Goal: Book appointment/travel/reservation

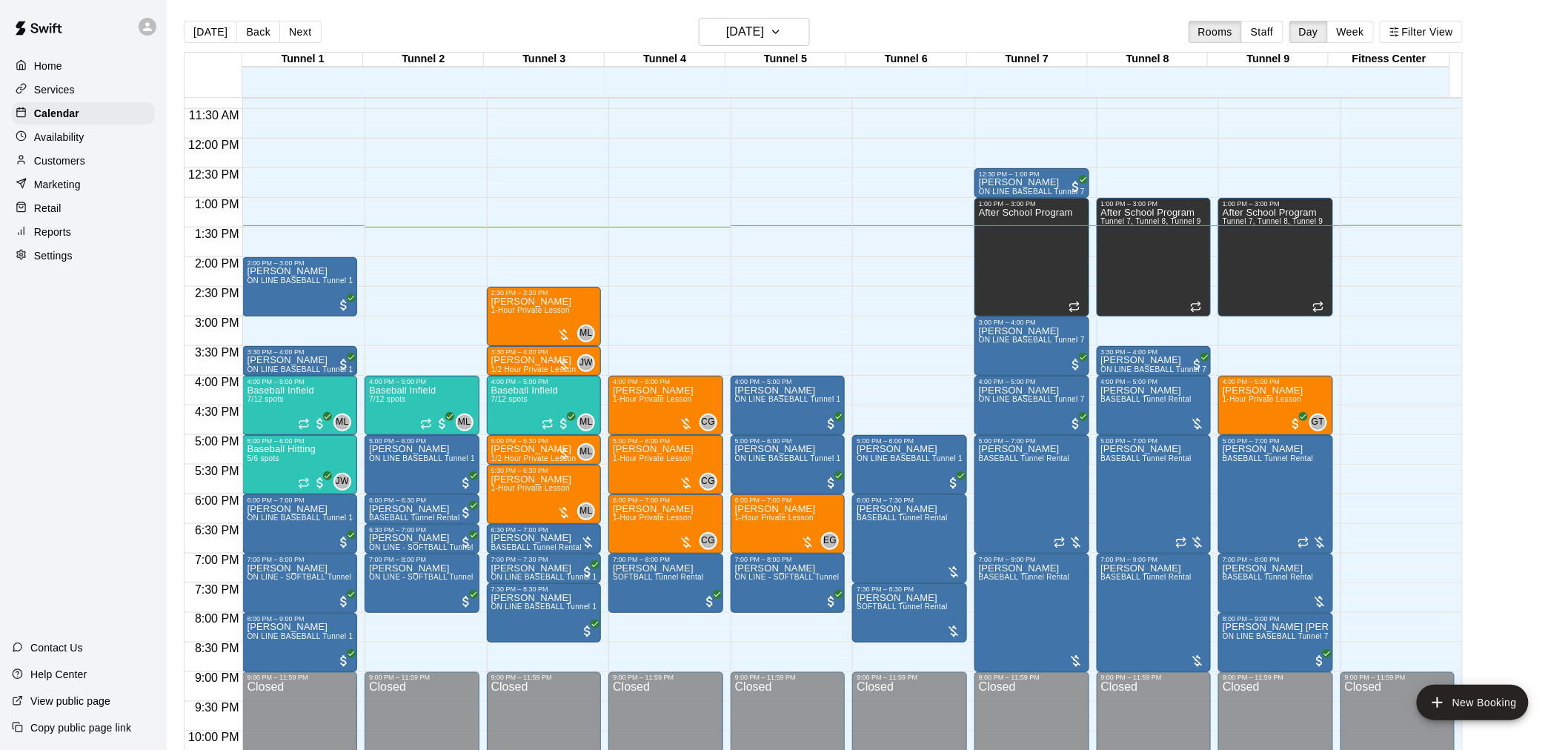
scroll to position [753, 0]
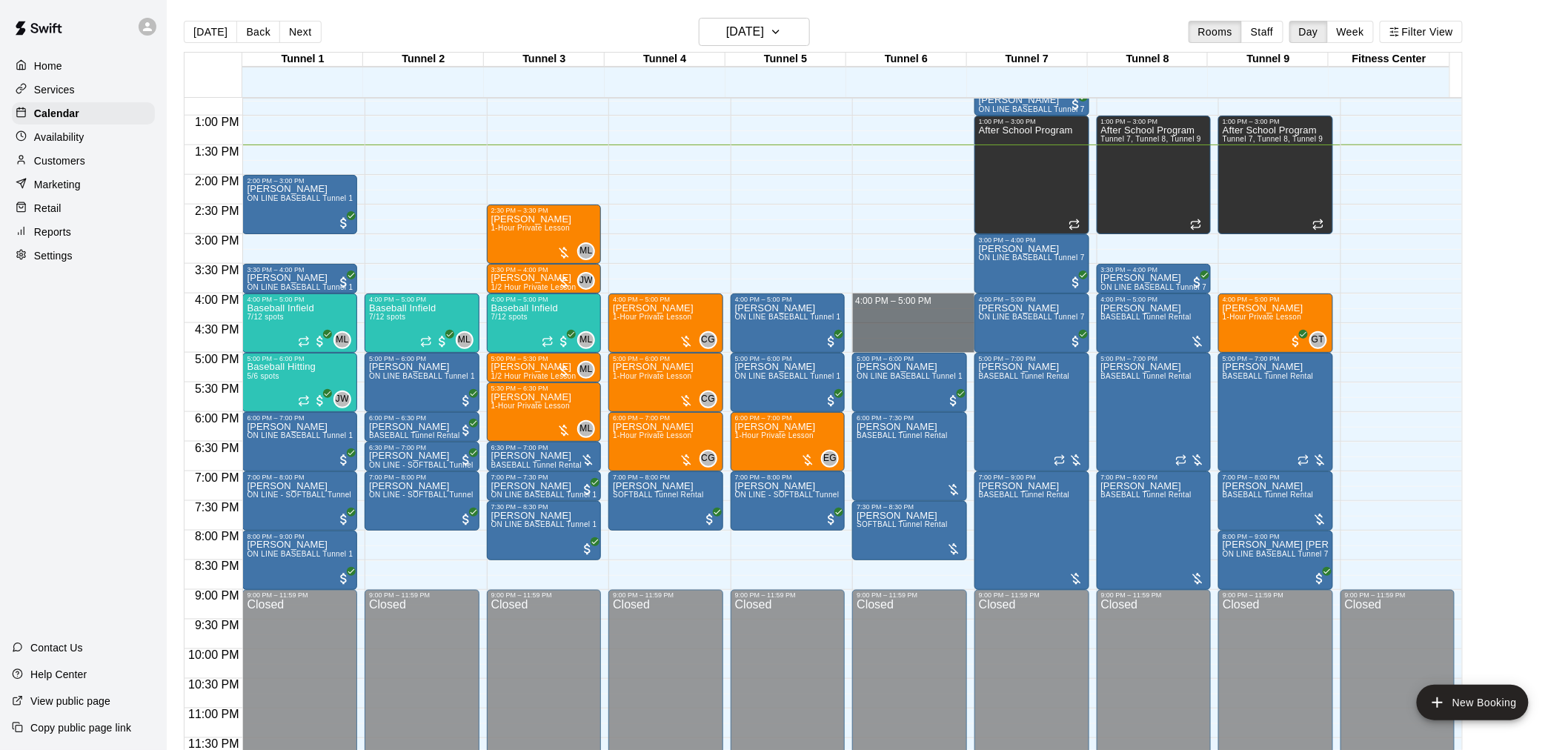
drag, startPoint x: 907, startPoint y: 297, endPoint x: 911, endPoint y: 341, distance: 44.2
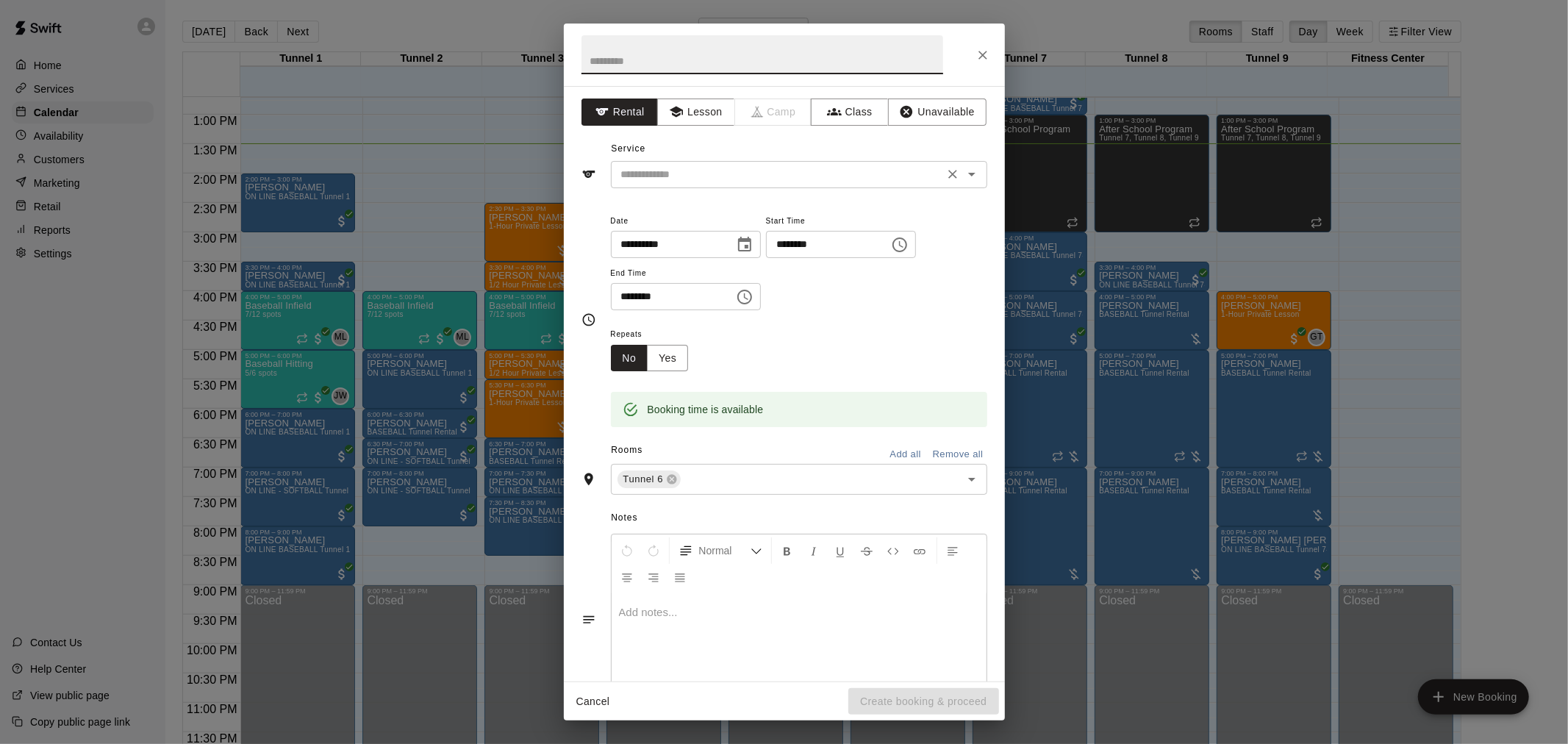
click at [707, 166] on input "text" at bounding box center [777, 174] width 324 height 19
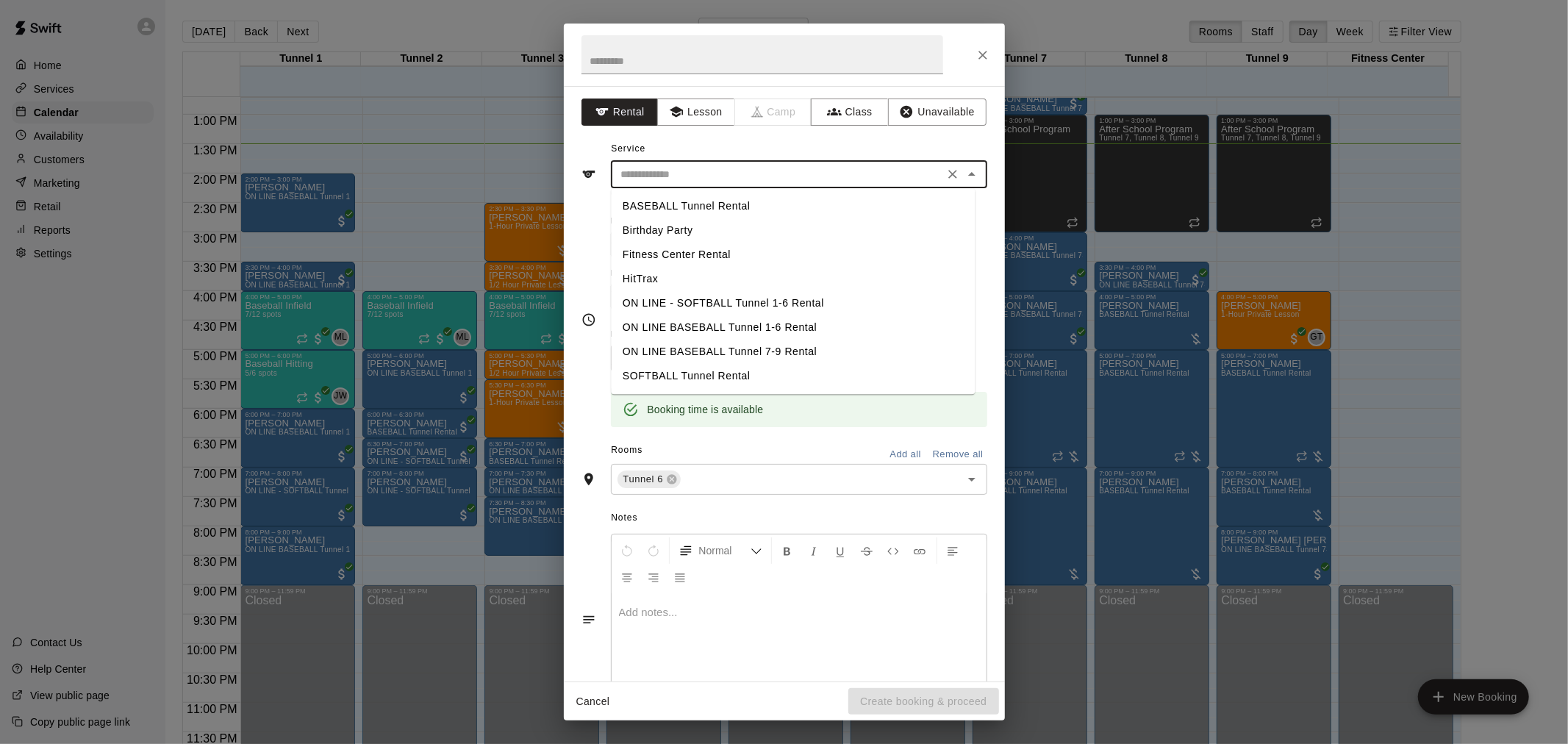
click at [704, 199] on li "BASEBALL Tunnel Rental" at bounding box center [792, 205] width 364 height 24
type input "**********"
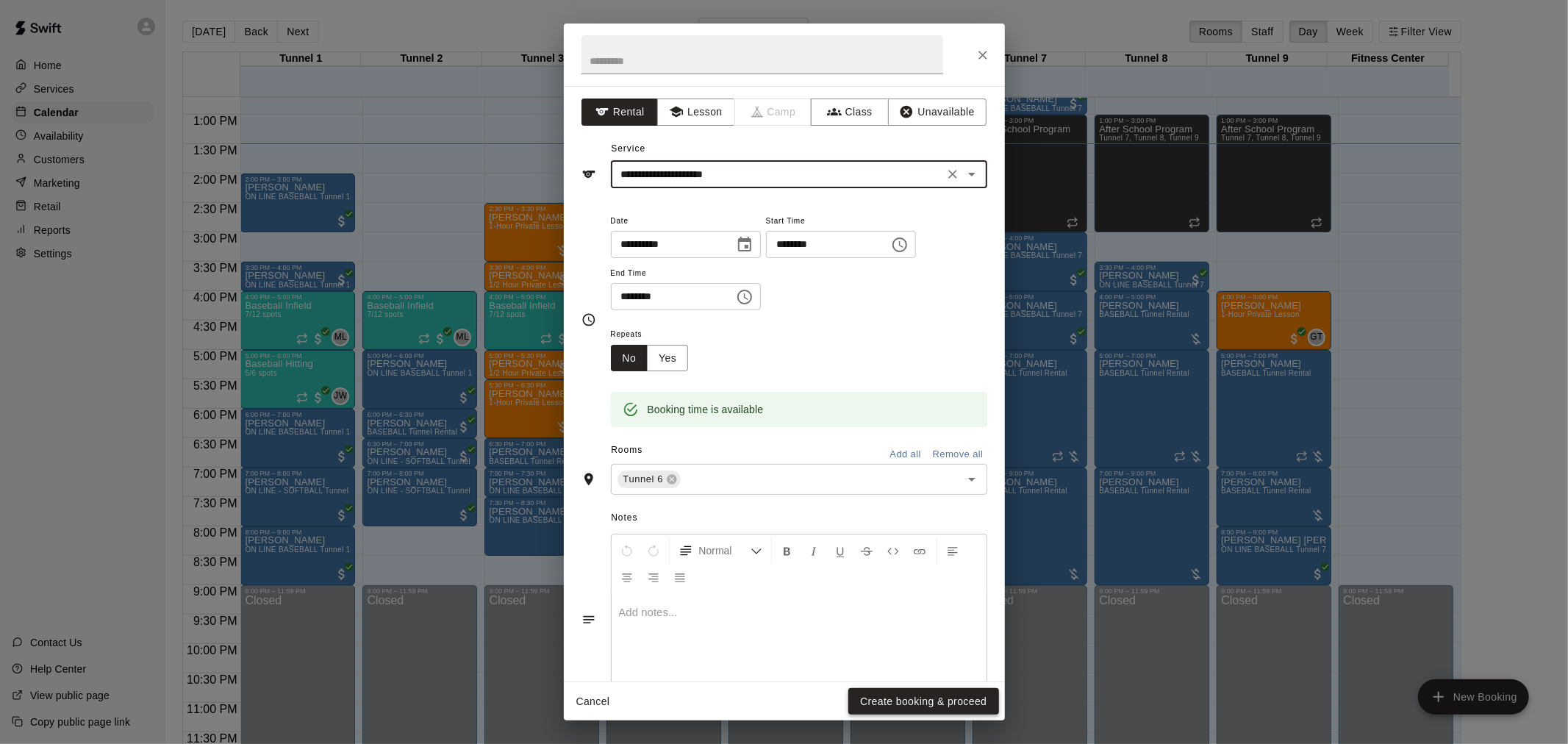
click at [901, 691] on button "Create booking & proceed" at bounding box center [922, 701] width 150 height 27
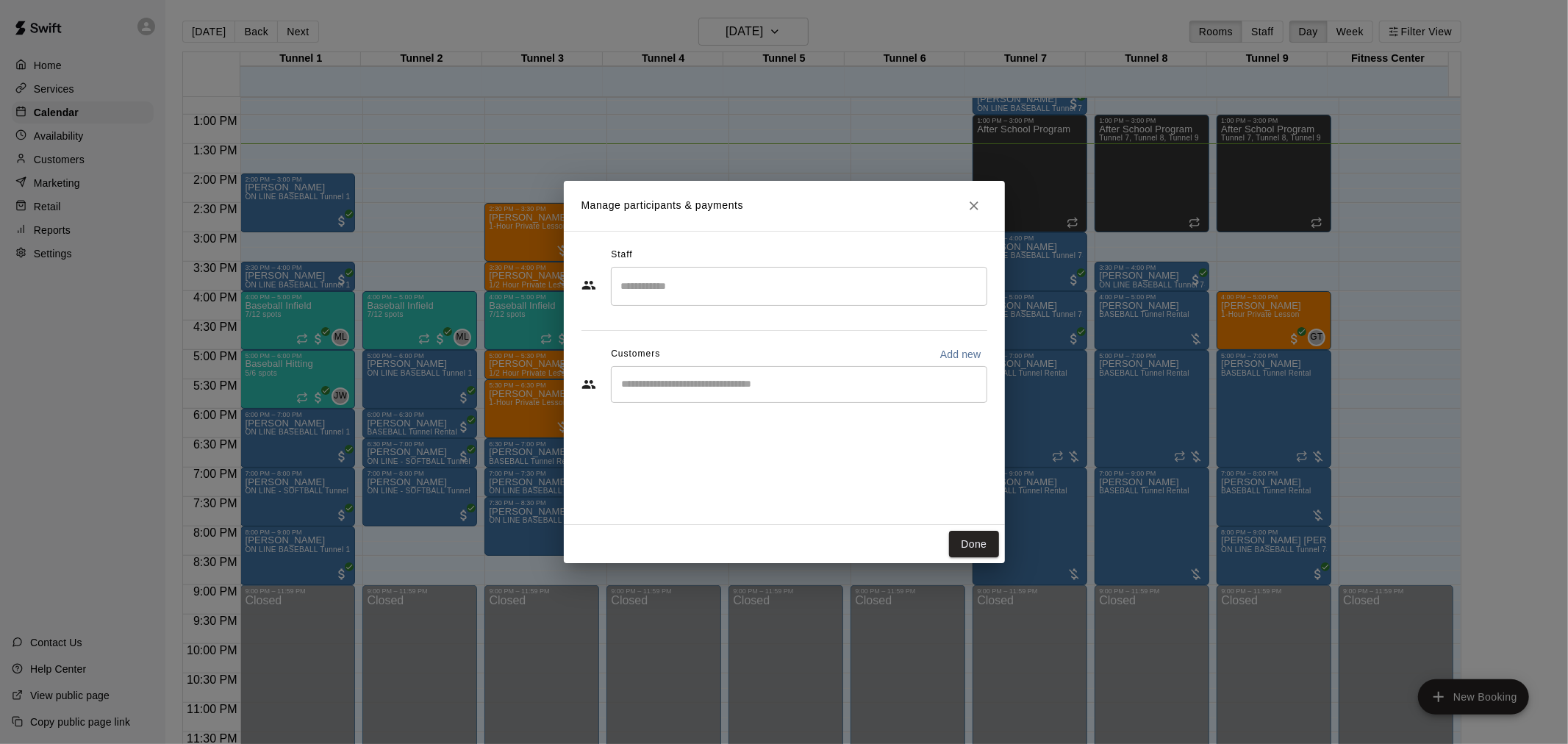
click at [710, 387] on input "Start typing to search customers..." at bounding box center [798, 384] width 363 height 15
type input "*********"
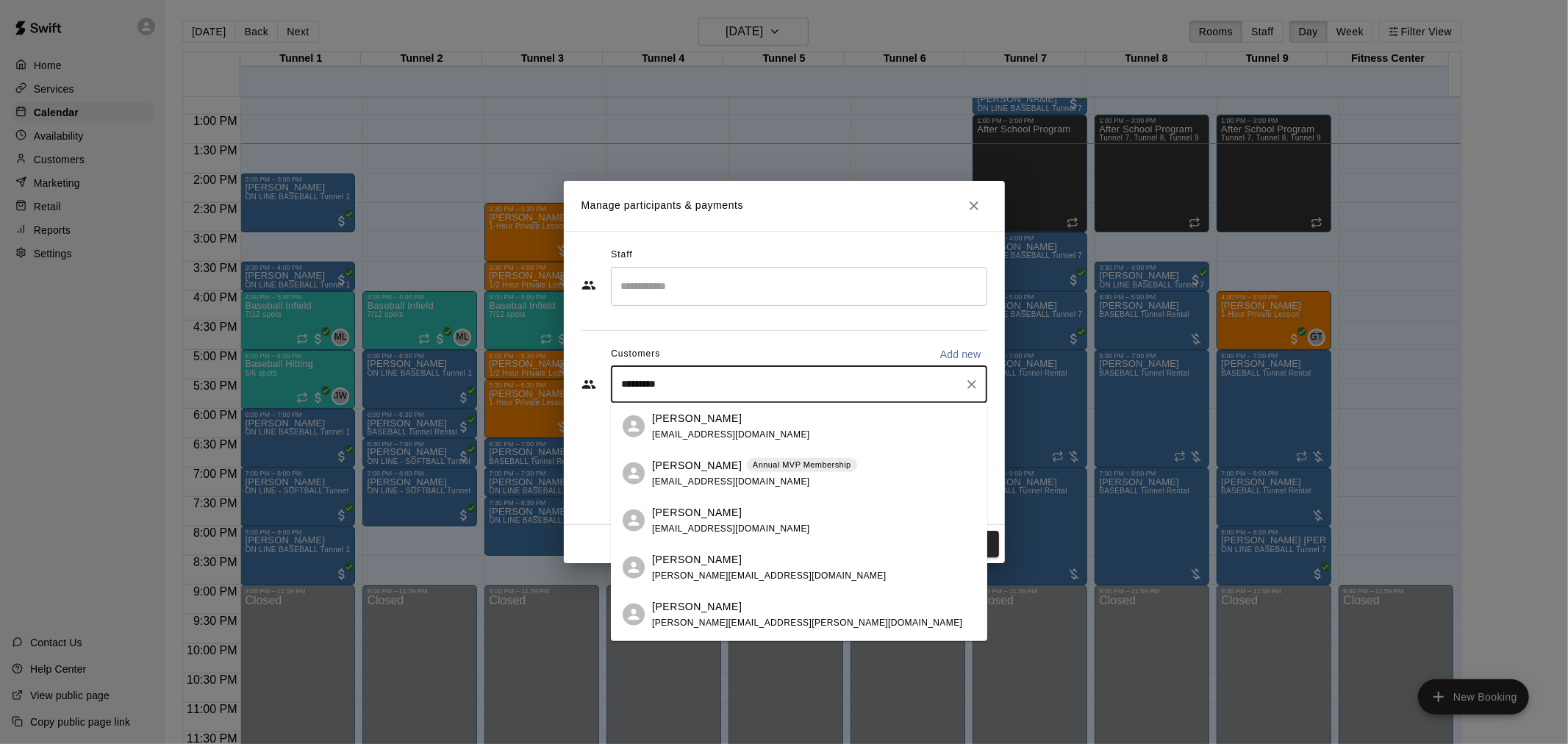
click at [714, 468] on p "[PERSON_NAME]" at bounding box center [697, 464] width 90 height 16
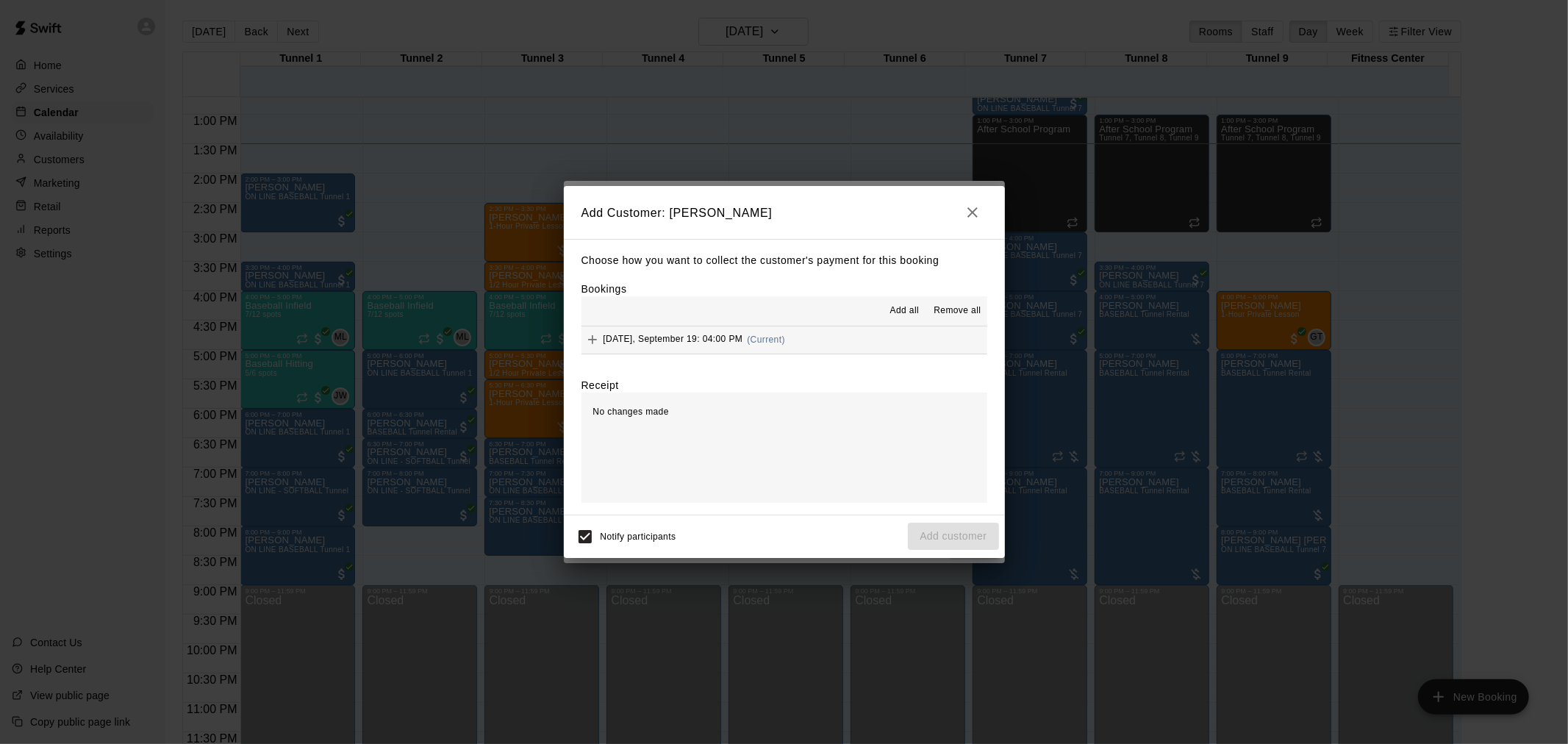
click at [791, 339] on button "[DATE], September 19: 04:00 PM (Current)" at bounding box center [784, 340] width 406 height 27
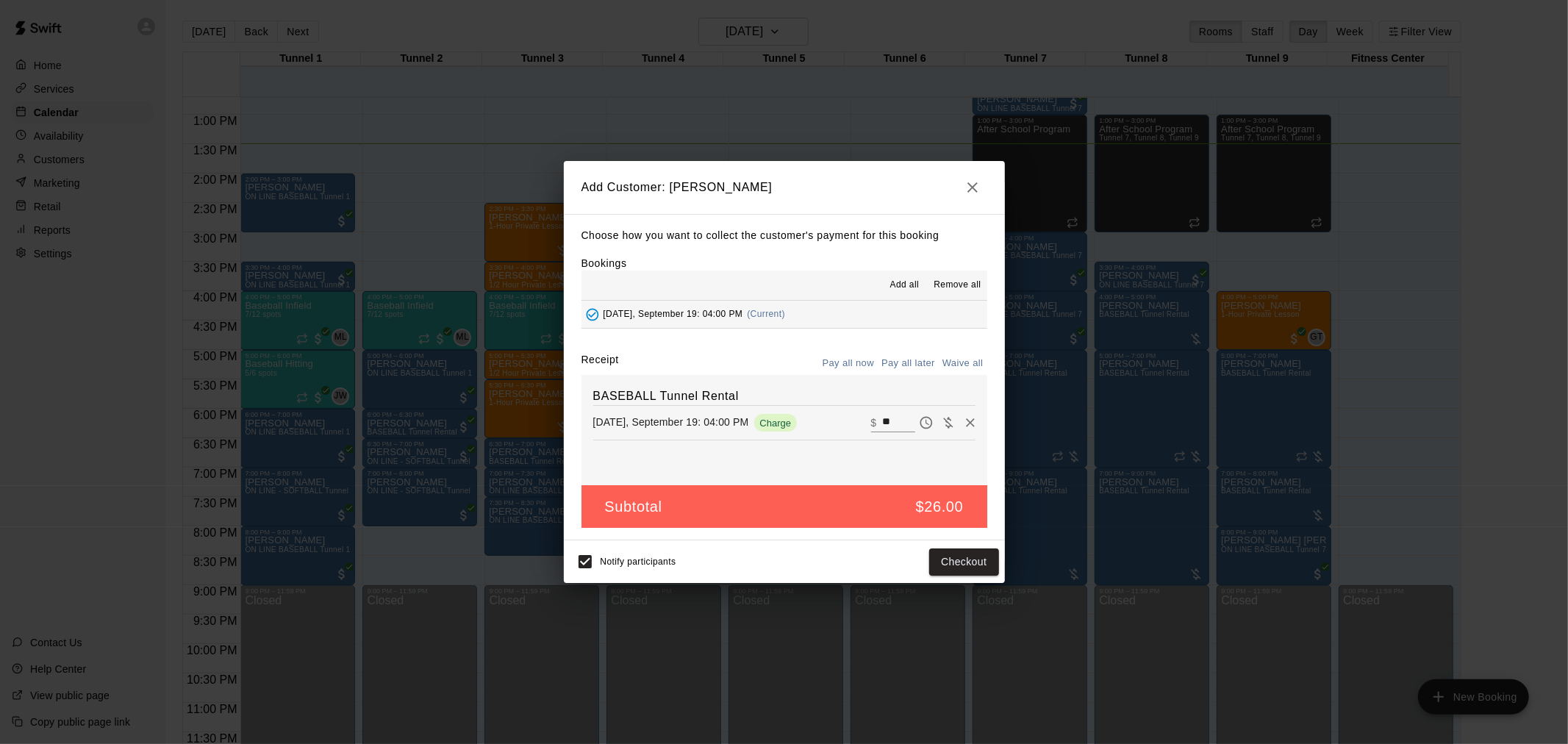
click at [903, 362] on button "Pay all later" at bounding box center [908, 363] width 61 height 22
click at [945, 564] on button "Add customer" at bounding box center [953, 562] width 90 height 27
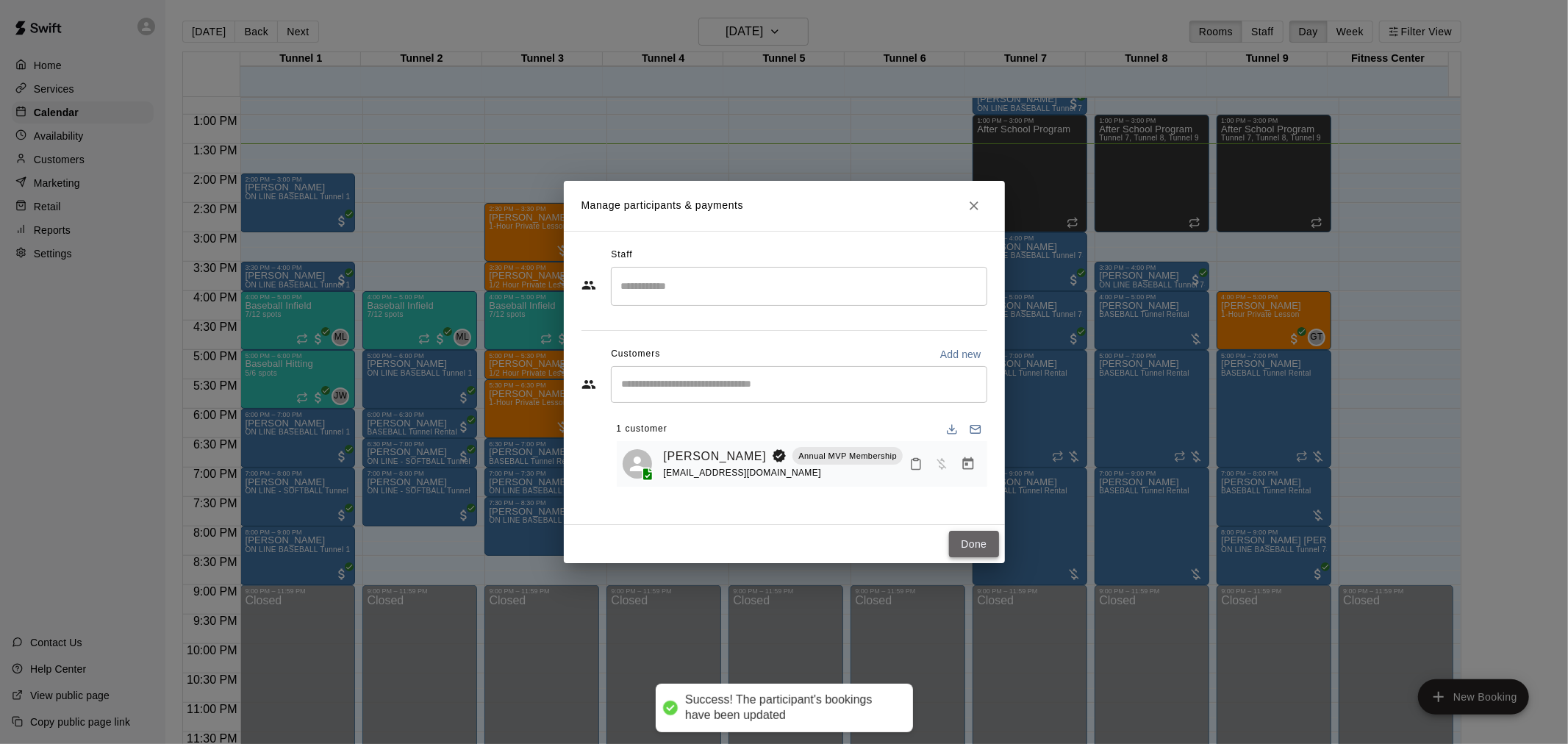
click at [951, 541] on button "Done" at bounding box center [973, 545] width 49 height 27
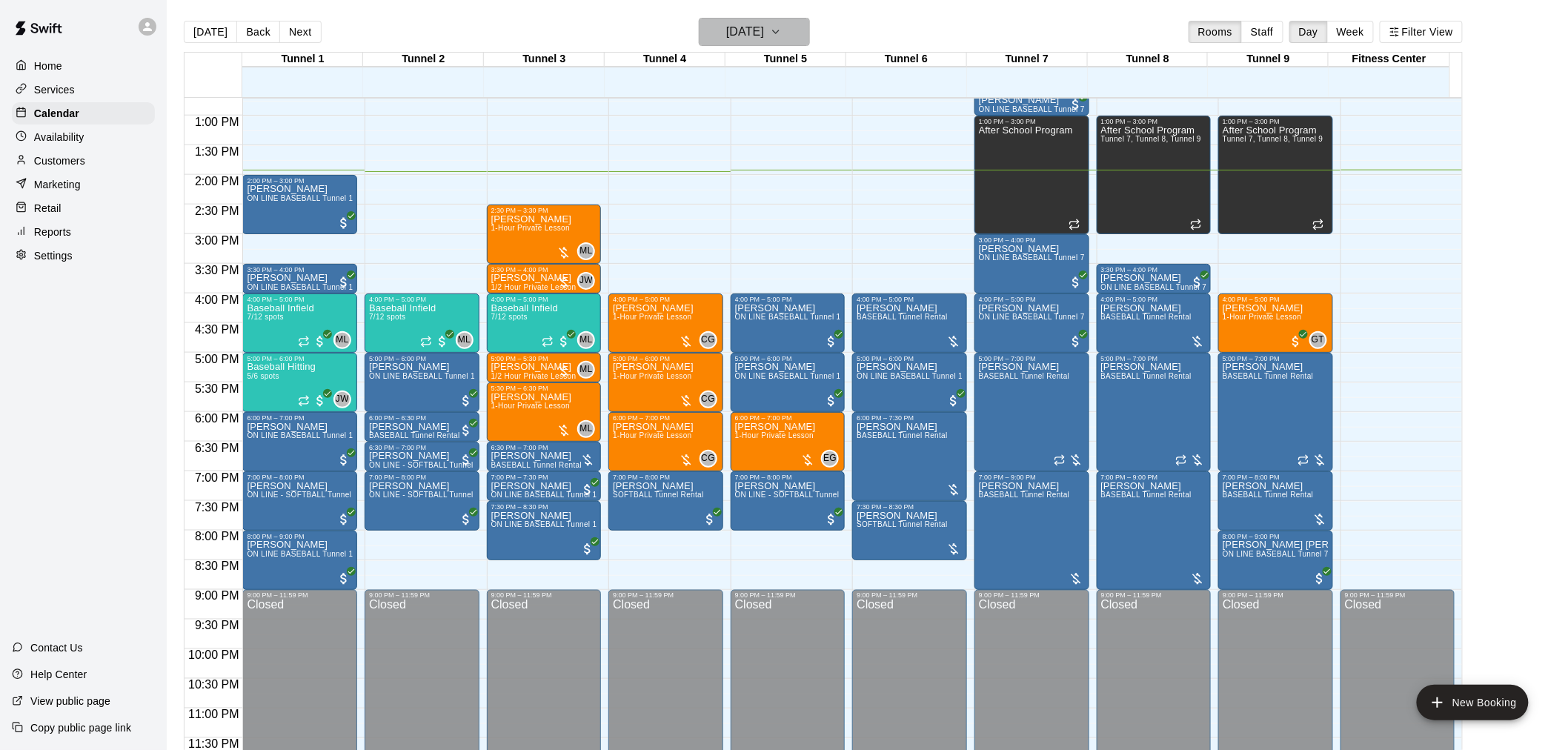
click at [794, 41] on button "[DATE]" at bounding box center [754, 32] width 111 height 29
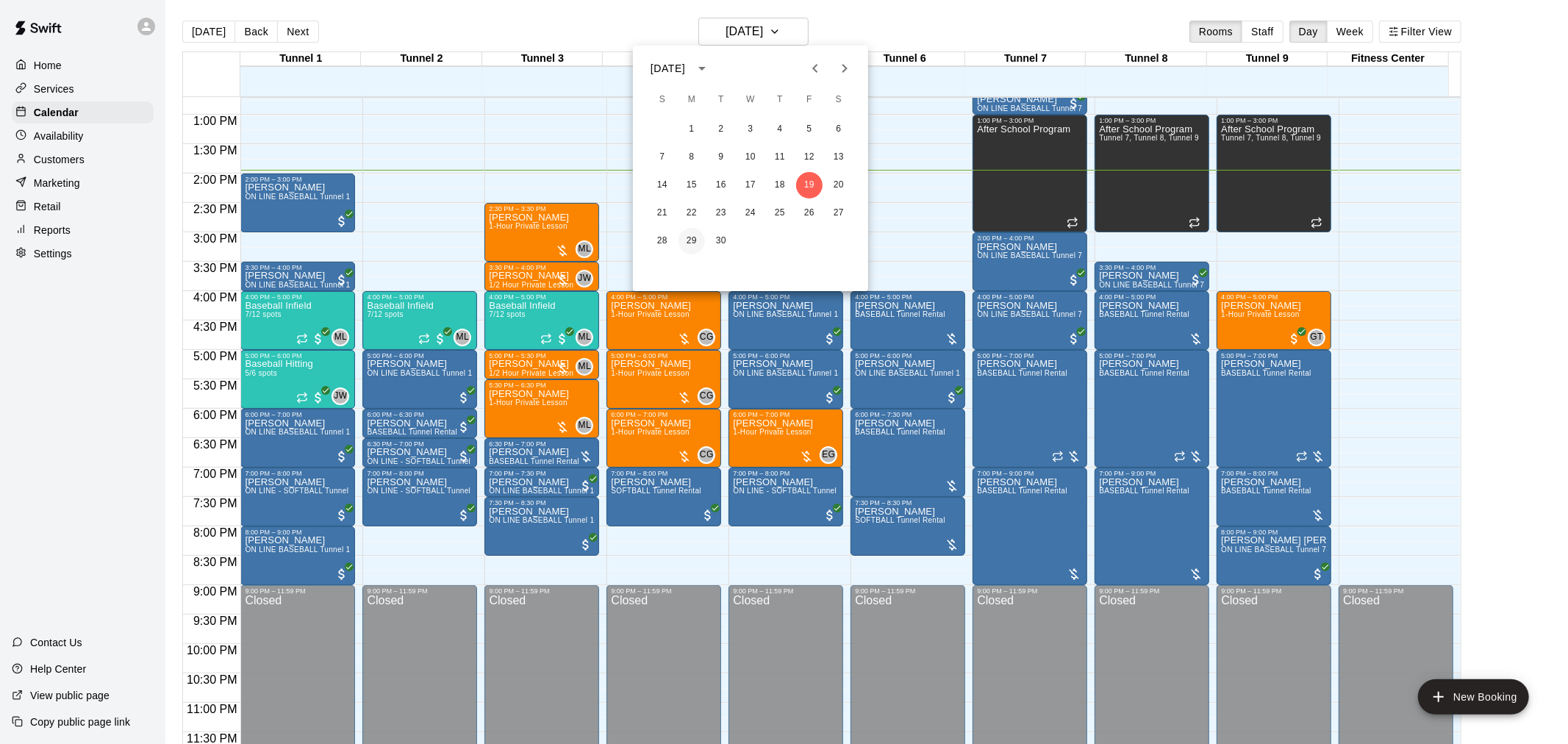
click at [690, 241] on button "29" at bounding box center [692, 241] width 26 height 26
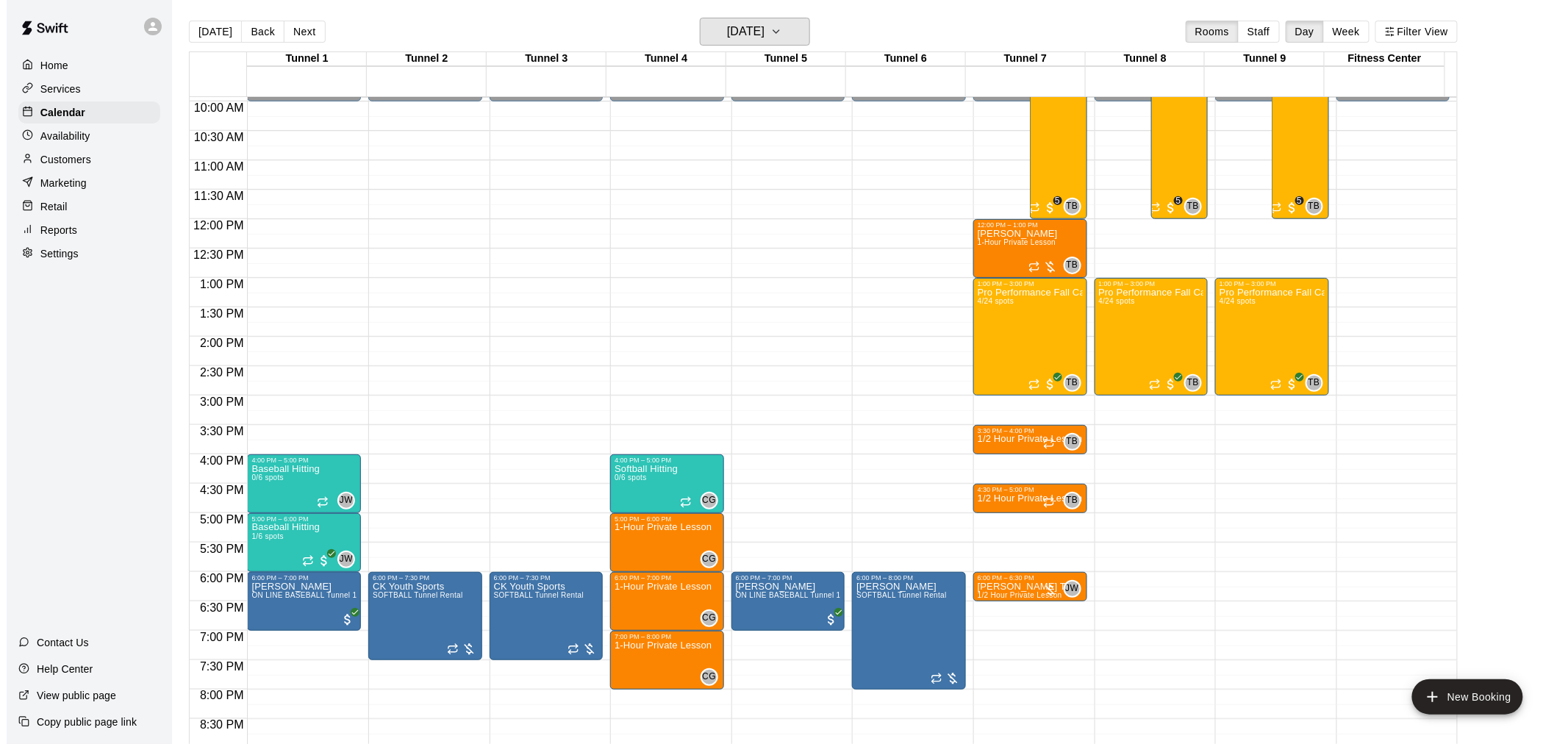
scroll to position [503, 0]
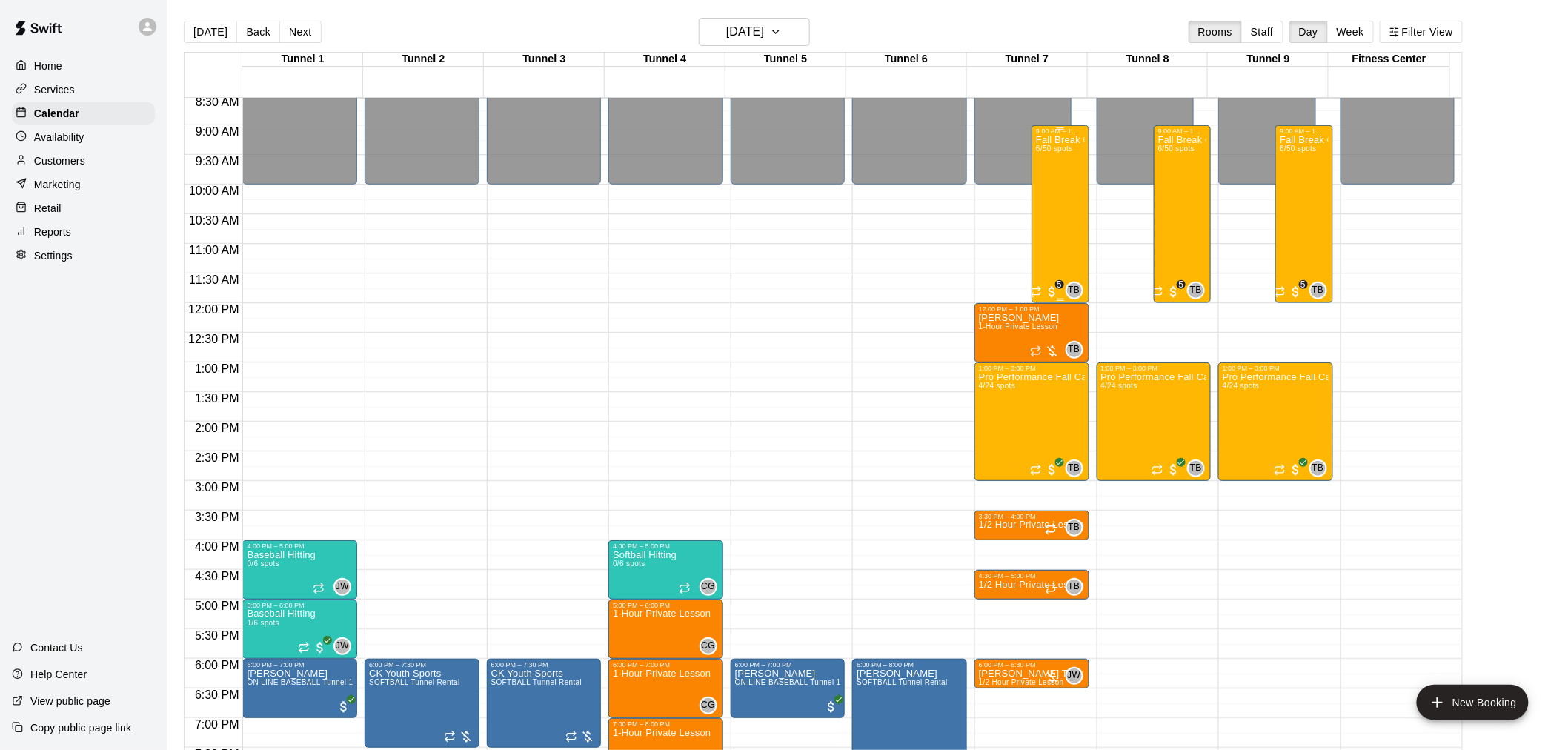
click at [1055, 190] on div "Fall Break Camp 2025 6/50 spots" at bounding box center [1060, 510] width 48 height 750
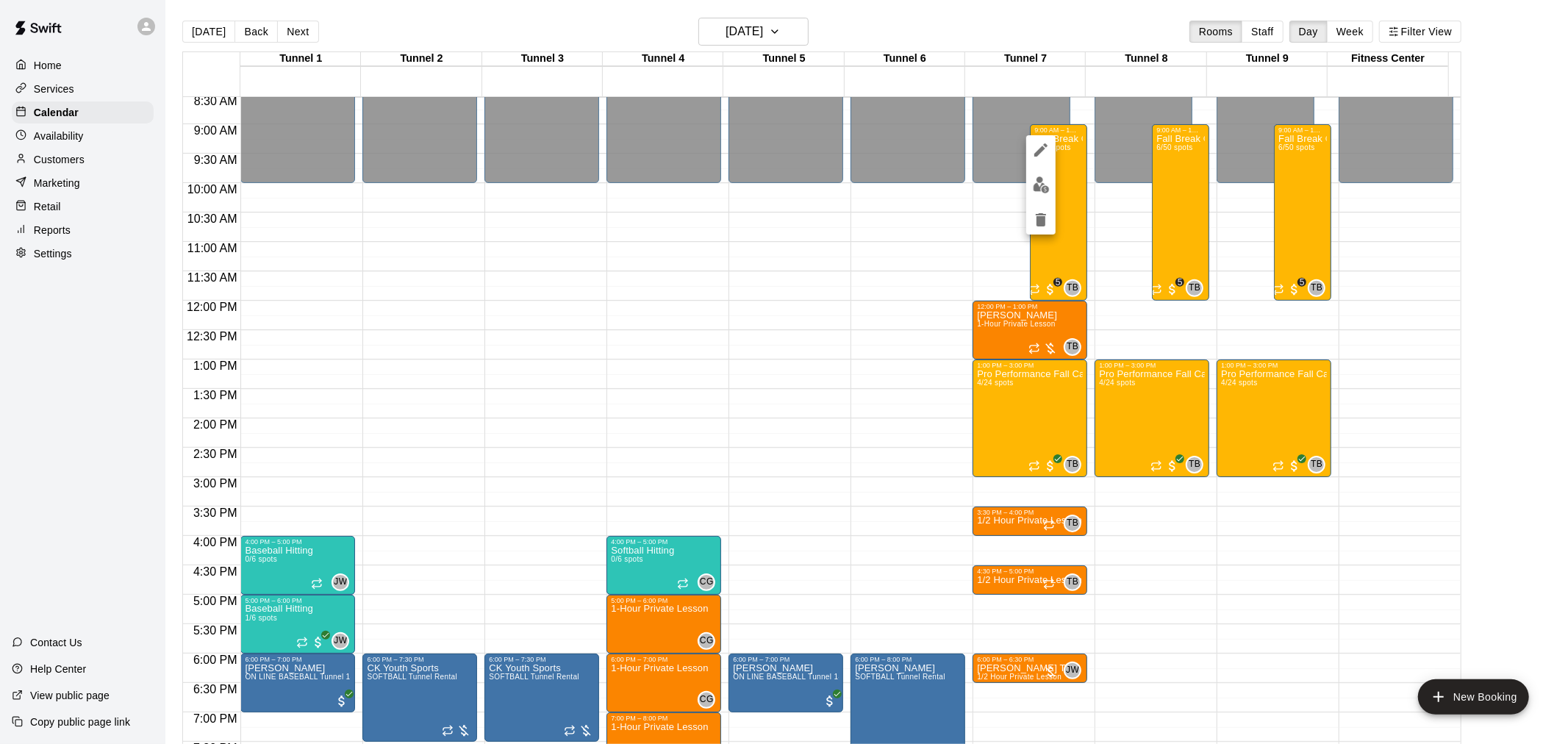
click at [1042, 188] on img "edit" at bounding box center [1041, 184] width 17 height 17
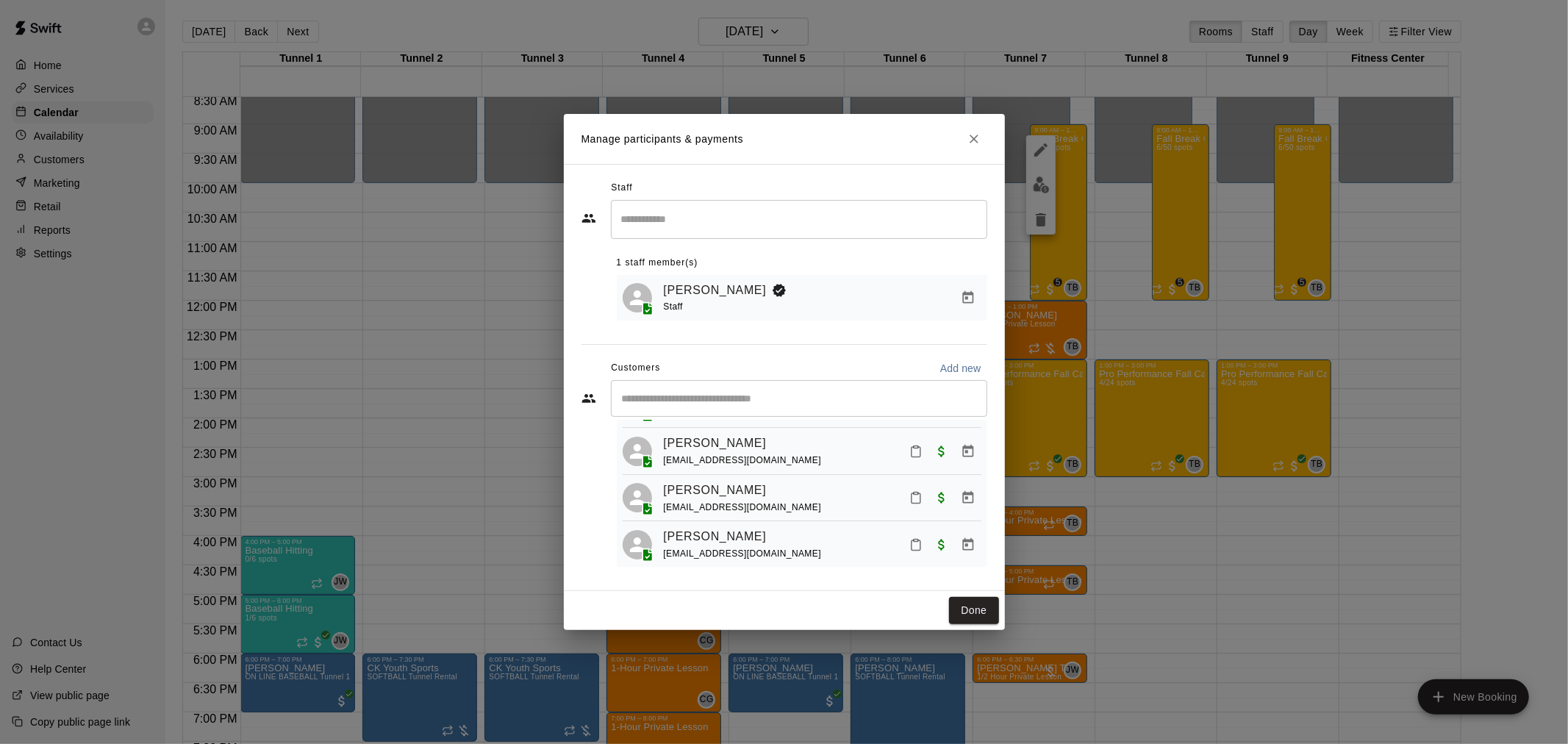
scroll to position [26, 0]
click at [987, 604] on button "Done" at bounding box center [973, 610] width 49 height 27
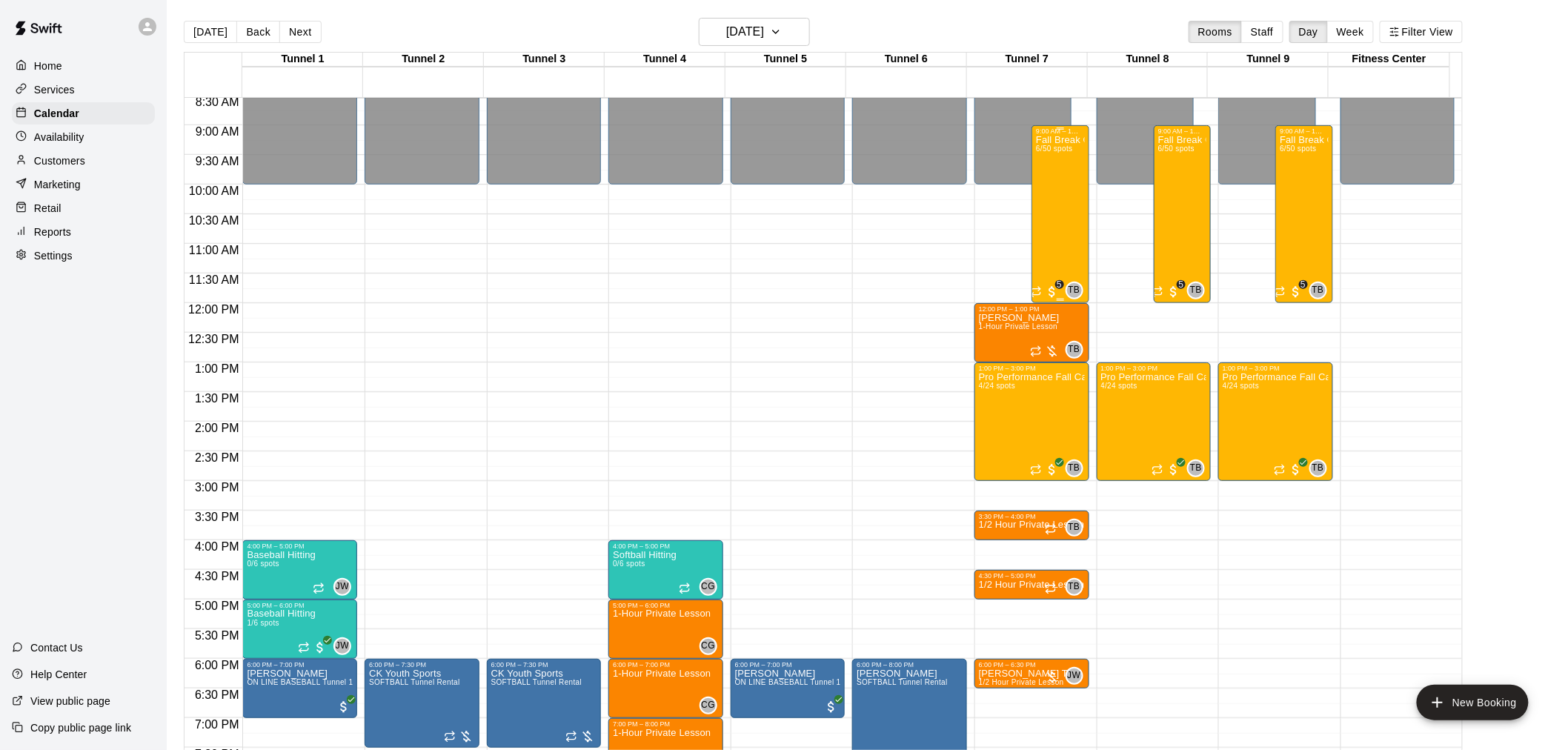
click at [1069, 195] on div "Fall Break Camp 2025 6/50 spots" at bounding box center [1060, 510] width 48 height 750
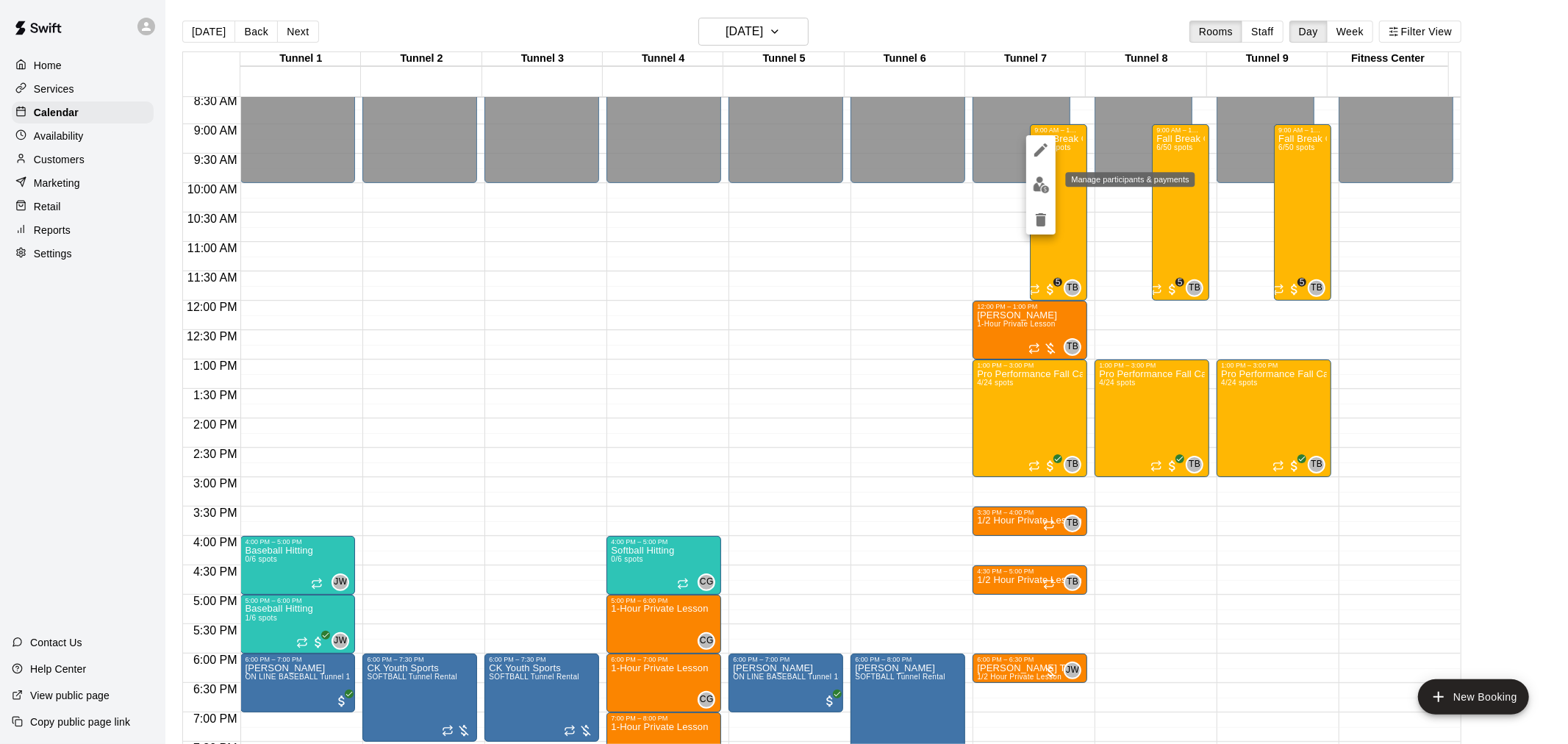
click at [1046, 196] on button "edit" at bounding box center [1041, 184] width 29 height 28
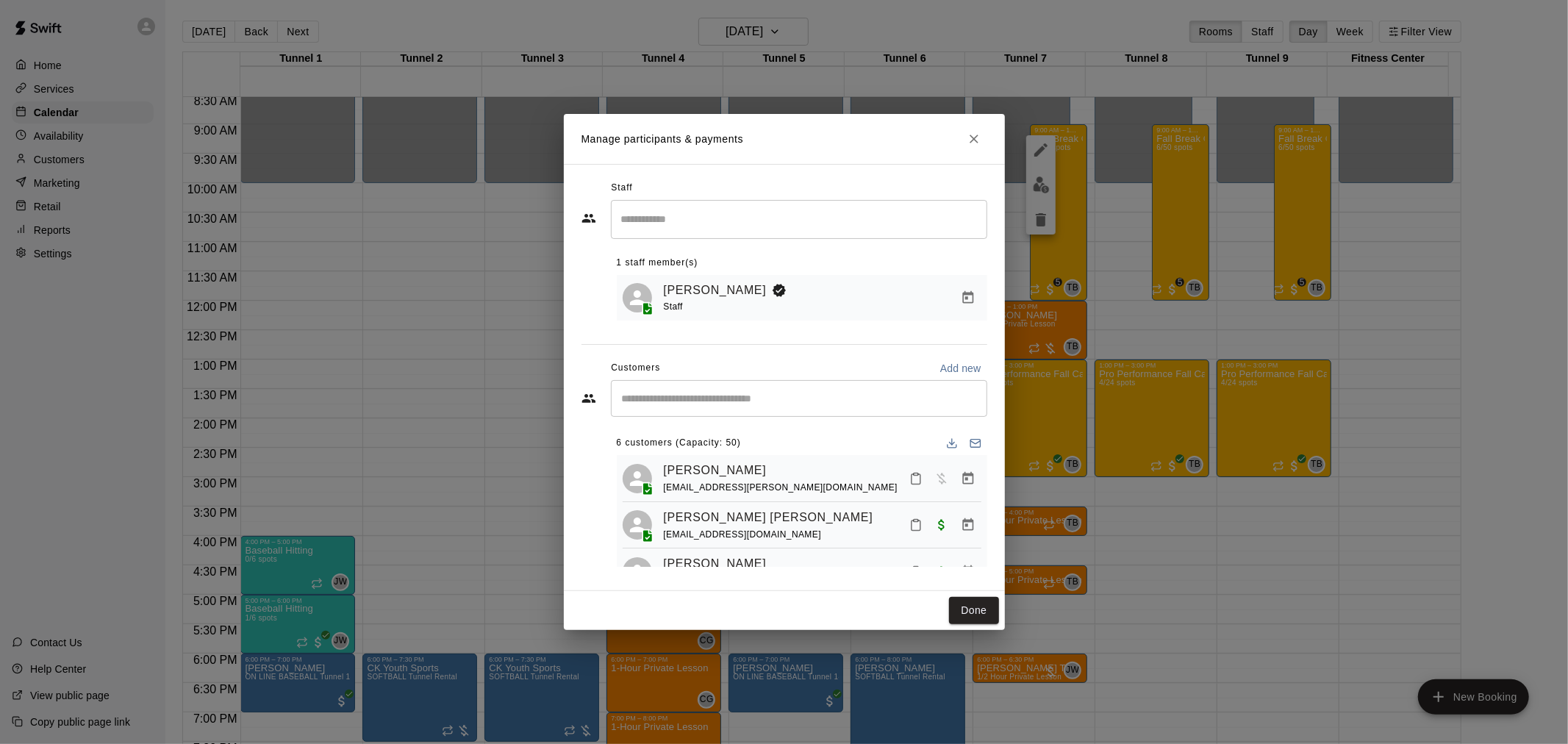
click at [670, 400] on input "Start typing to search customers..." at bounding box center [798, 398] width 363 height 15
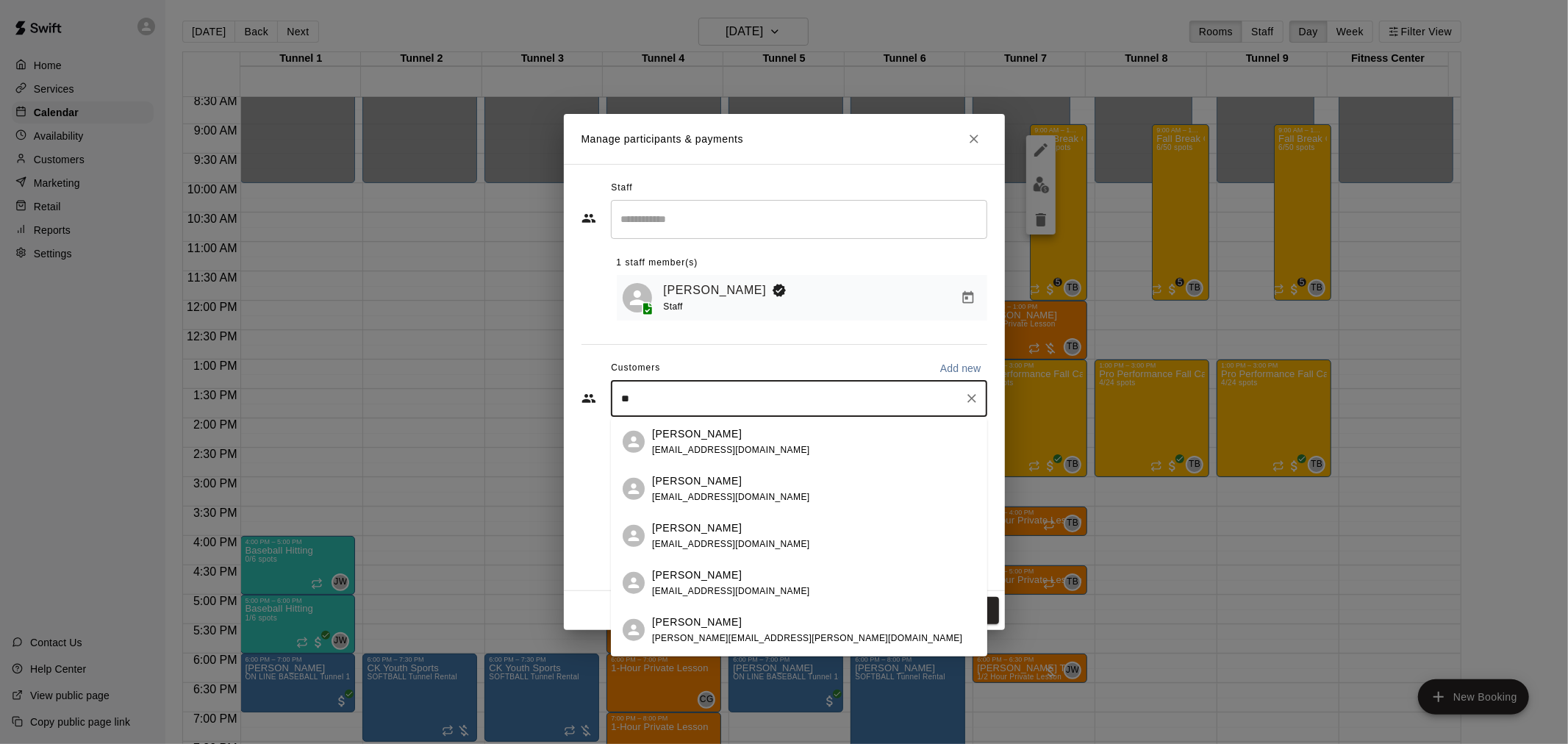
type input "*"
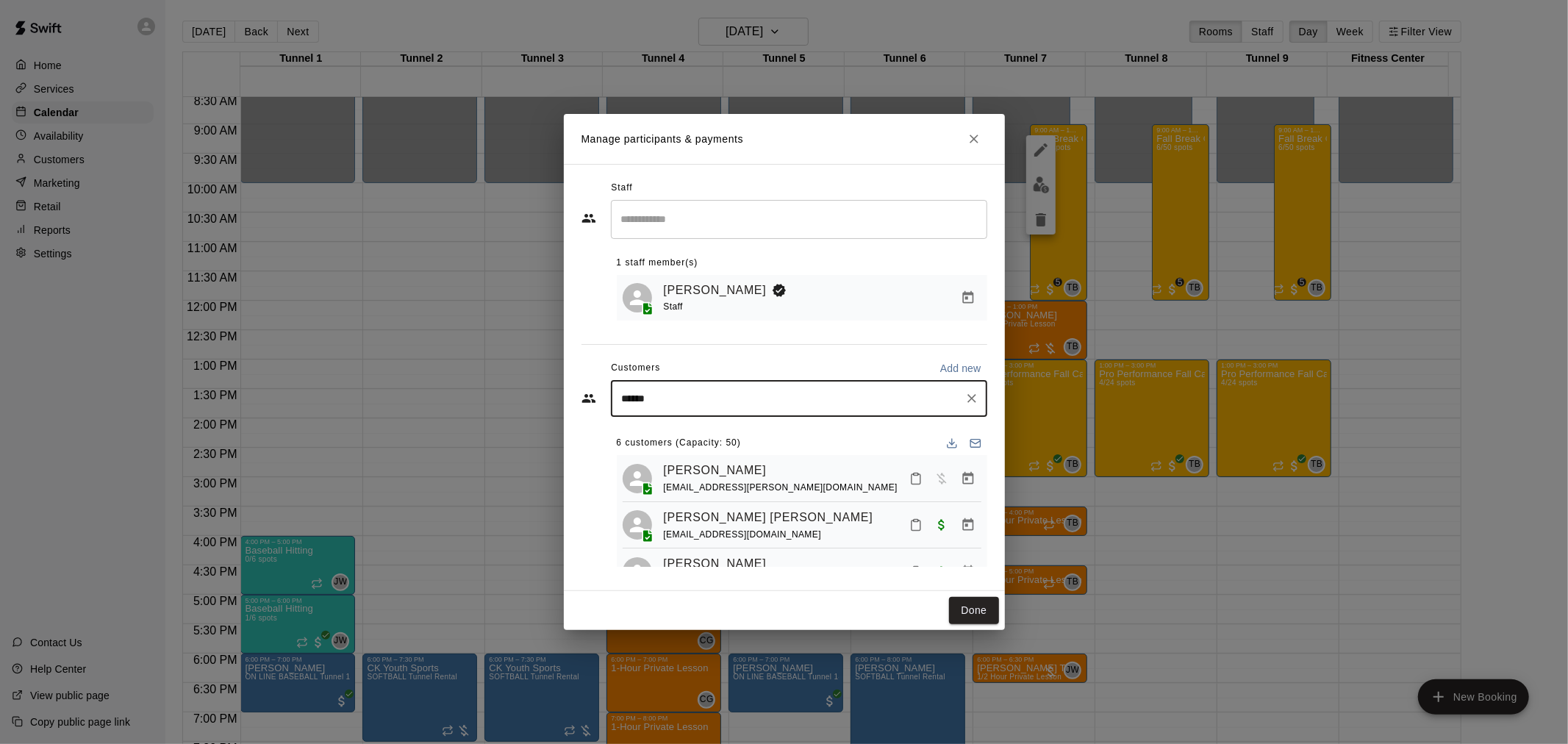
type input "*******"
click at [732, 482] on p "[PERSON_NAME]" at bounding box center [697, 480] width 90 height 16
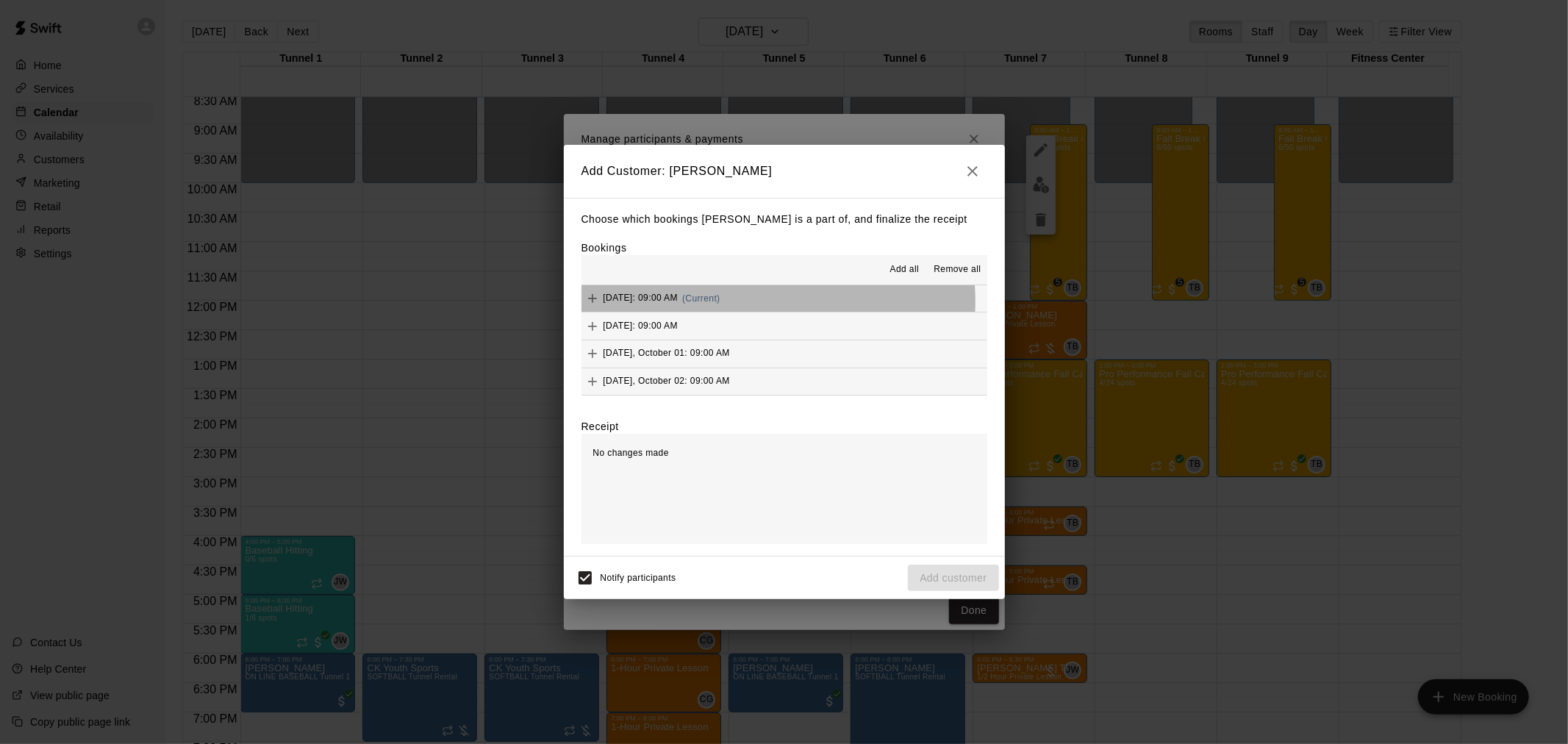
click at [679, 302] on span "[DATE]: 09:00 AM" at bounding box center [641, 298] width 75 height 11
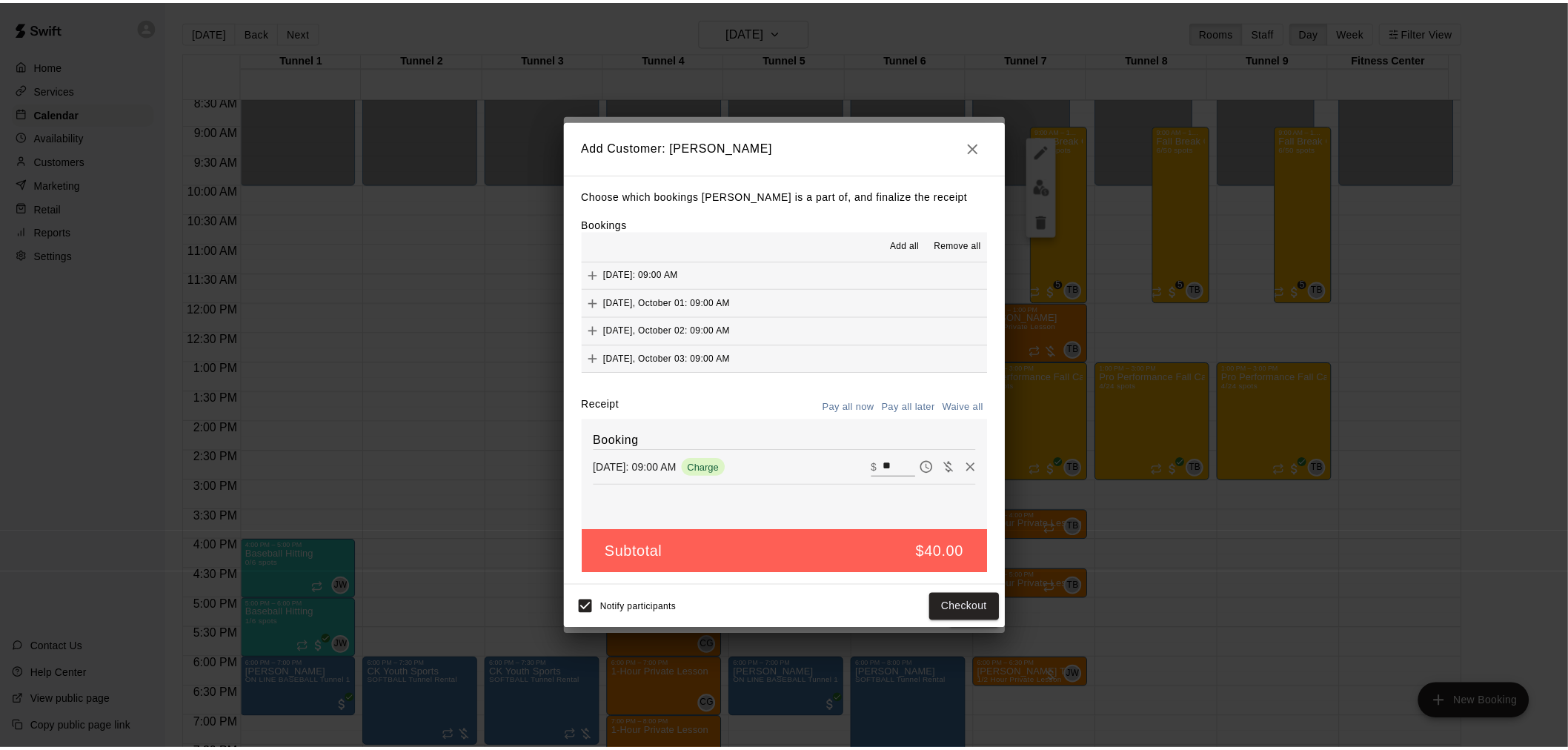
scroll to position [0, 0]
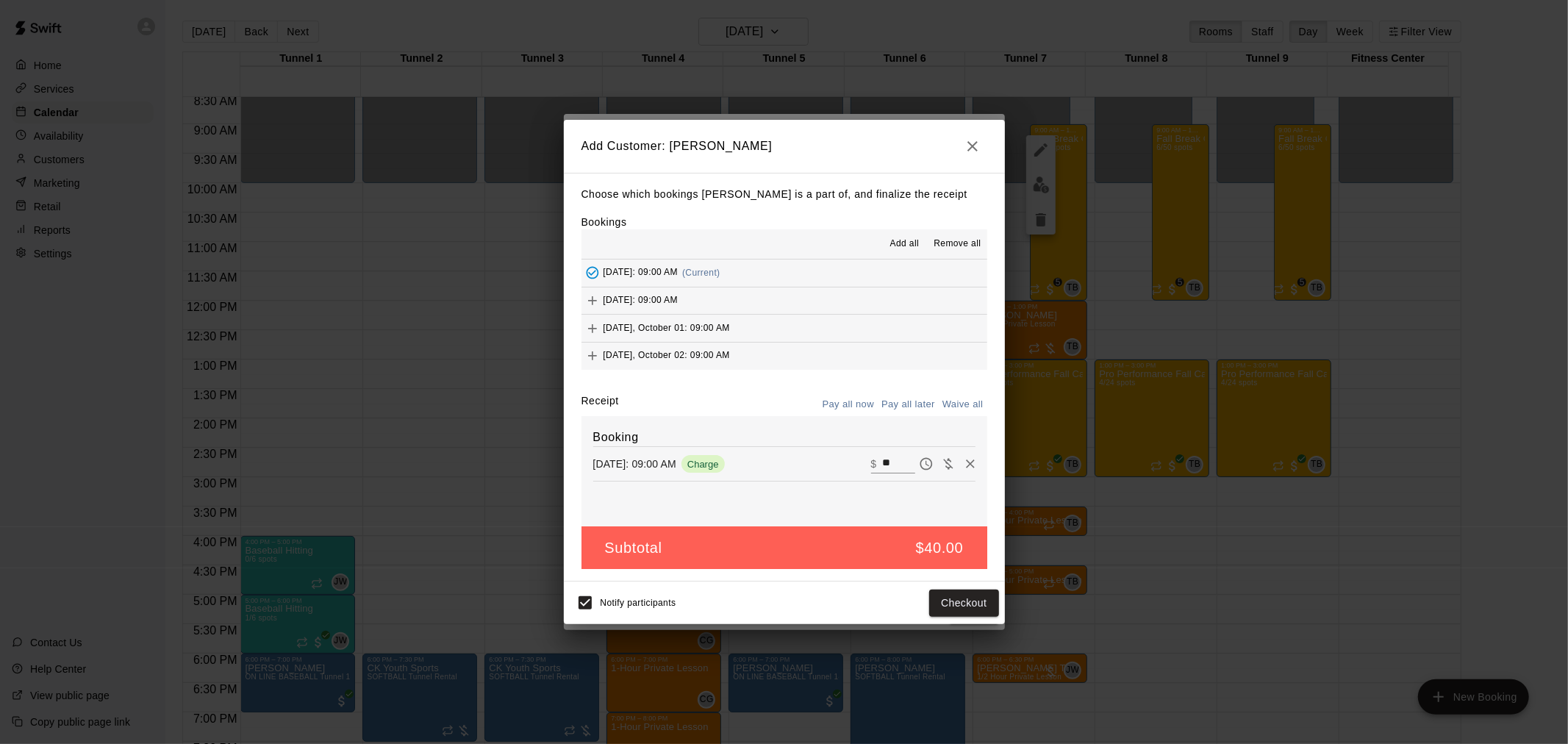
click at [914, 407] on button "Pay all later" at bounding box center [908, 404] width 61 height 22
click at [912, 405] on button "Pay all later" at bounding box center [908, 404] width 61 height 22
click at [855, 405] on button "Pay all now" at bounding box center [848, 404] width 60 height 22
click at [958, 602] on button "Checkout" at bounding box center [963, 603] width 69 height 27
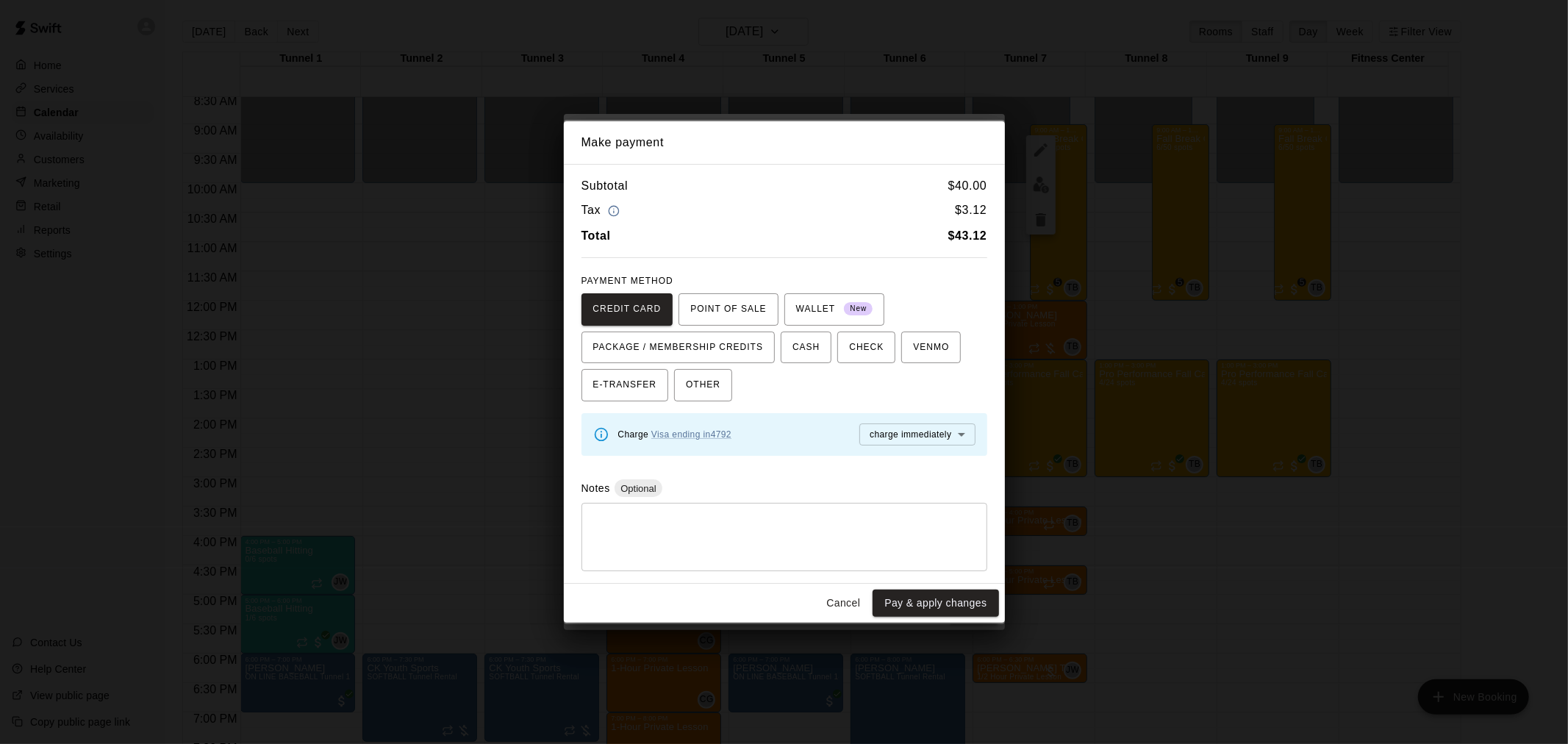
click at [840, 598] on button "Cancel" at bounding box center [843, 603] width 47 height 27
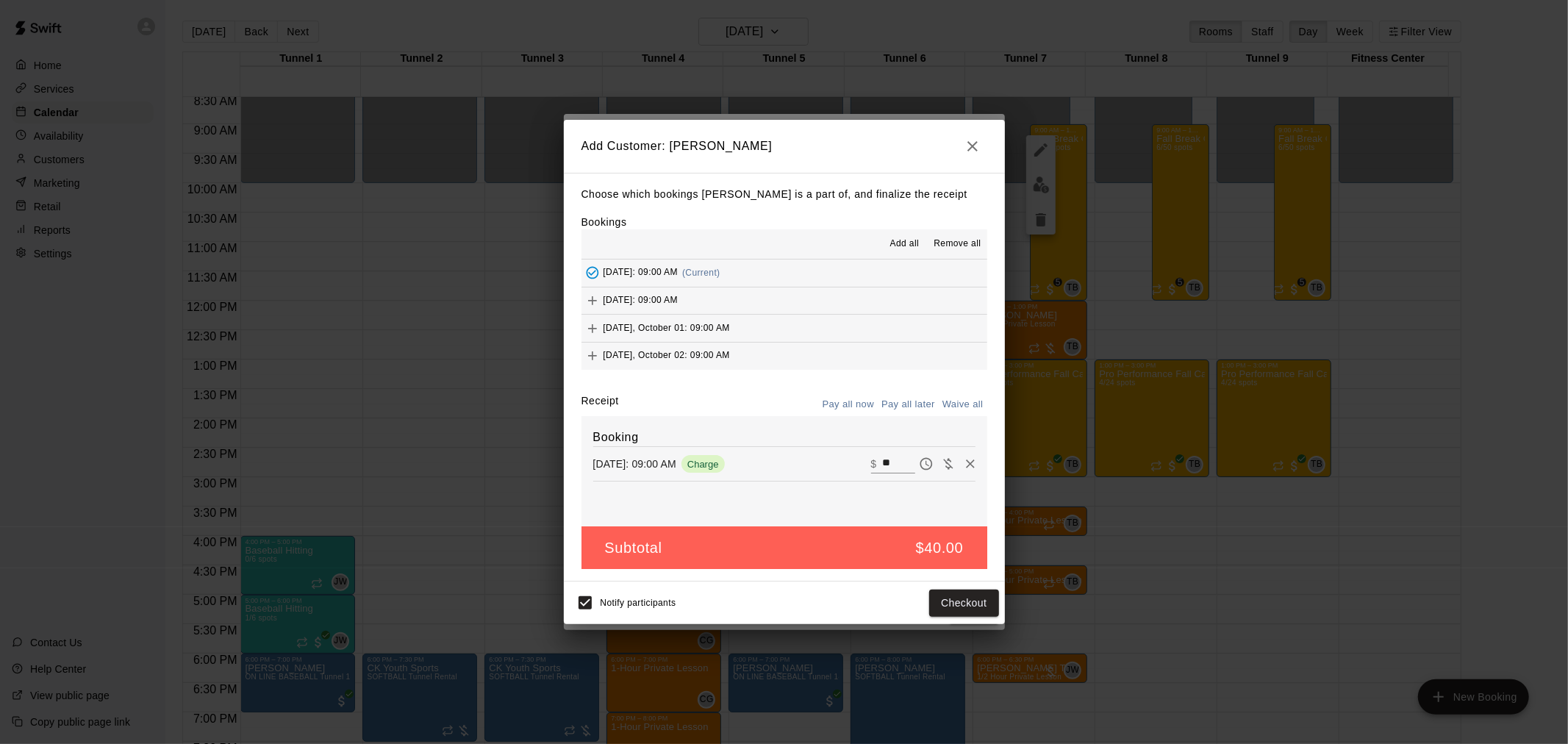
click at [971, 148] on icon "button" at bounding box center [972, 147] width 18 height 18
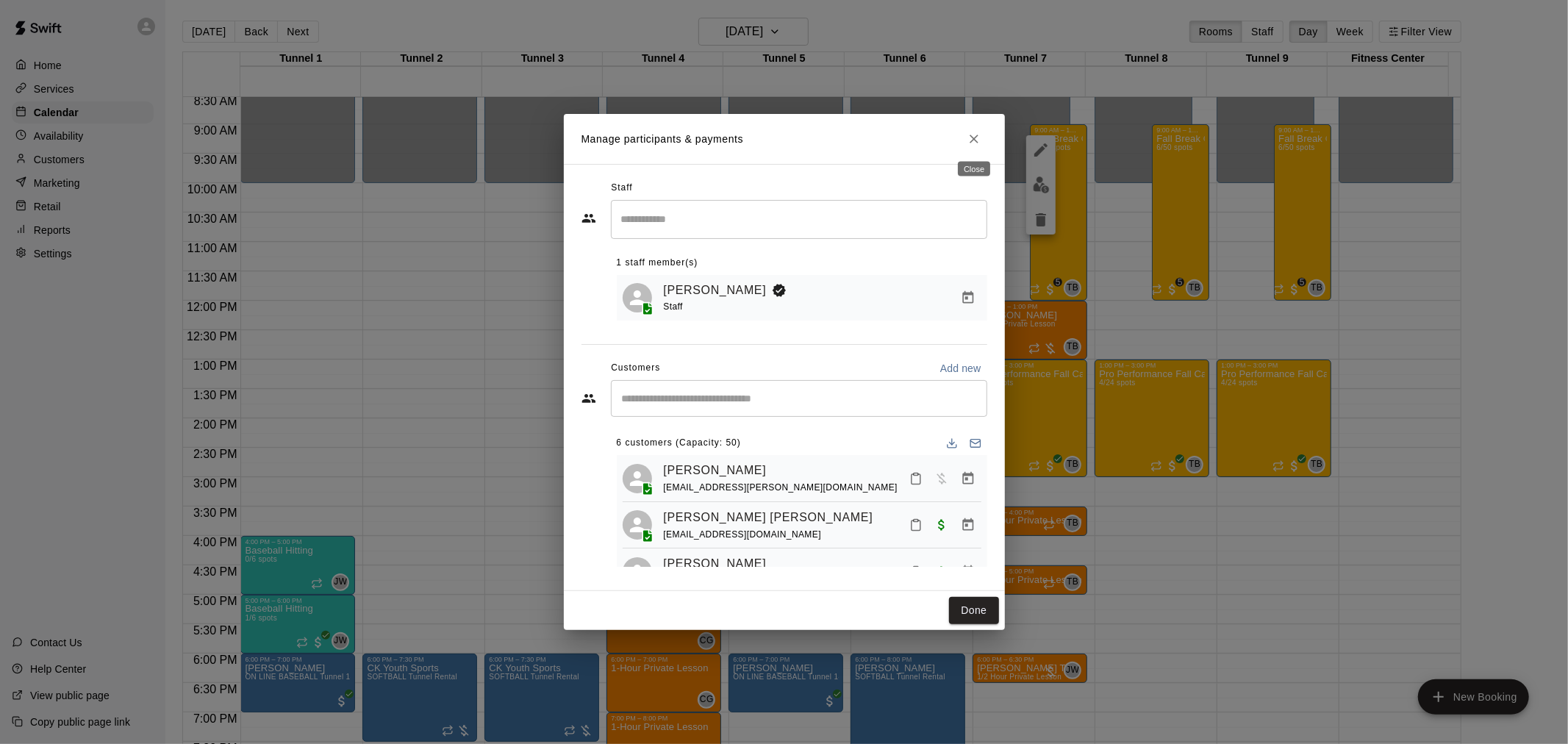
drag, startPoint x: 974, startPoint y: 138, endPoint x: 223, endPoint y: 223, distance: 755.8
click at [974, 138] on icon "Close" at bounding box center [973, 139] width 9 height 9
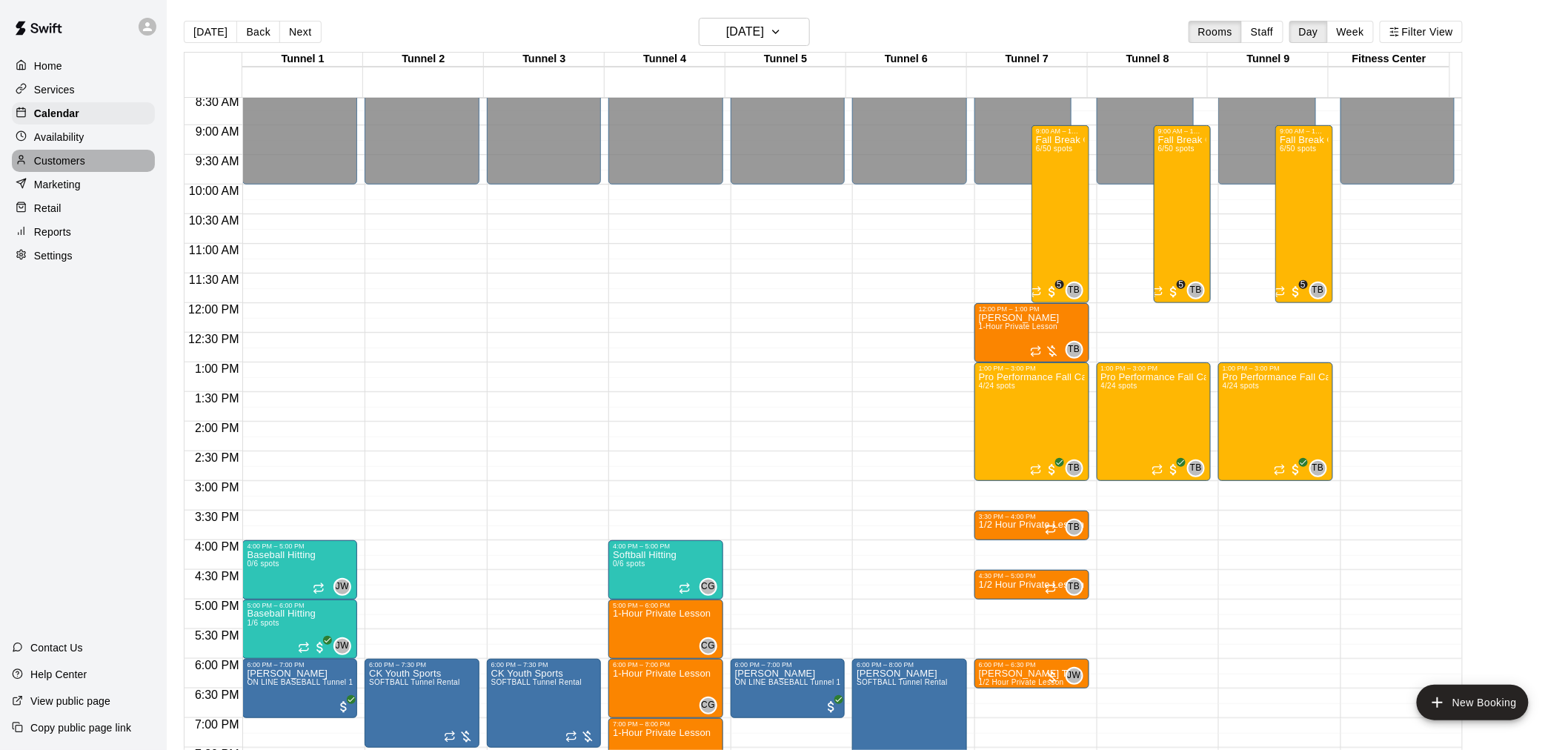
click at [86, 171] on div "Customers" at bounding box center [83, 161] width 143 height 23
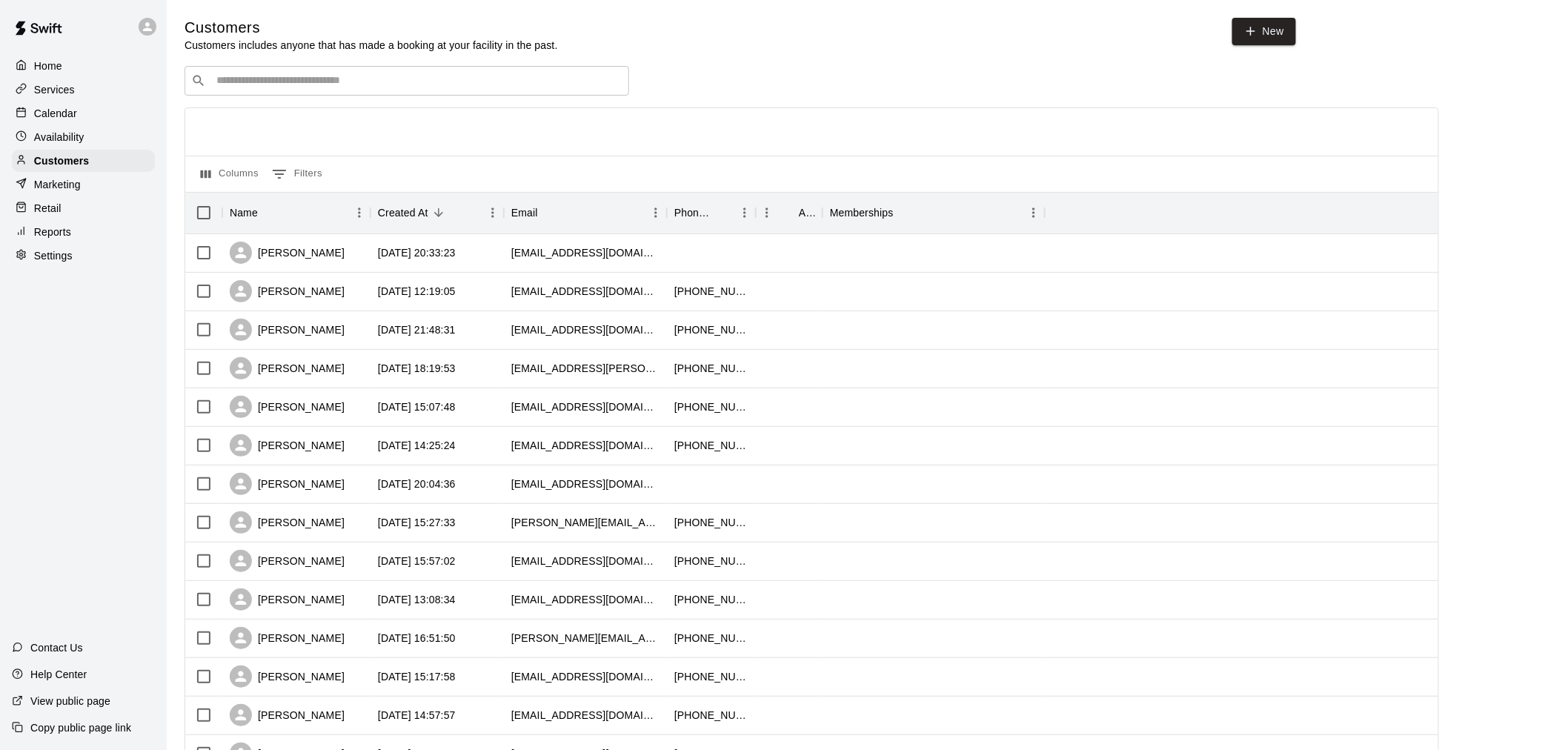
click at [350, 76] on input "Search customers by name or email" at bounding box center [417, 80] width 410 height 15
type input "*****"
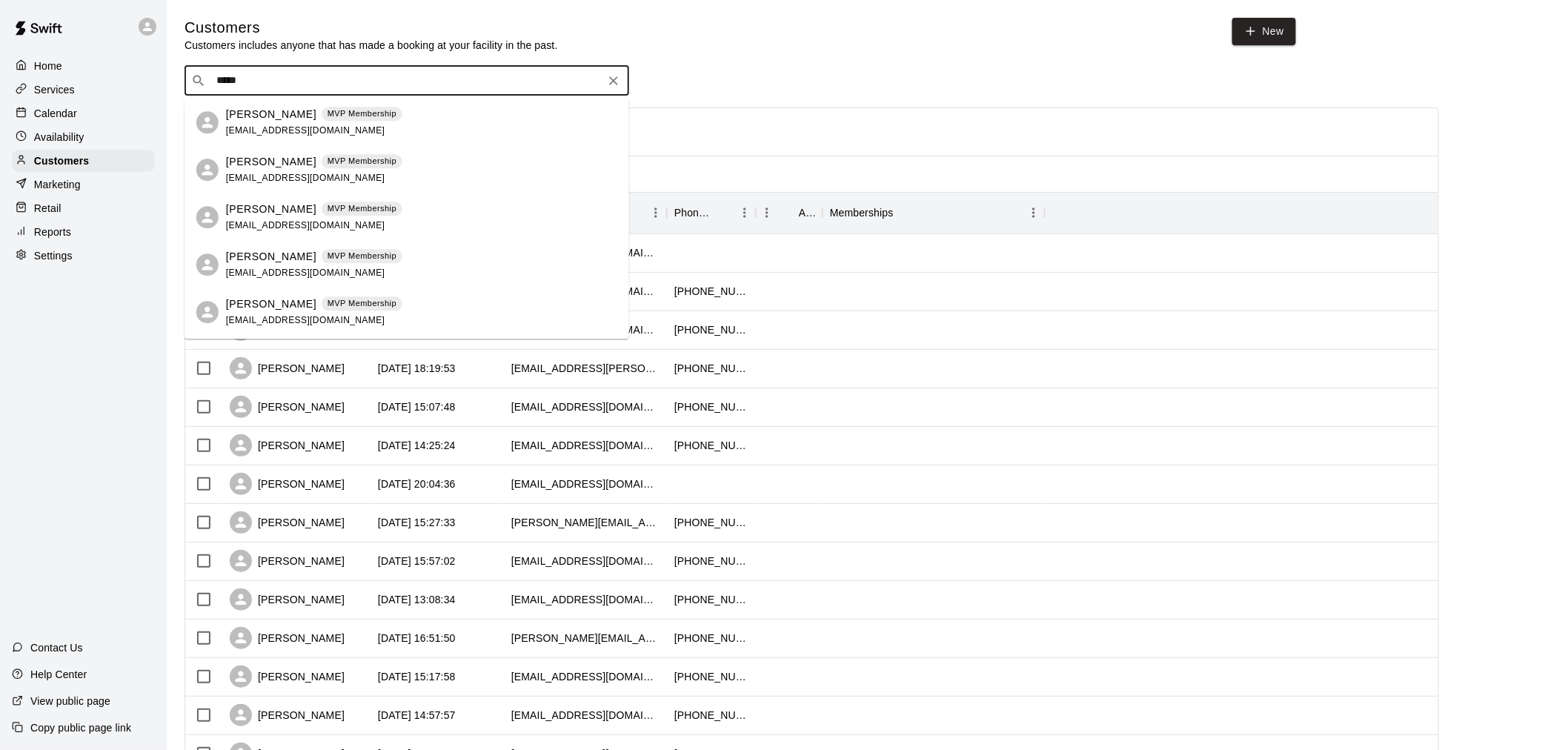
click at [353, 181] on div "[PERSON_NAME] MVP Membership [EMAIL_ADDRESS][DOMAIN_NAME]" at bounding box center [314, 170] width 177 height 32
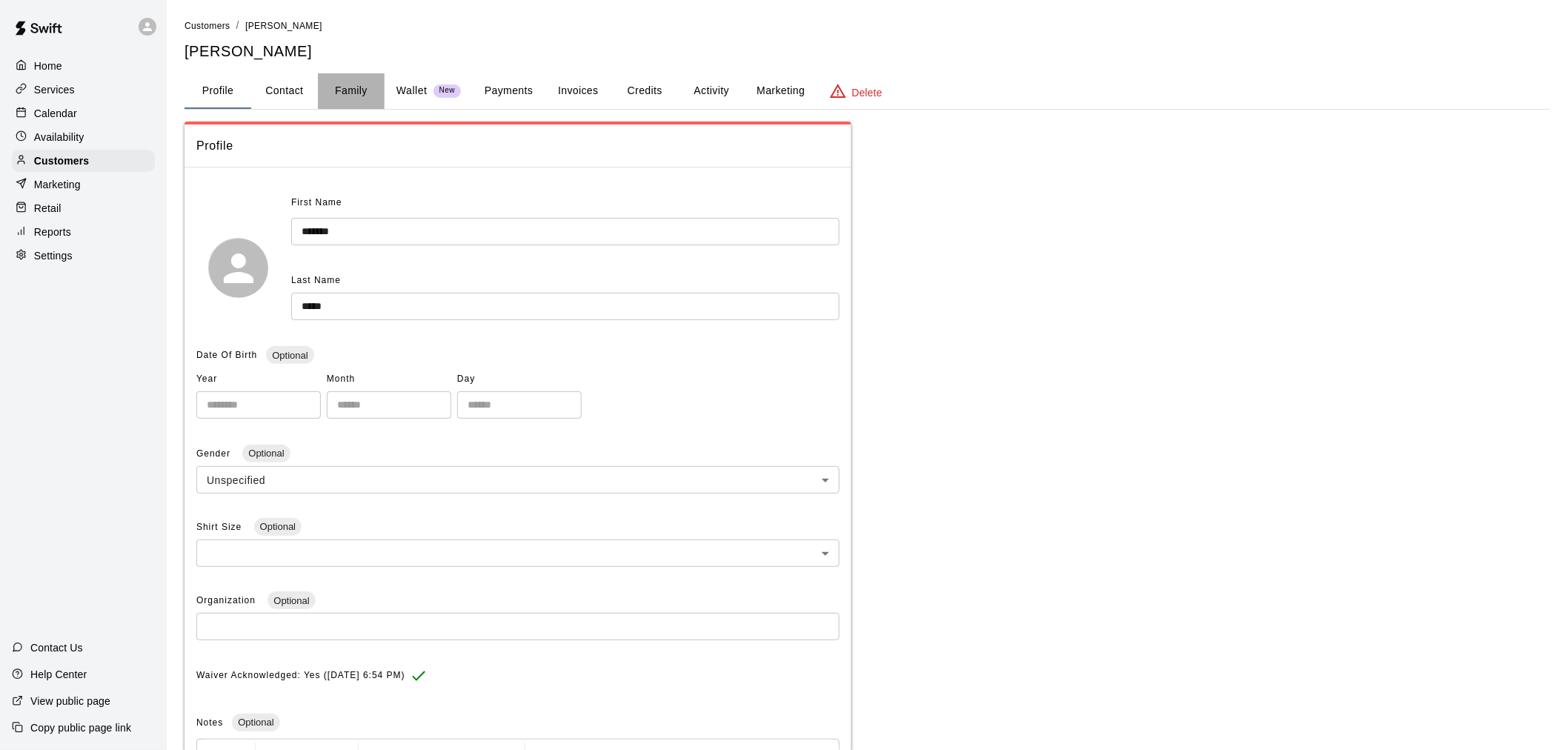
click at [360, 78] on button "Family" at bounding box center [351, 91] width 67 height 35
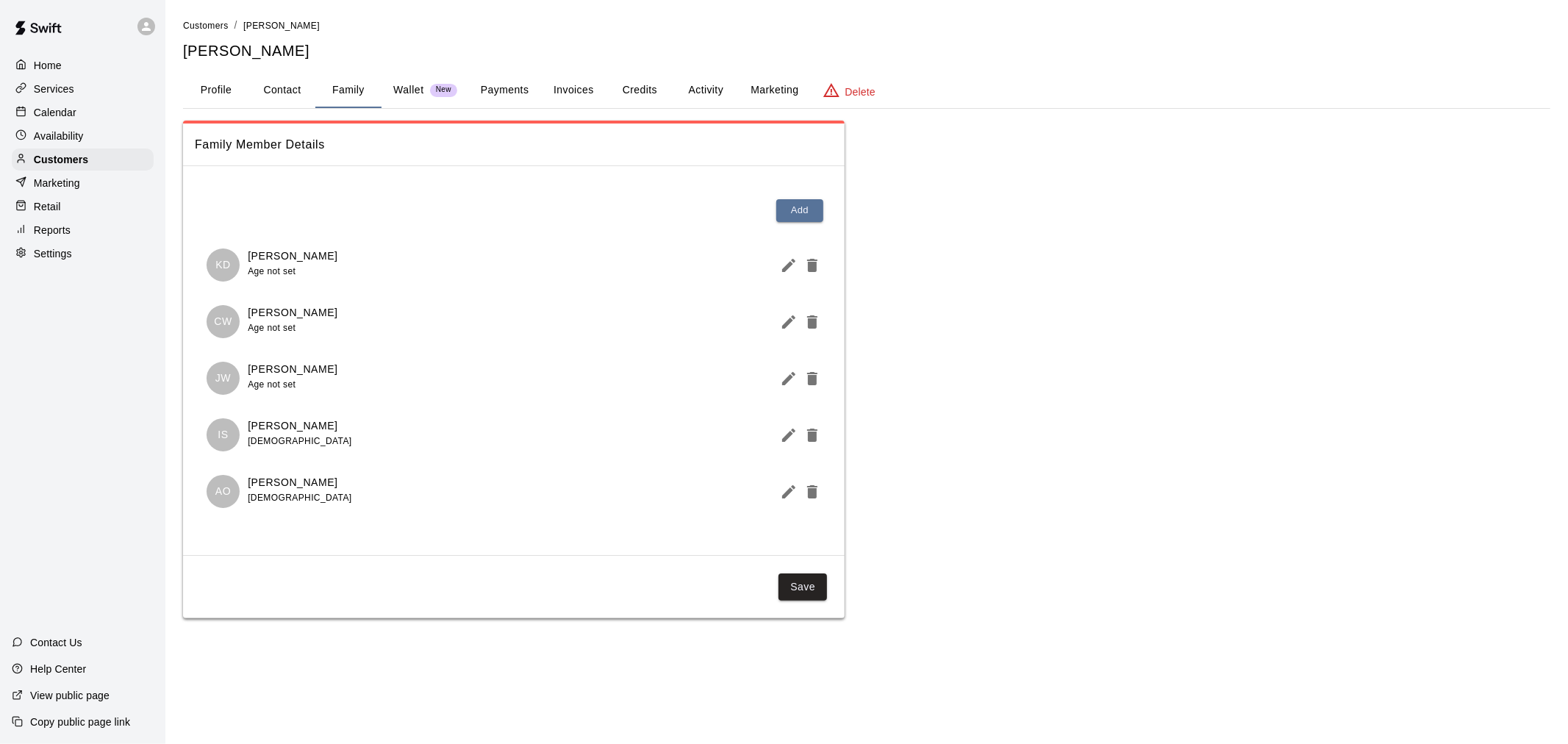
click at [224, 86] on button "Profile" at bounding box center [216, 90] width 67 height 35
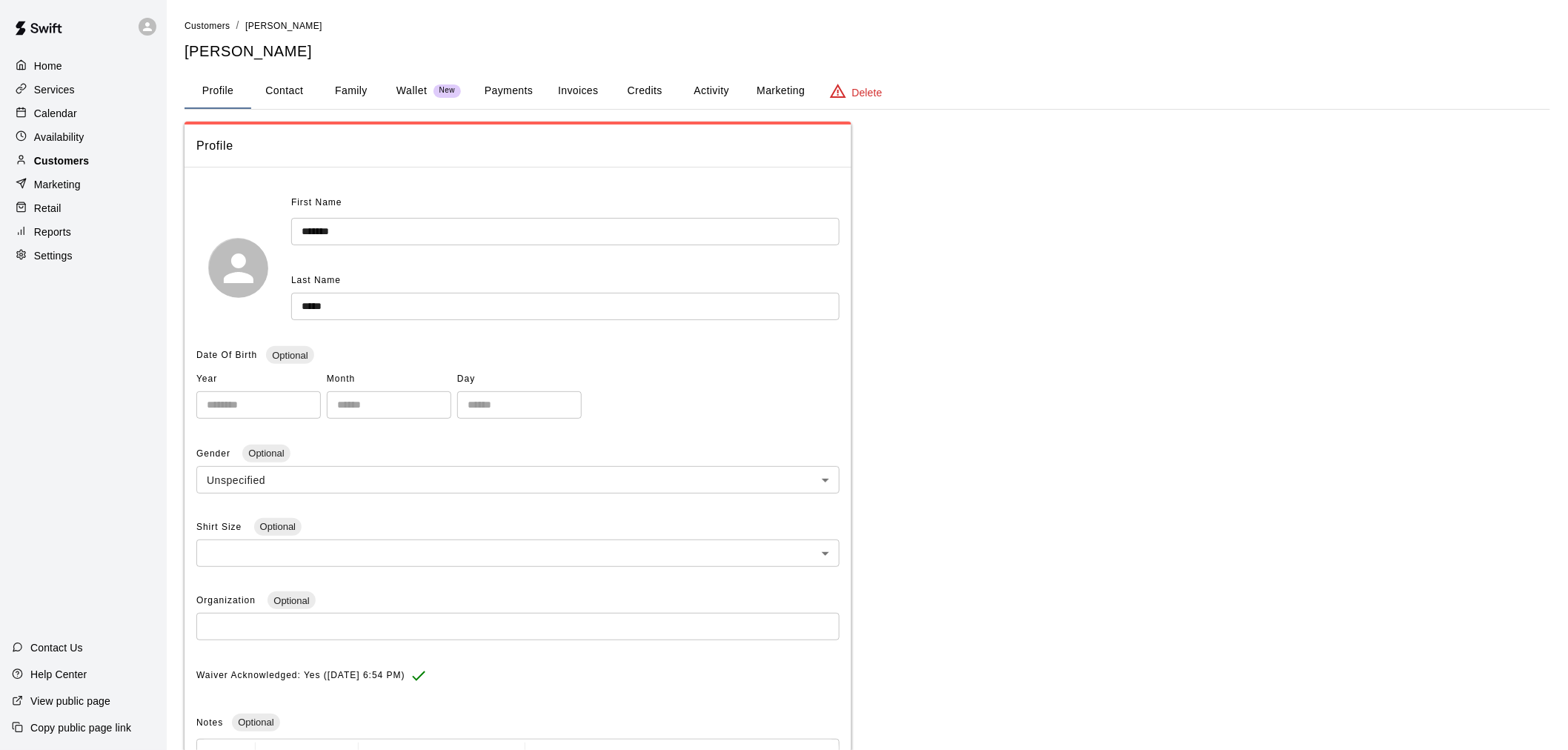
click at [82, 169] on p "Customers" at bounding box center [62, 161] width 55 height 15
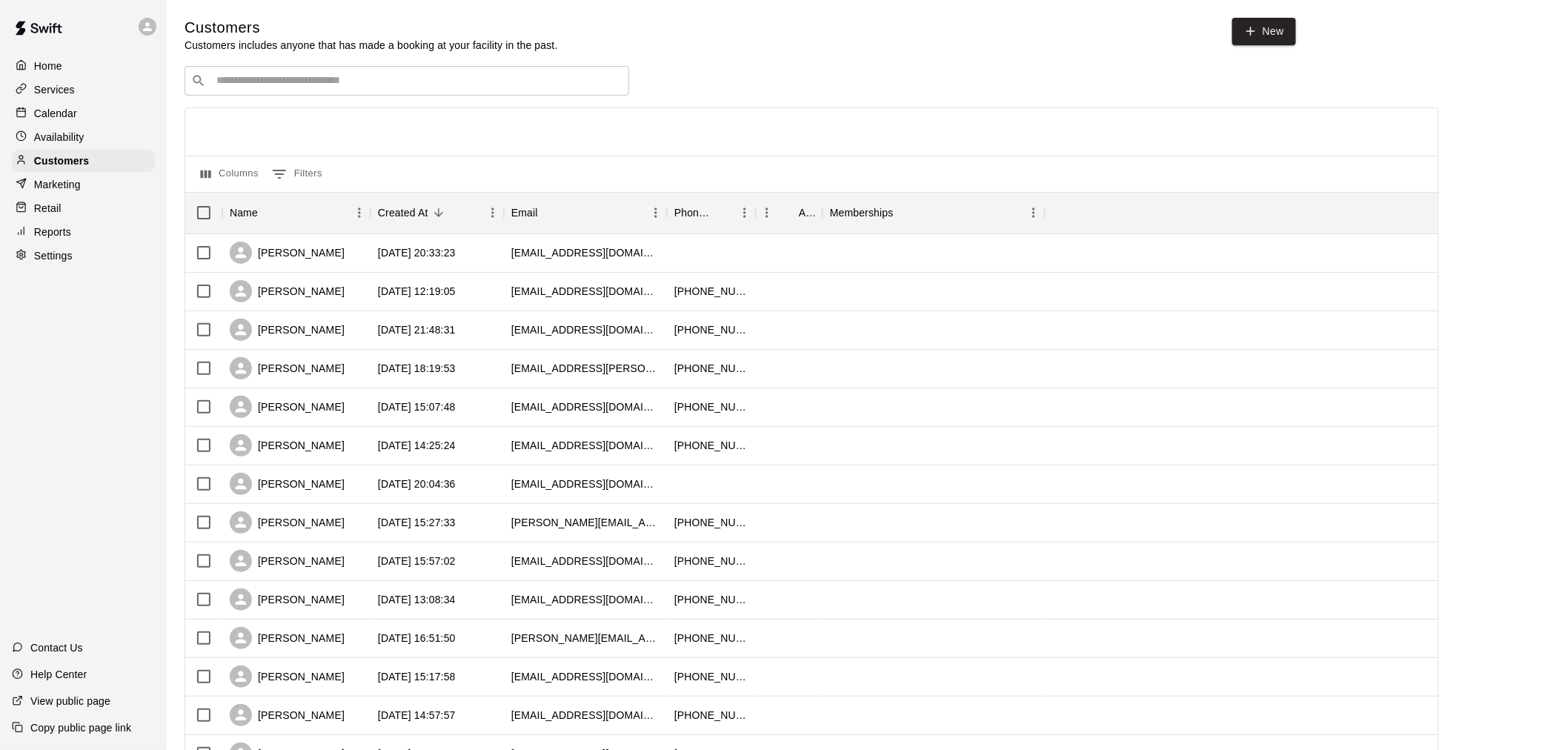
click at [341, 92] on div "​ ​" at bounding box center [406, 81] width 445 height 30
type input "****"
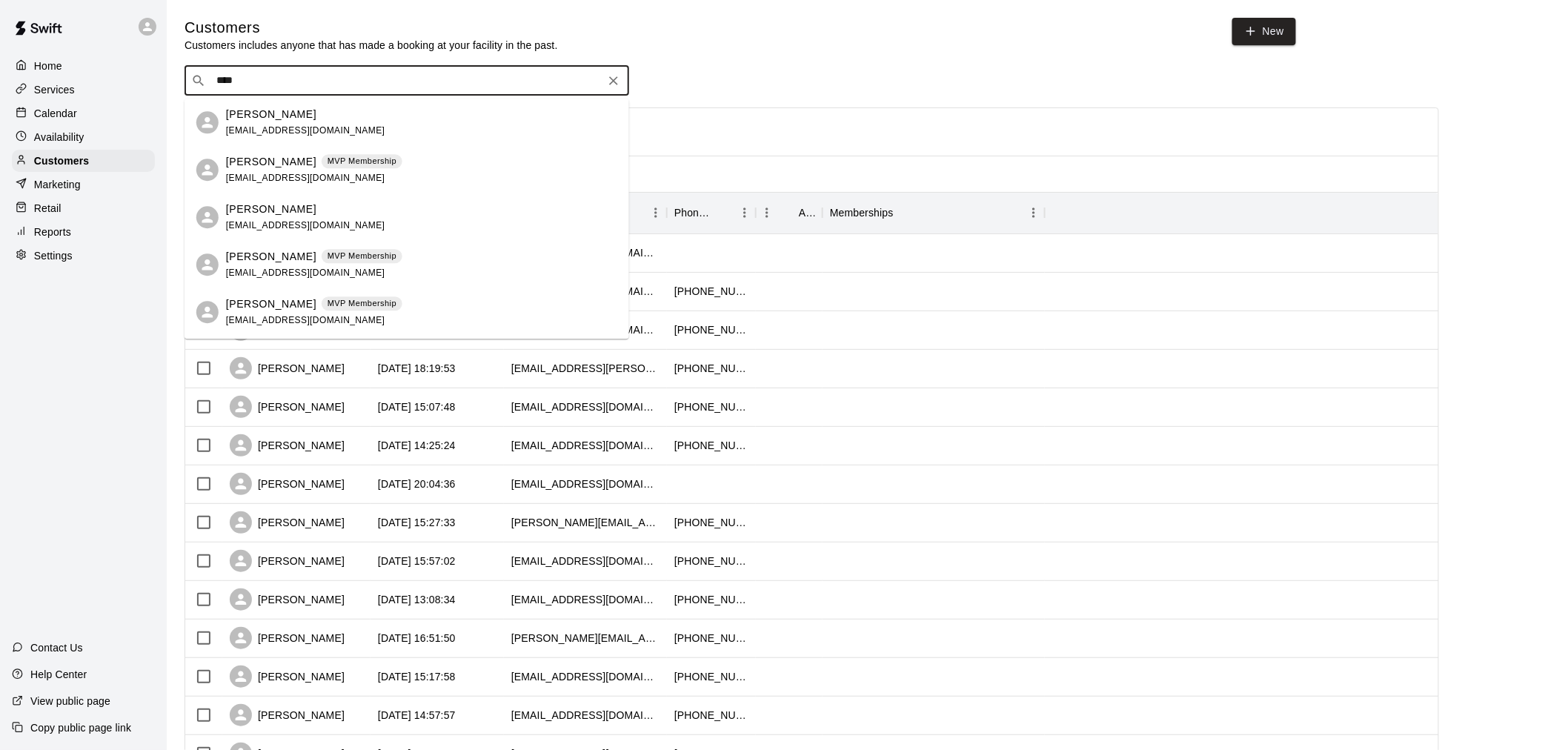
click at [331, 256] on p "MVP Membership" at bounding box center [362, 255] width 69 height 13
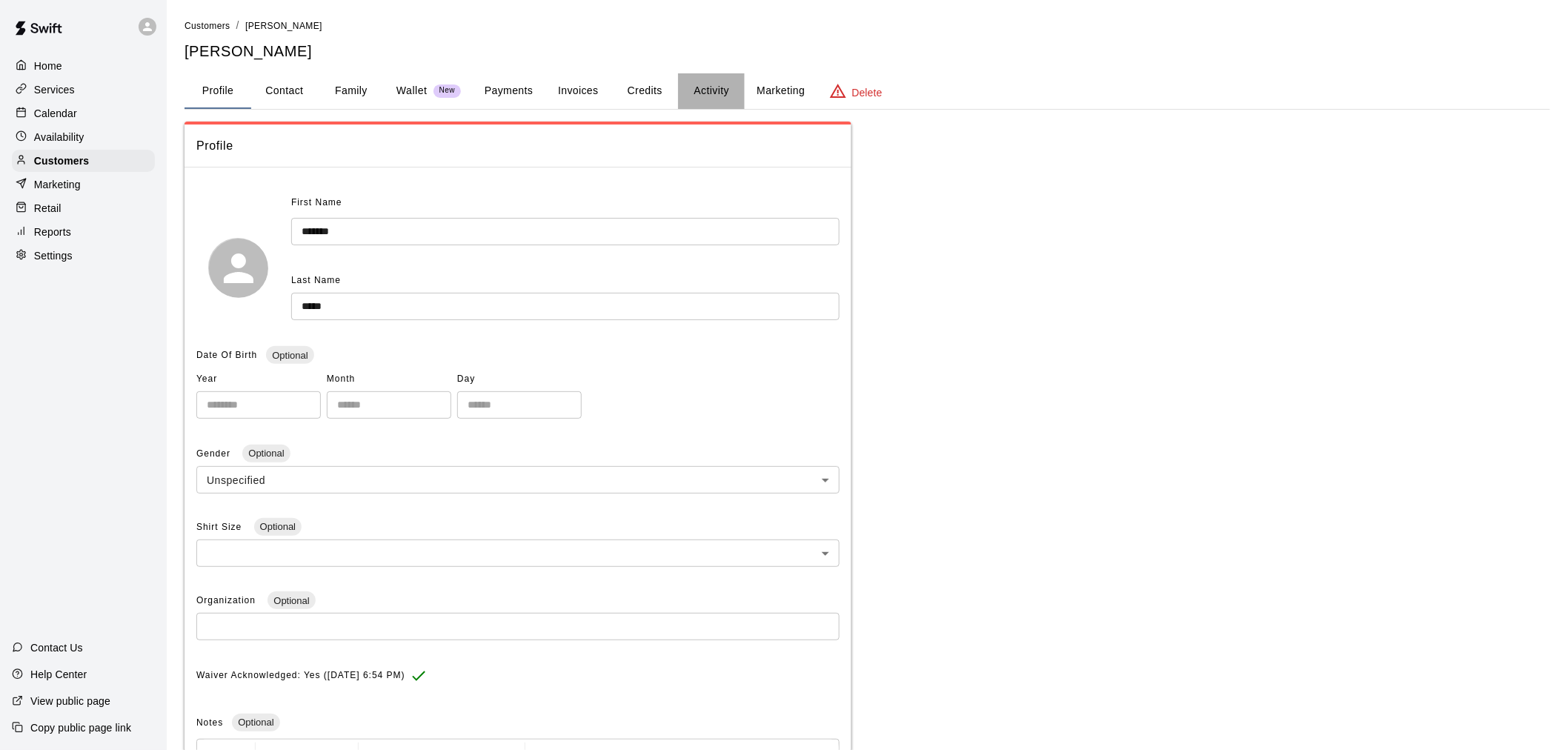
click at [699, 86] on button "Activity" at bounding box center [712, 91] width 67 height 35
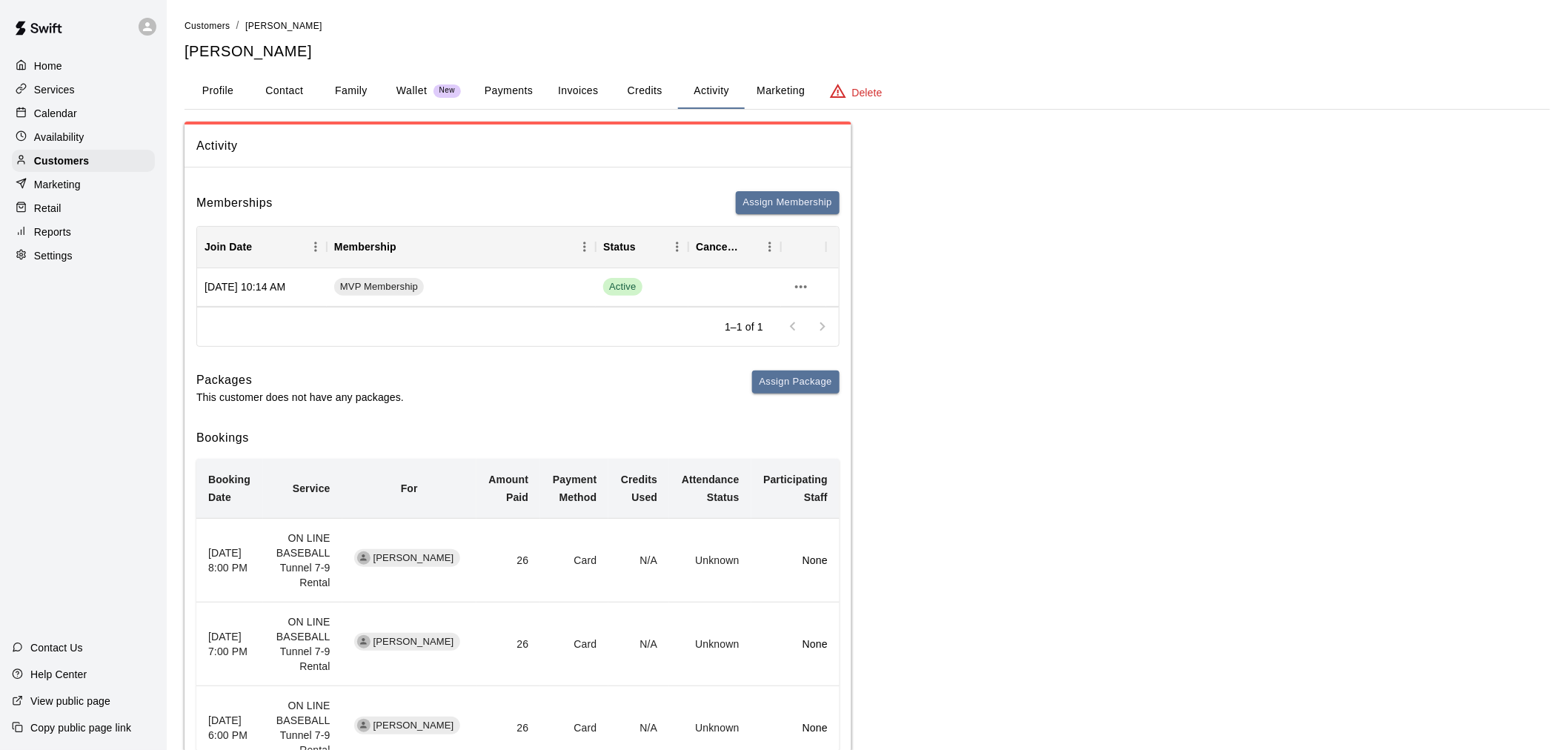
click at [361, 98] on button "Family" at bounding box center [351, 91] width 67 height 35
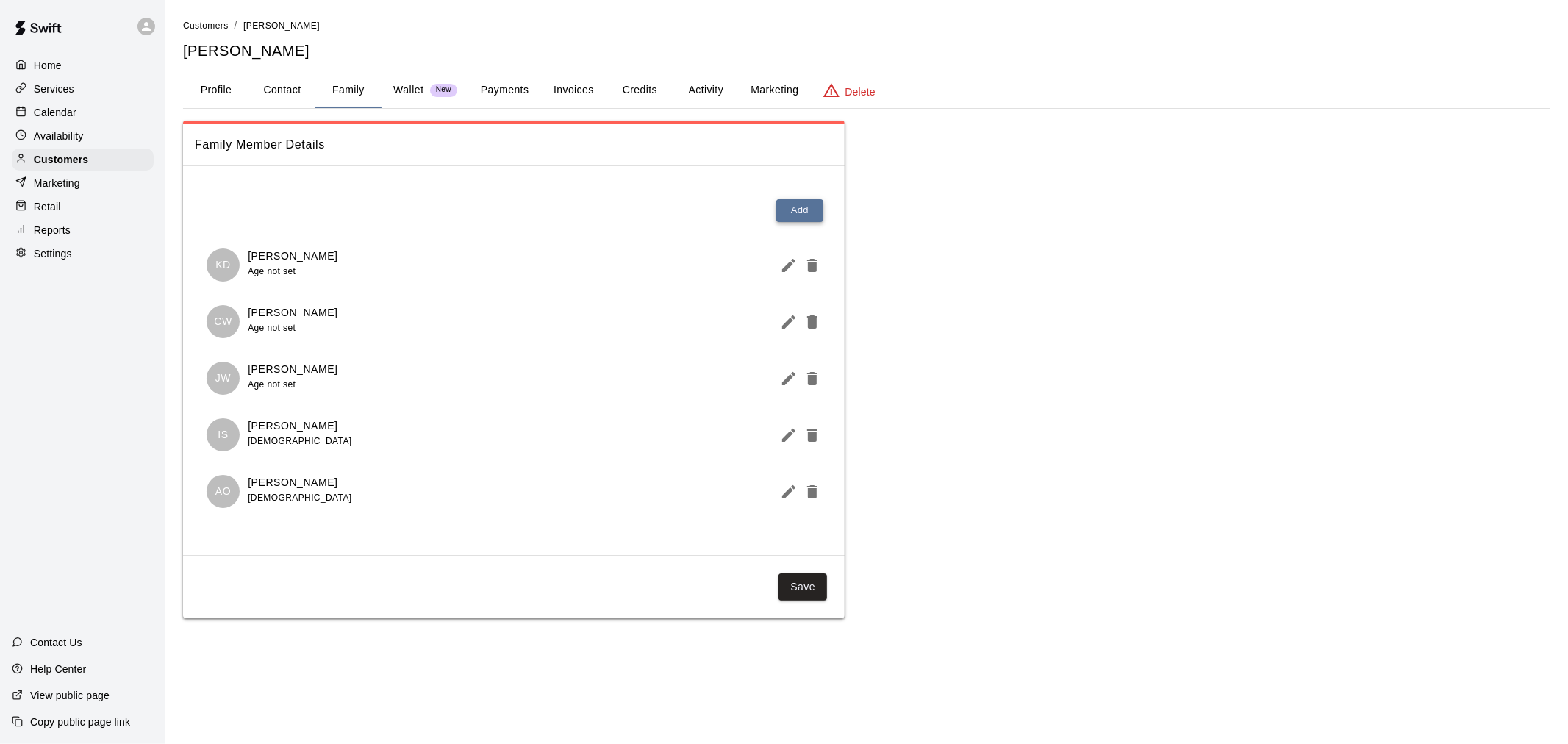
click at [800, 207] on button "Add" at bounding box center [800, 210] width 47 height 22
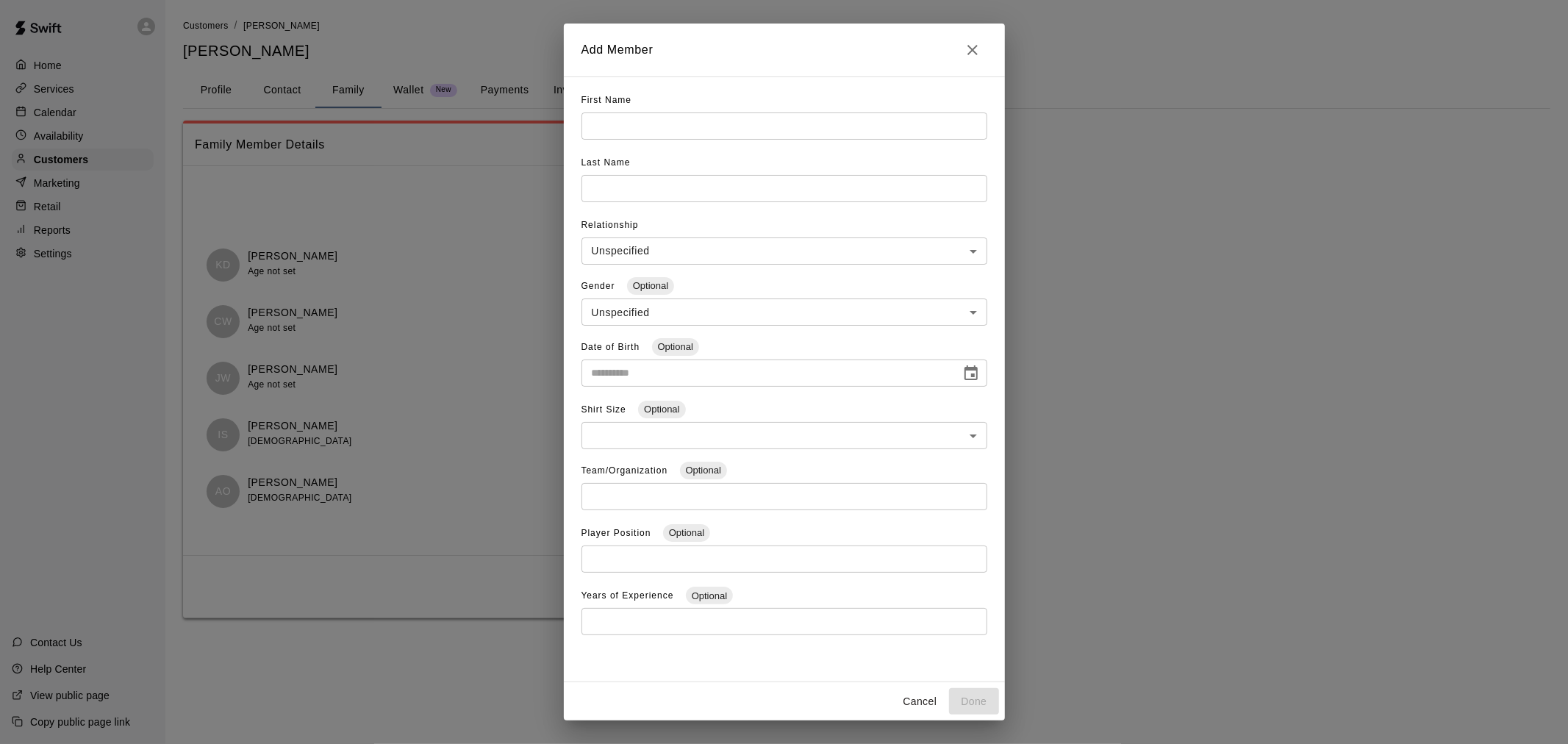
click at [978, 48] on icon "Close" at bounding box center [972, 50] width 18 height 18
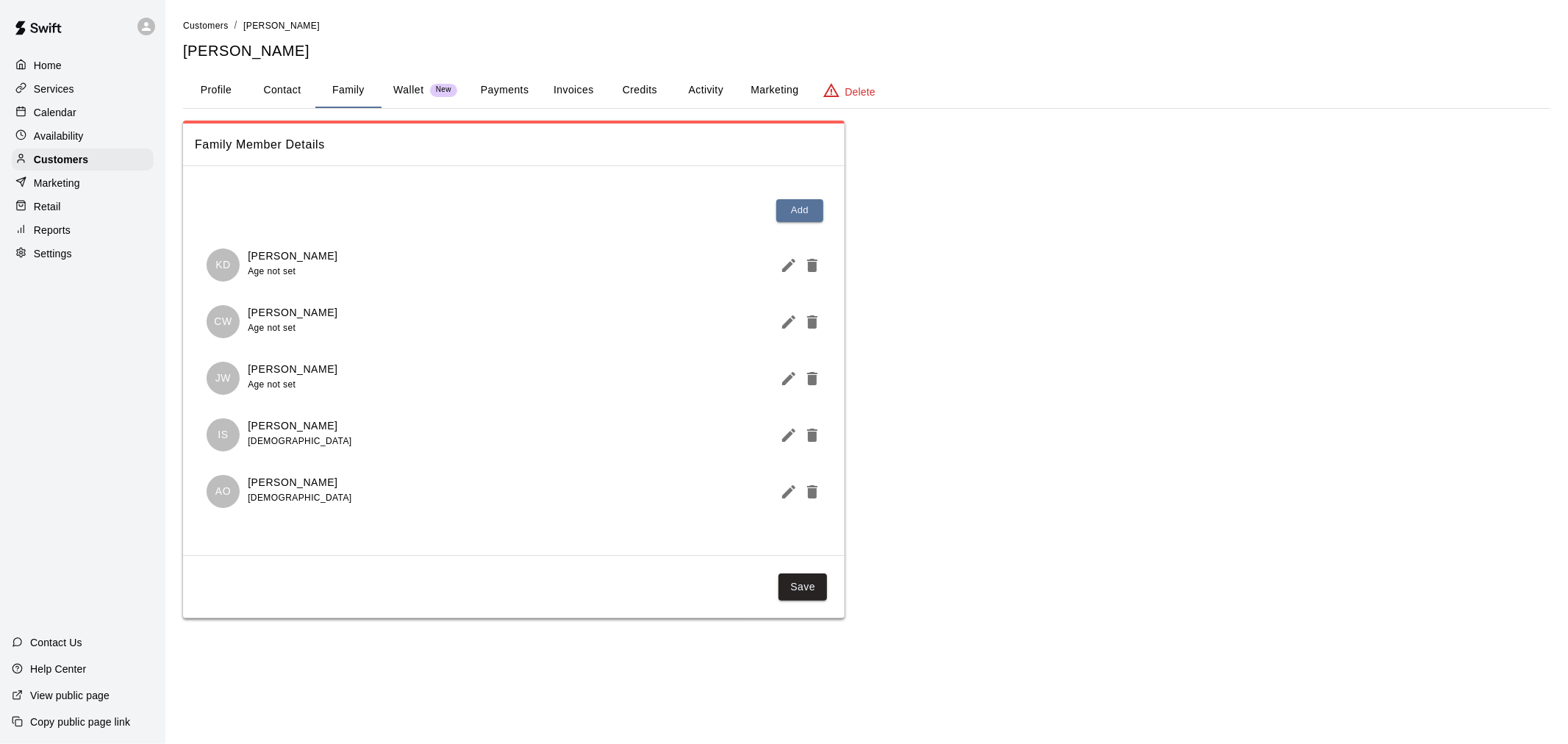
click at [503, 93] on button "Payments" at bounding box center [504, 90] width 71 height 35
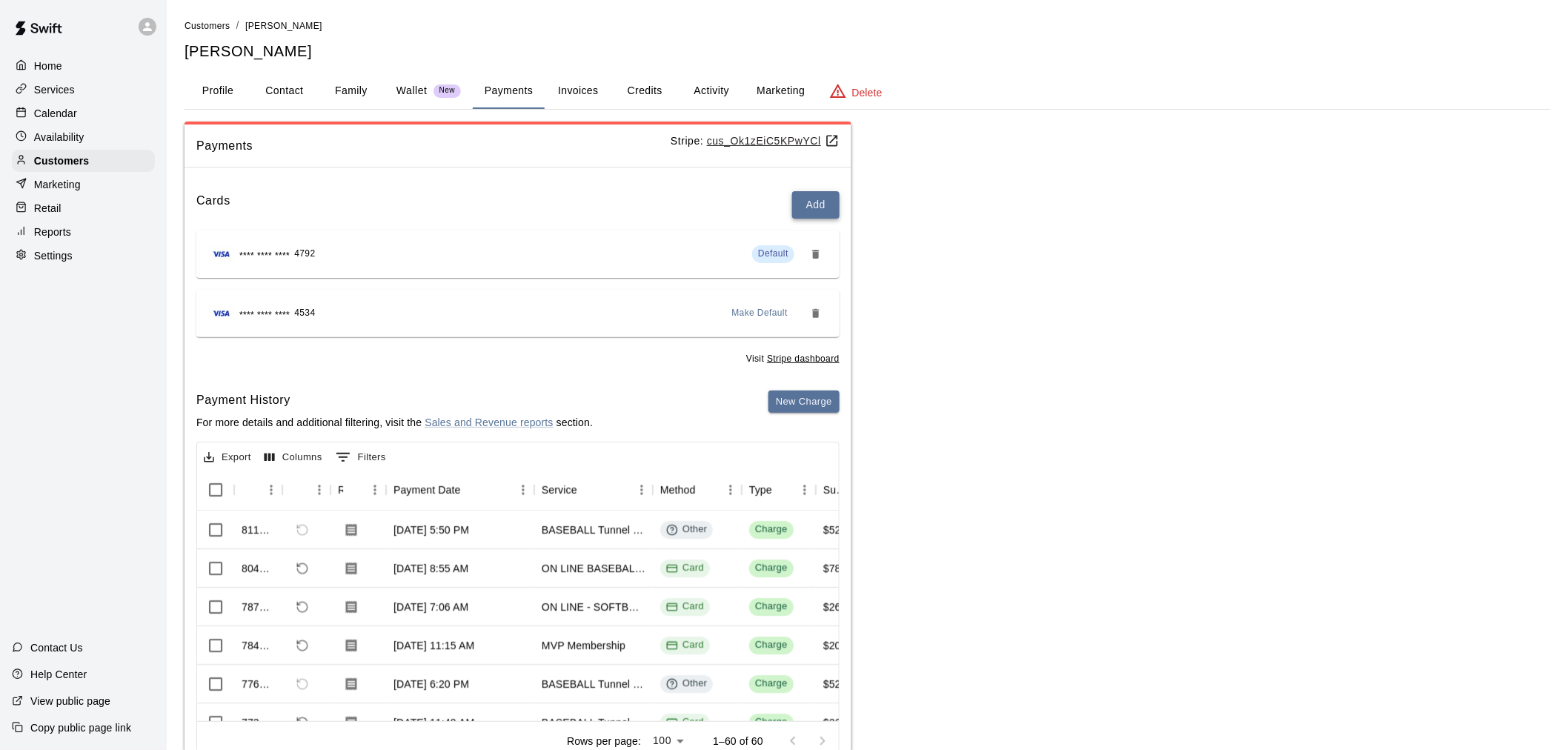
click at [836, 202] on button "Add" at bounding box center [816, 205] width 47 height 28
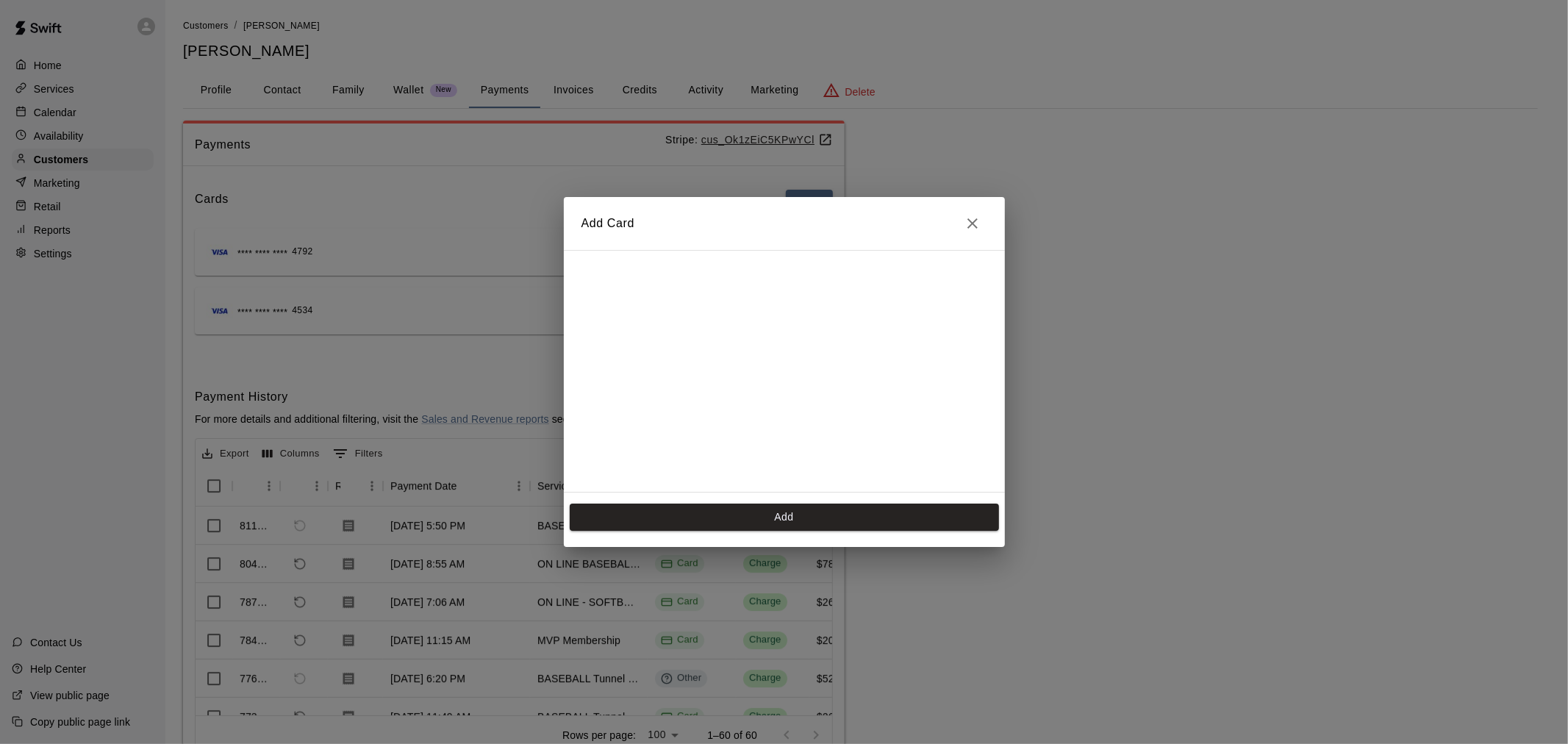
scroll to position [100, 0]
click at [765, 509] on button "Add" at bounding box center [784, 517] width 429 height 27
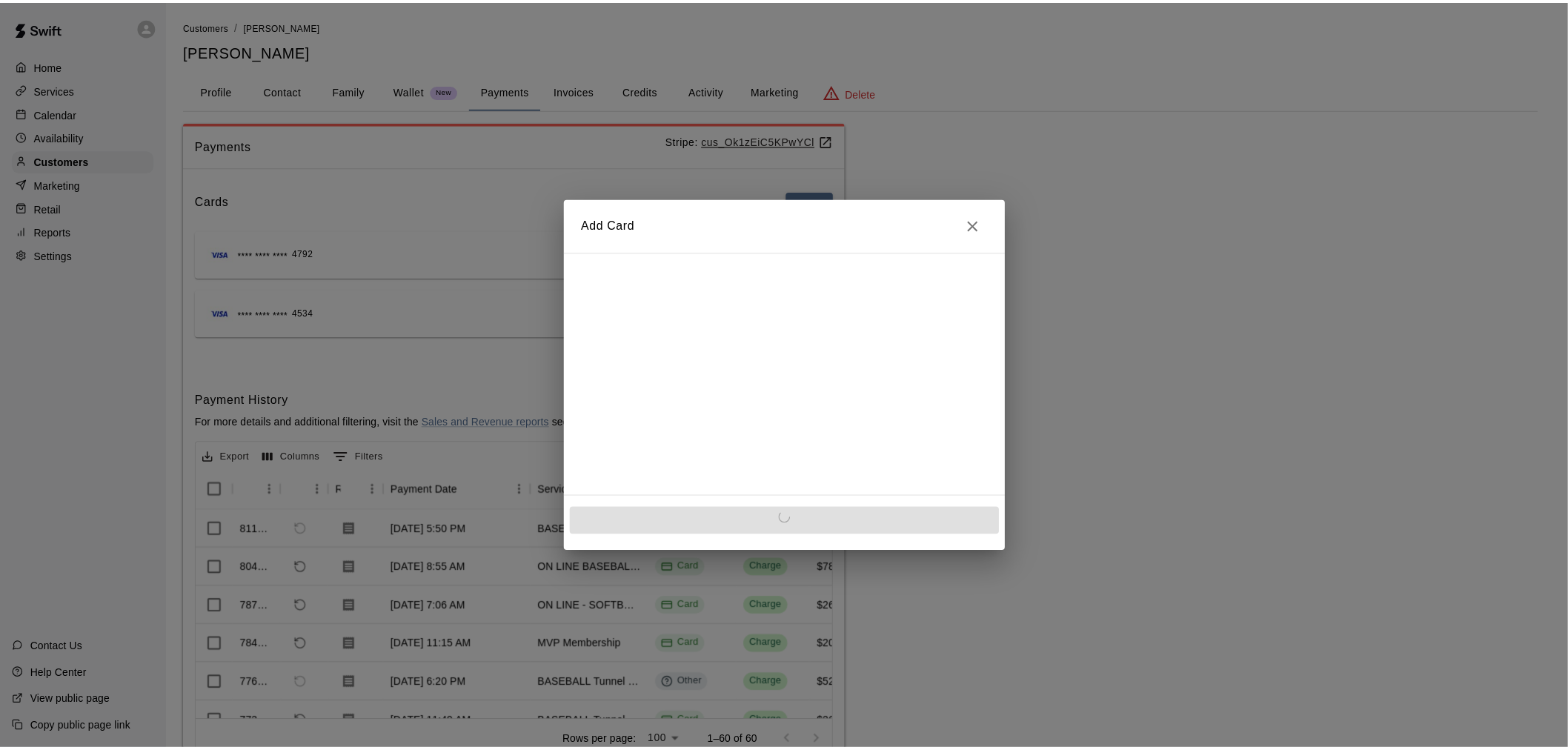
scroll to position [0, 0]
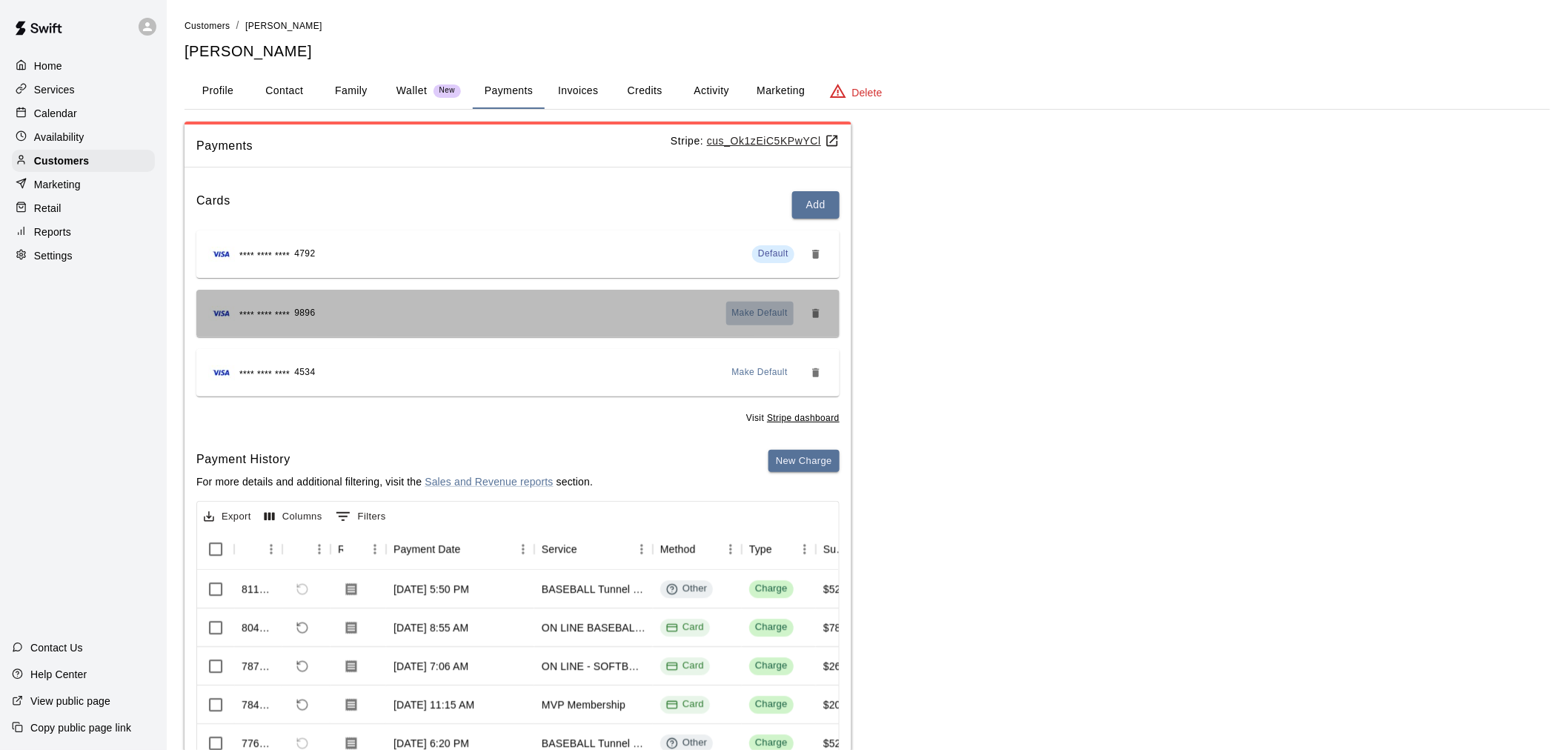
click at [771, 307] on span "Make Default" at bounding box center [759, 312] width 56 height 15
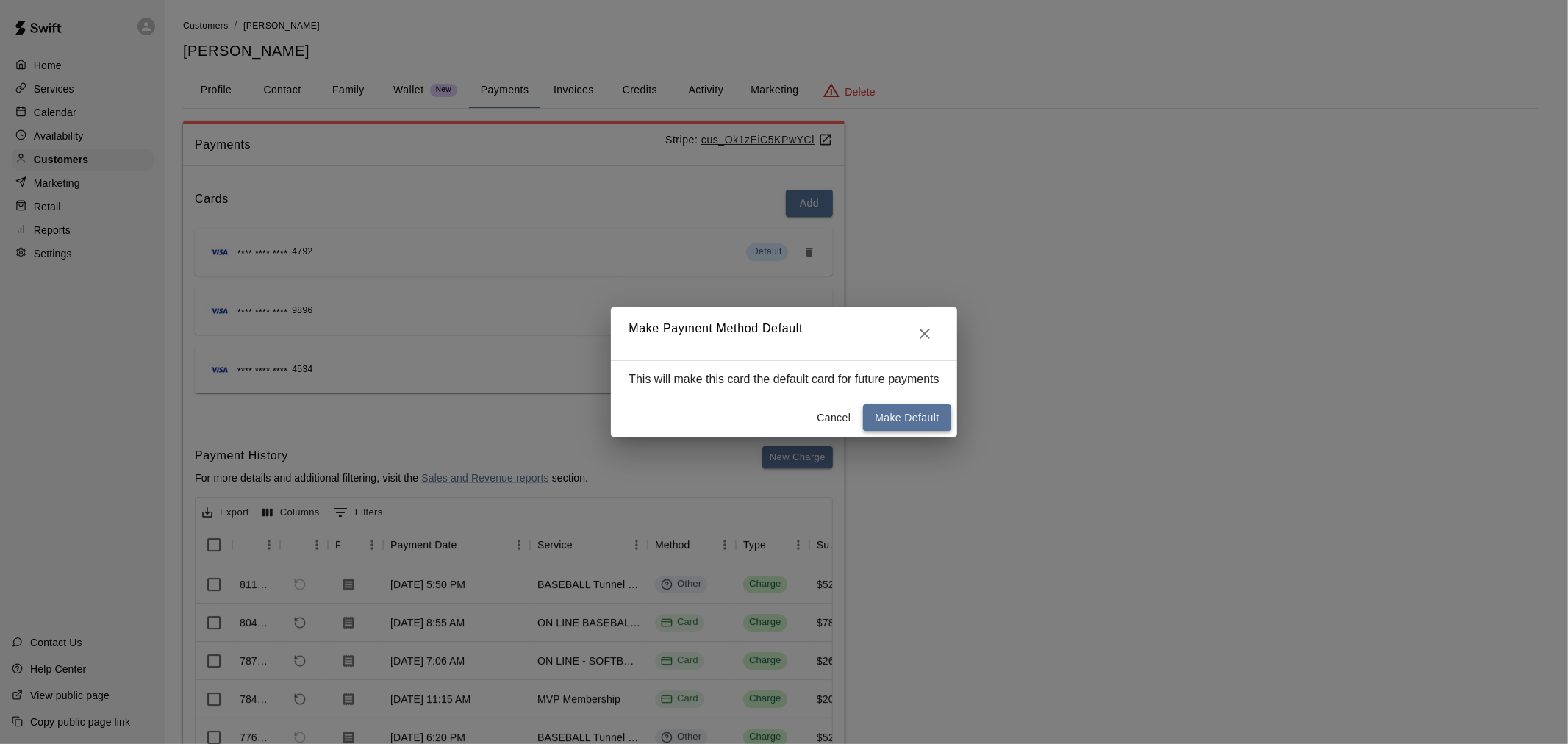
click at [914, 418] on button "Make Default" at bounding box center [906, 417] width 87 height 27
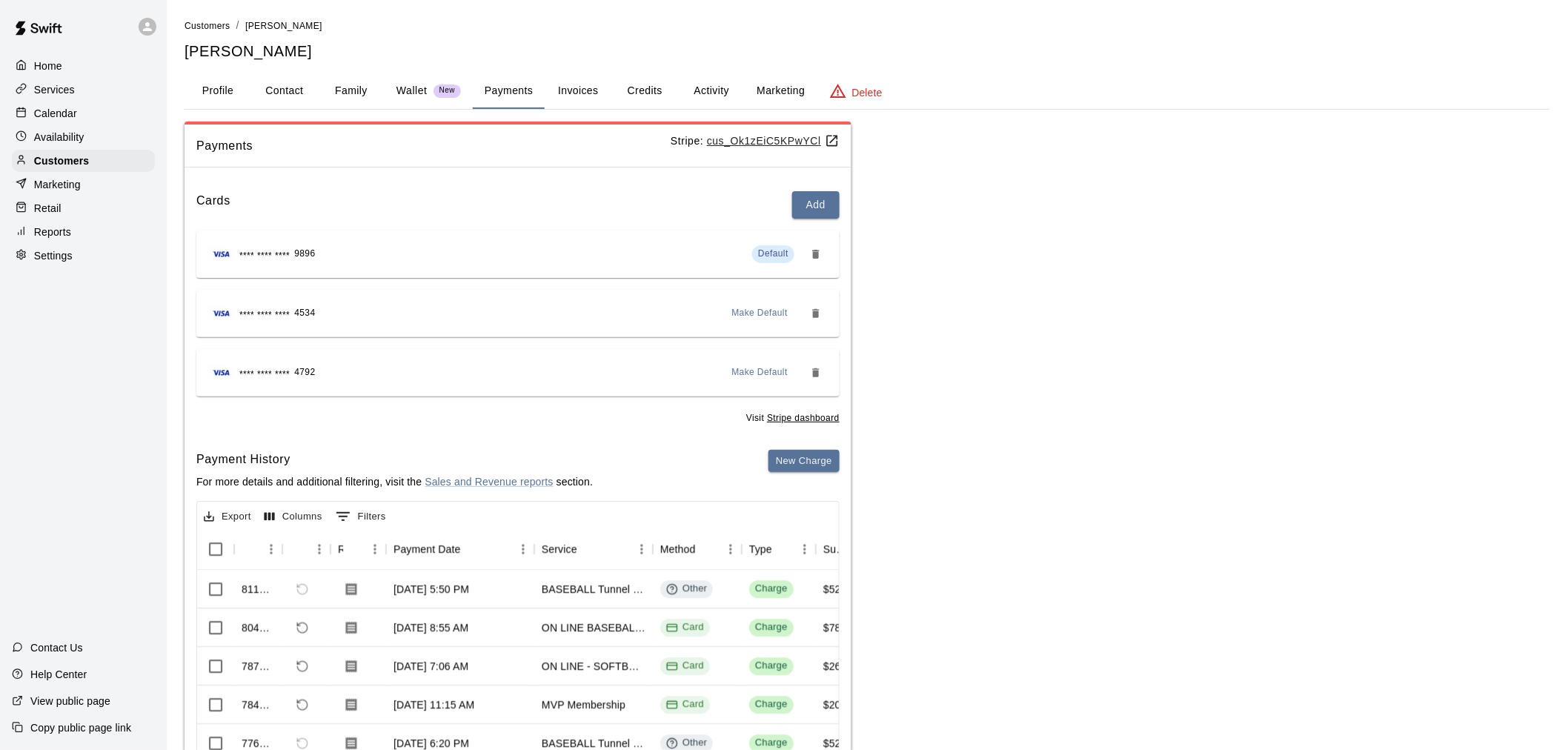
drag, startPoint x: 95, startPoint y: 114, endPoint x: 105, endPoint y: 114, distance: 10.0
click at [95, 114] on div "Calendar" at bounding box center [83, 113] width 143 height 23
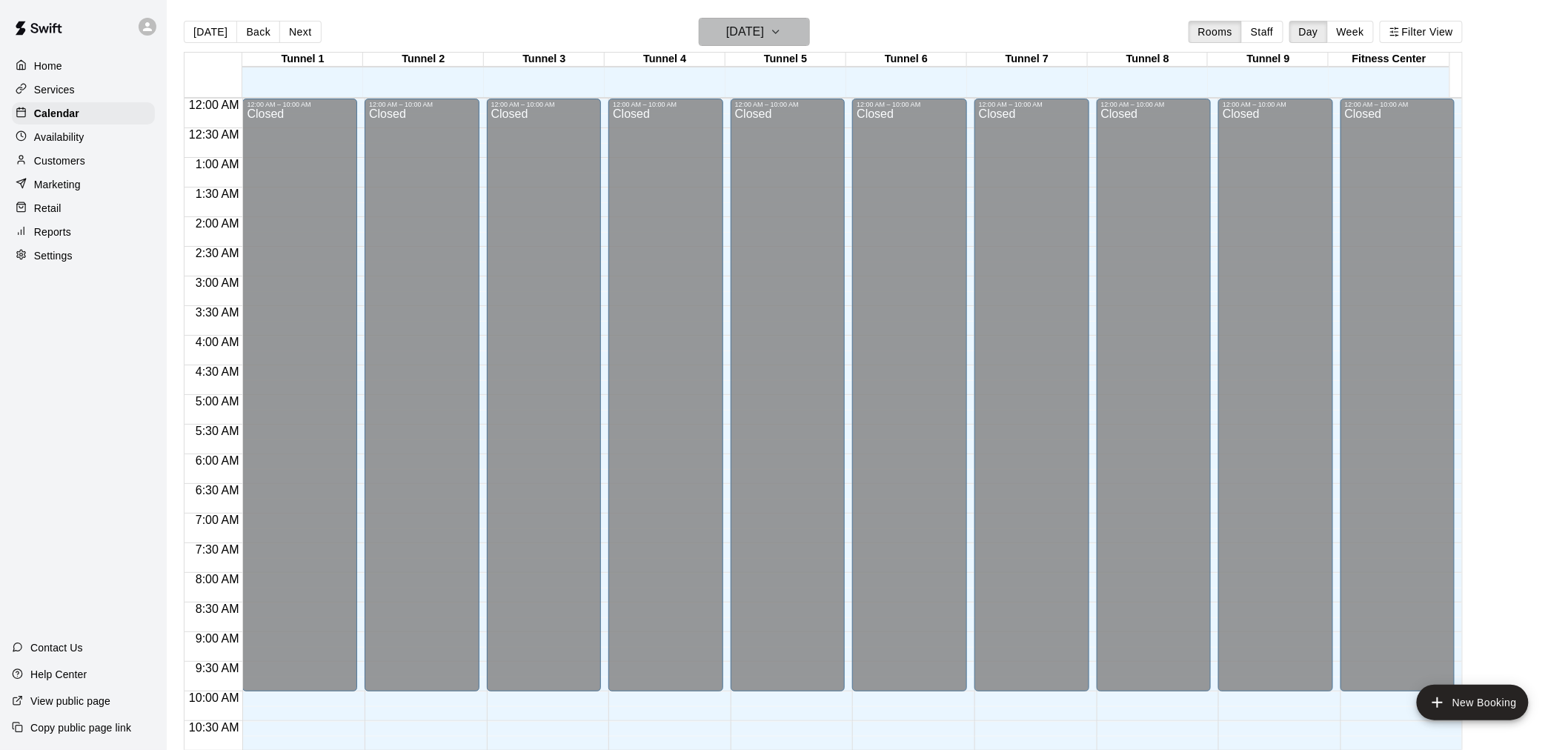
click at [782, 38] on icon "button" at bounding box center [776, 32] width 12 height 18
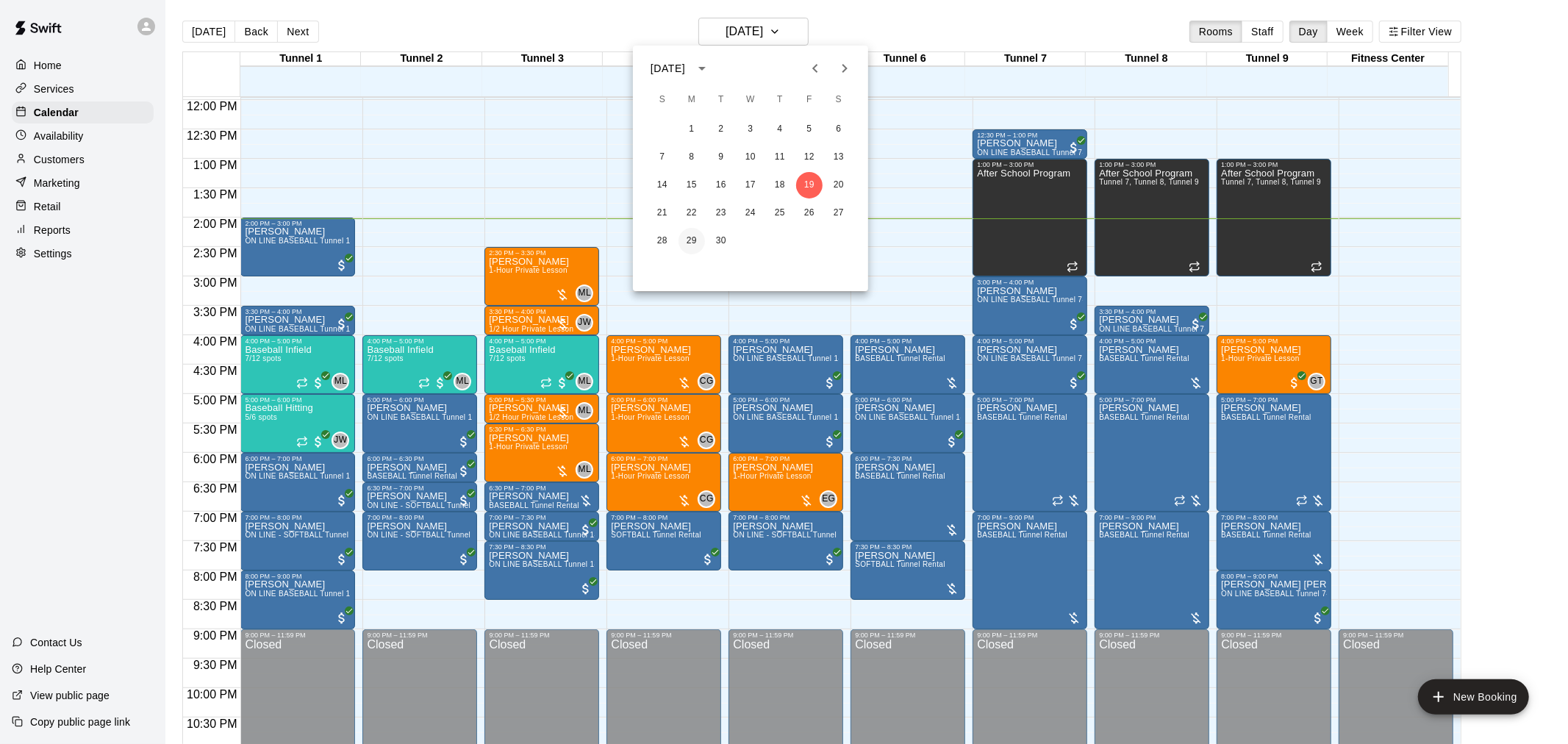
click at [690, 238] on button "29" at bounding box center [692, 241] width 26 height 26
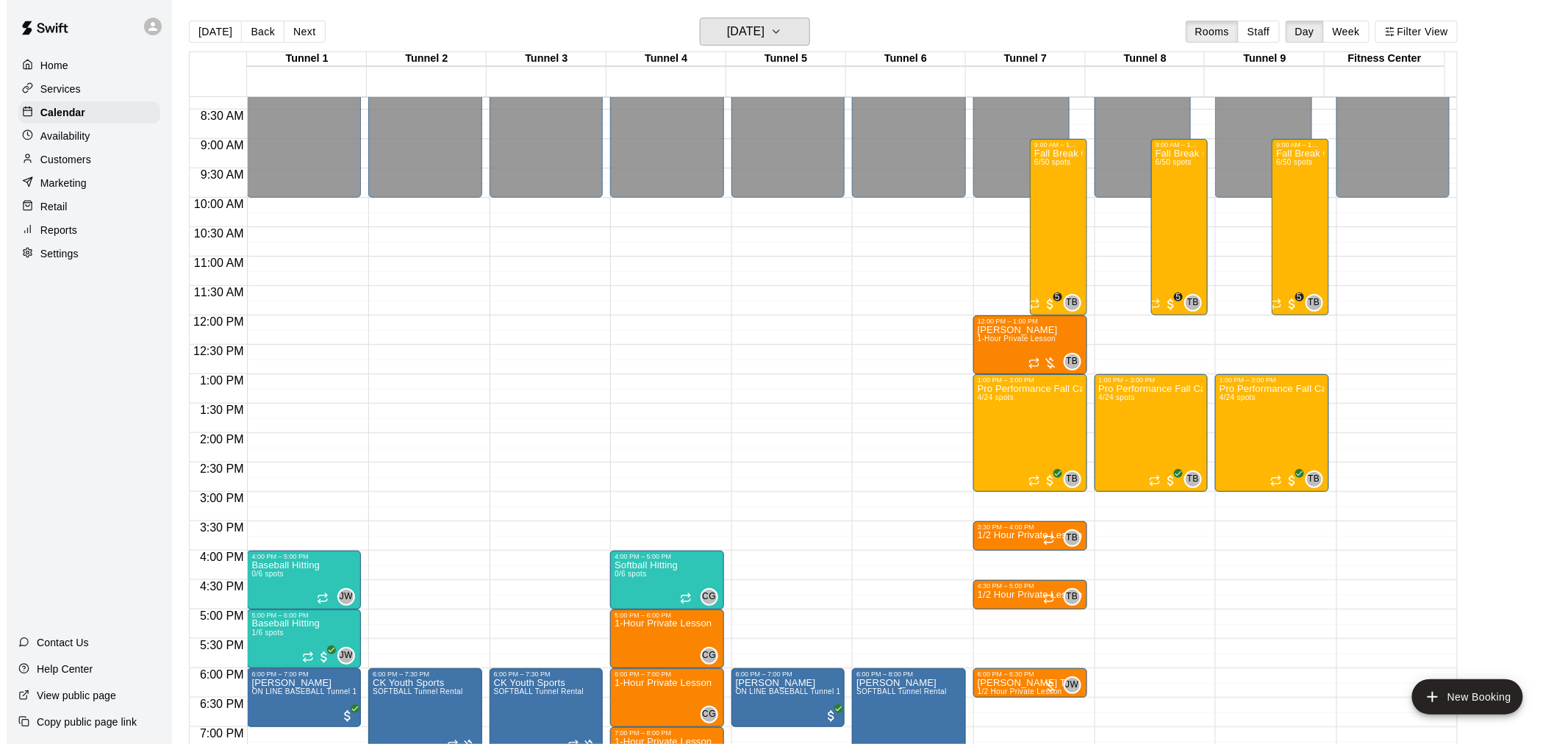
scroll to position [459, 0]
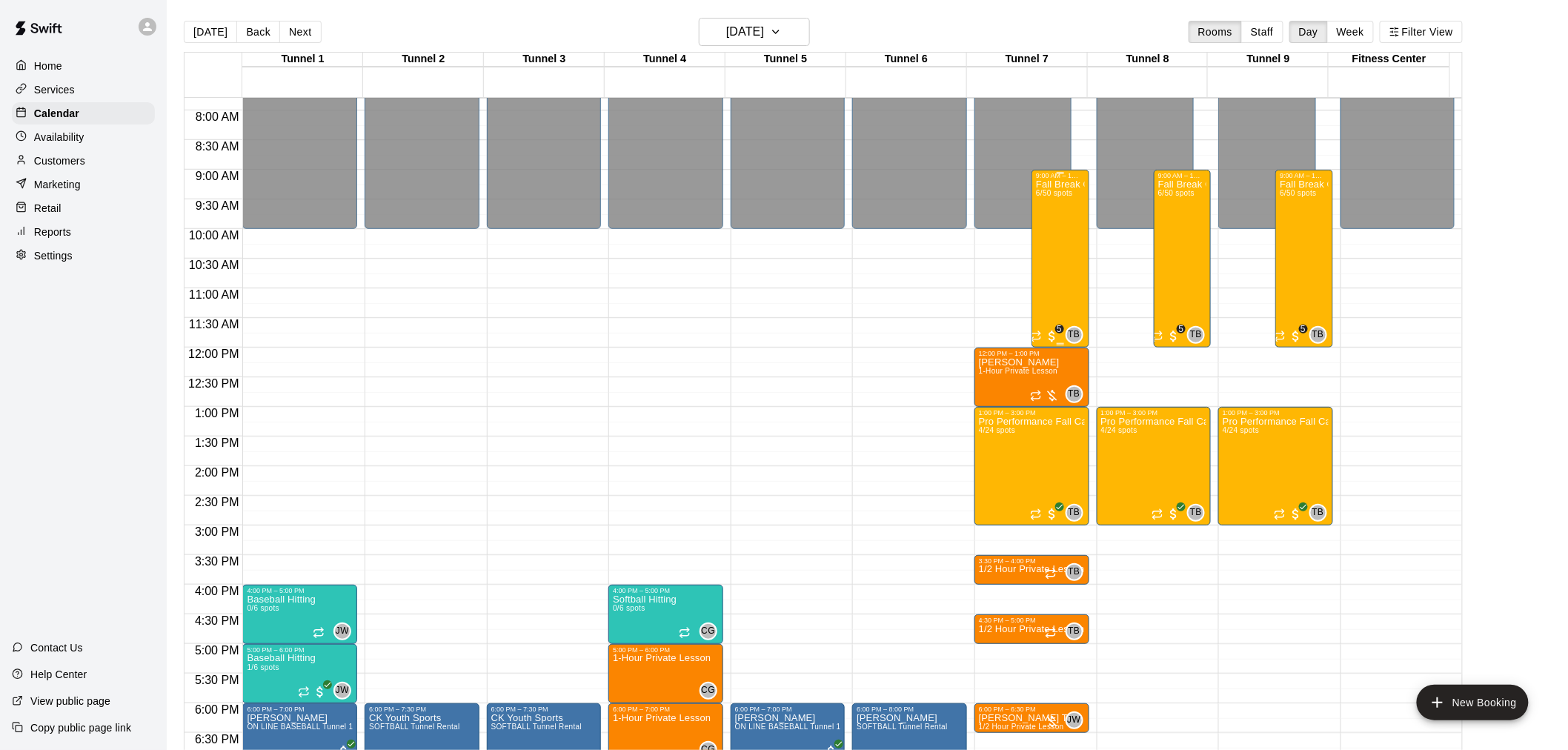
click at [1054, 259] on div "Fall Break Camp 2025 6/50 spots" at bounding box center [1060, 554] width 48 height 750
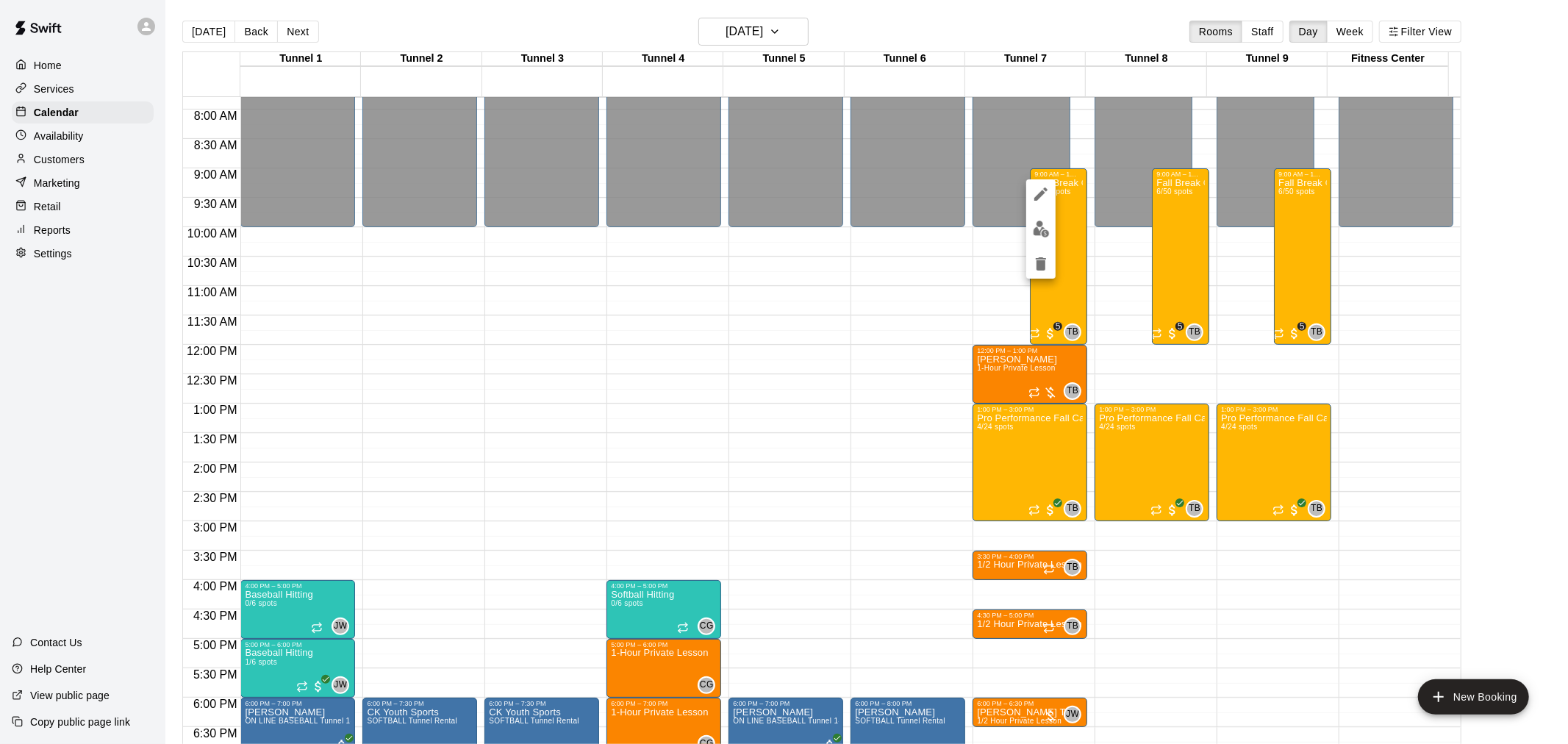
click at [1038, 228] on img "edit" at bounding box center [1041, 228] width 17 height 17
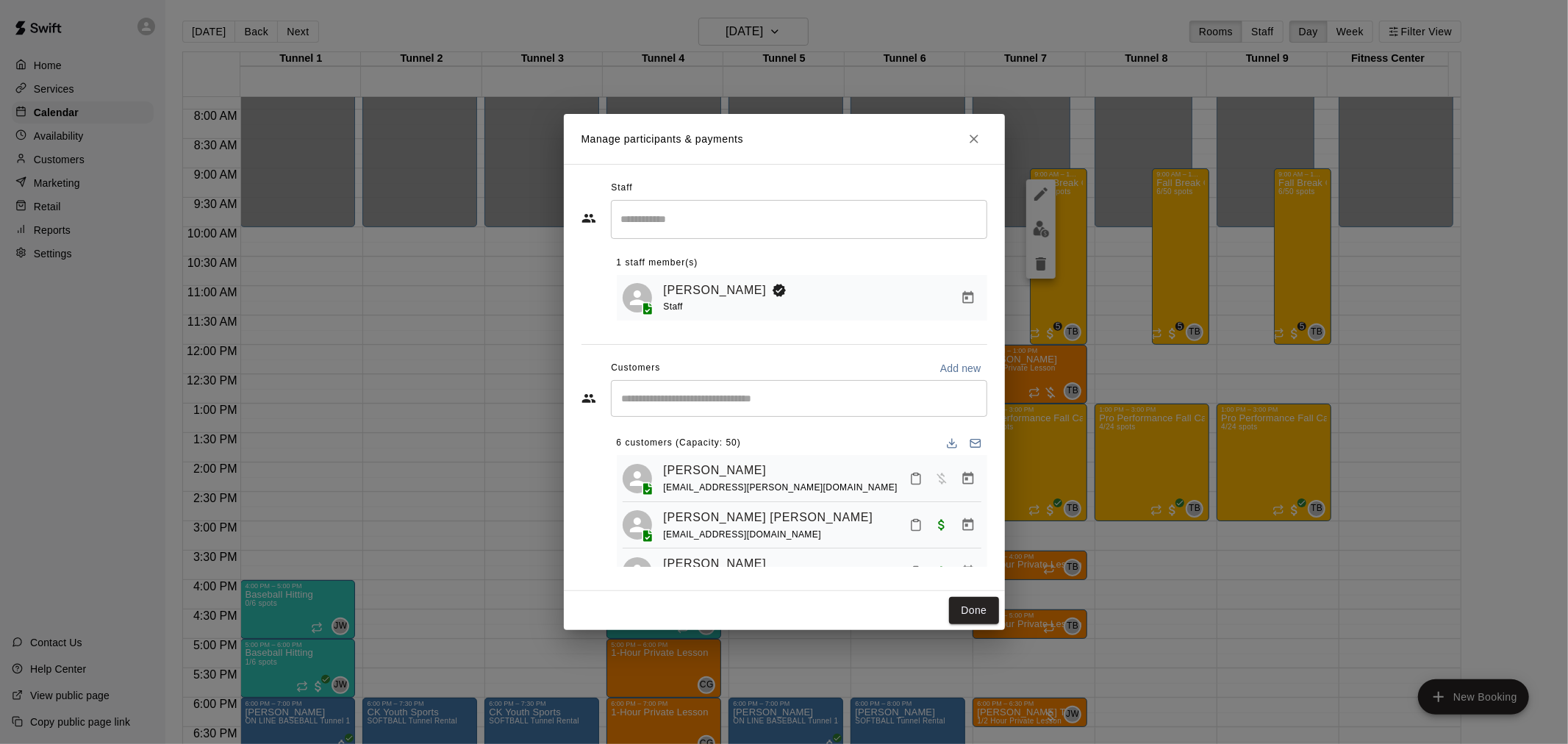
click at [708, 406] on input "Start typing to search customers..." at bounding box center [798, 398] width 363 height 15
type input "*****"
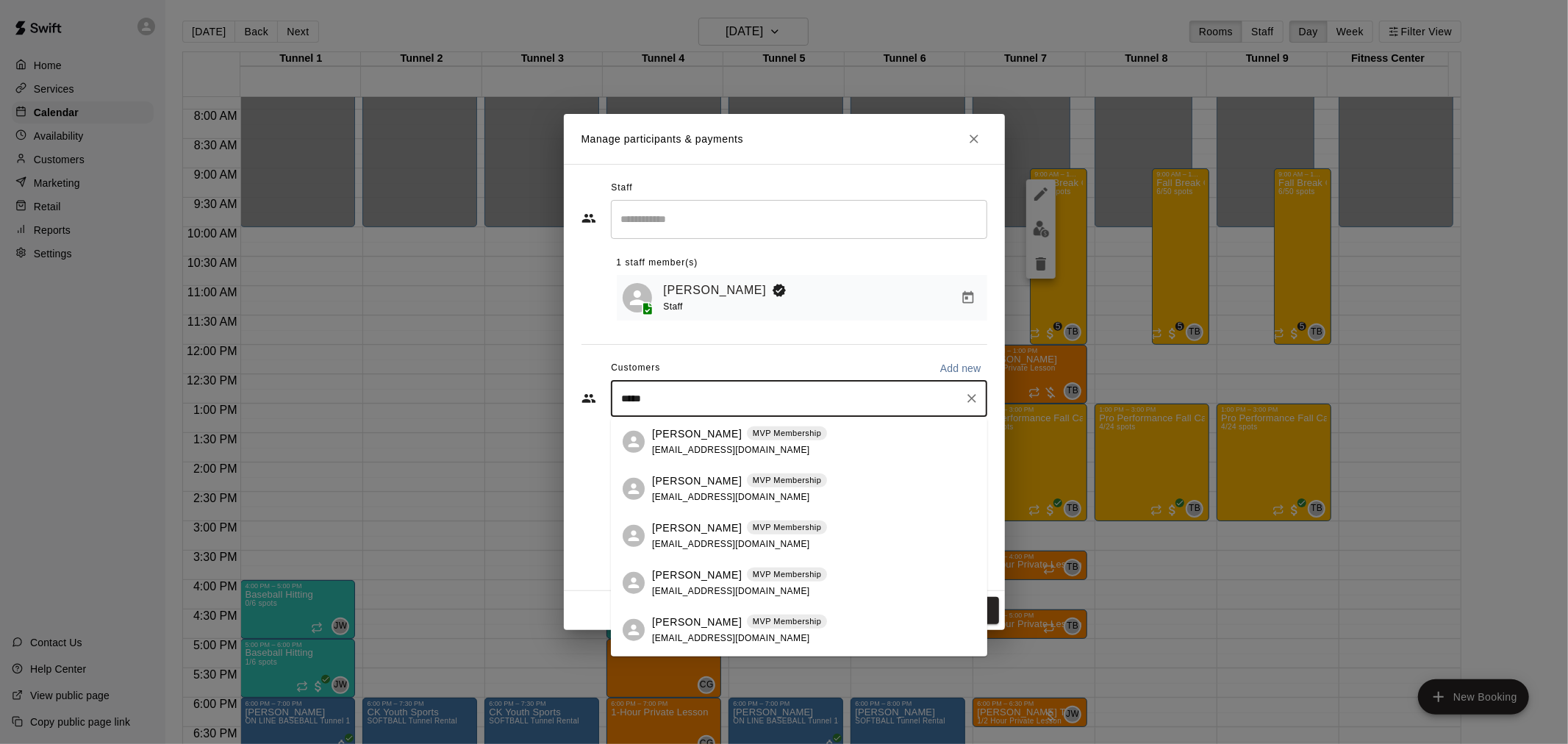
click at [716, 475] on p "[PERSON_NAME]" at bounding box center [697, 480] width 90 height 16
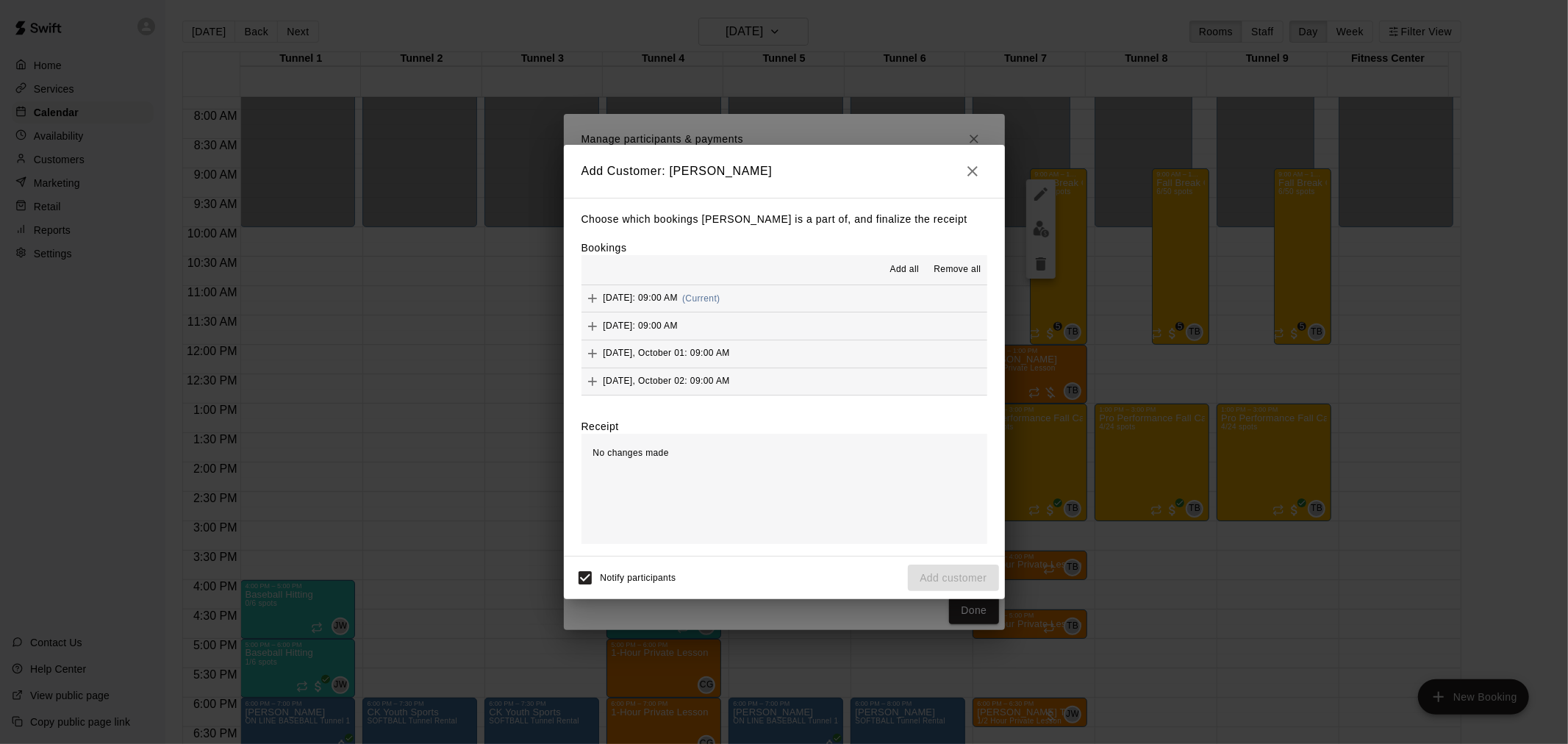
click at [720, 294] on span "(Current)" at bounding box center [700, 298] width 38 height 11
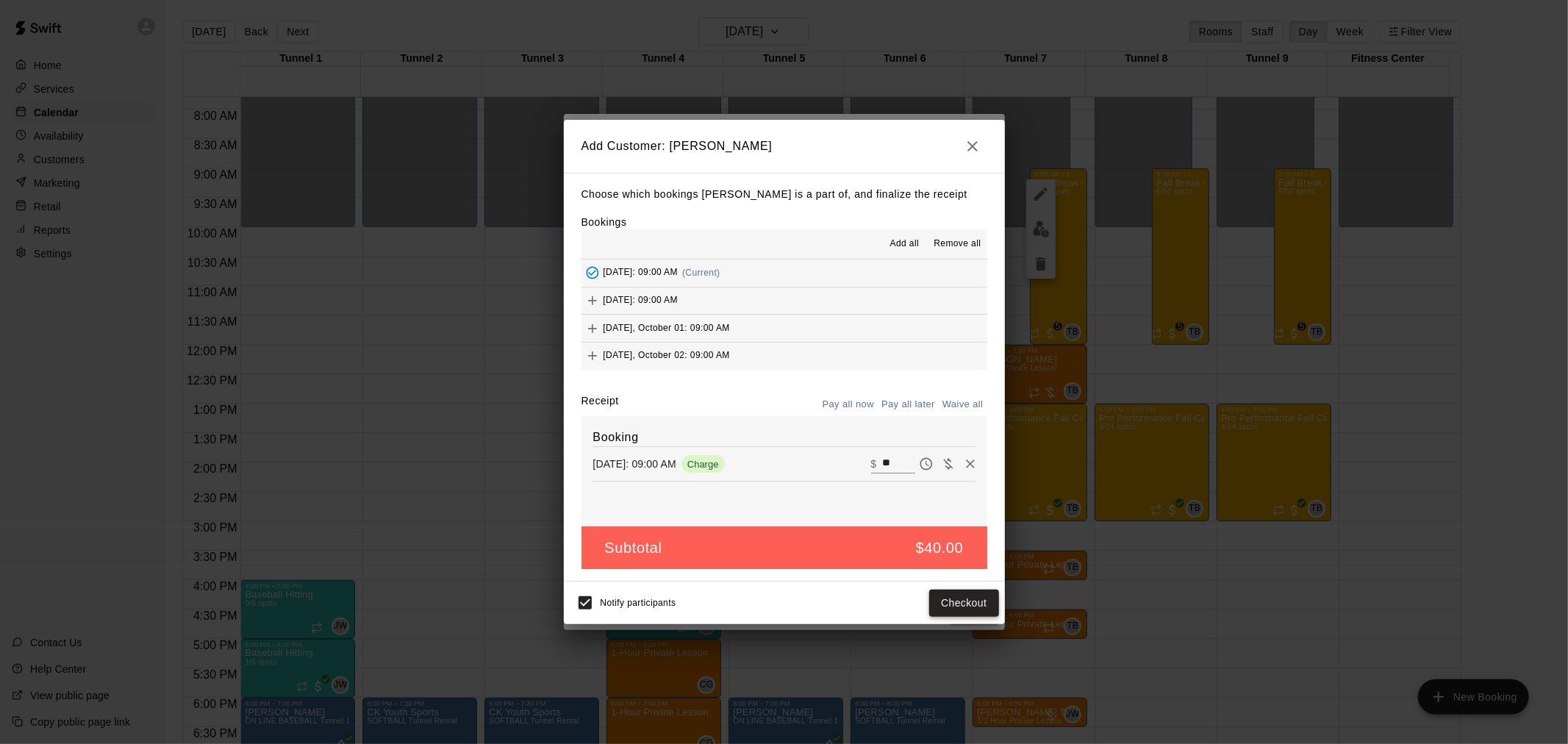
click at [974, 602] on button "Checkout" at bounding box center [963, 603] width 69 height 27
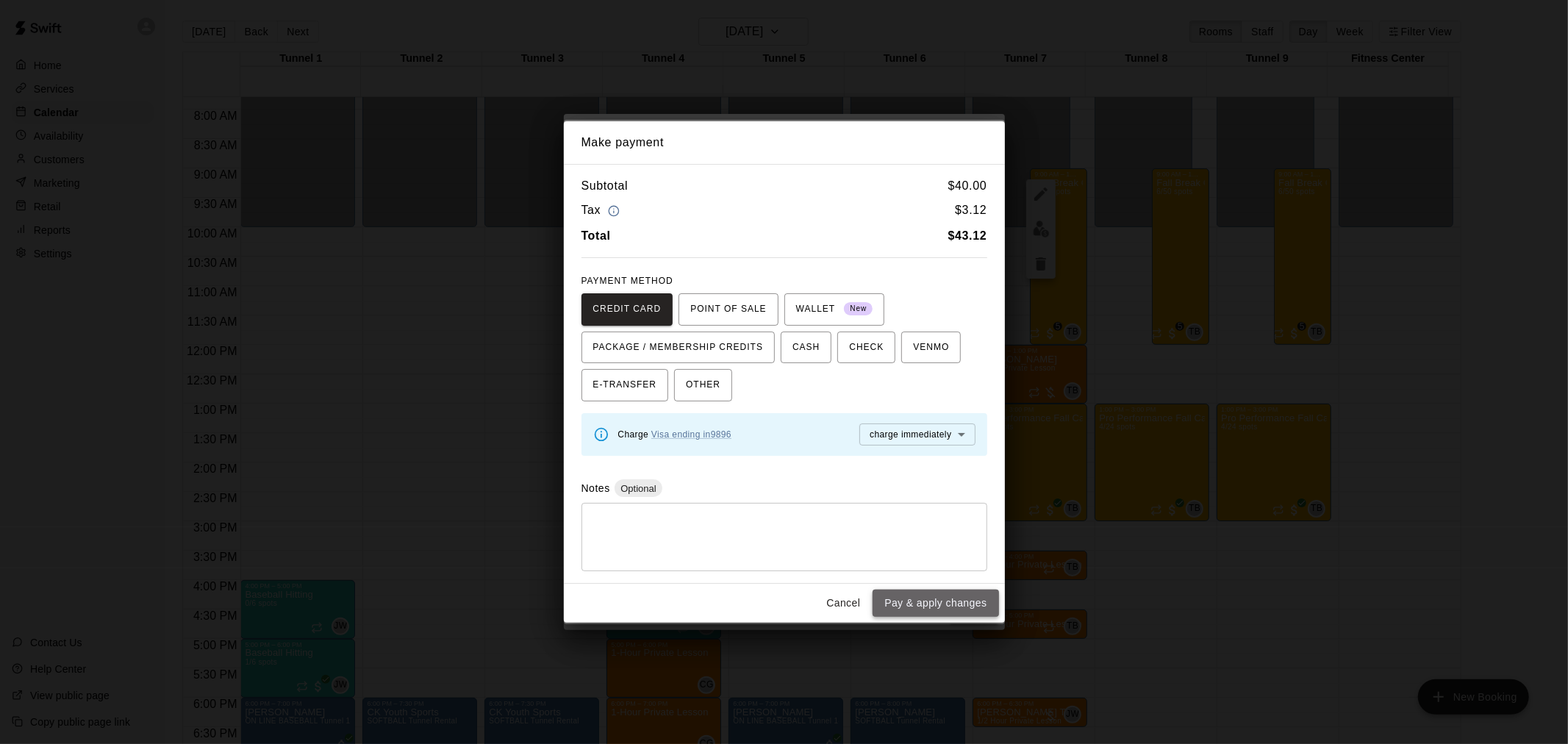
click at [962, 603] on button "Pay & apply changes" at bounding box center [935, 603] width 126 height 27
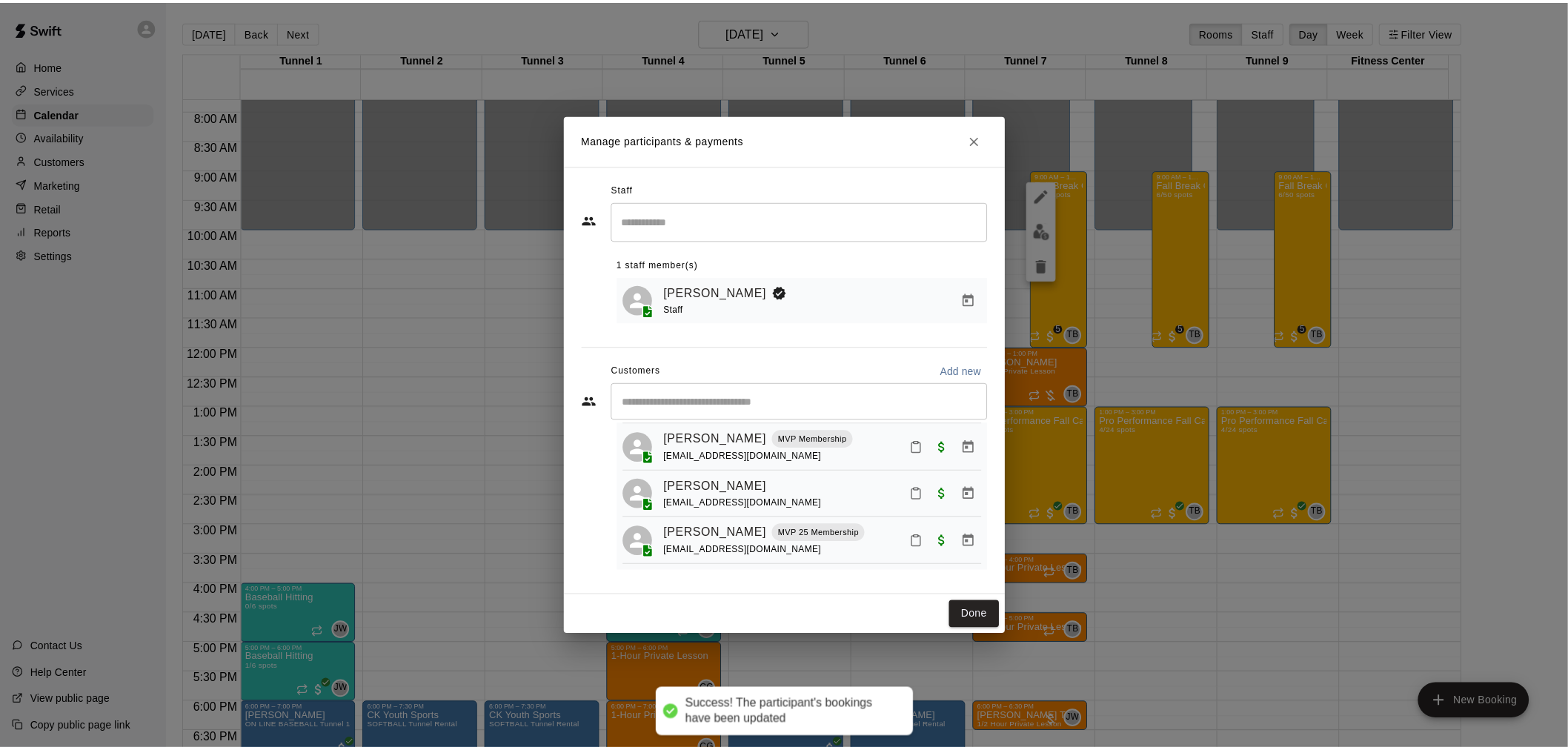
scroll to position [240, 0]
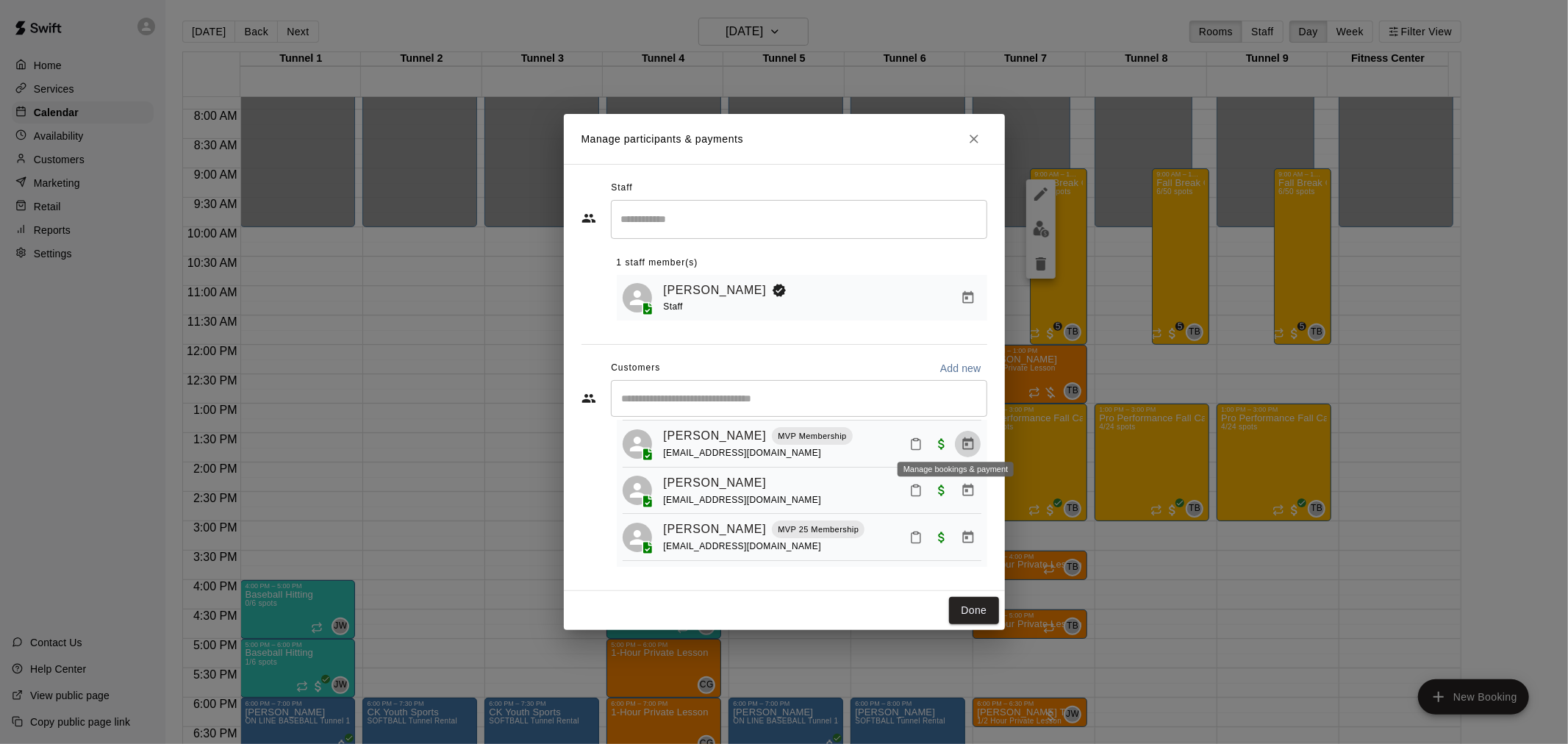
click at [961, 442] on icon "Manage bookings & payment" at bounding box center [967, 443] width 15 height 15
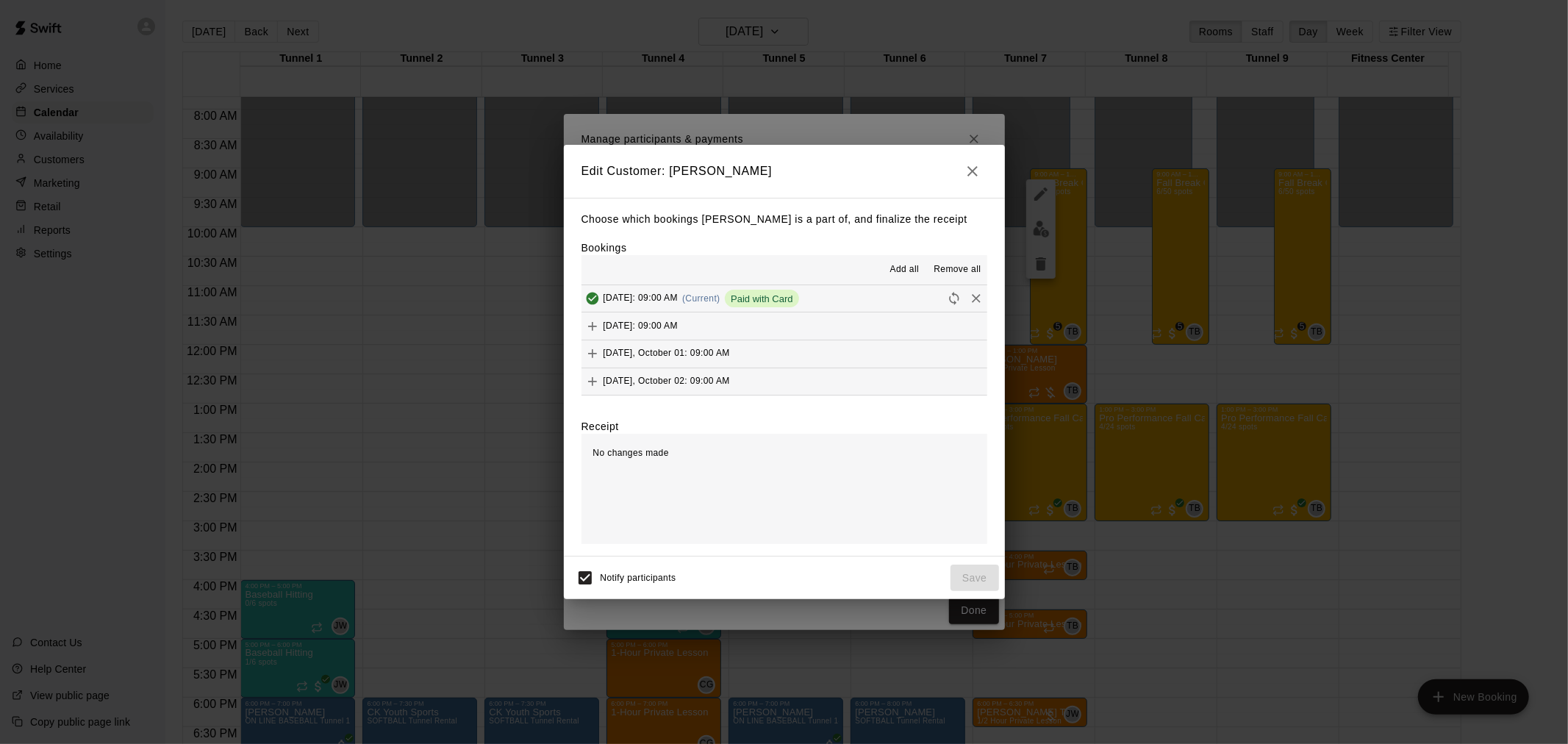
click at [732, 481] on div "No changes made" at bounding box center [784, 488] width 406 height 110
click at [968, 171] on icon "button" at bounding box center [972, 171] width 18 height 18
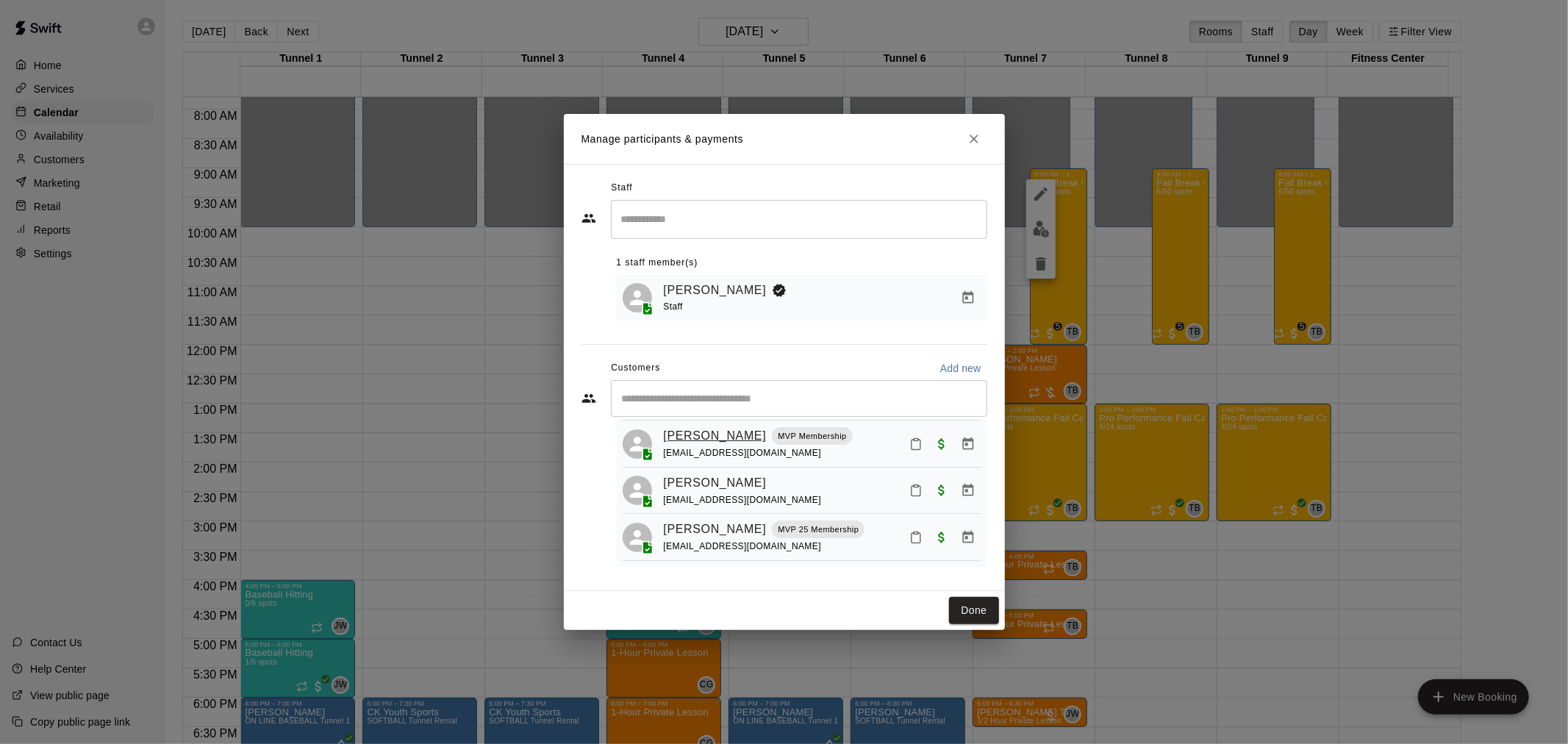
click at [742, 429] on link "[PERSON_NAME]" at bounding box center [715, 436] width 103 height 20
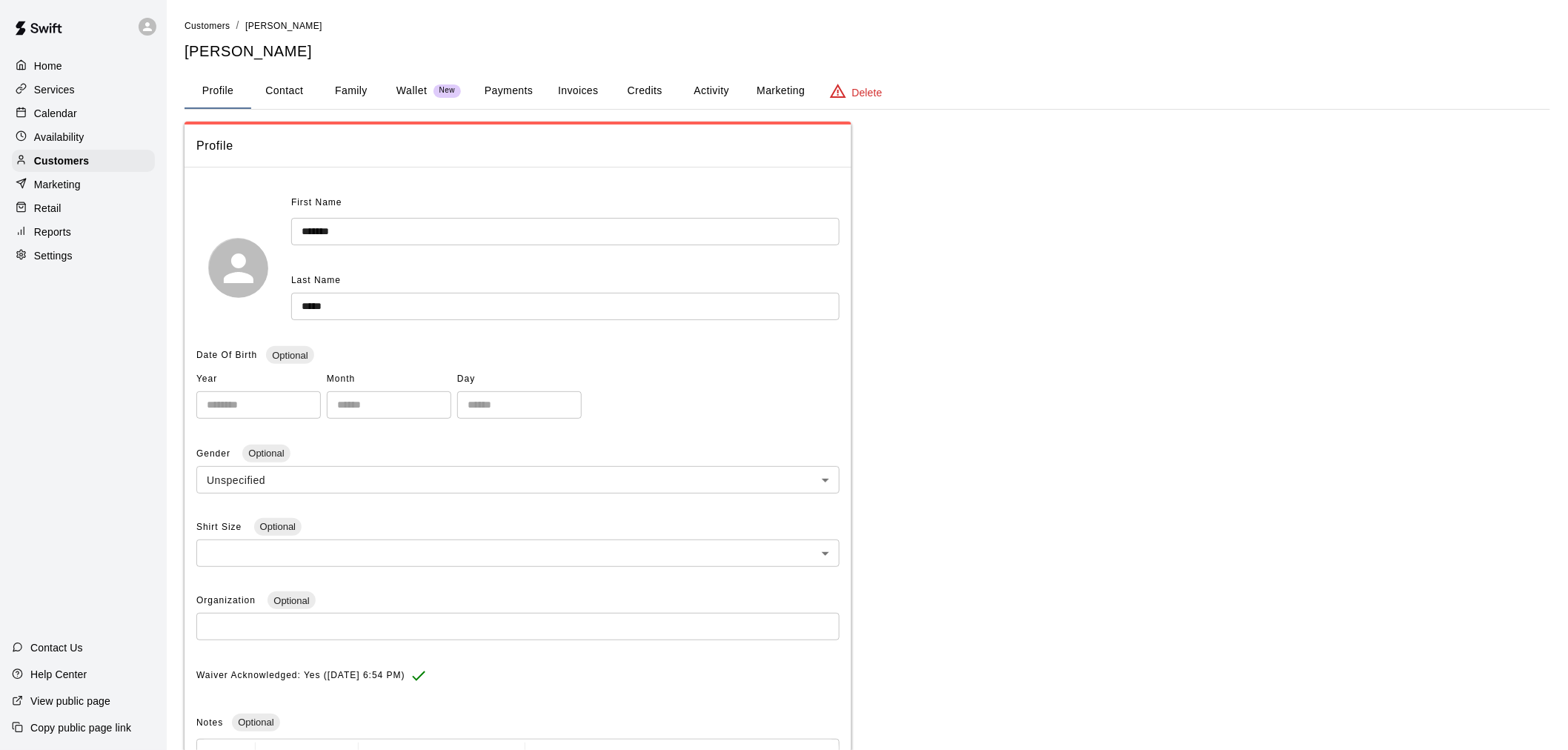
click at [350, 85] on button "Family" at bounding box center [351, 91] width 67 height 35
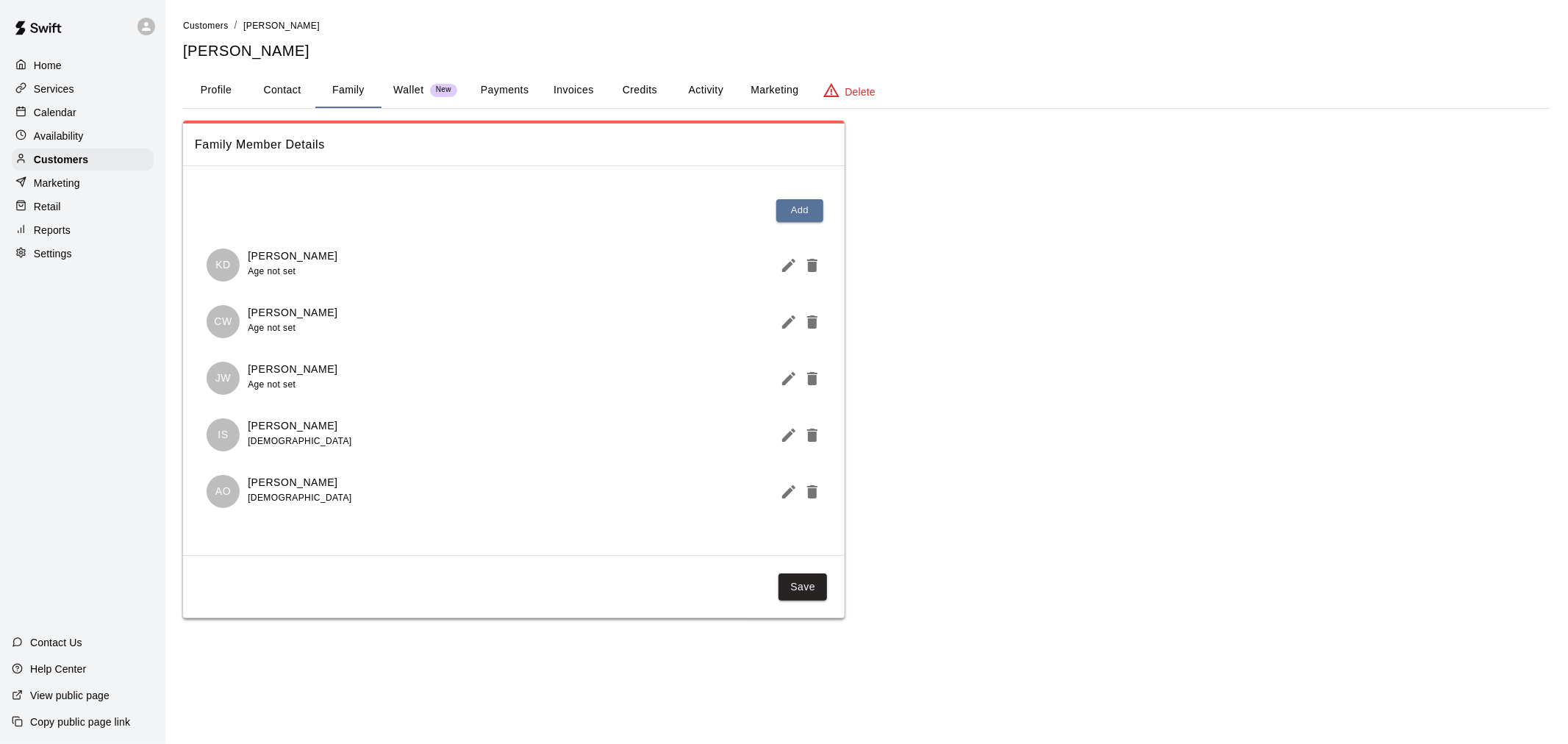
click at [97, 119] on div "Calendar" at bounding box center [82, 112] width 142 height 22
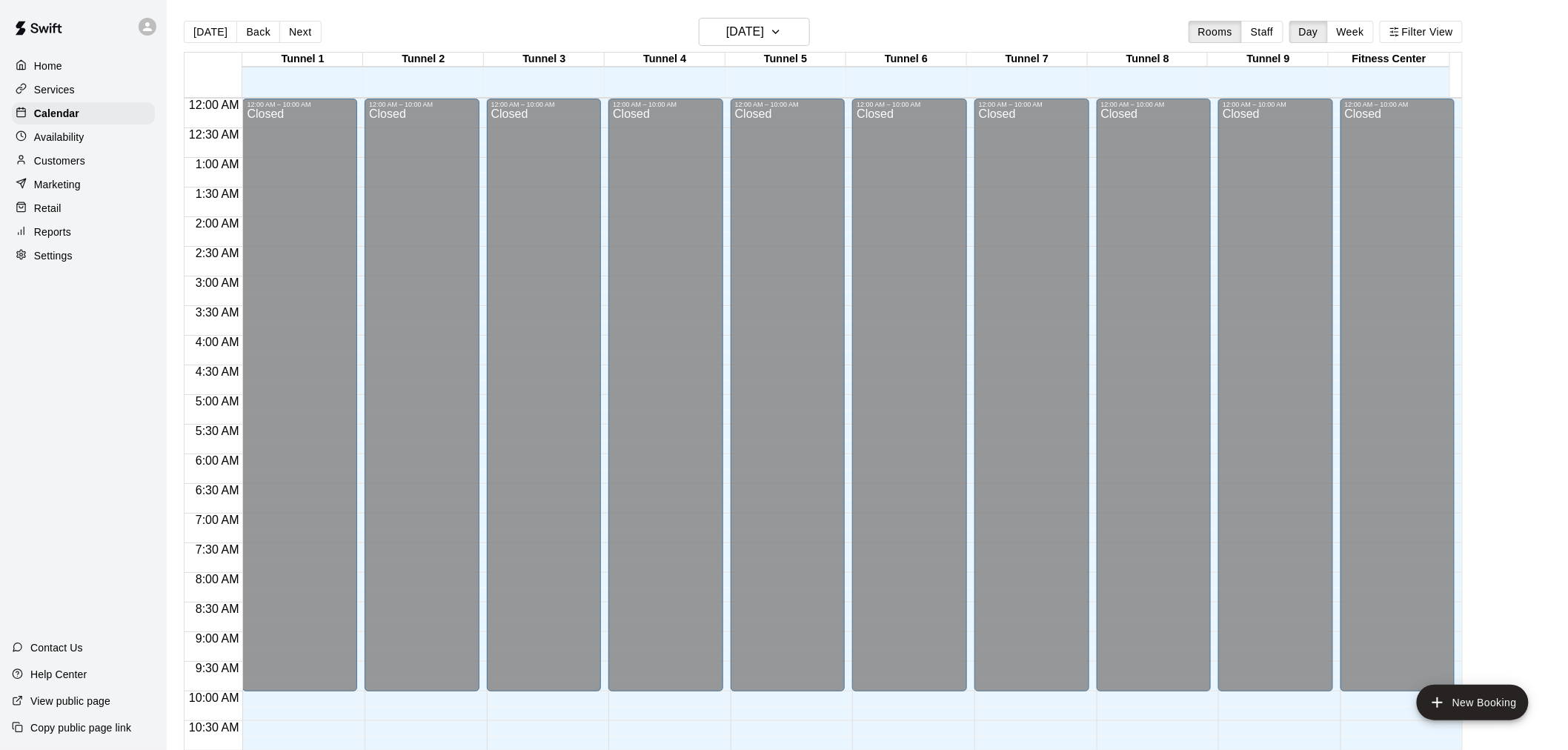
scroll to position [709, 0]
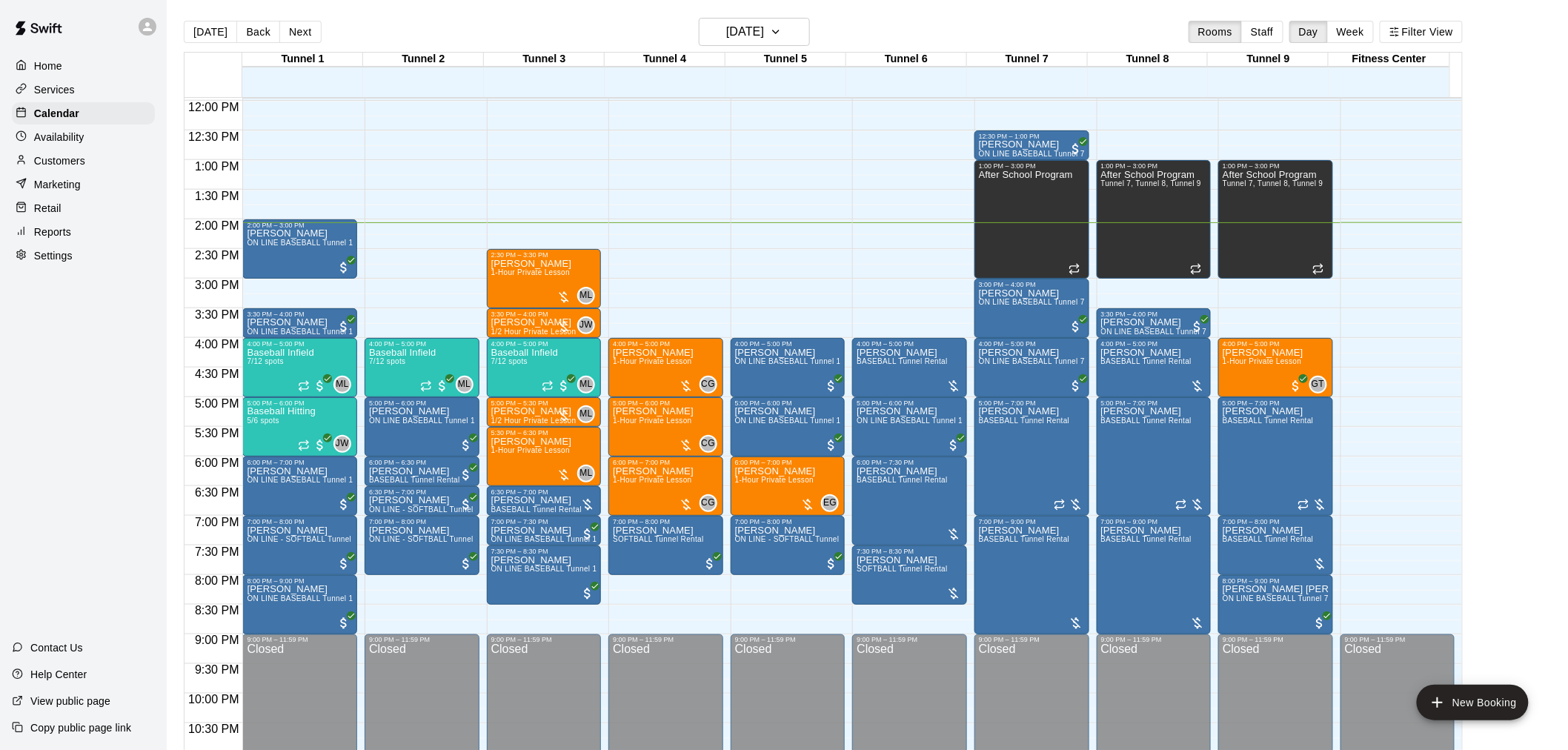
click at [83, 169] on p "Customers" at bounding box center [60, 161] width 51 height 15
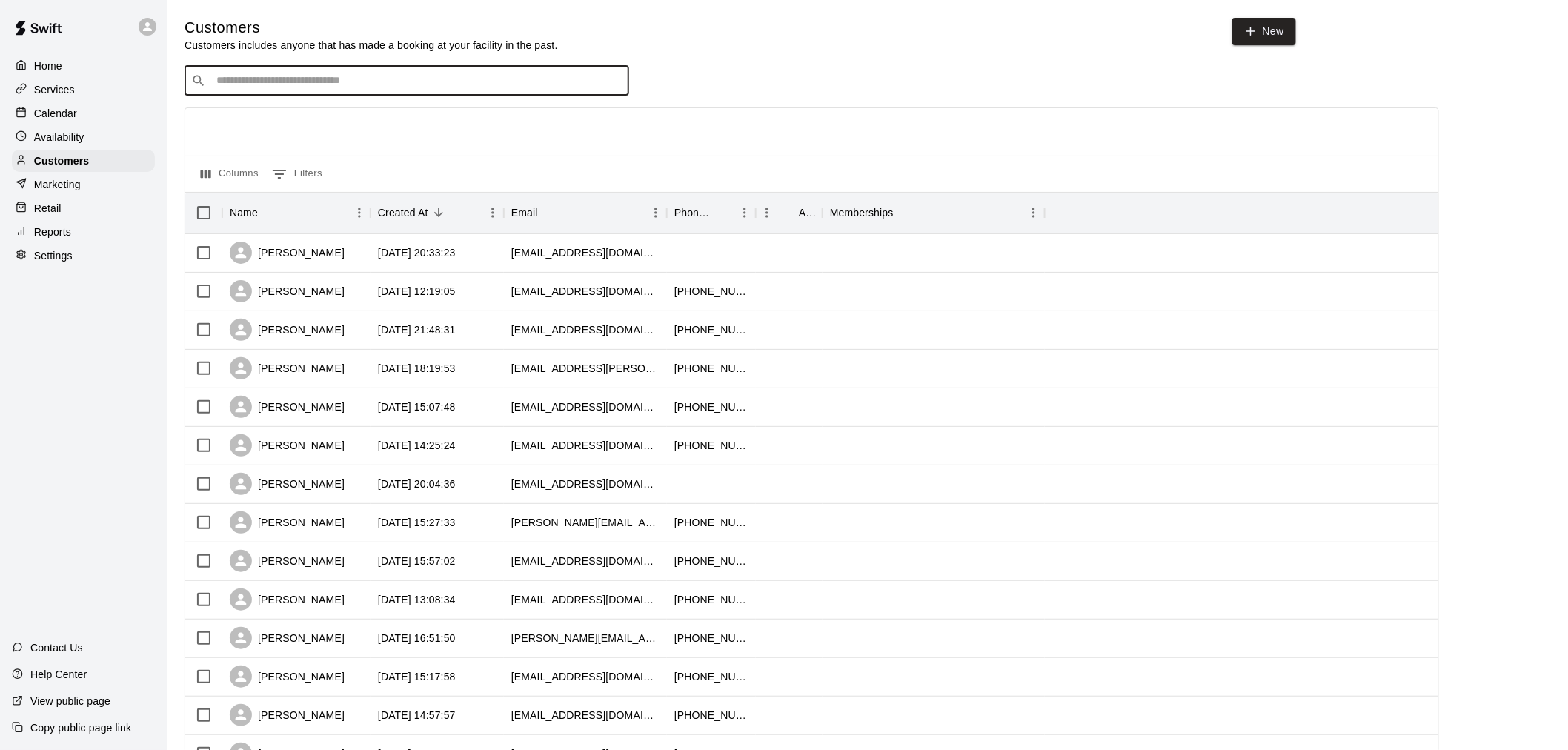
click at [400, 85] on input "Search customers by name or email" at bounding box center [417, 80] width 410 height 15
type input "********"
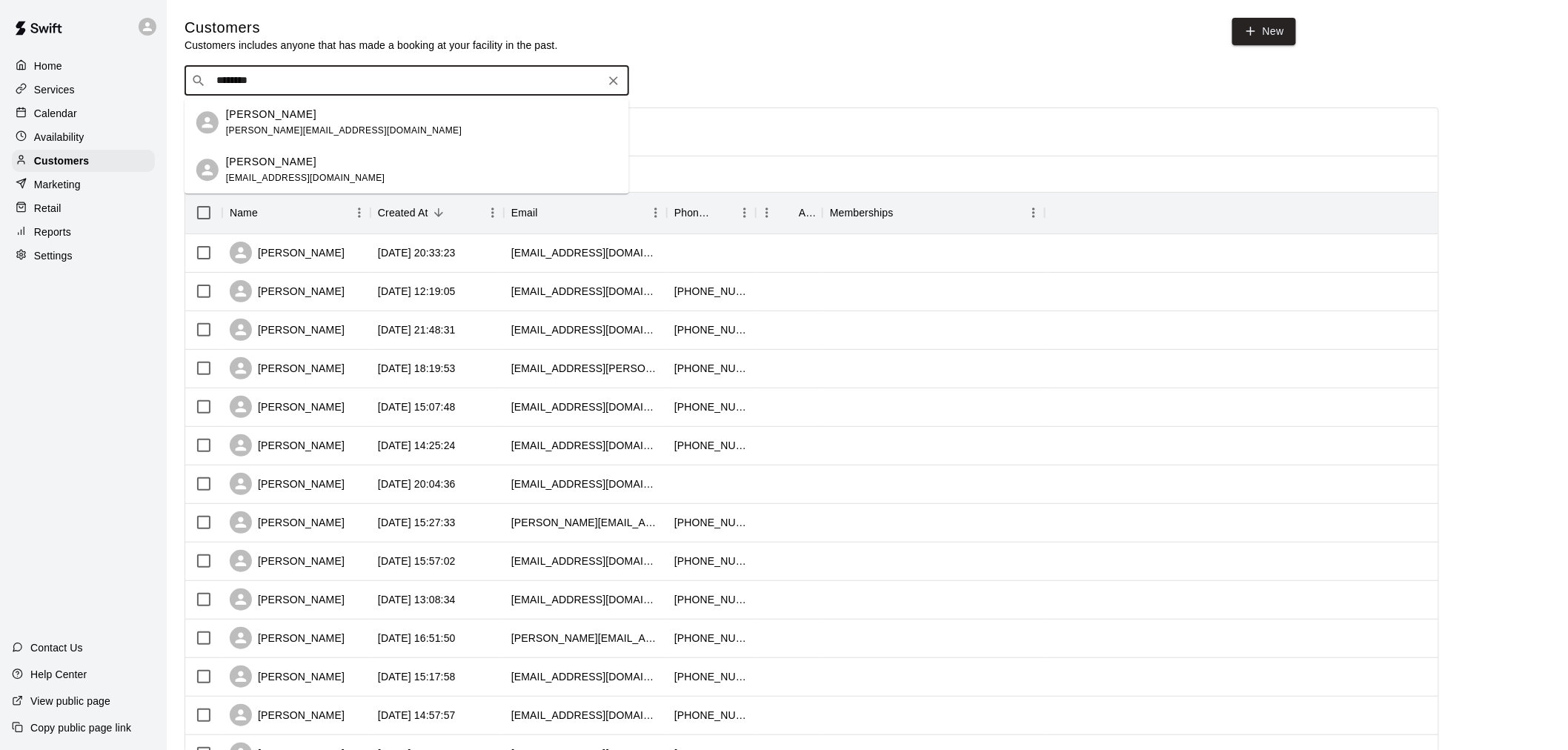
click at [378, 151] on div "[PERSON_NAME] [EMAIL_ADDRESS][DOMAIN_NAME]" at bounding box center [406, 170] width 445 height 47
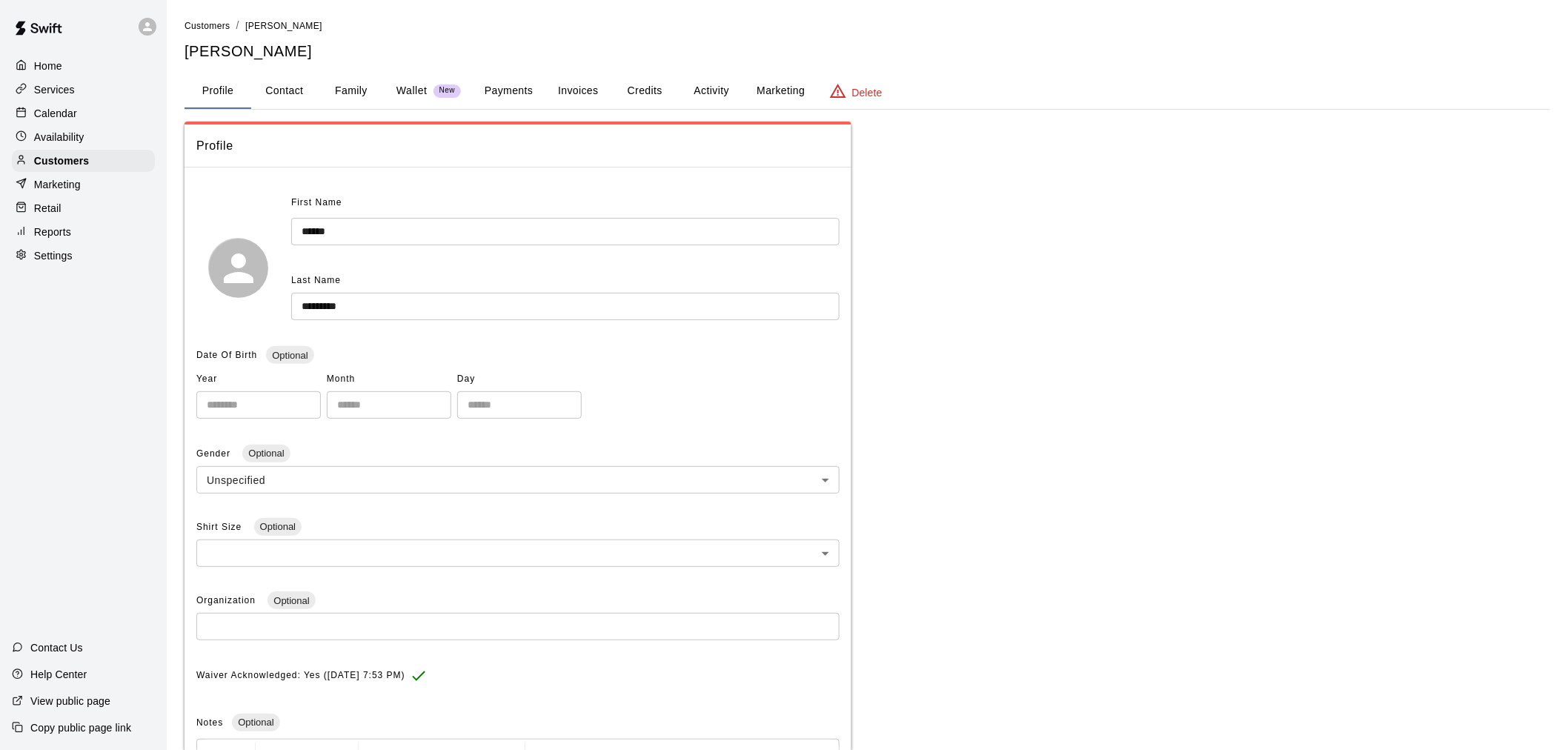
click at [512, 87] on button "Payments" at bounding box center [508, 91] width 72 height 35
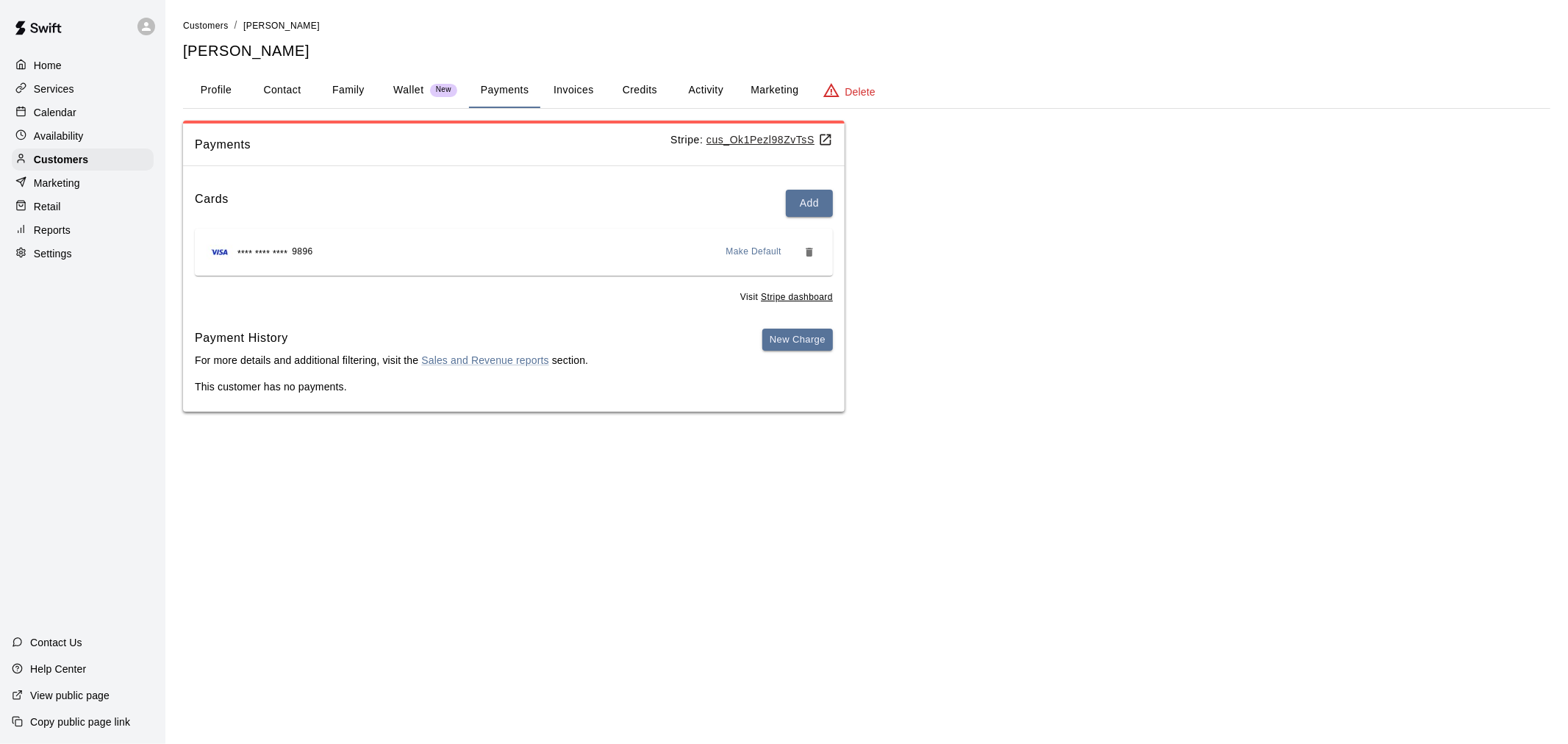
click at [345, 84] on button "Family" at bounding box center [348, 90] width 67 height 35
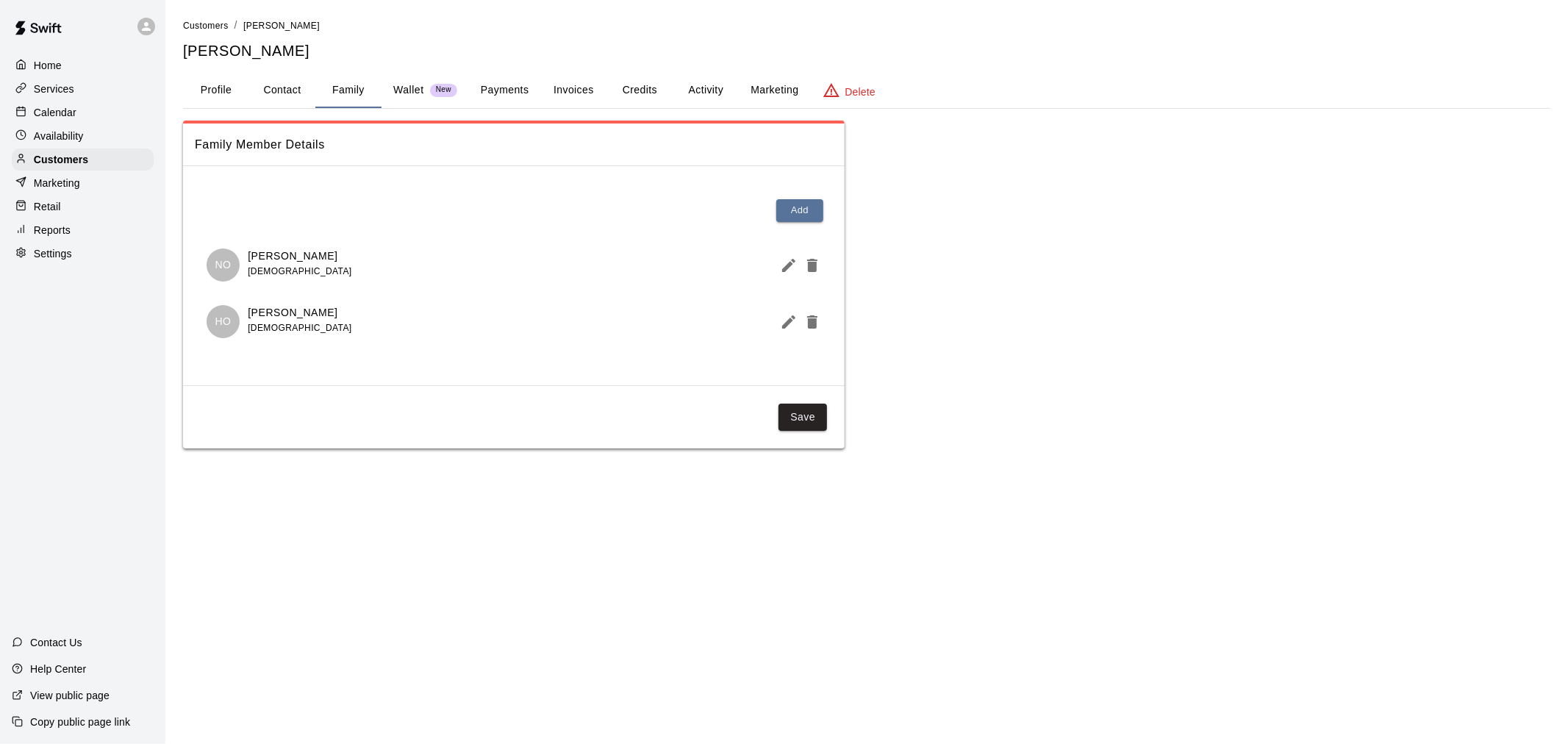
drag, startPoint x: 328, startPoint y: 256, endPoint x: 246, endPoint y: 257, distance: 82.0
click at [246, 257] on div "NO [PERSON_NAME] [DEMOGRAPHIC_DATA]" at bounding box center [279, 265] width 146 height 33
copy p "[PERSON_NAME]"
click at [85, 165] on p "Customers" at bounding box center [62, 159] width 55 height 15
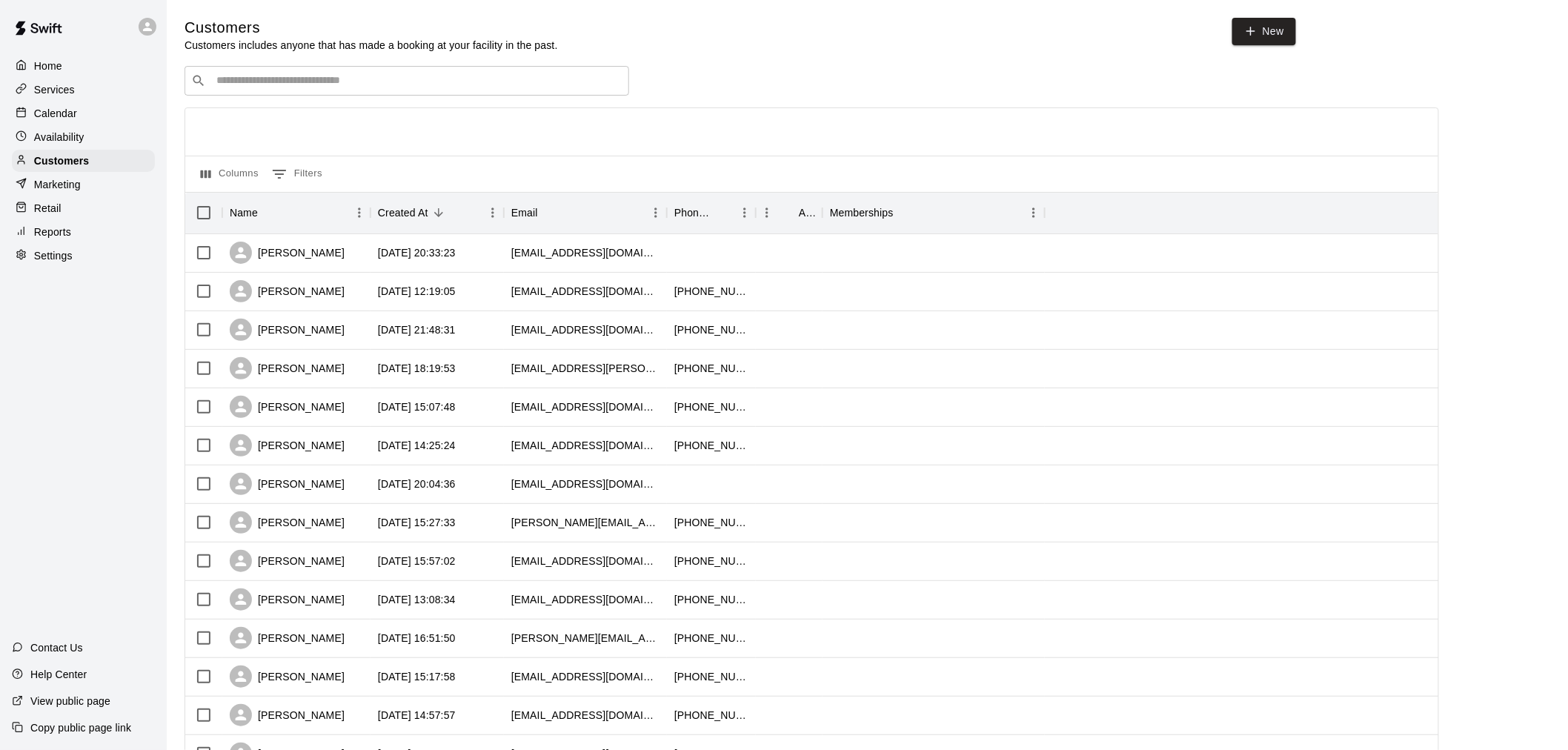
click at [338, 95] on div "​ ​" at bounding box center [406, 81] width 445 height 30
type input "****"
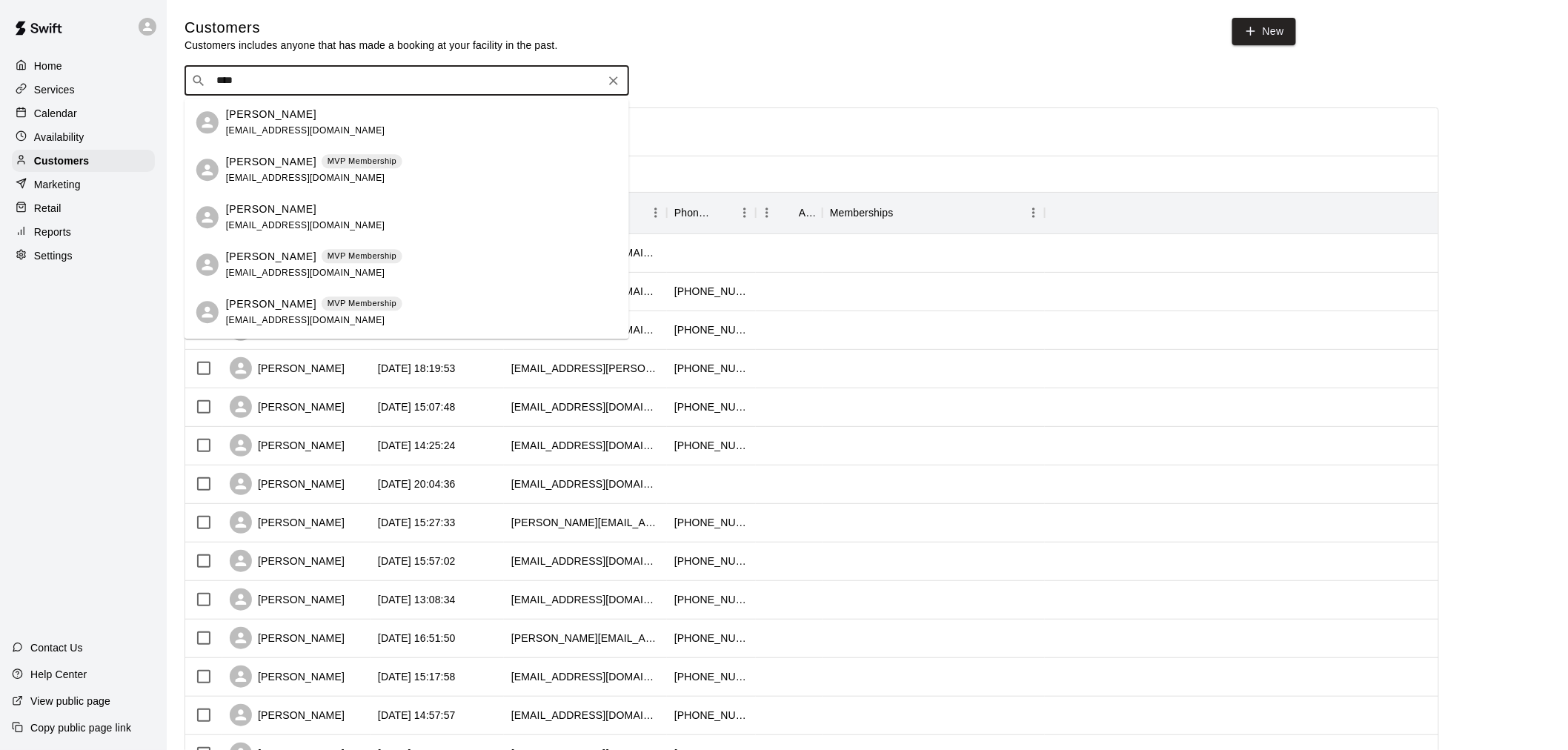
click at [336, 258] on p "MVP Membership" at bounding box center [362, 255] width 69 height 13
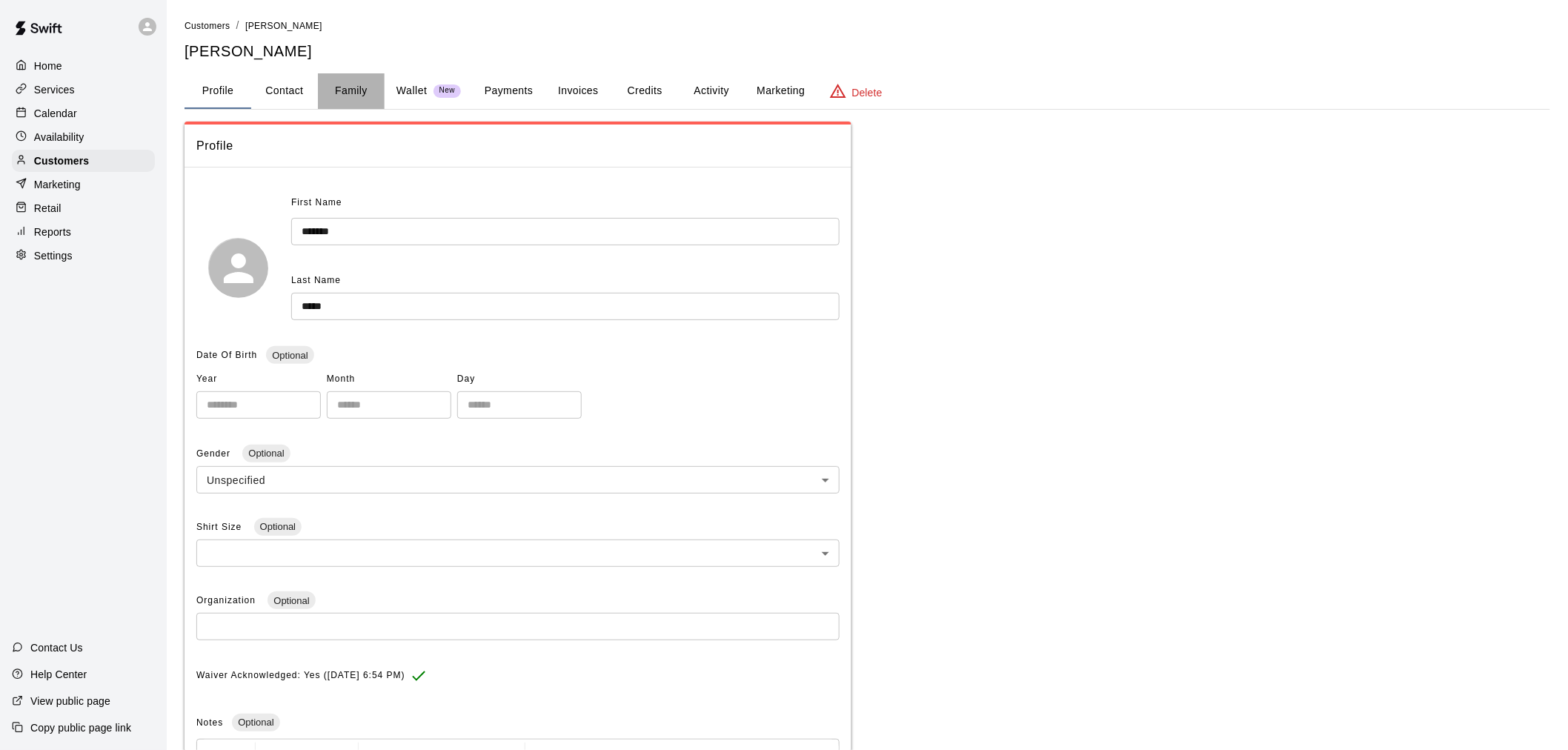
click at [359, 91] on button "Family" at bounding box center [351, 91] width 67 height 35
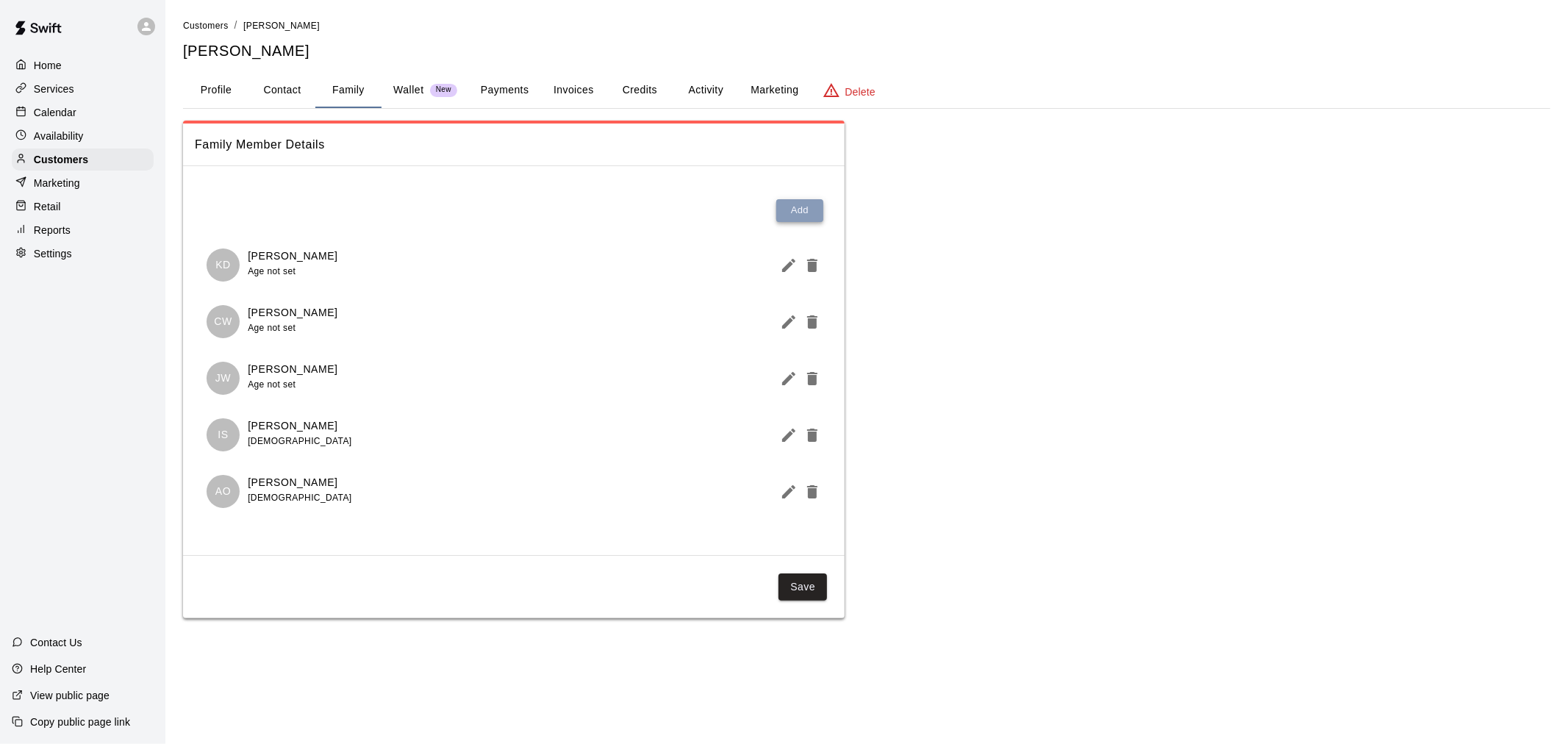
click at [792, 211] on button "Add" at bounding box center [800, 210] width 47 height 22
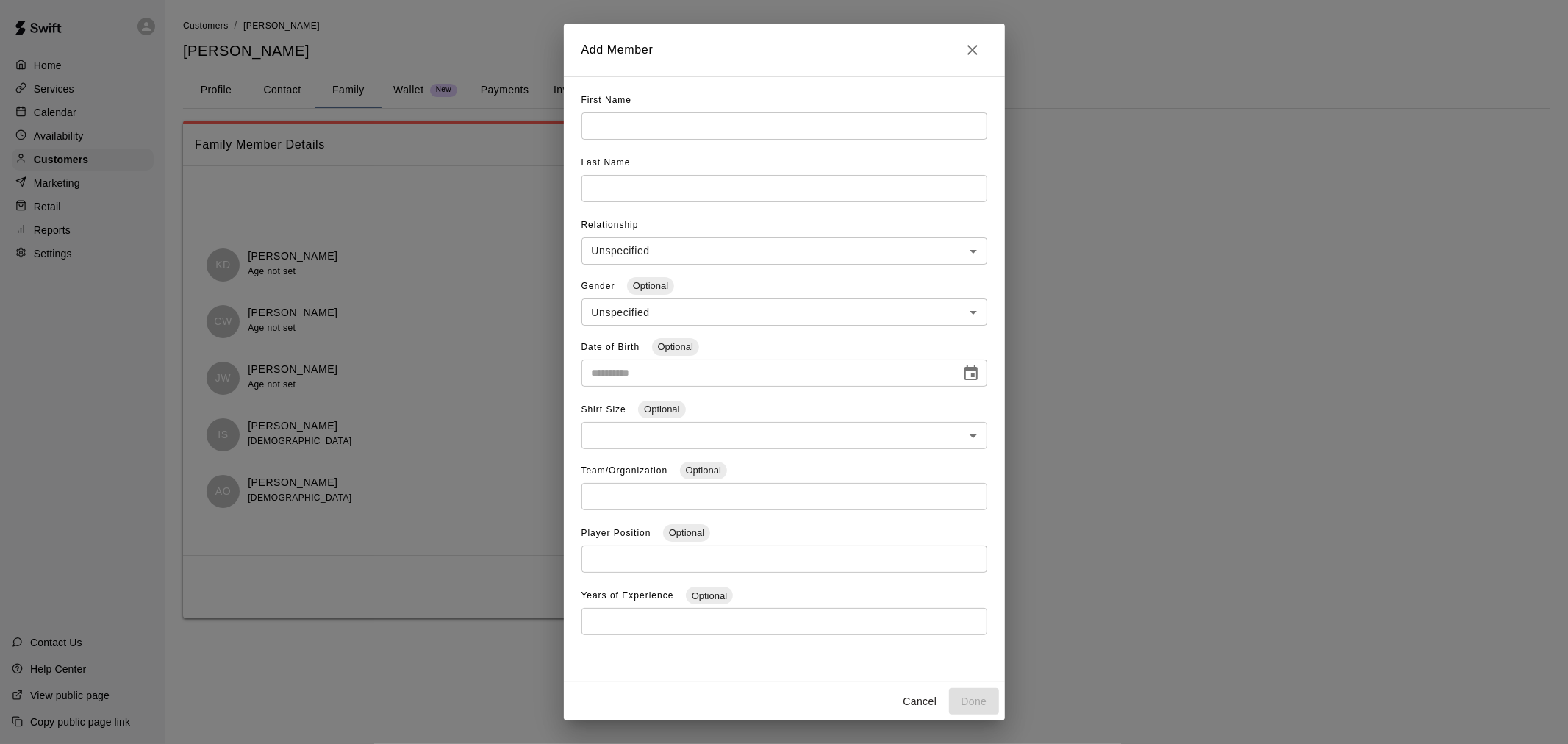
click at [650, 143] on div "First Name ​" at bounding box center [784, 120] width 406 height 63
click at [635, 119] on input "text" at bounding box center [784, 126] width 406 height 27
paste input "**********"
drag, startPoint x: 679, startPoint y: 125, endPoint x: 626, endPoint y: 135, distance: 53.9
click at [626, 135] on input "**********" at bounding box center [784, 126] width 406 height 27
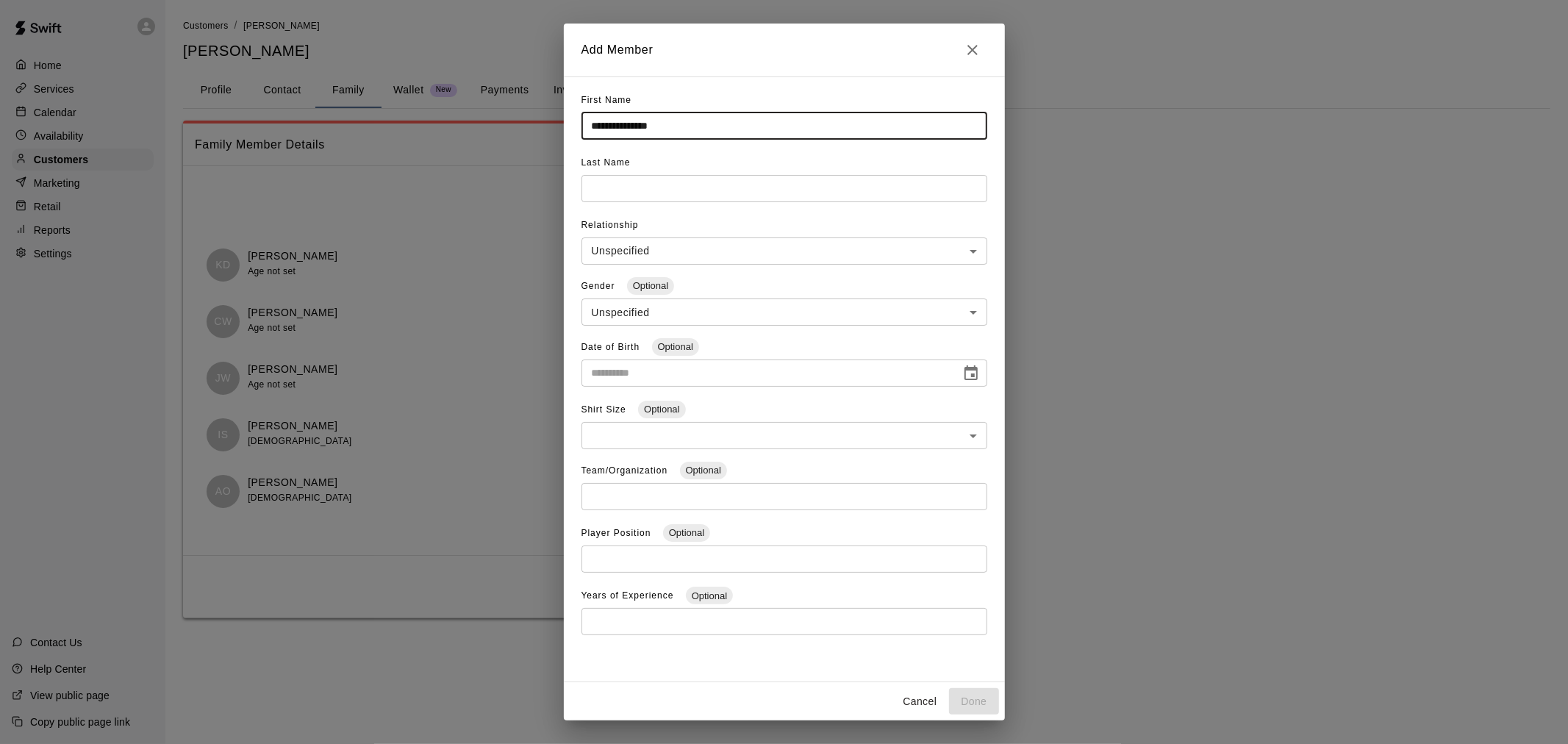
type input "**********"
click at [621, 192] on input "text" at bounding box center [784, 189] width 406 height 27
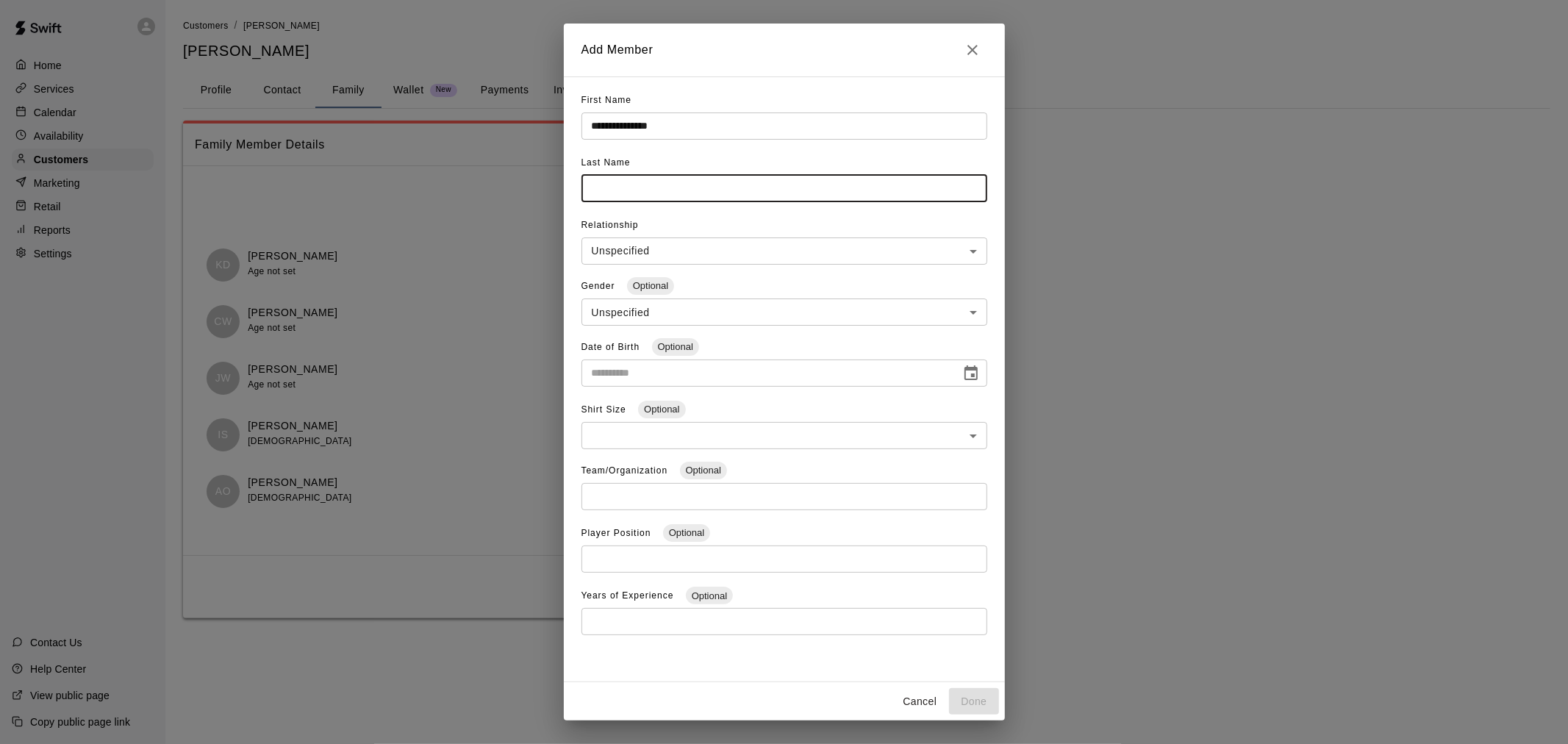
paste input "*********"
type input "*********"
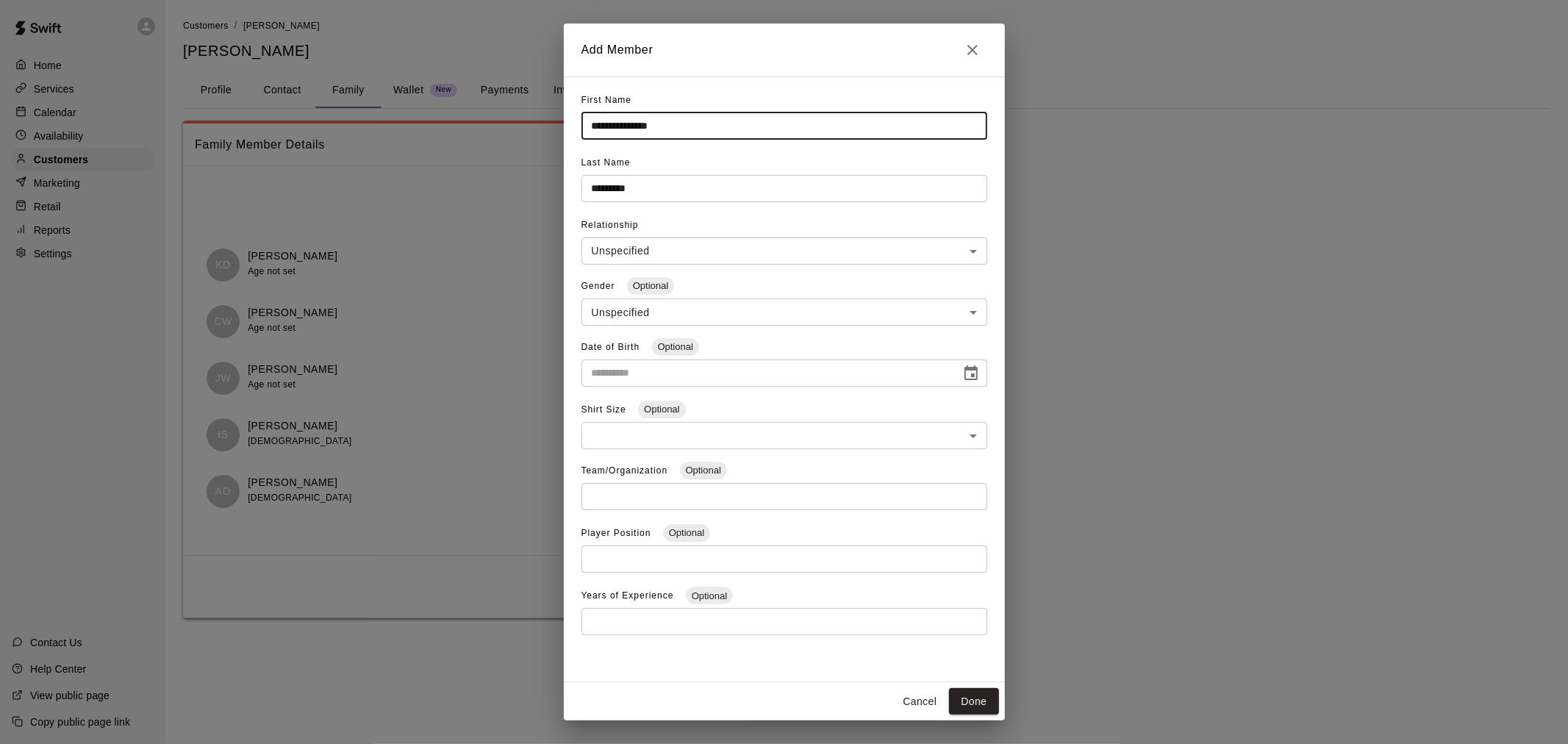
drag, startPoint x: 679, startPoint y: 127, endPoint x: 625, endPoint y: 128, distance: 54.0
click at [625, 128] on input "**********" at bounding box center [784, 126] width 406 height 27
type input "*****"
click at [972, 708] on button "Done" at bounding box center [973, 701] width 49 height 27
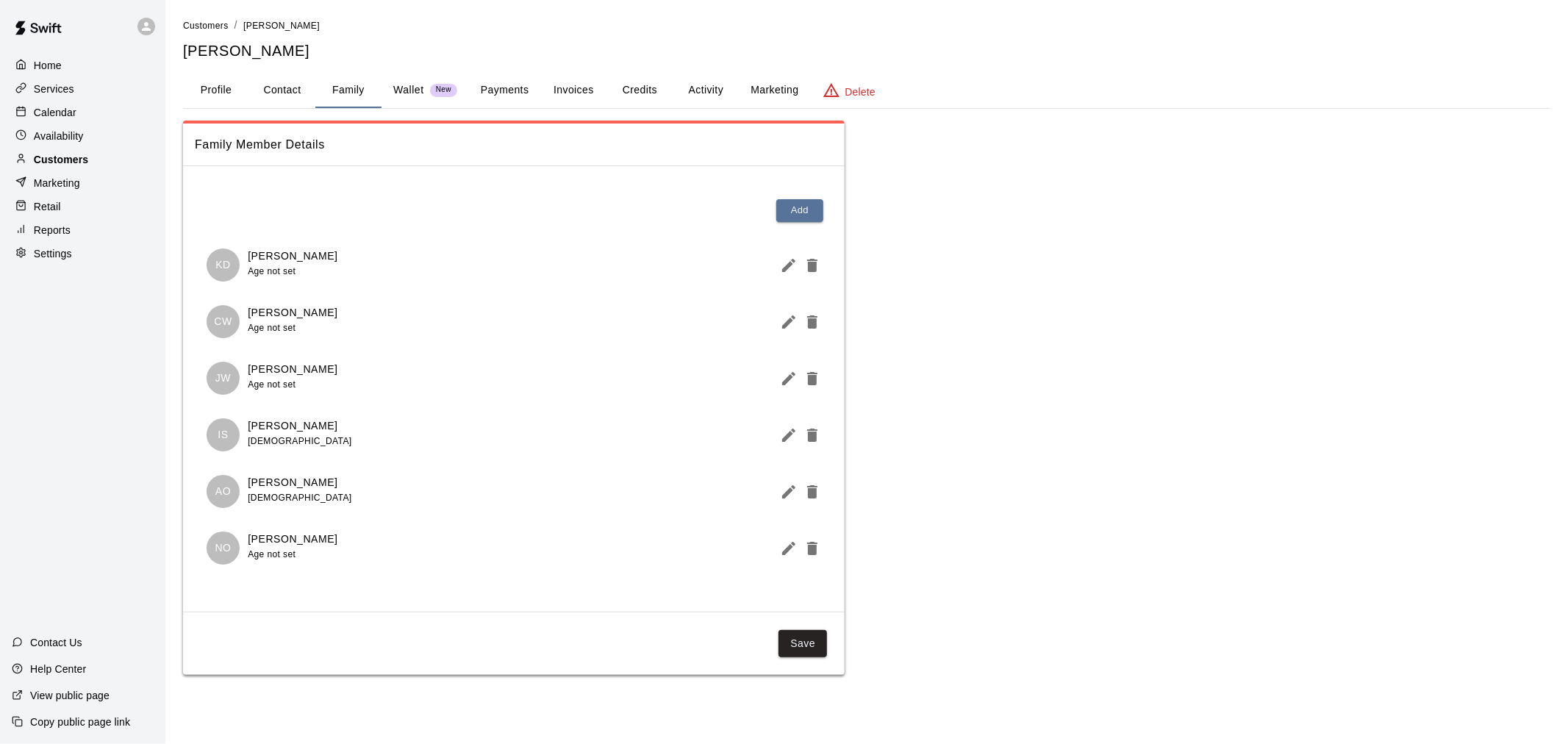
click at [96, 170] on div "Customers" at bounding box center [82, 159] width 142 height 22
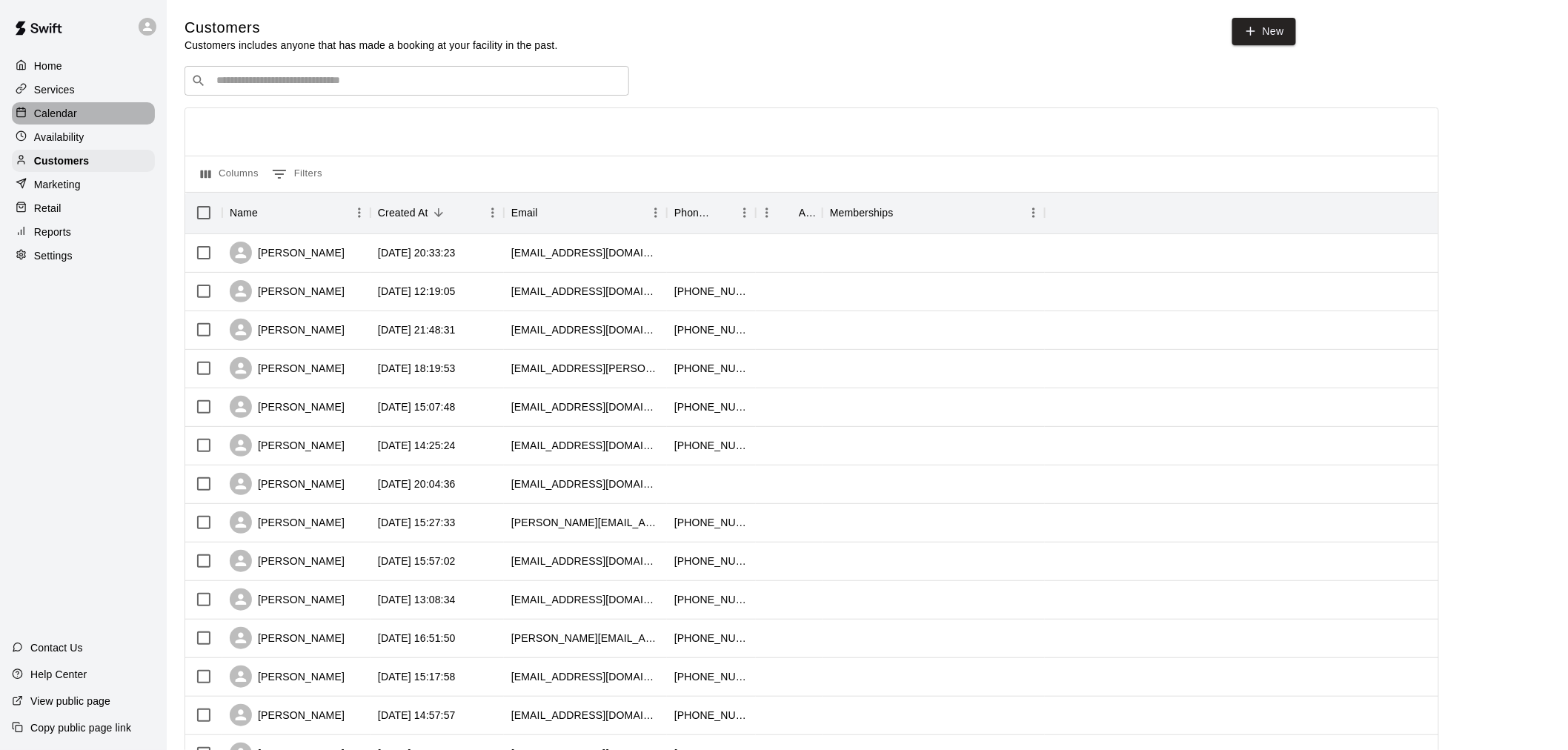
click at [76, 124] on div "Calendar" at bounding box center [83, 113] width 143 height 23
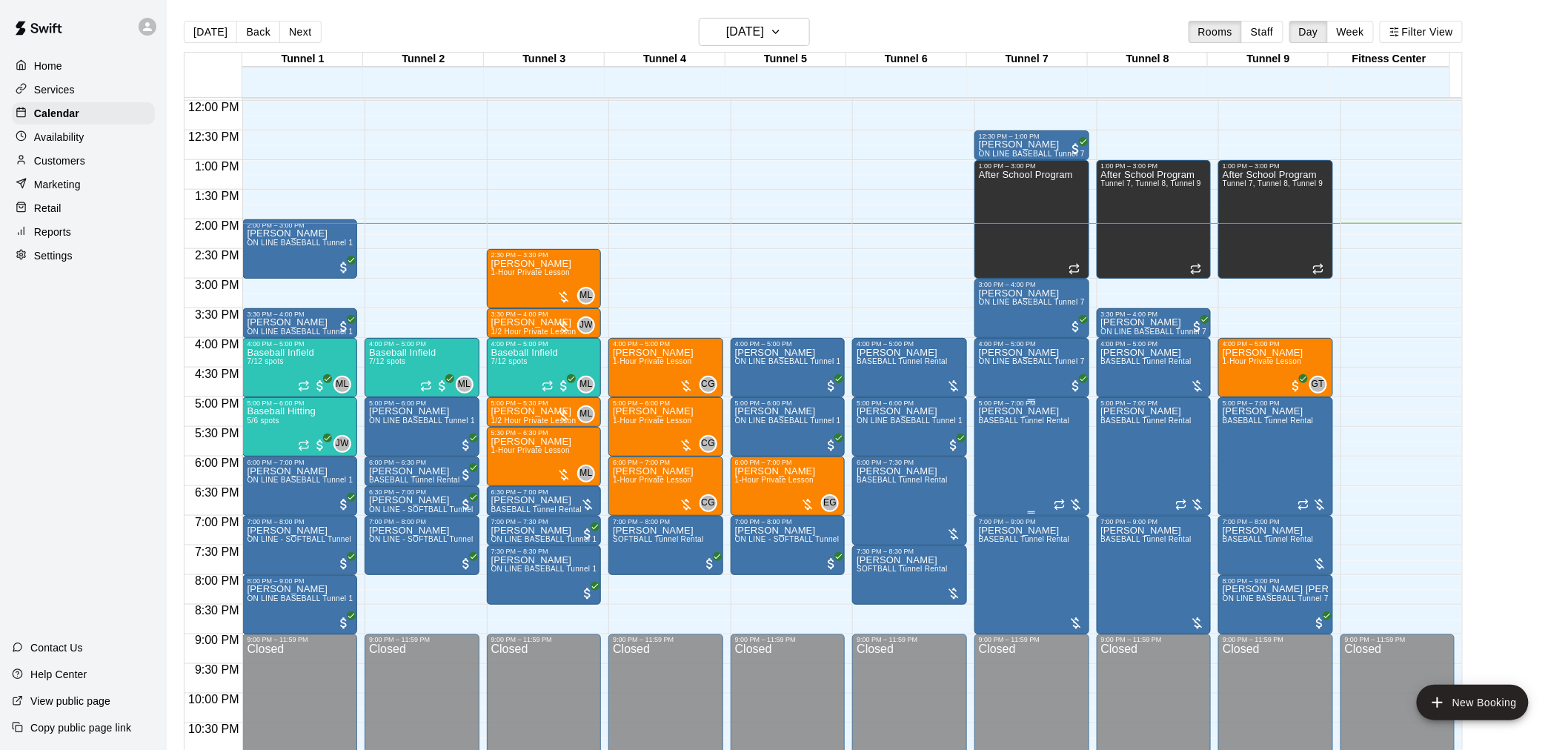
scroll to position [544, 0]
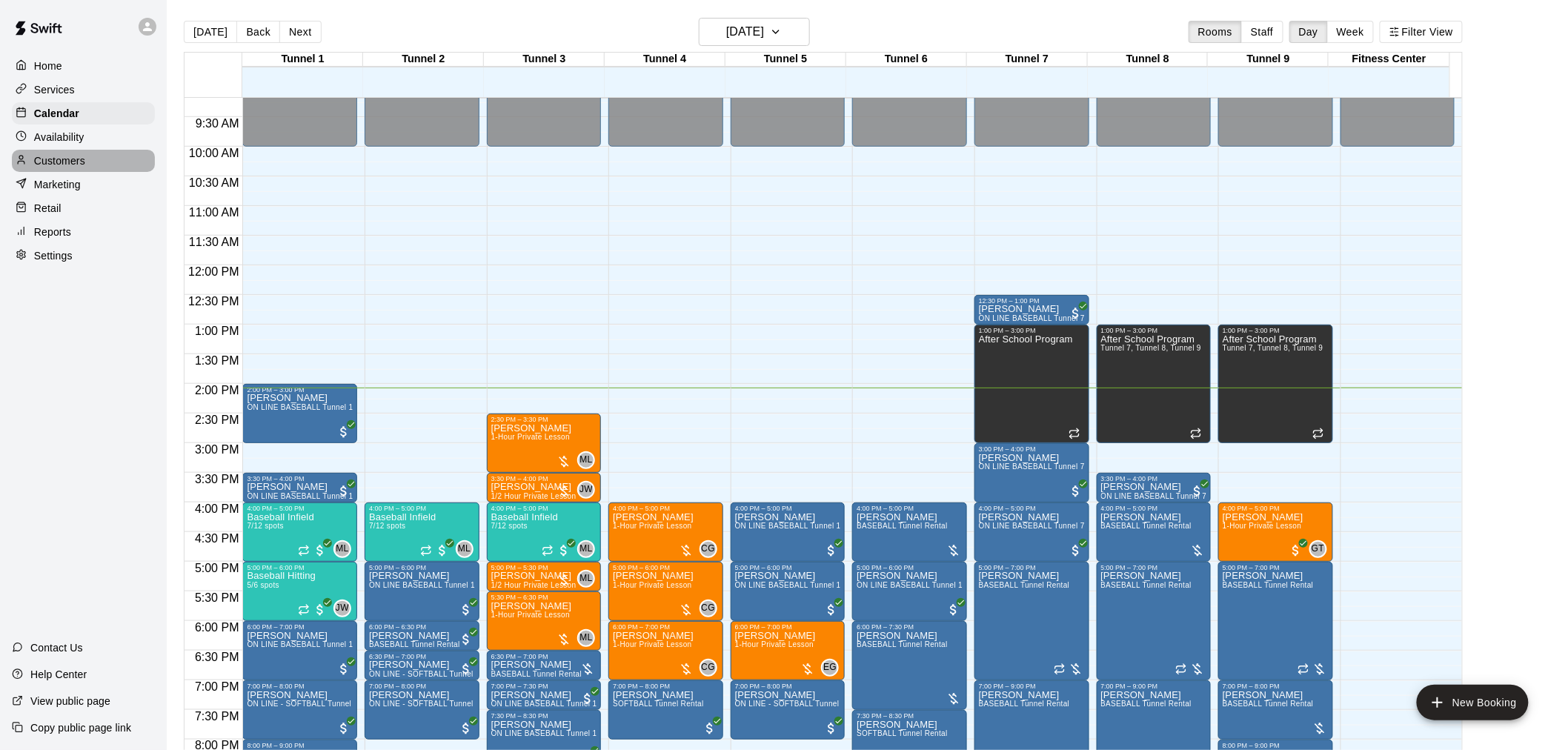
click at [95, 169] on div "Customers" at bounding box center [83, 161] width 143 height 23
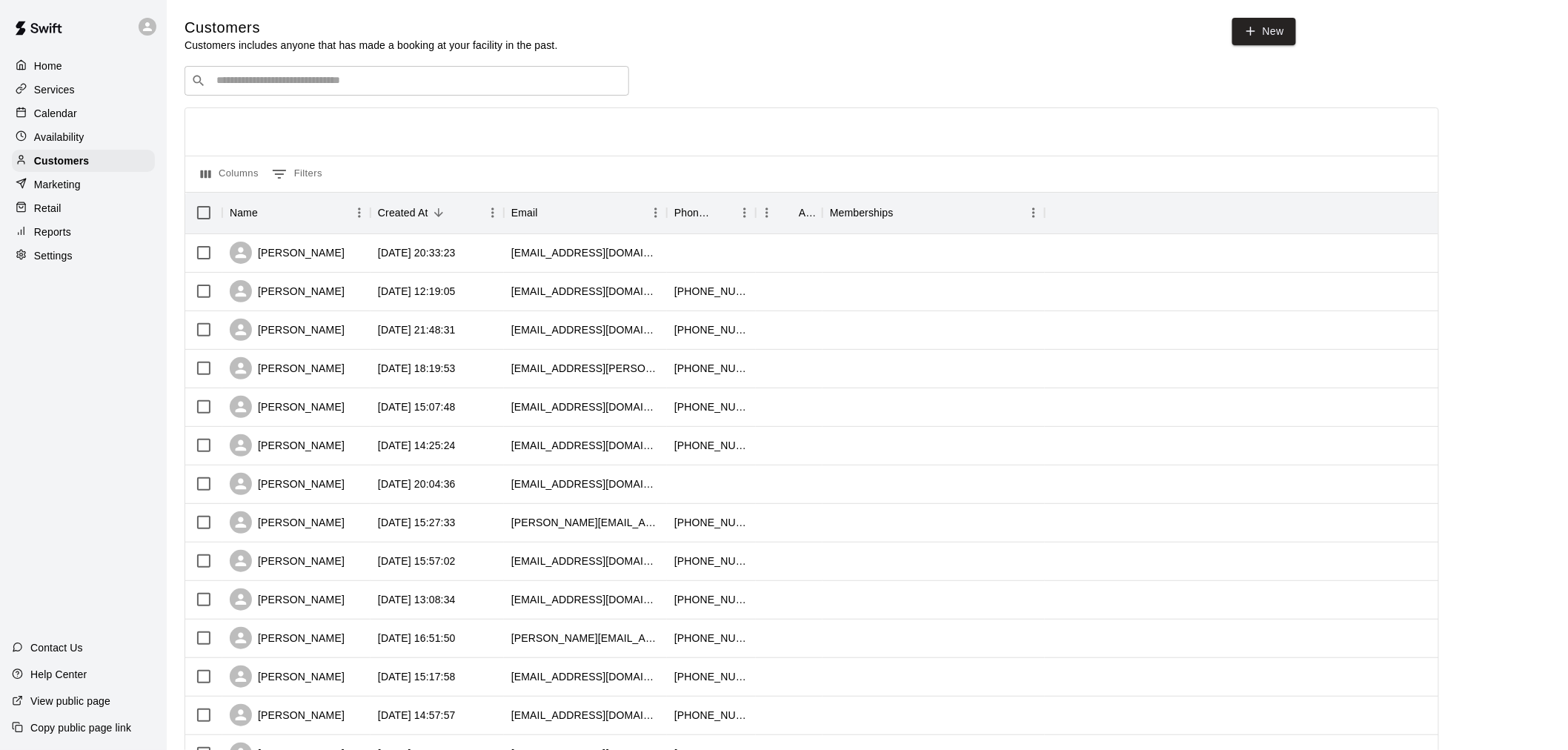
click at [426, 93] on div "​ ​" at bounding box center [406, 81] width 445 height 30
type input "****"
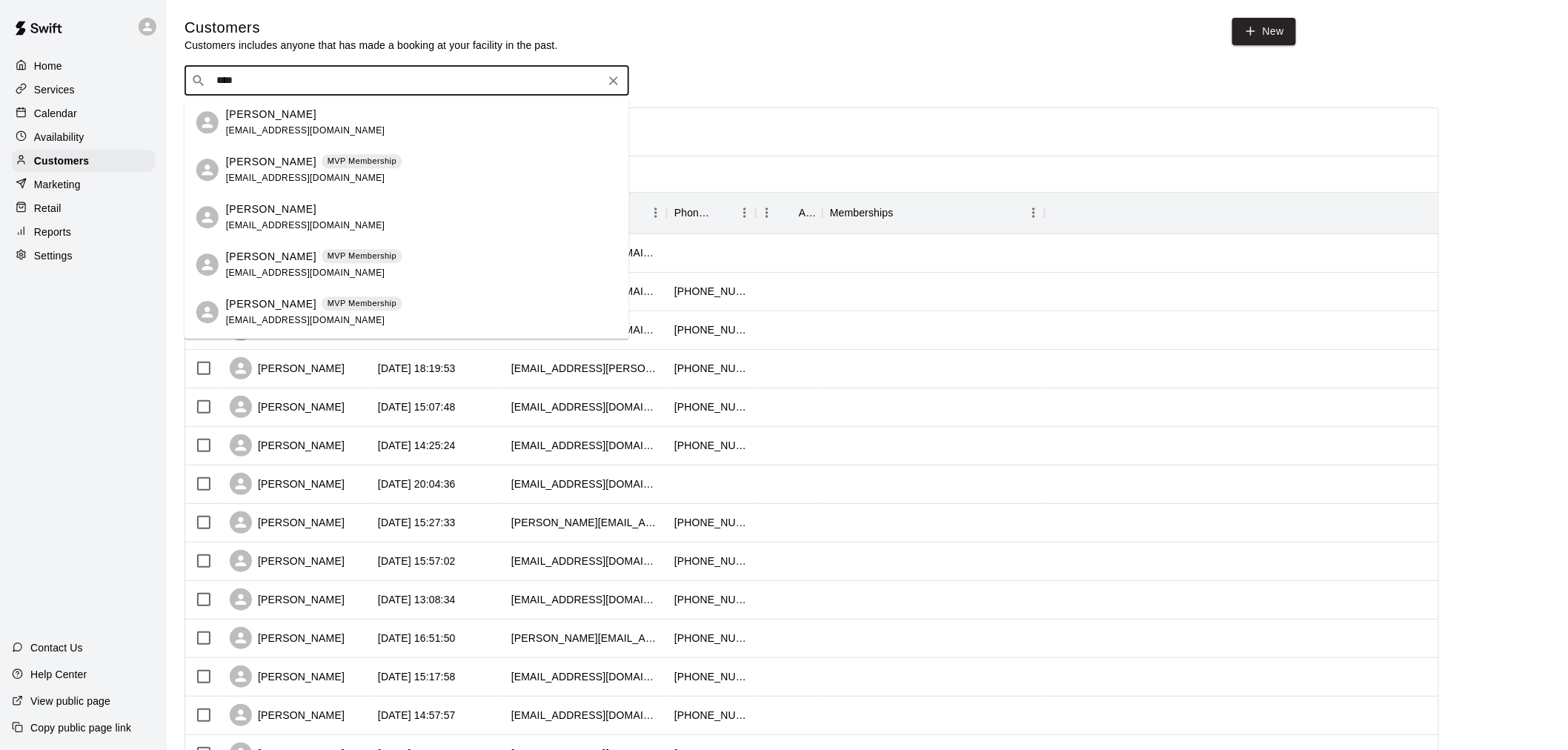
click at [381, 240] on div "[PERSON_NAME] MVP Membership [EMAIL_ADDRESS][DOMAIN_NAME]" at bounding box center [406, 264] width 445 height 47
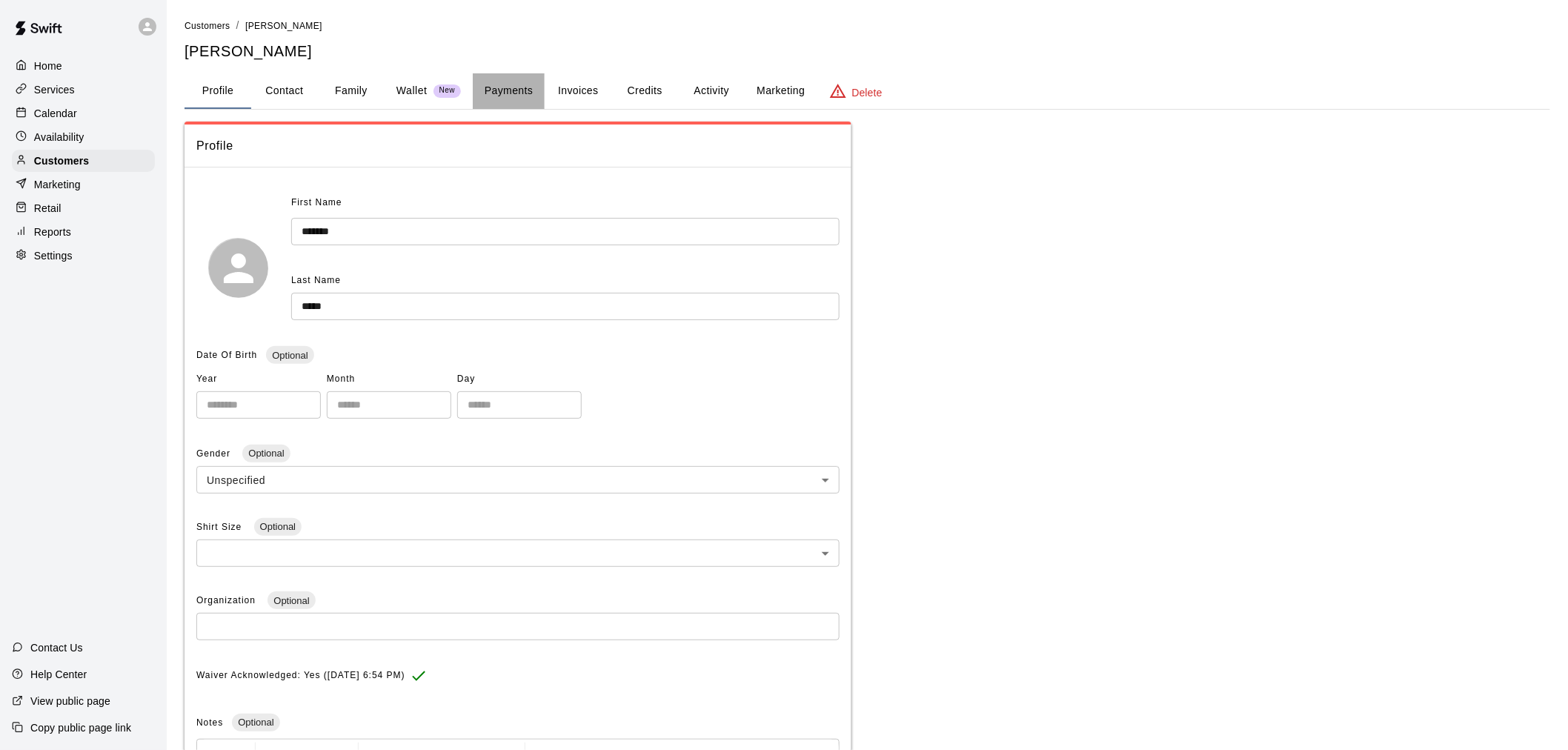
click at [509, 93] on button "Payments" at bounding box center [508, 91] width 72 height 35
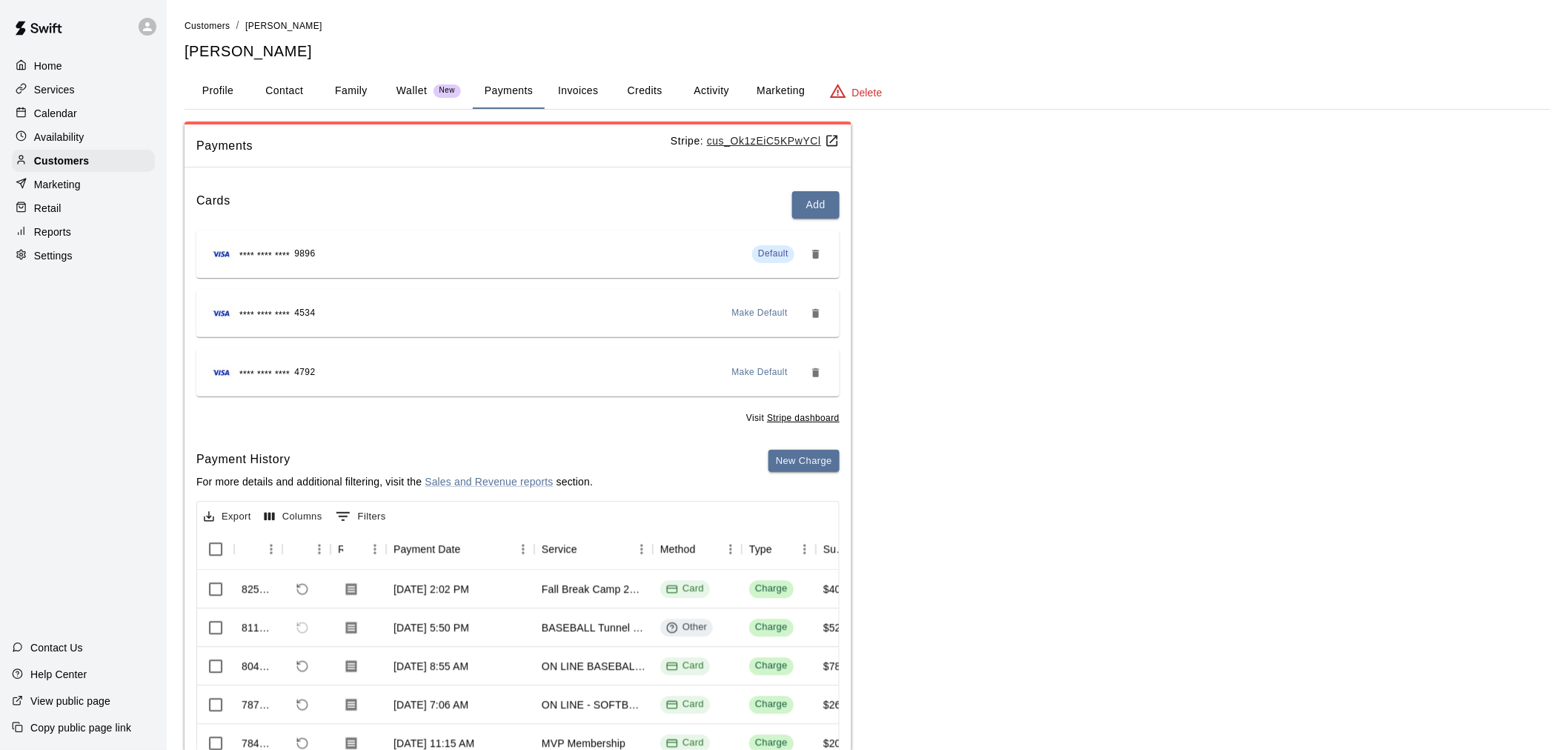
click at [761, 368] on span "Make Default" at bounding box center [759, 372] width 56 height 15
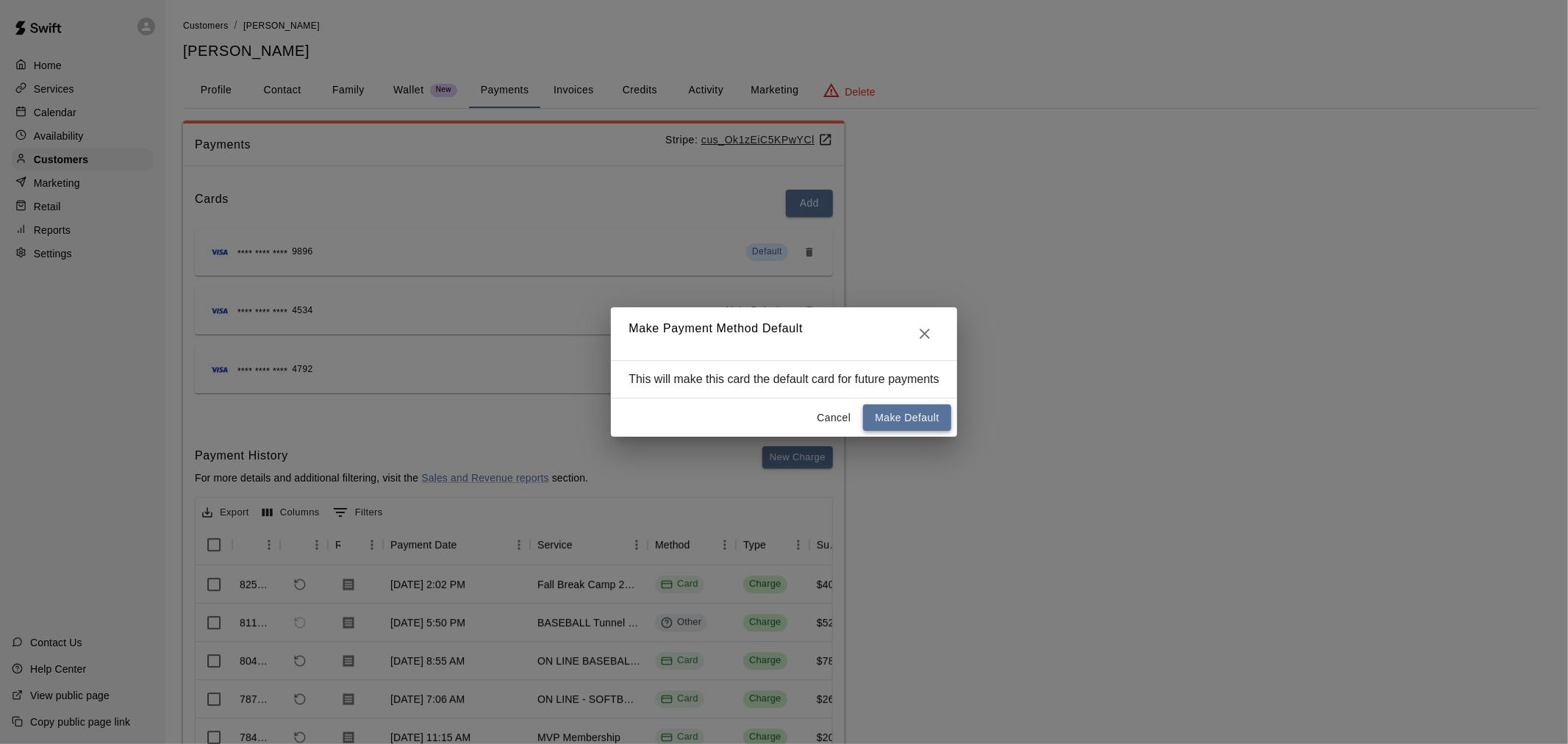
click at [883, 413] on button "Make Default" at bounding box center [906, 417] width 87 height 27
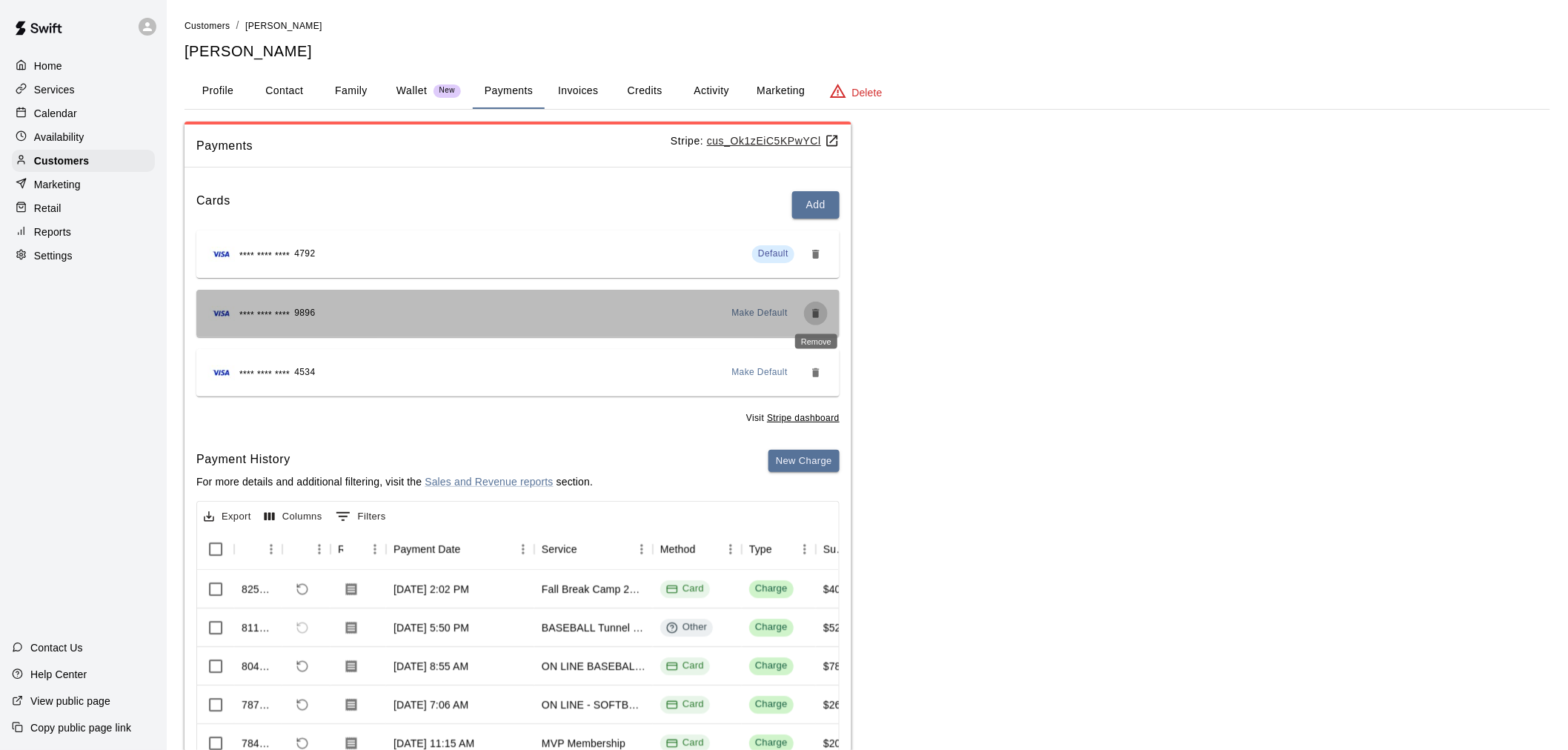
click at [812, 311] on icon "Remove" at bounding box center [816, 313] width 12 height 12
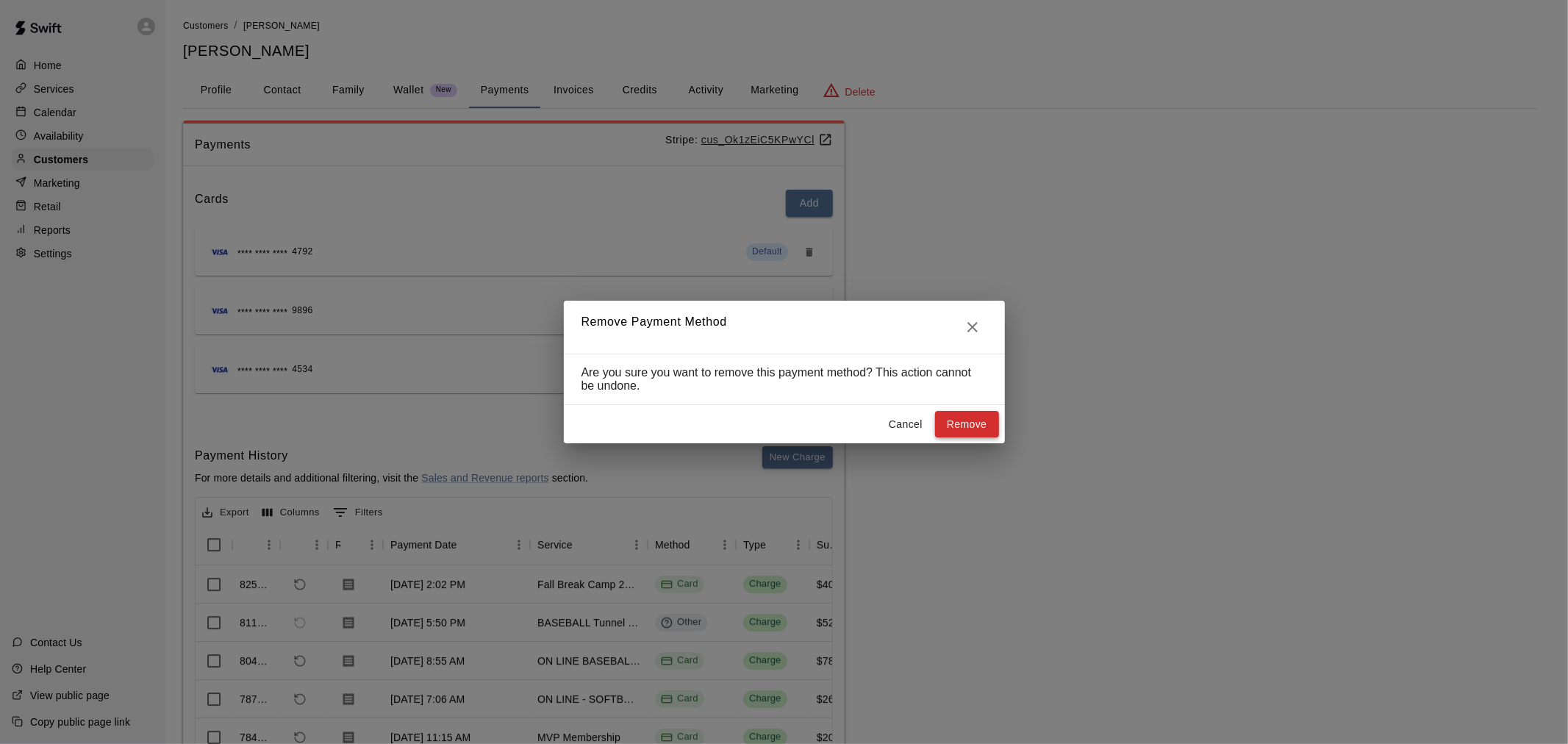
click at [951, 413] on div "Cancel Remove" at bounding box center [784, 424] width 441 height 39
click at [954, 418] on button "Remove" at bounding box center [966, 424] width 64 height 27
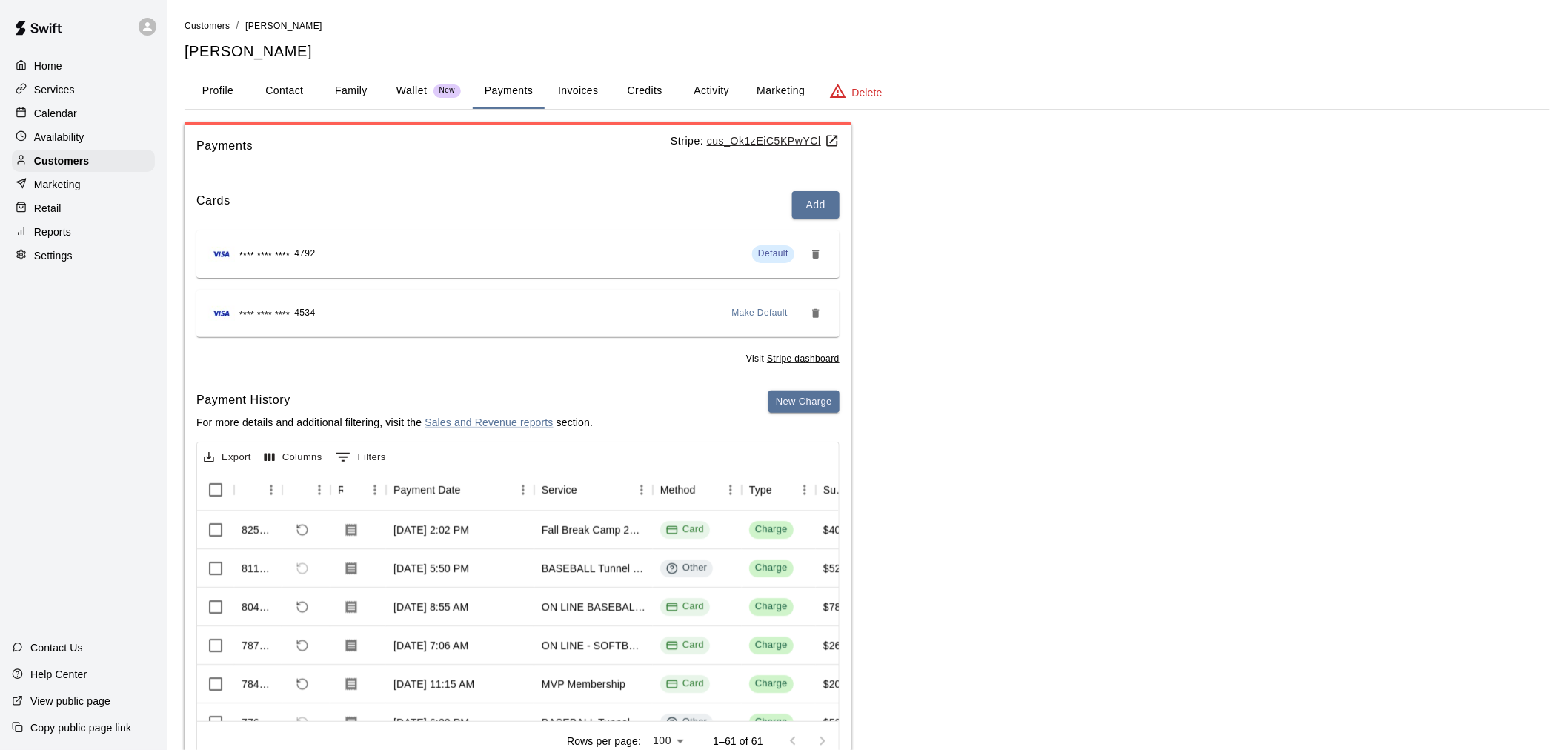
click at [123, 130] on div "Availability" at bounding box center [83, 137] width 143 height 23
click at [130, 120] on div "Calendar" at bounding box center [83, 113] width 143 height 23
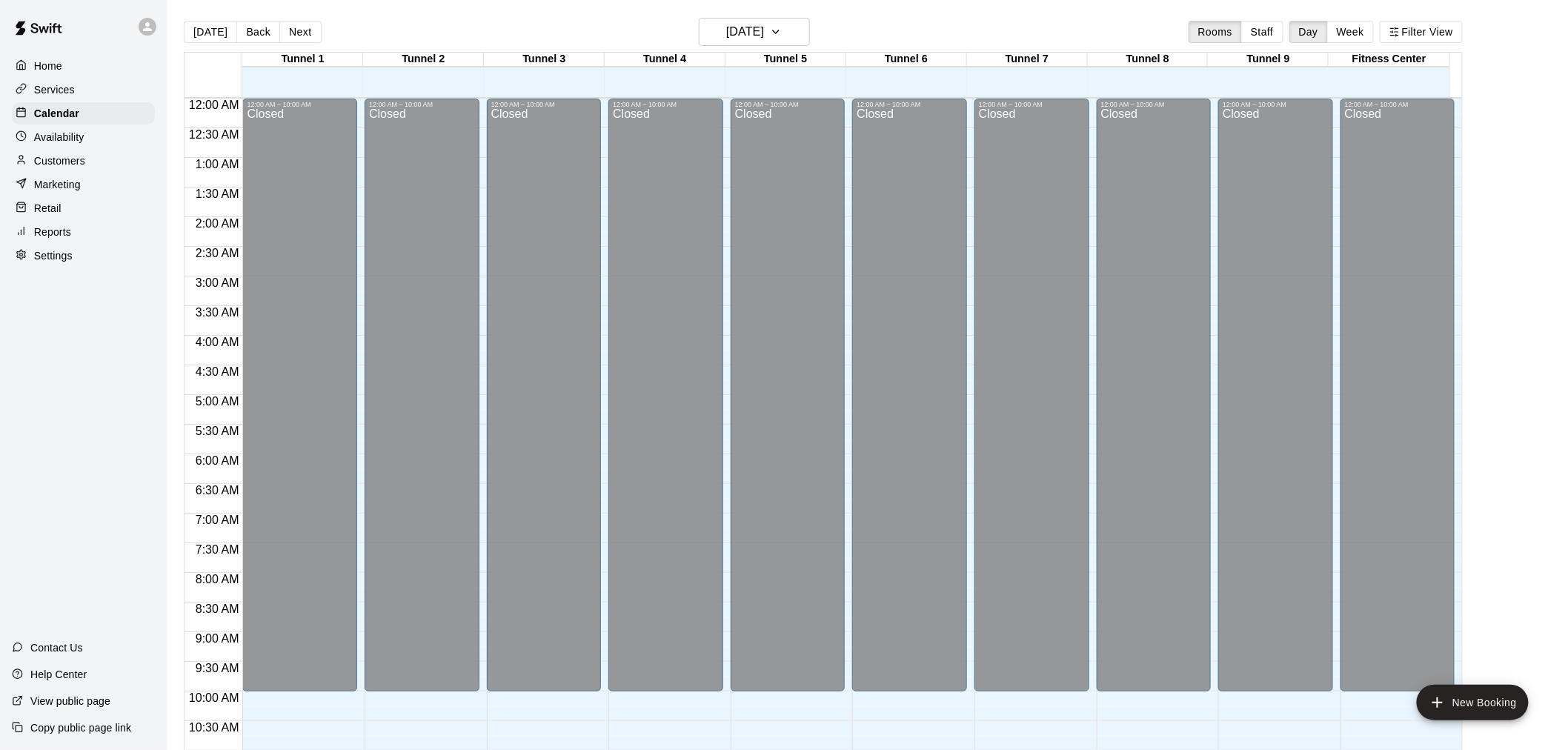
scroll to position [709, 0]
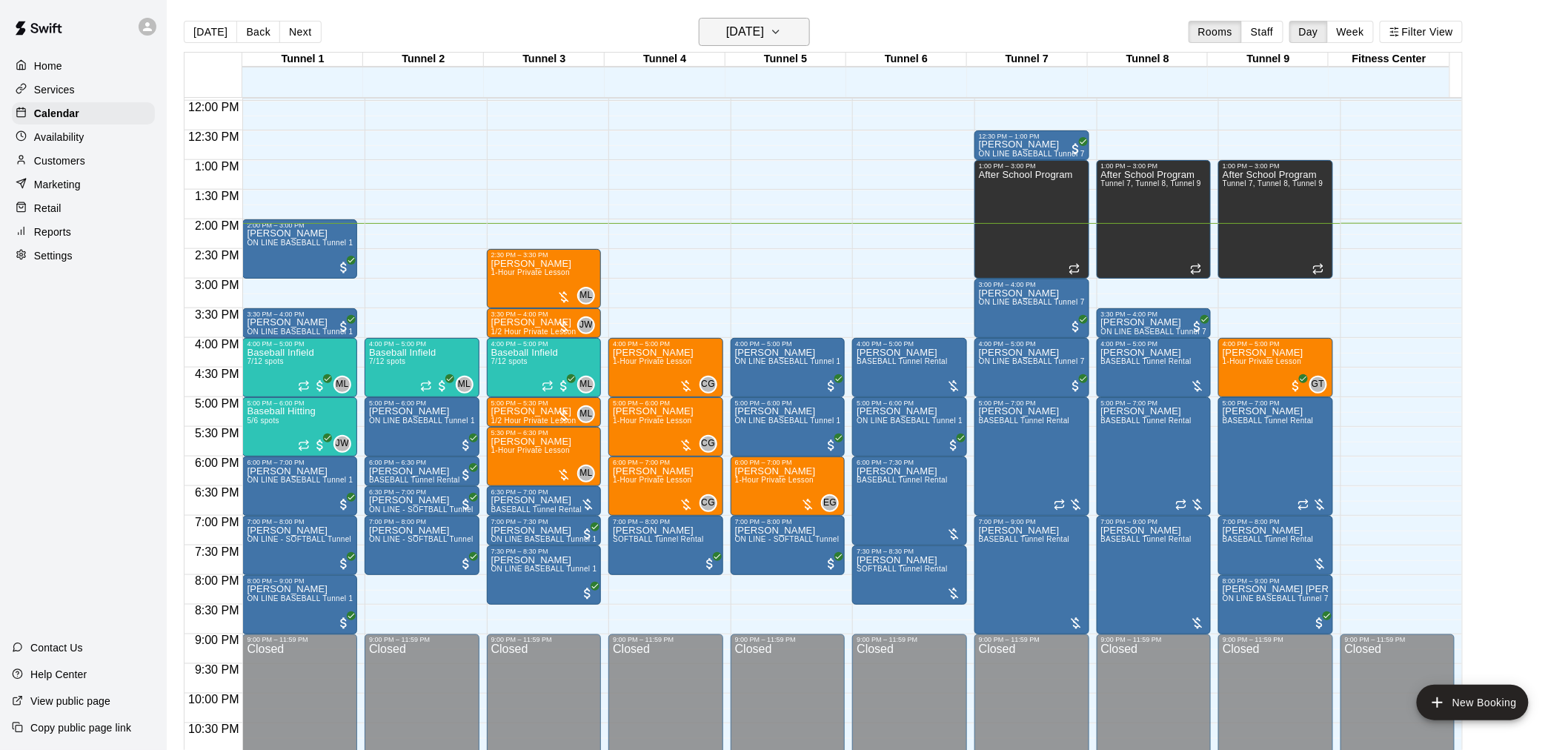
click at [764, 33] on h6 "[DATE]" at bounding box center [745, 32] width 37 height 21
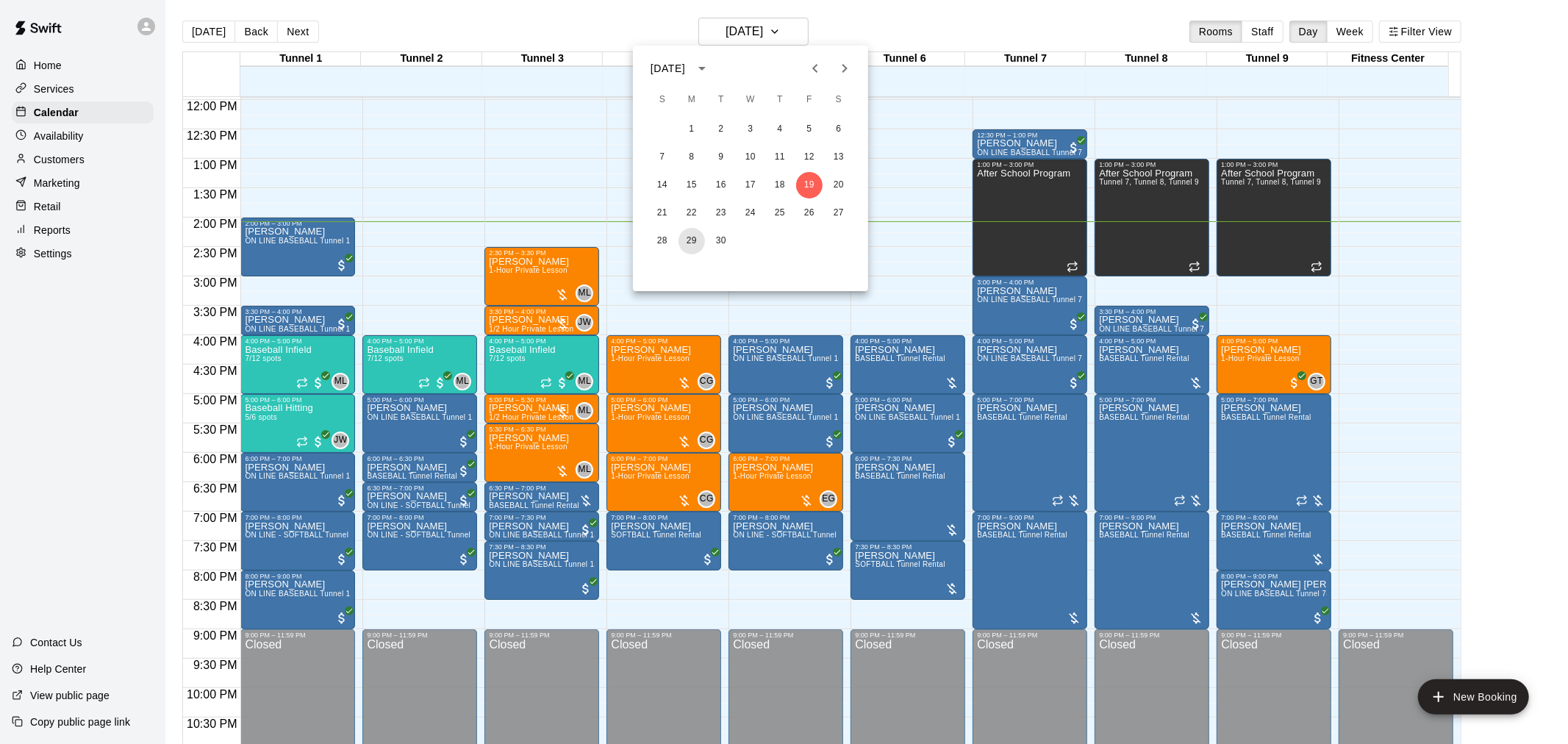
click at [688, 244] on button "29" at bounding box center [692, 241] width 26 height 26
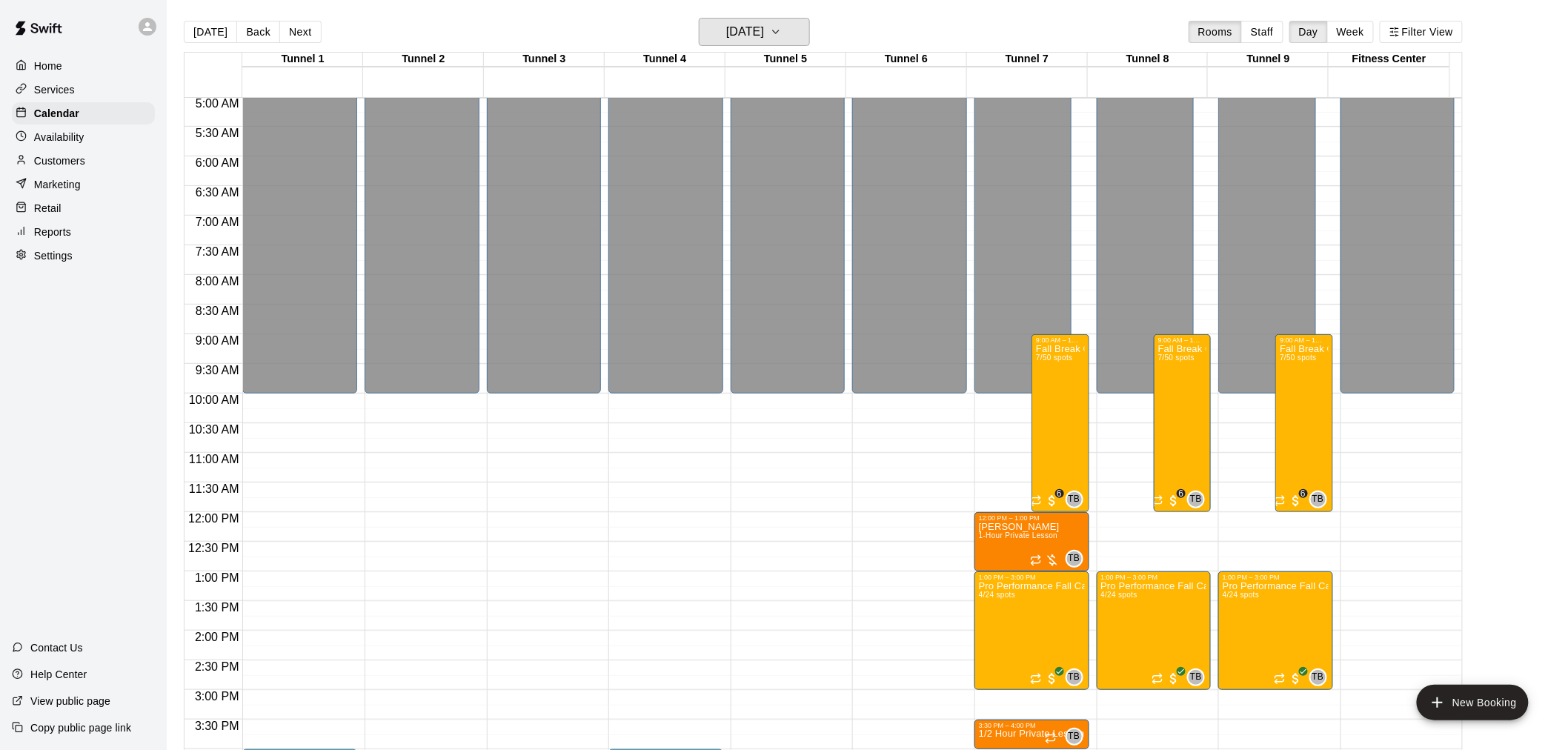
scroll to position [462, 0]
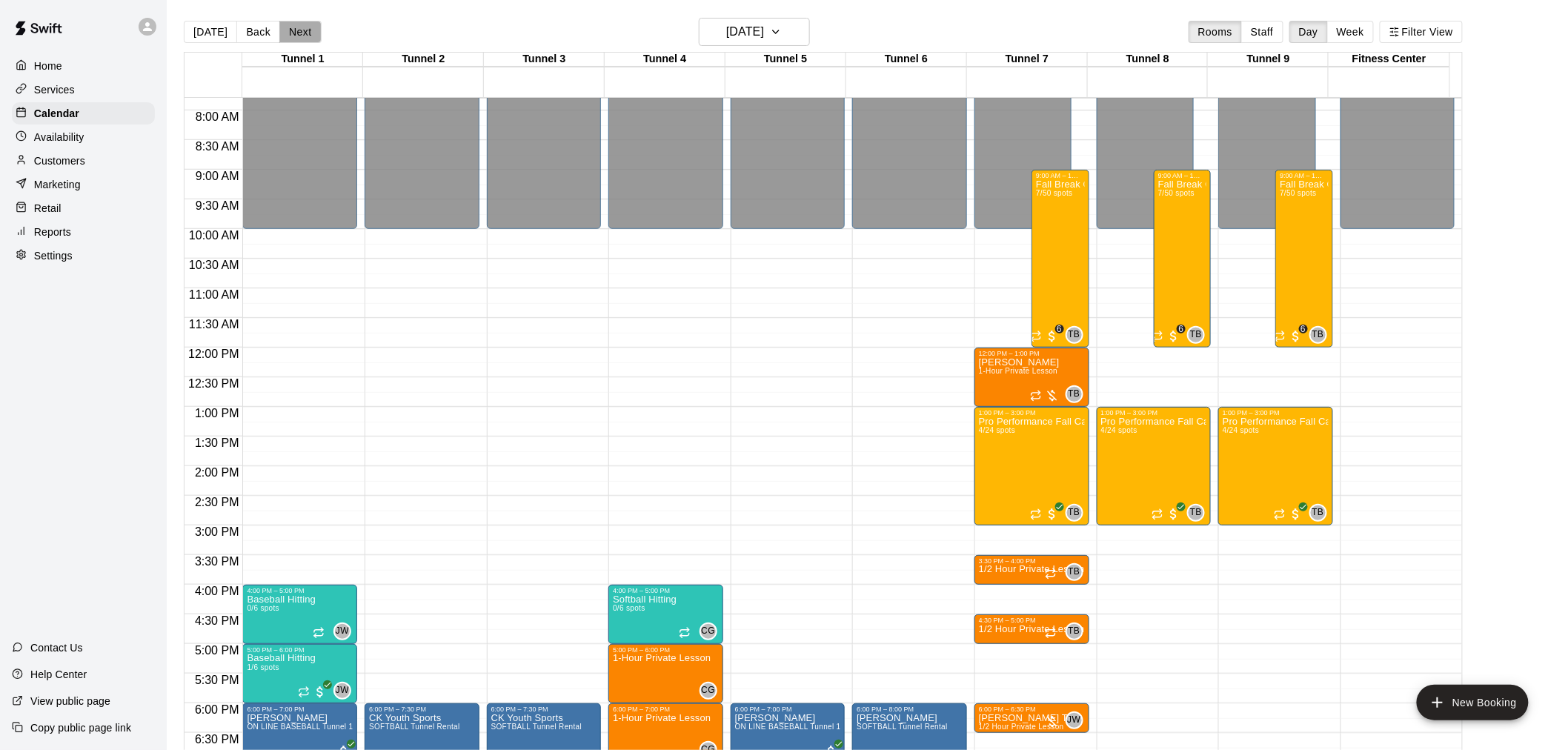
click at [297, 37] on button "Next" at bounding box center [300, 32] width 41 height 23
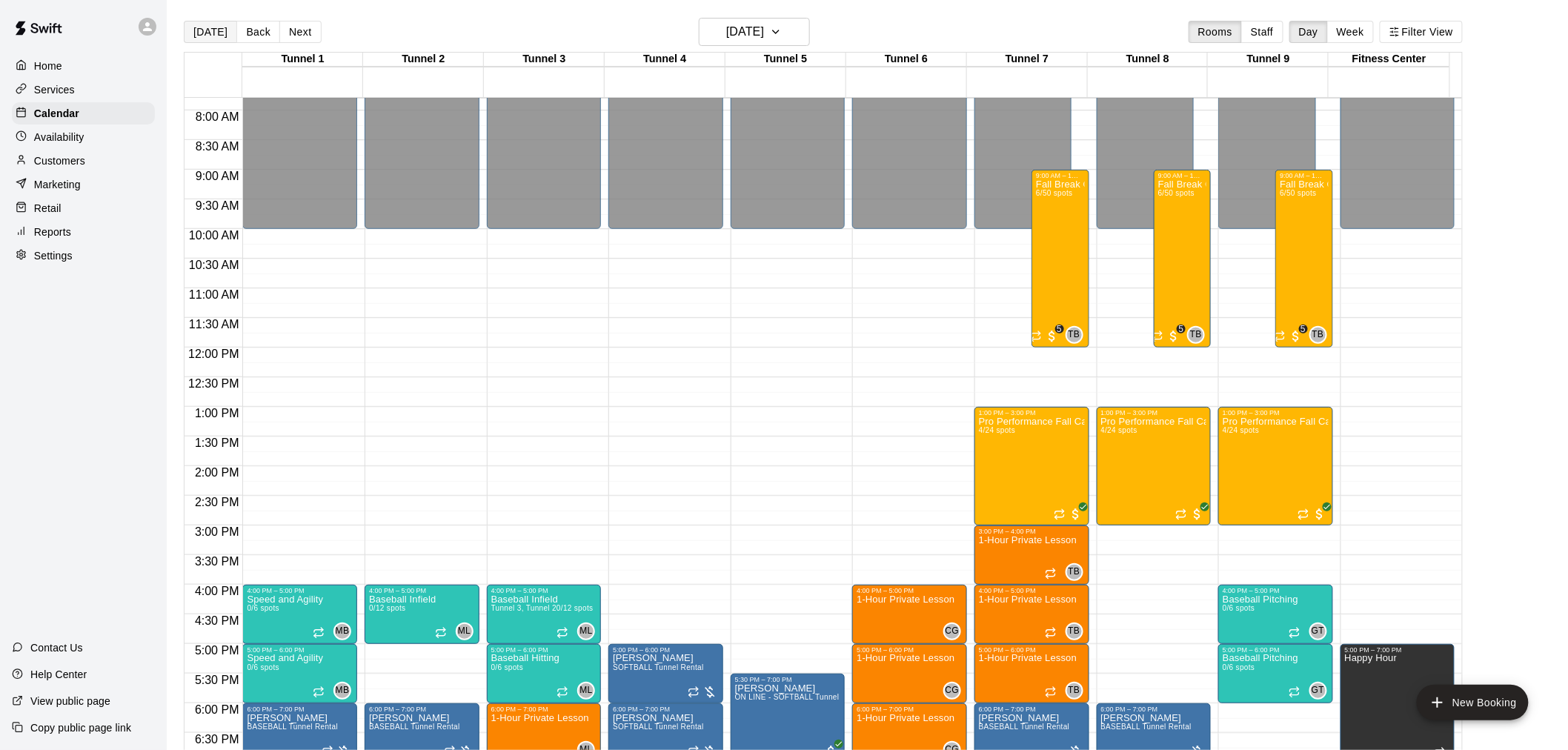
click at [195, 34] on button "[DATE]" at bounding box center [210, 32] width 53 height 23
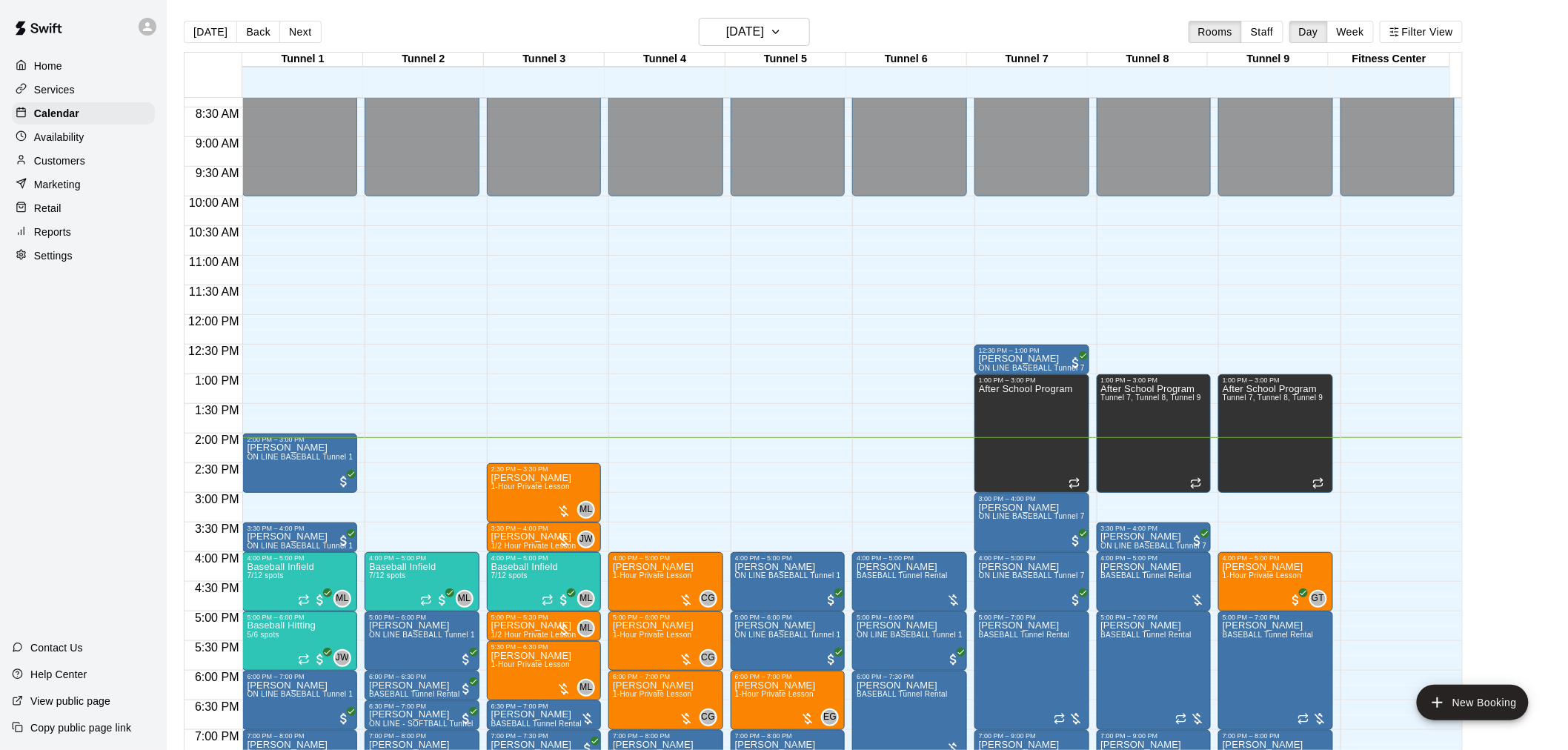
scroll to position [544, 0]
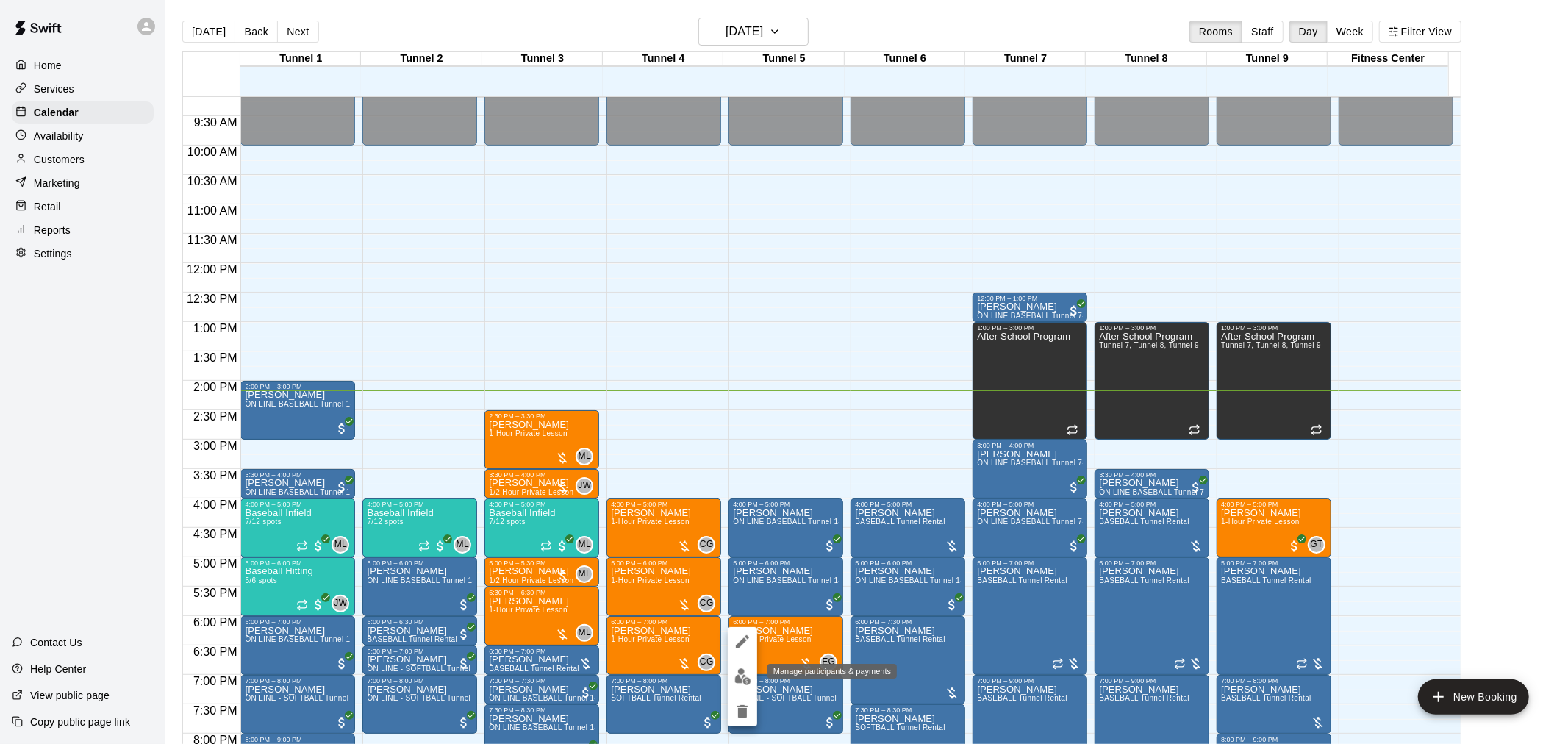
click at [738, 678] on img "edit" at bounding box center [742, 676] width 17 height 17
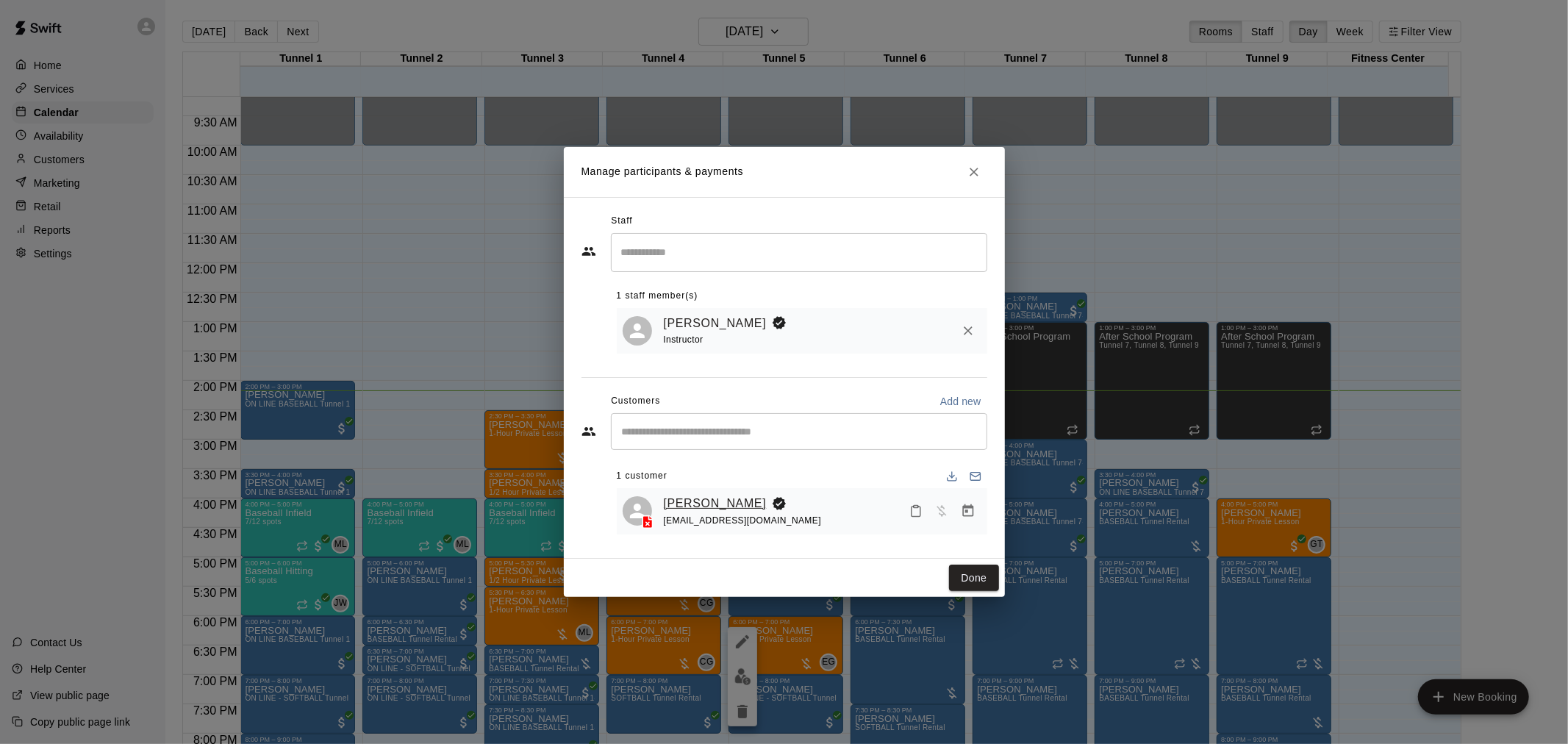
click at [705, 501] on link "[PERSON_NAME]" at bounding box center [715, 503] width 103 height 20
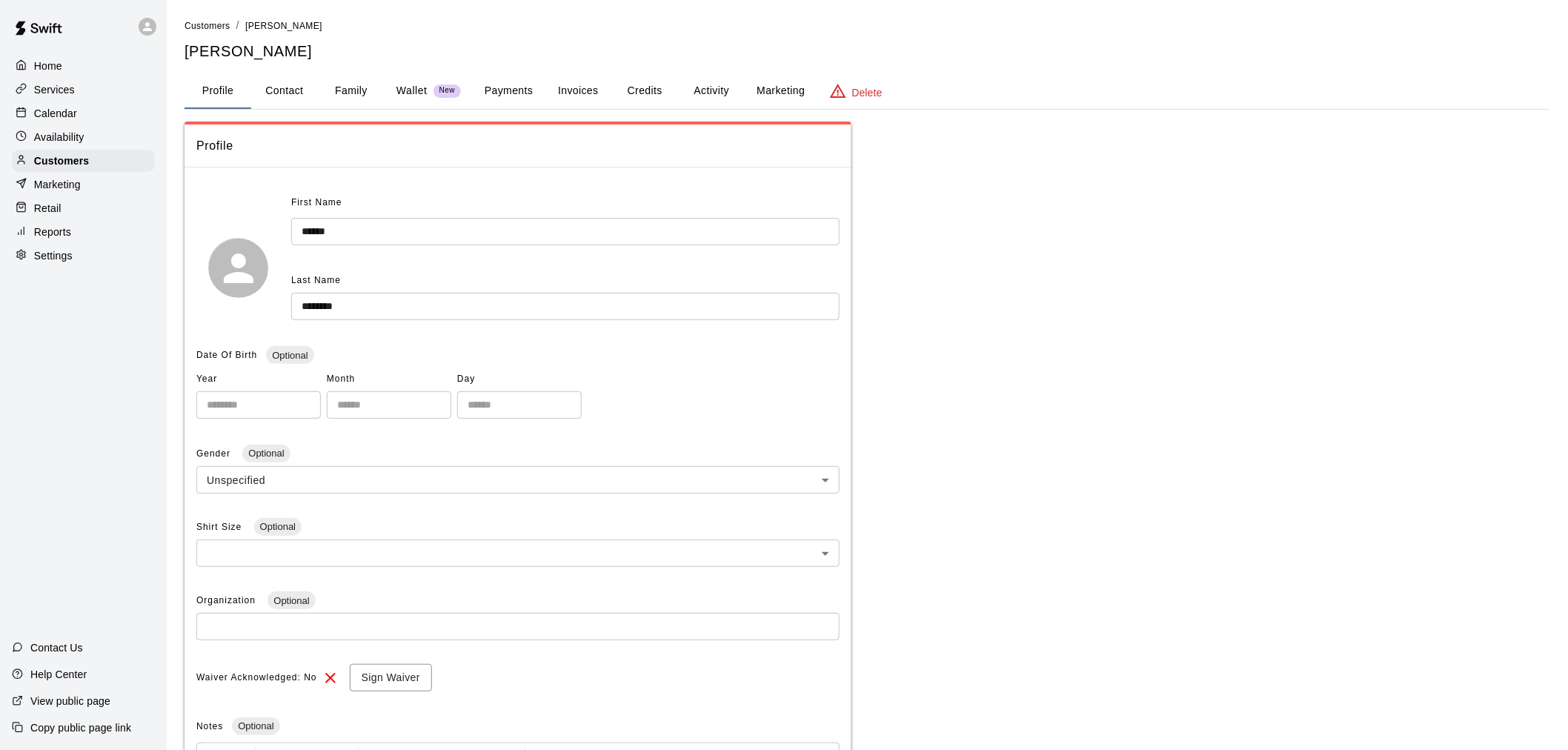
click at [524, 83] on button "Payments" at bounding box center [508, 91] width 72 height 35
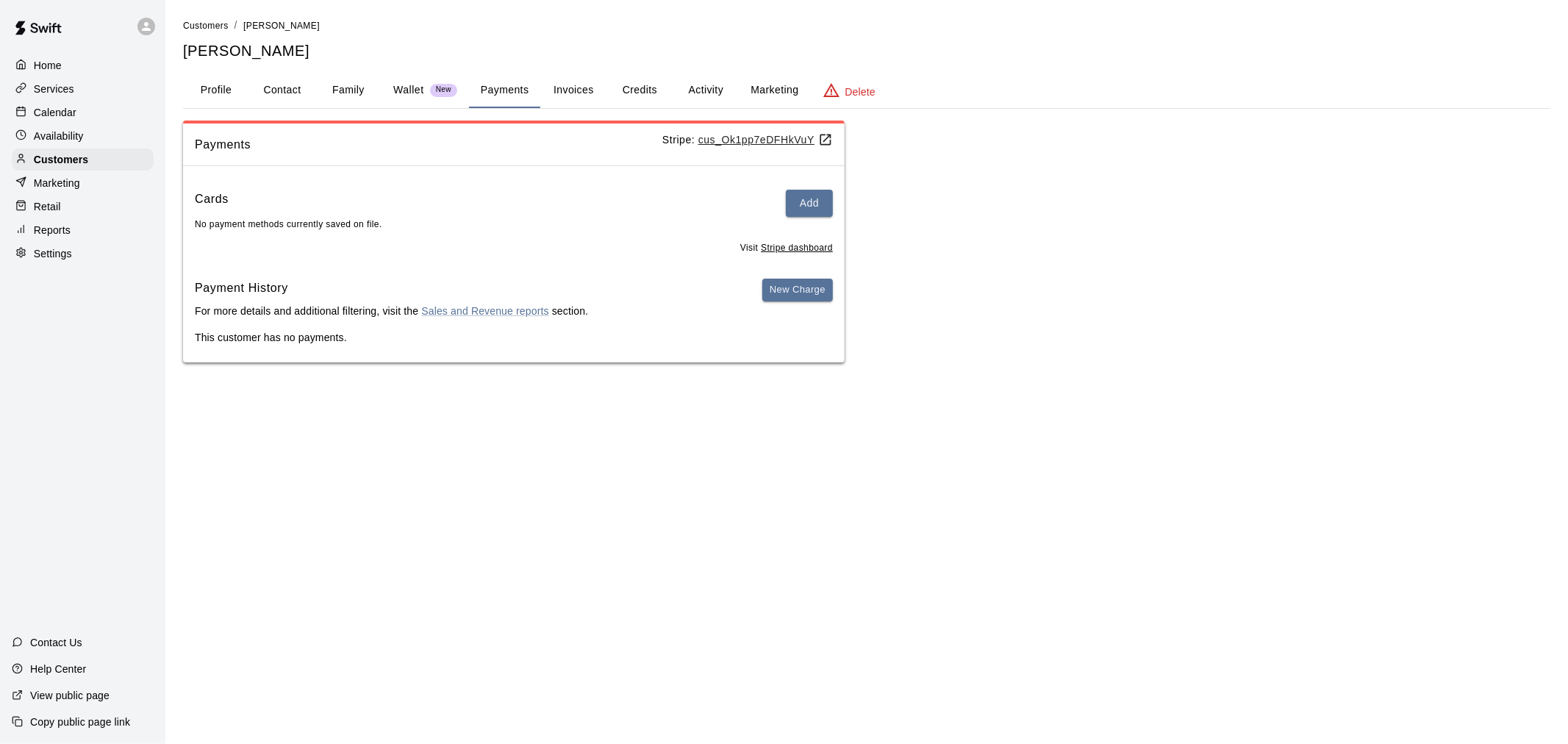
click at [708, 78] on button "Activity" at bounding box center [706, 90] width 67 height 35
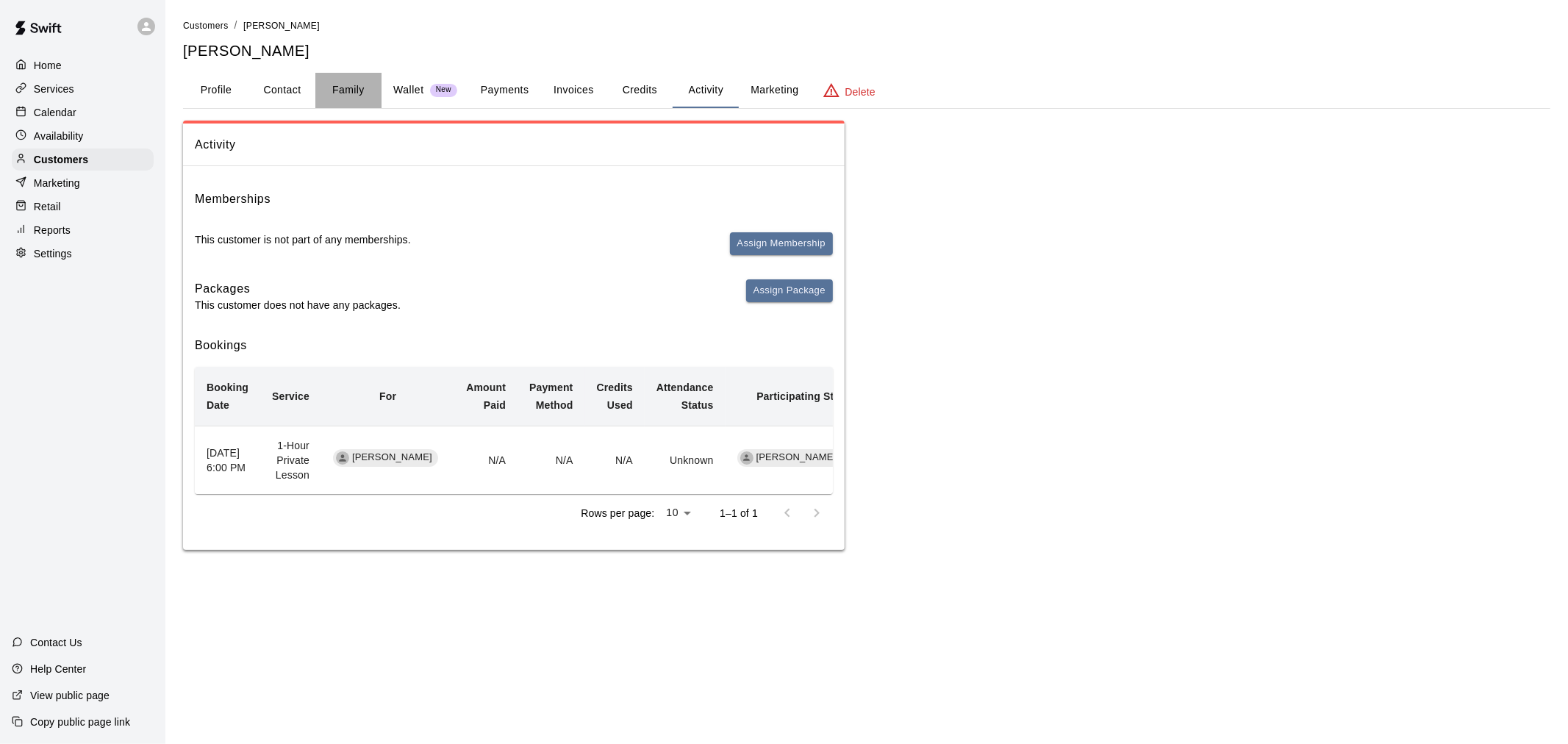
click at [336, 83] on button "Family" at bounding box center [348, 90] width 67 height 35
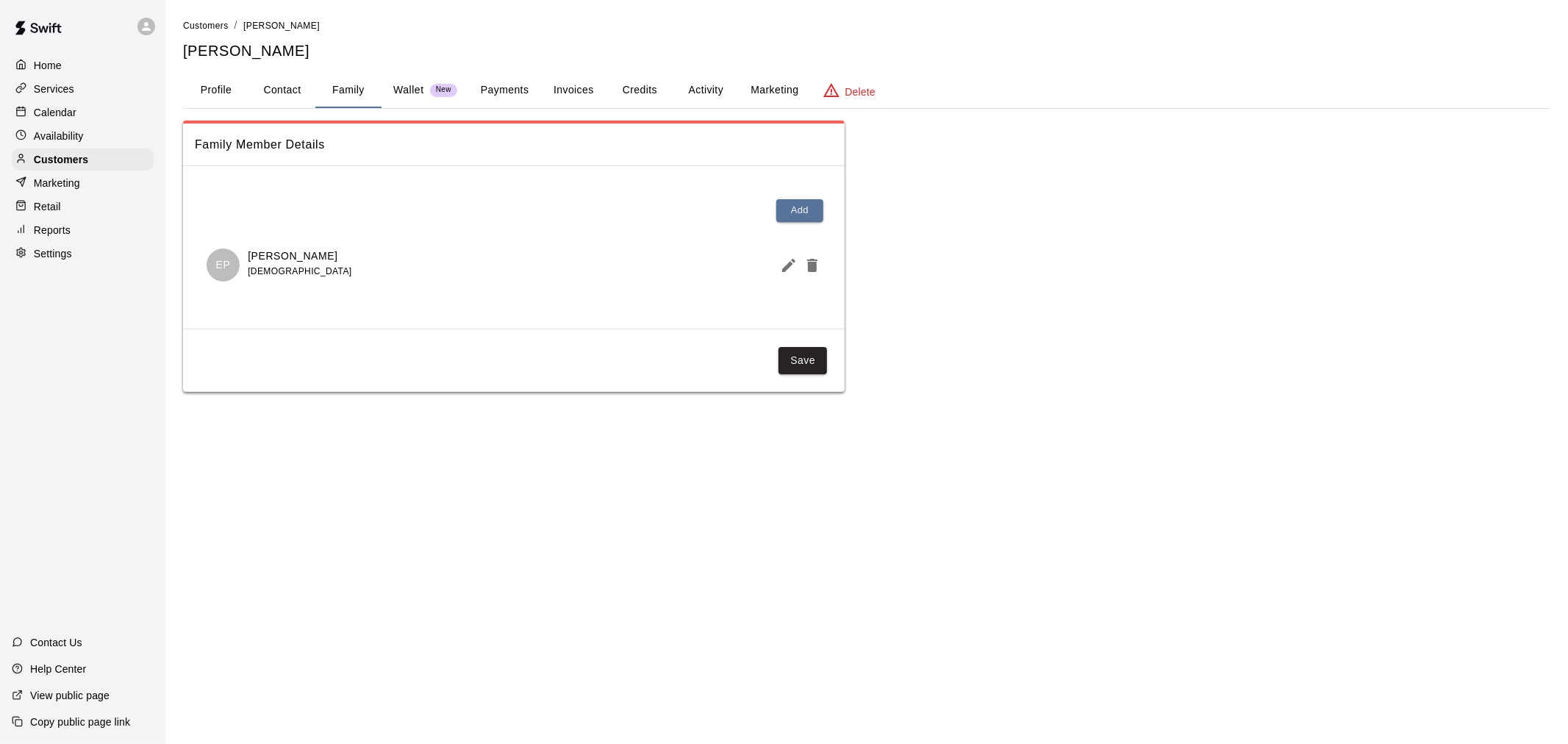
click at [88, 104] on div "Home Services Calendar Availability Customers Marketing Retail Reports Settings" at bounding box center [82, 159] width 165 height 213
click at [89, 112] on div "Calendar" at bounding box center [82, 112] width 142 height 22
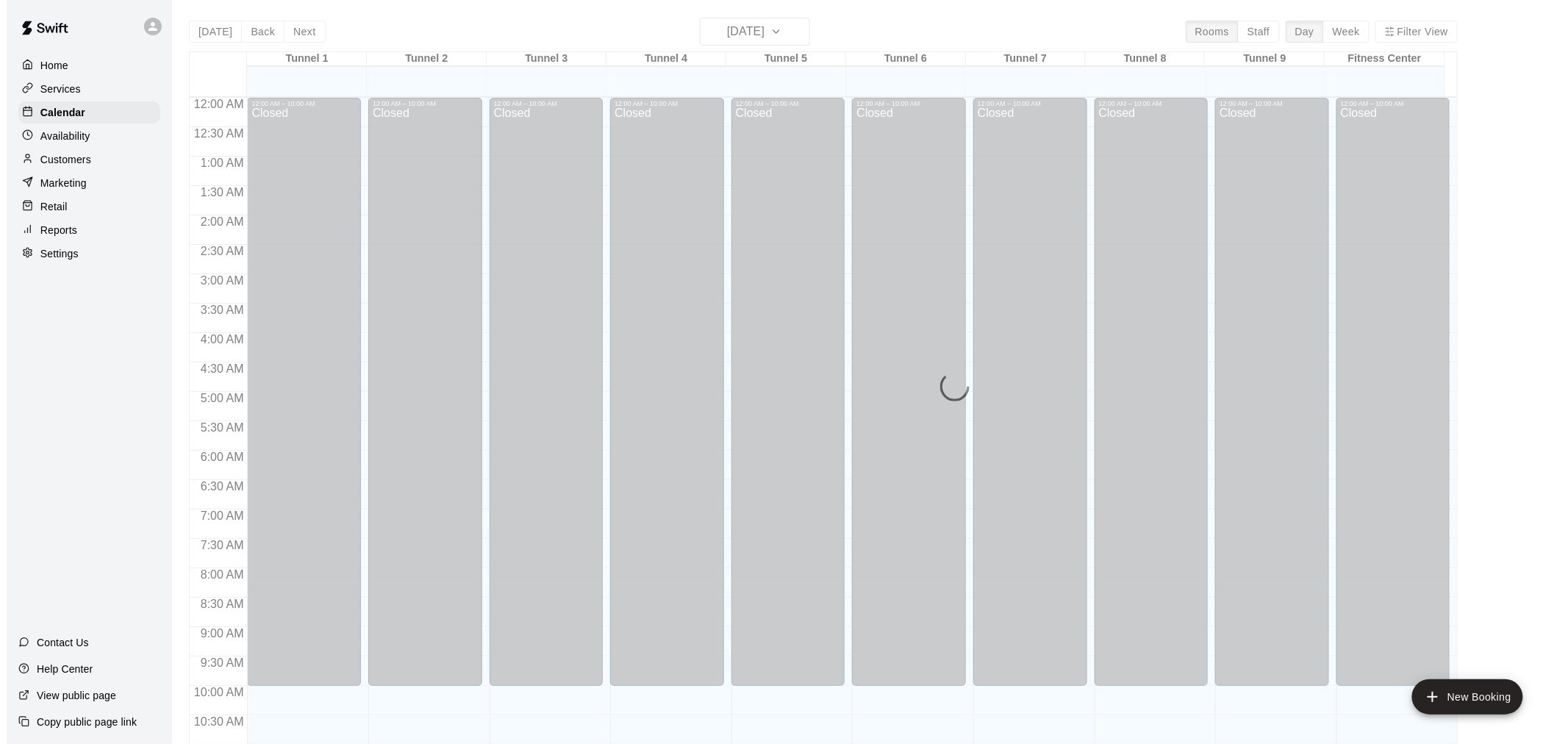
scroll to position [703, 0]
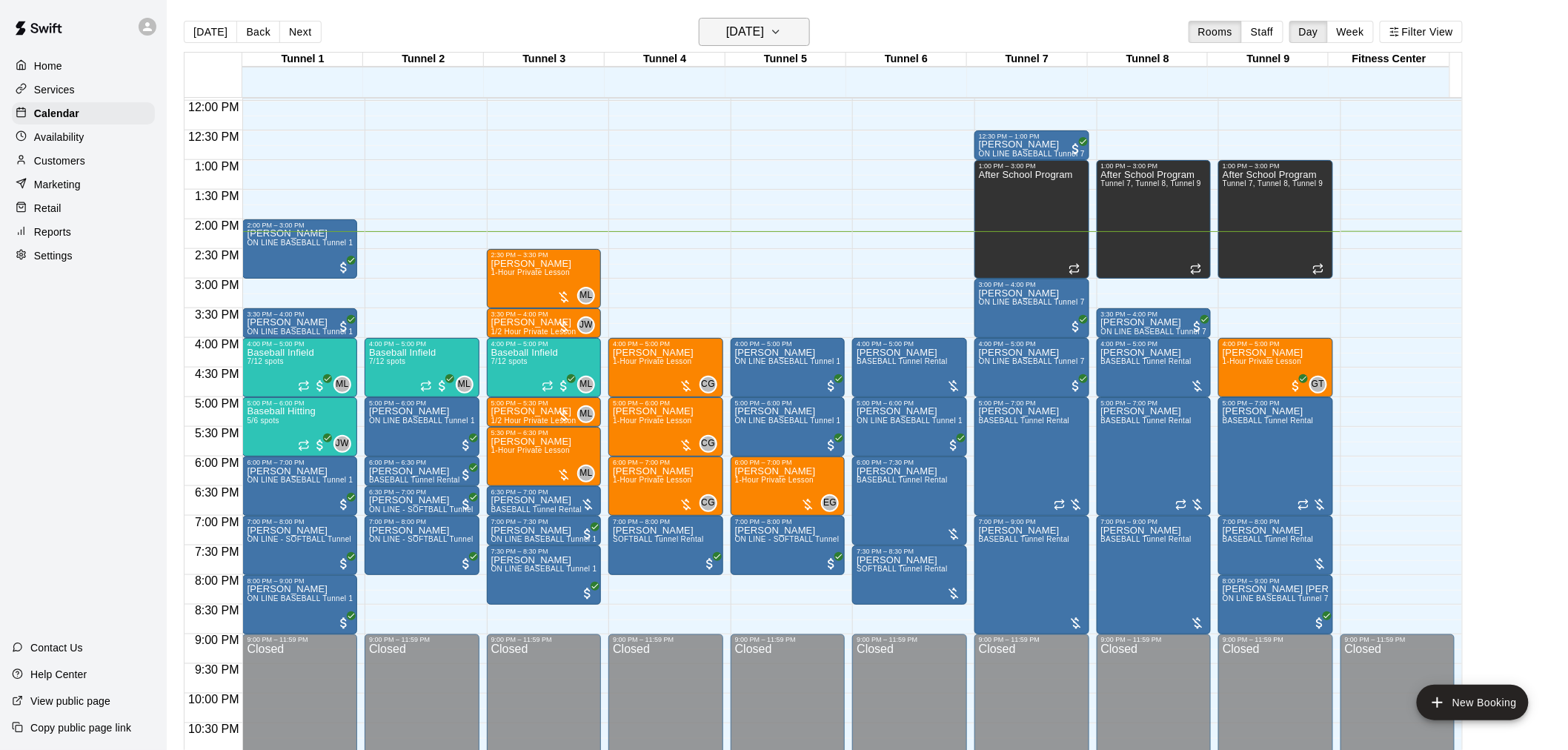
click at [727, 30] on h6 "[DATE]" at bounding box center [745, 32] width 37 height 21
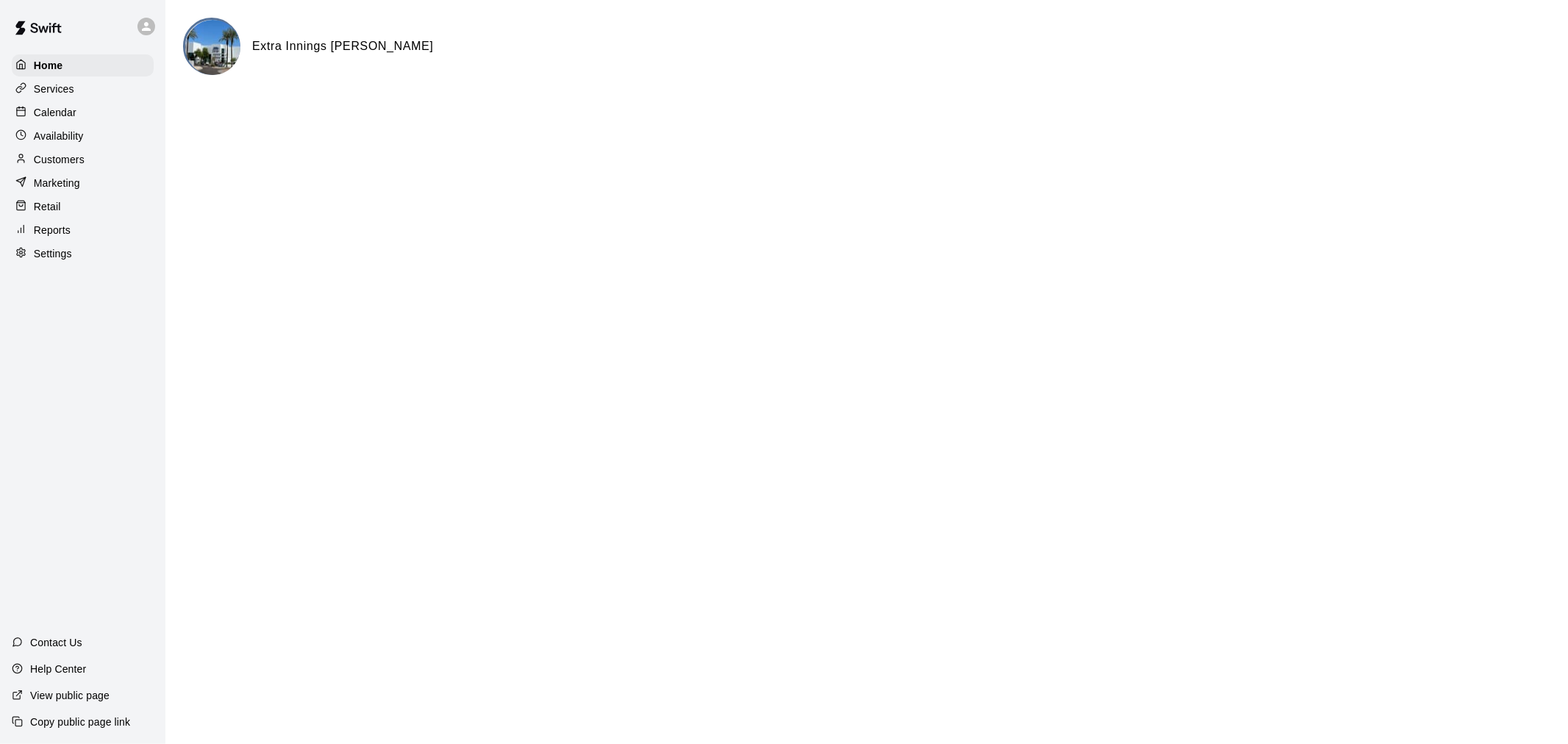
click at [85, 123] on div "Calendar" at bounding box center [82, 112] width 142 height 22
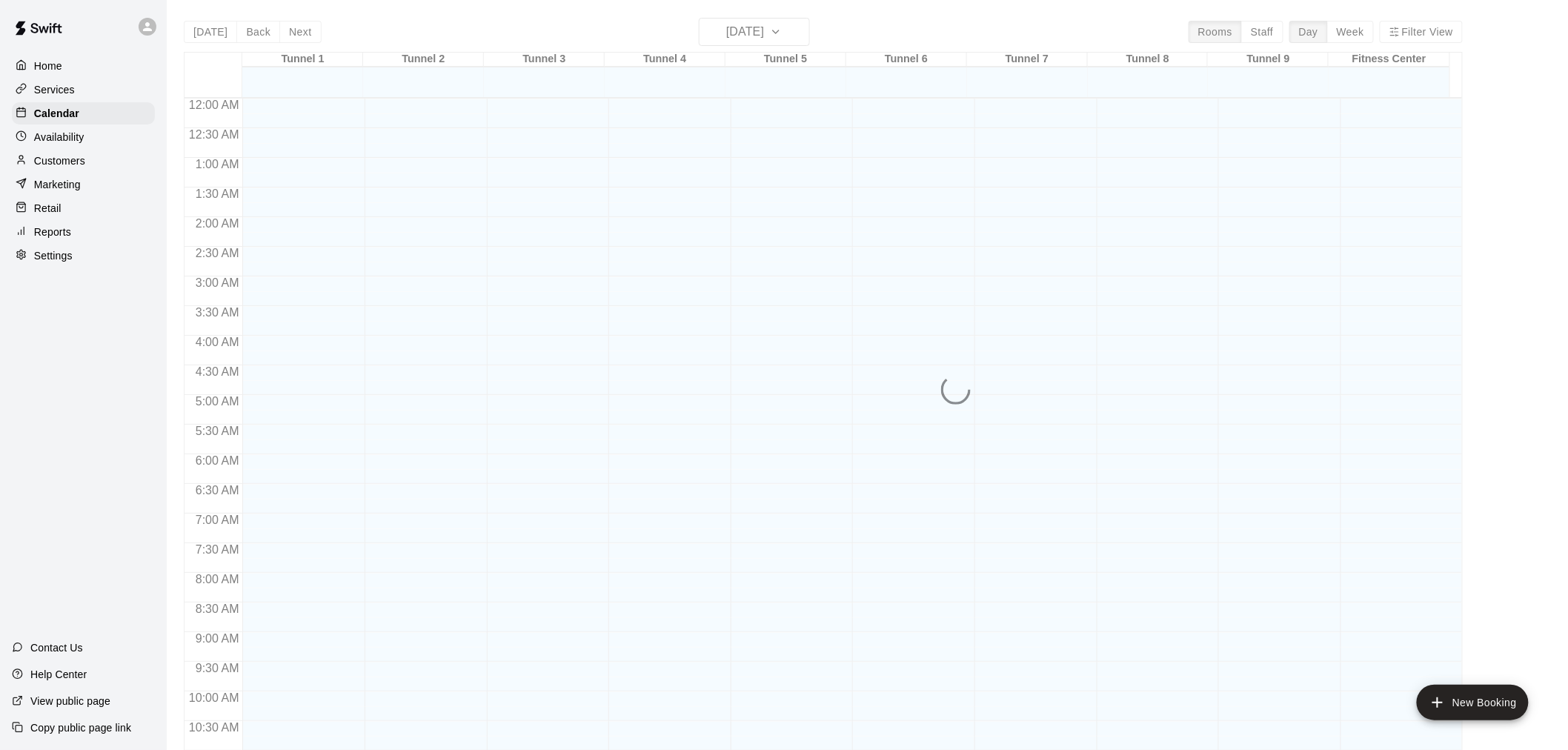
click at [758, 34] on div "Today Back Next Friday Sep 19 Rooms Staff Day Week Filter View Tunnel 1 19 Fri …" at bounding box center [822, 392] width 1279 height 750
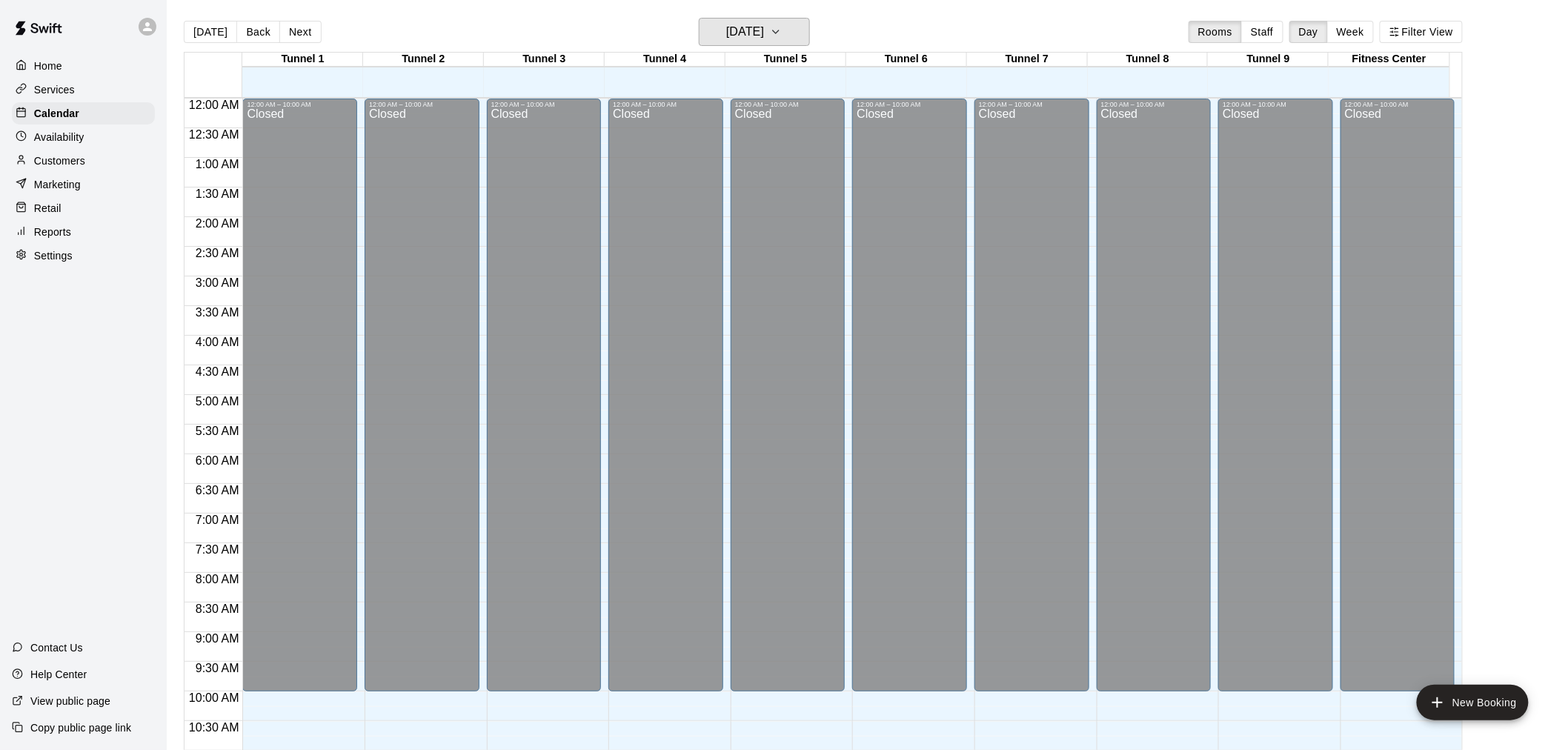
click at [758, 34] on h6 "[DATE]" at bounding box center [745, 32] width 37 height 21
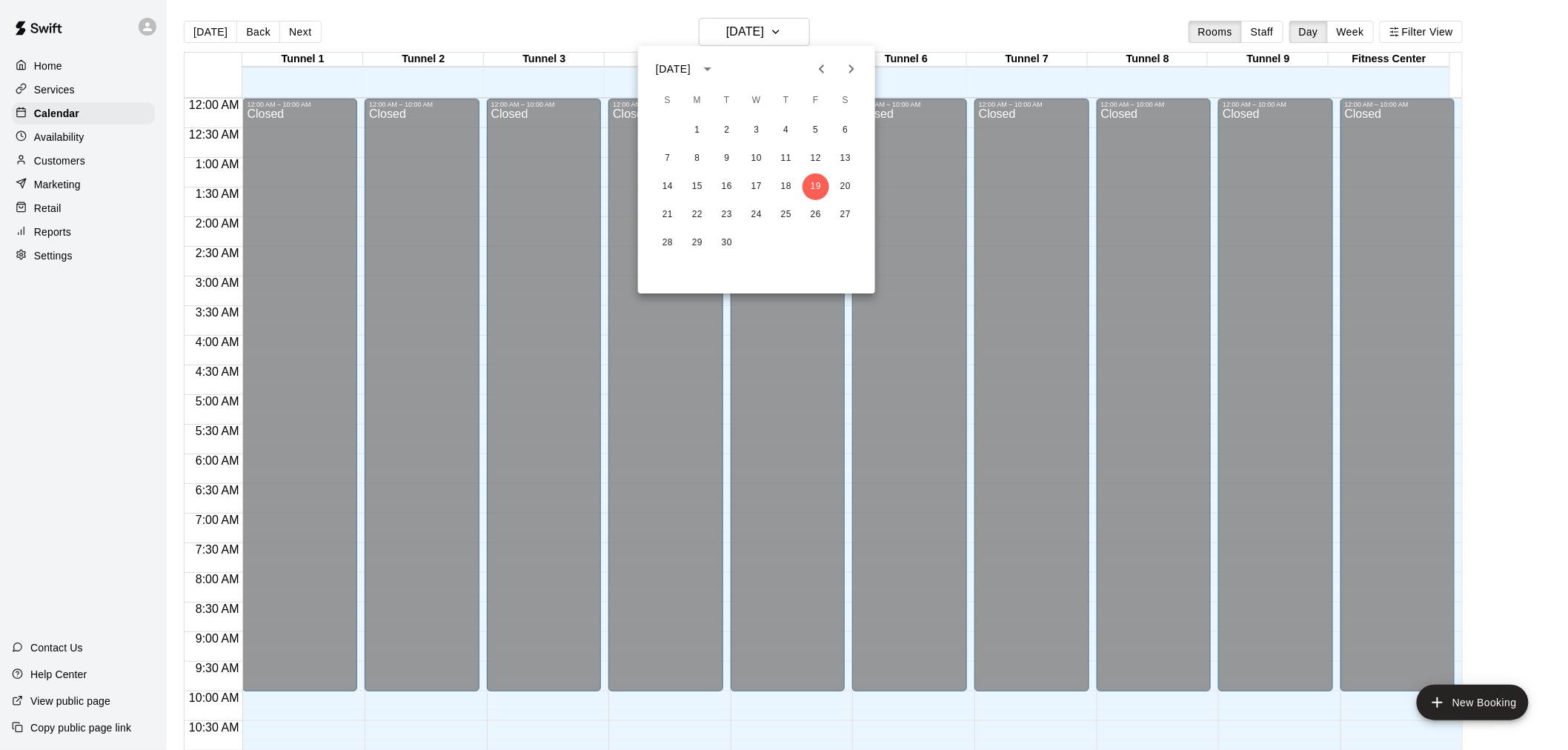
scroll to position [709, 0]
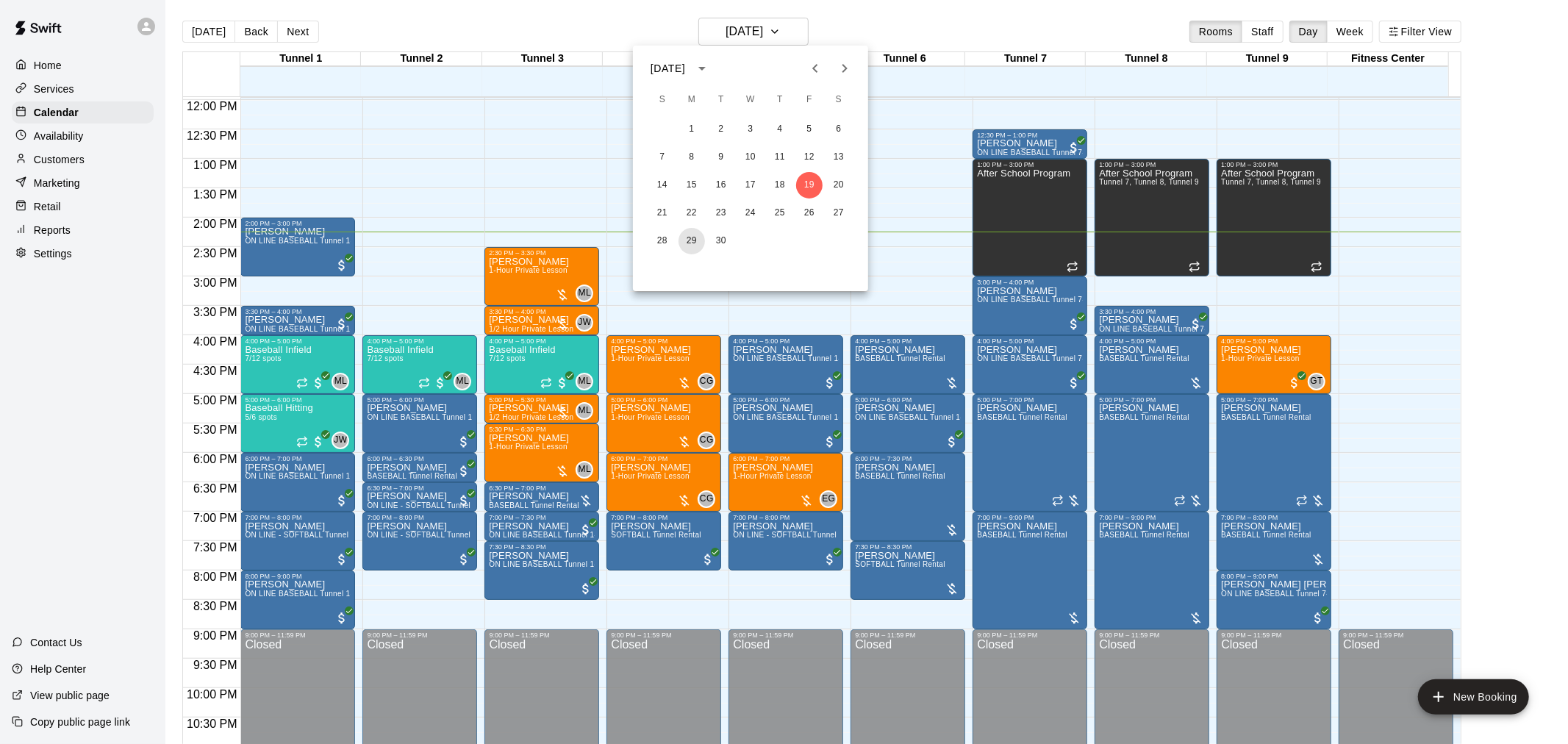
click at [688, 242] on button "29" at bounding box center [692, 241] width 26 height 26
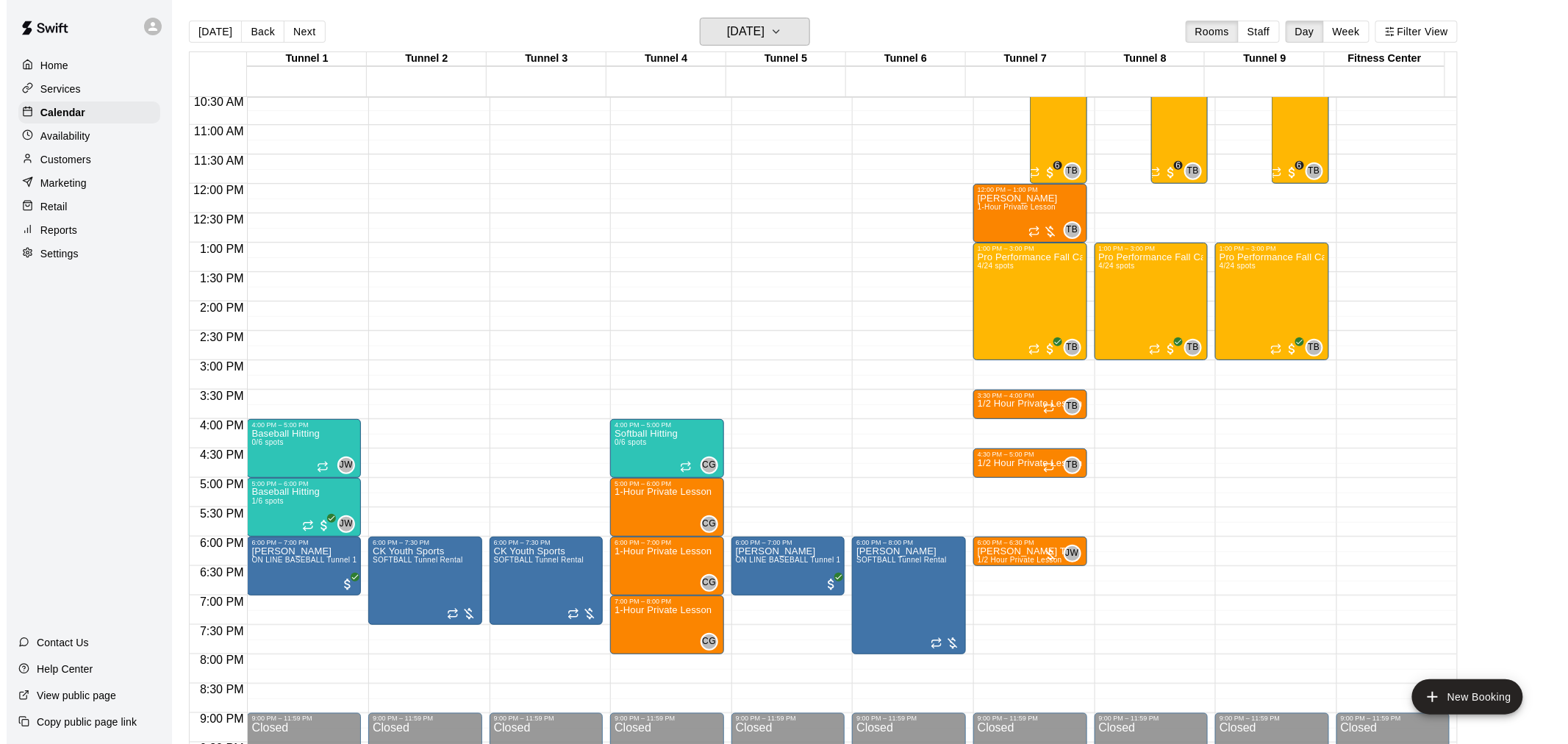
scroll to position [540, 0]
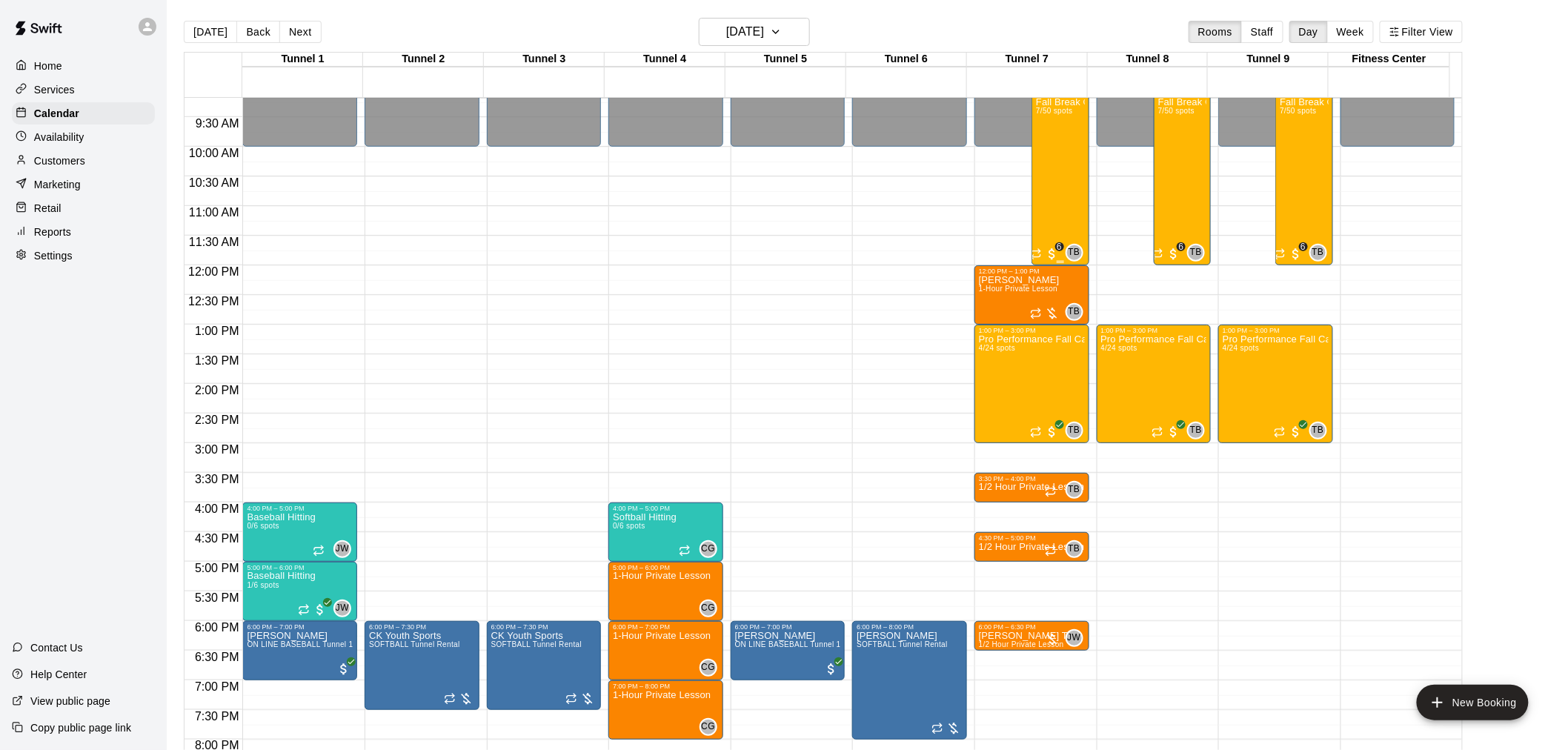
click at [1053, 211] on div "Fall Break Camp 2025 7/50 spots" at bounding box center [1060, 471] width 48 height 750
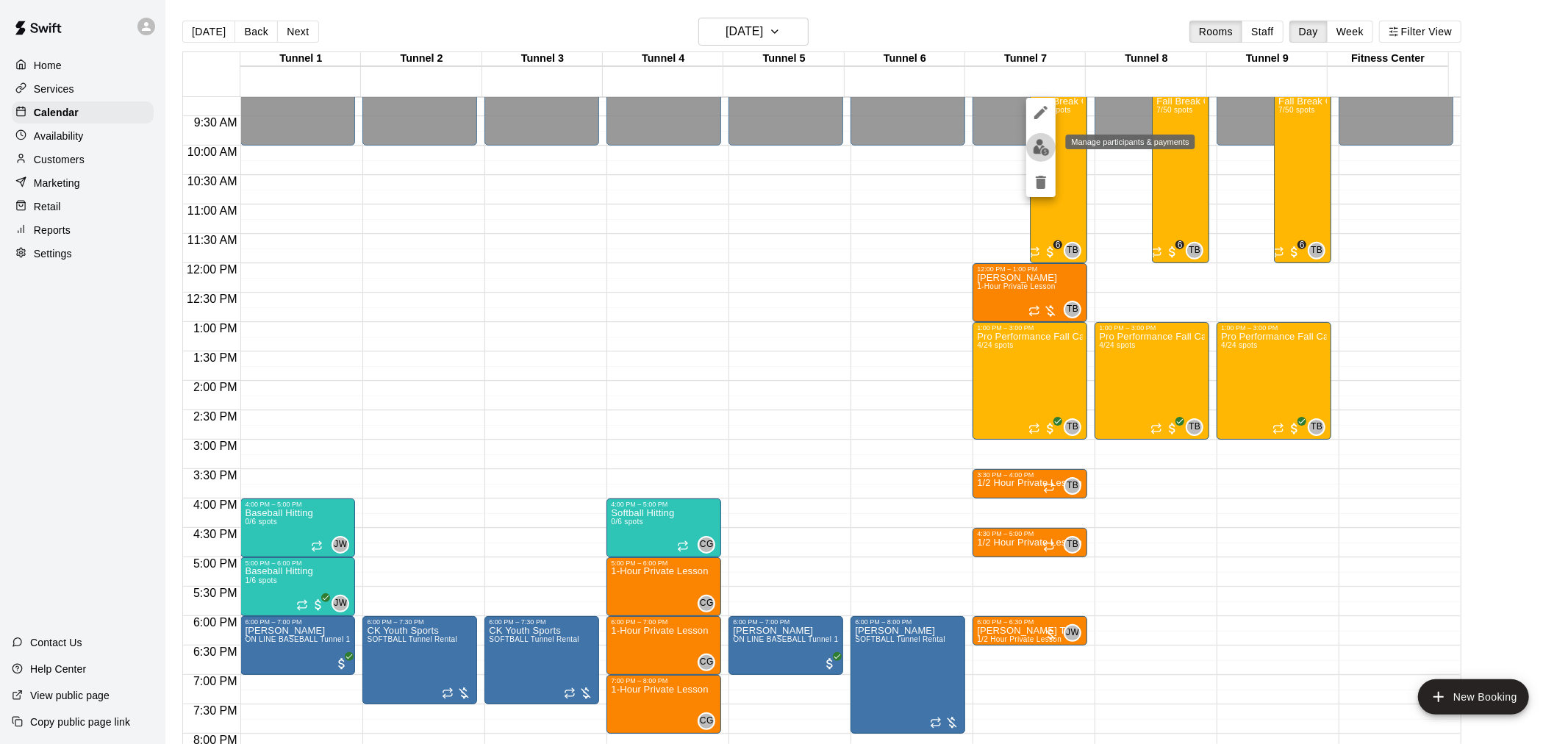
click at [1034, 144] on img "edit" at bounding box center [1041, 147] width 17 height 17
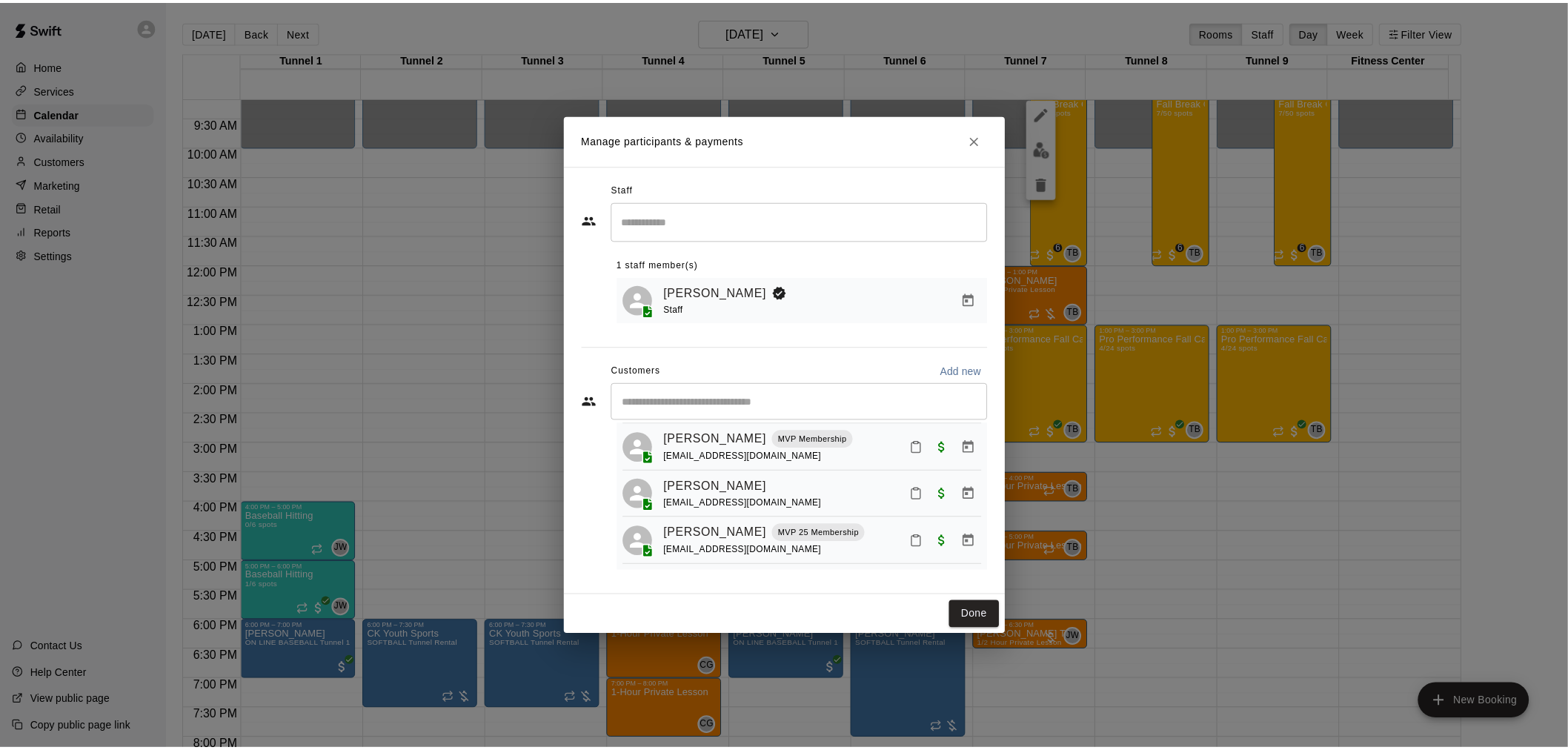
scroll to position [159, 0]
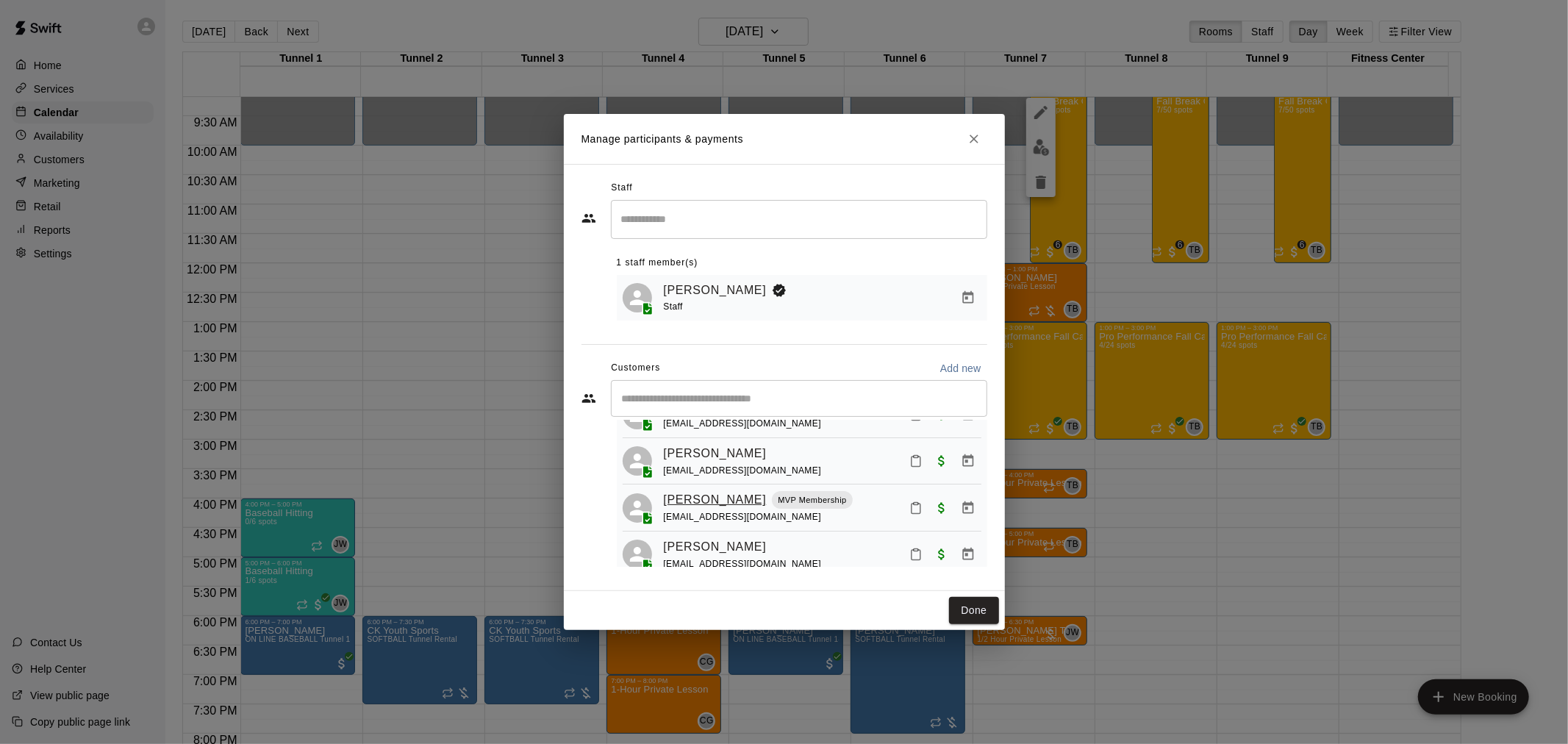
click at [722, 509] on link "[PERSON_NAME]" at bounding box center [715, 500] width 103 height 20
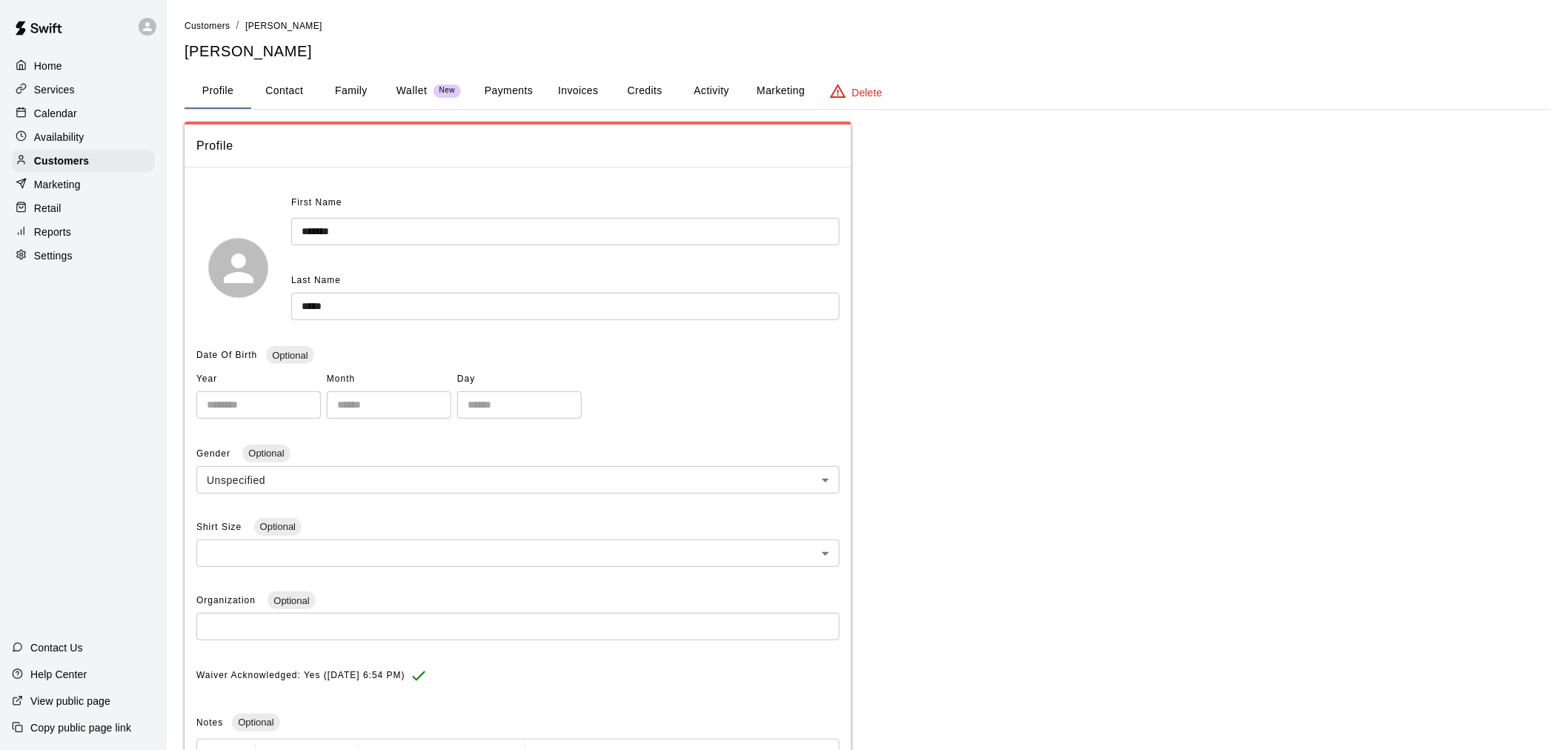
click at [717, 88] on button "Activity" at bounding box center [712, 91] width 67 height 35
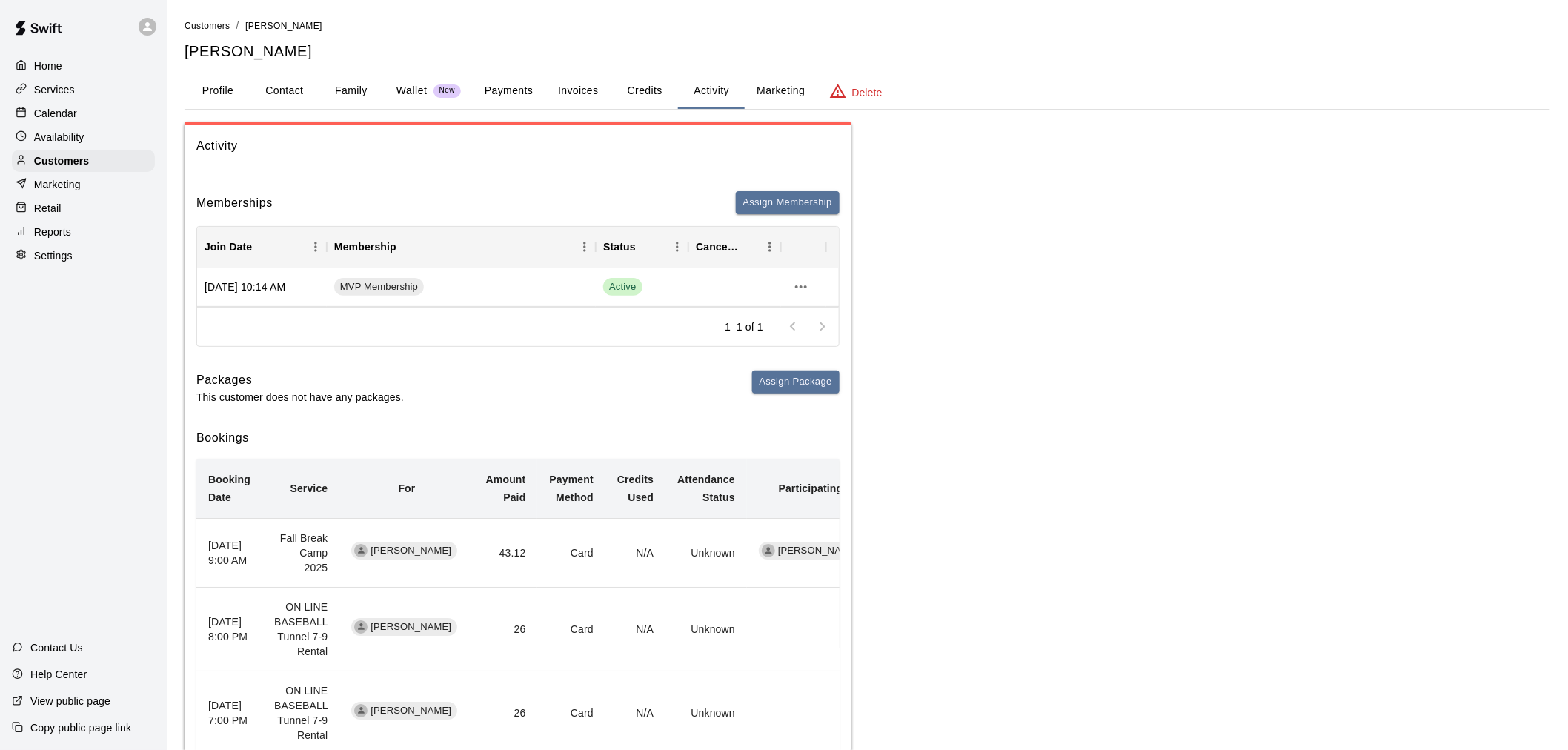
click at [503, 89] on button "Payments" at bounding box center [508, 91] width 72 height 35
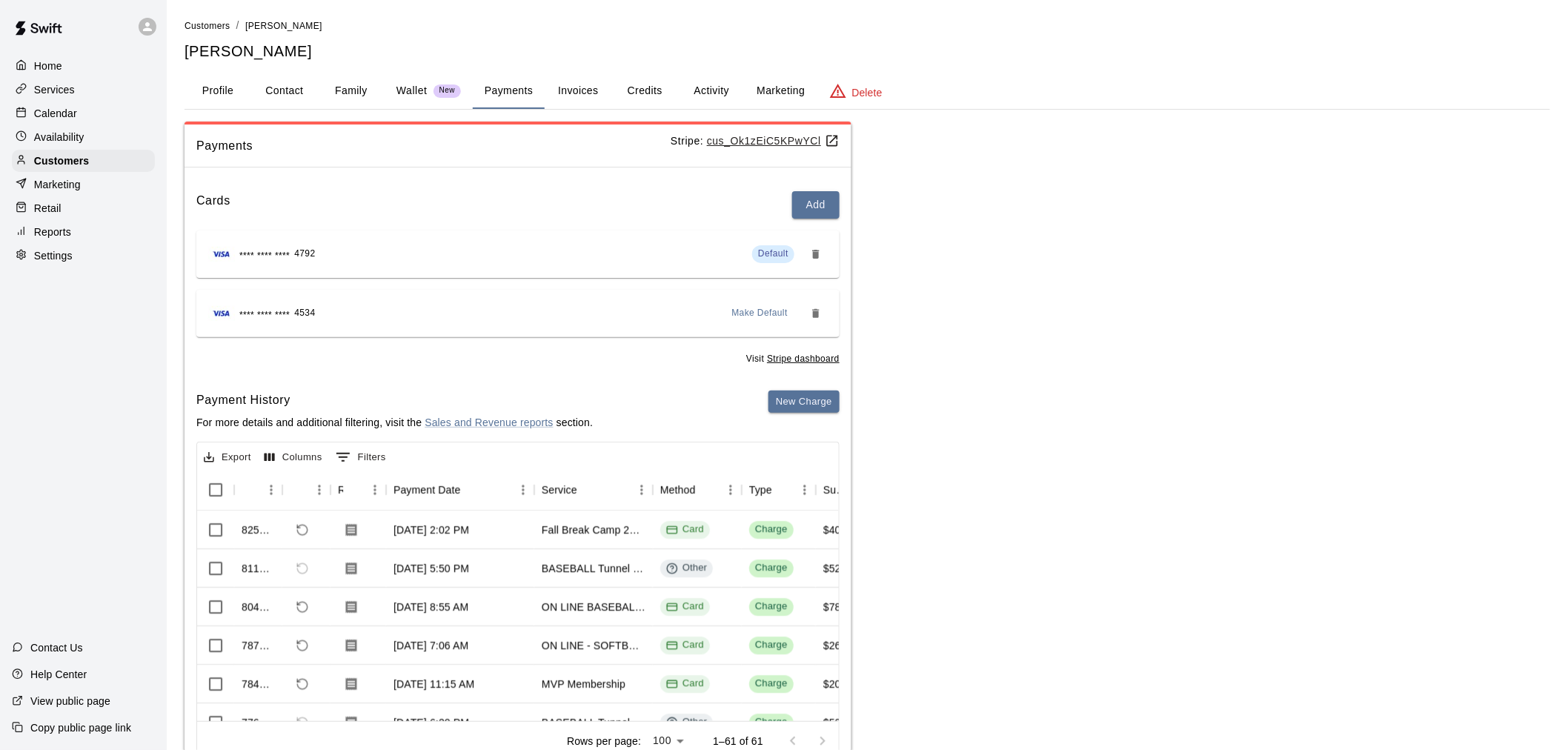
click at [299, 85] on button "Contact" at bounding box center [285, 91] width 67 height 35
select select "**"
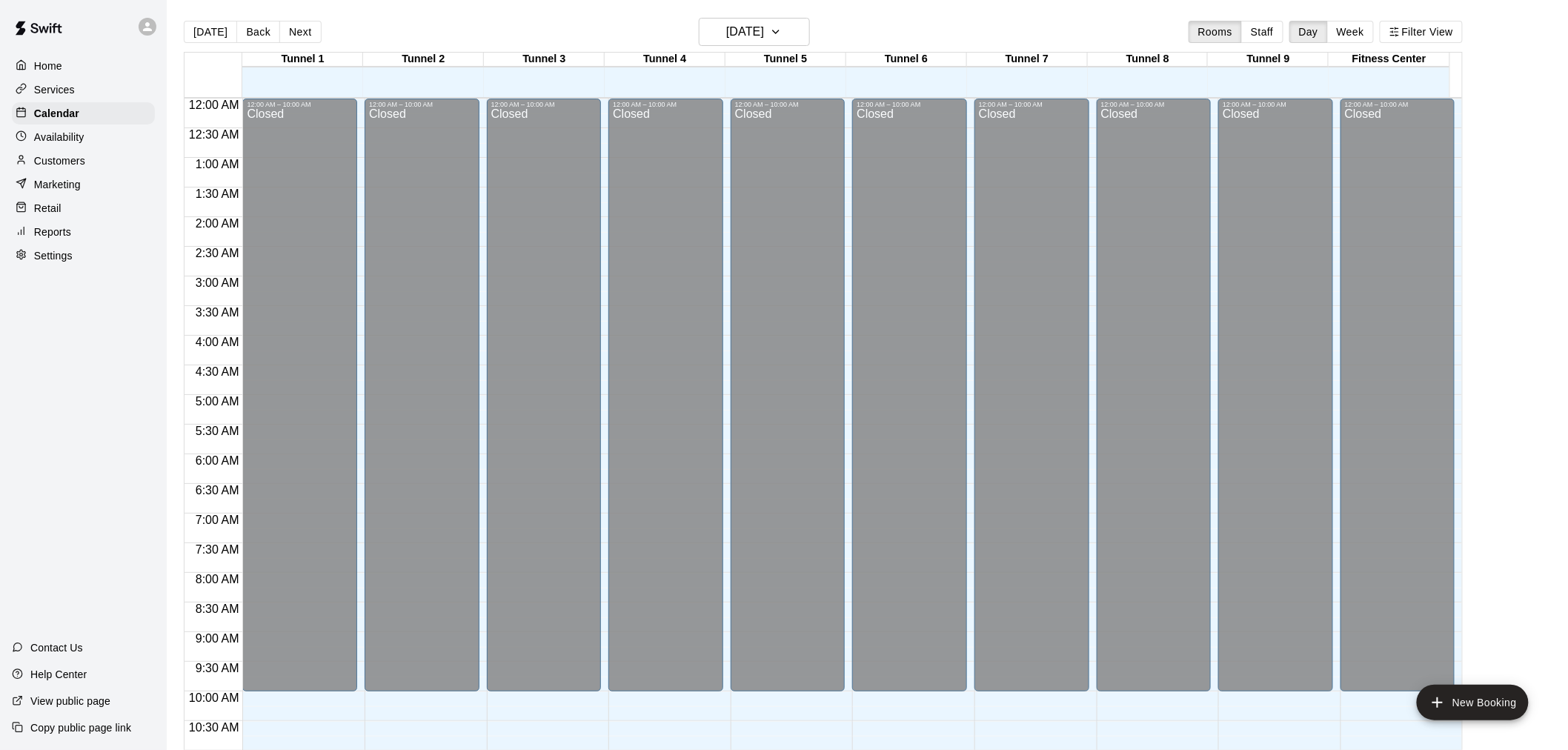
scroll to position [709, 0]
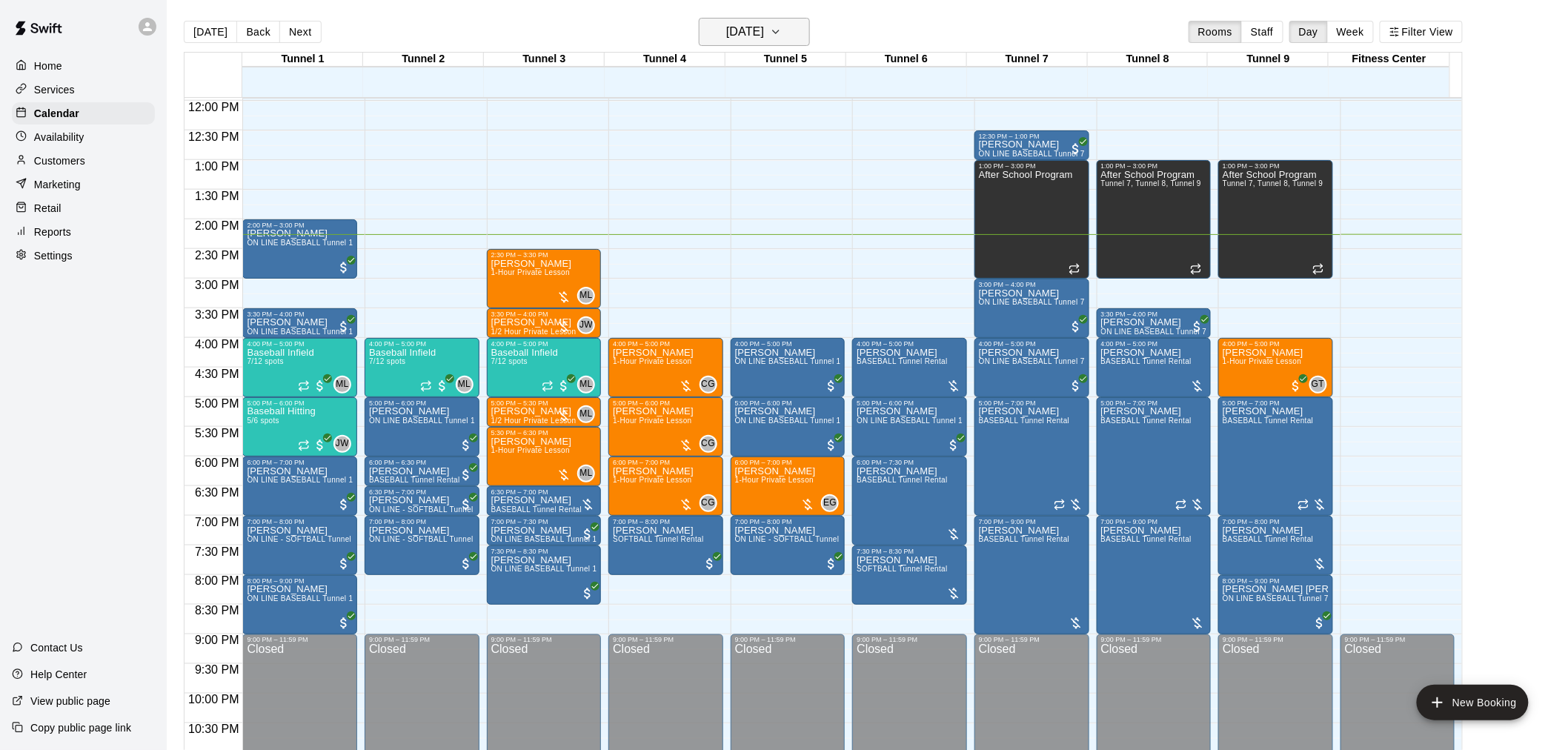
click at [764, 34] on h6 "[DATE]" at bounding box center [745, 32] width 37 height 21
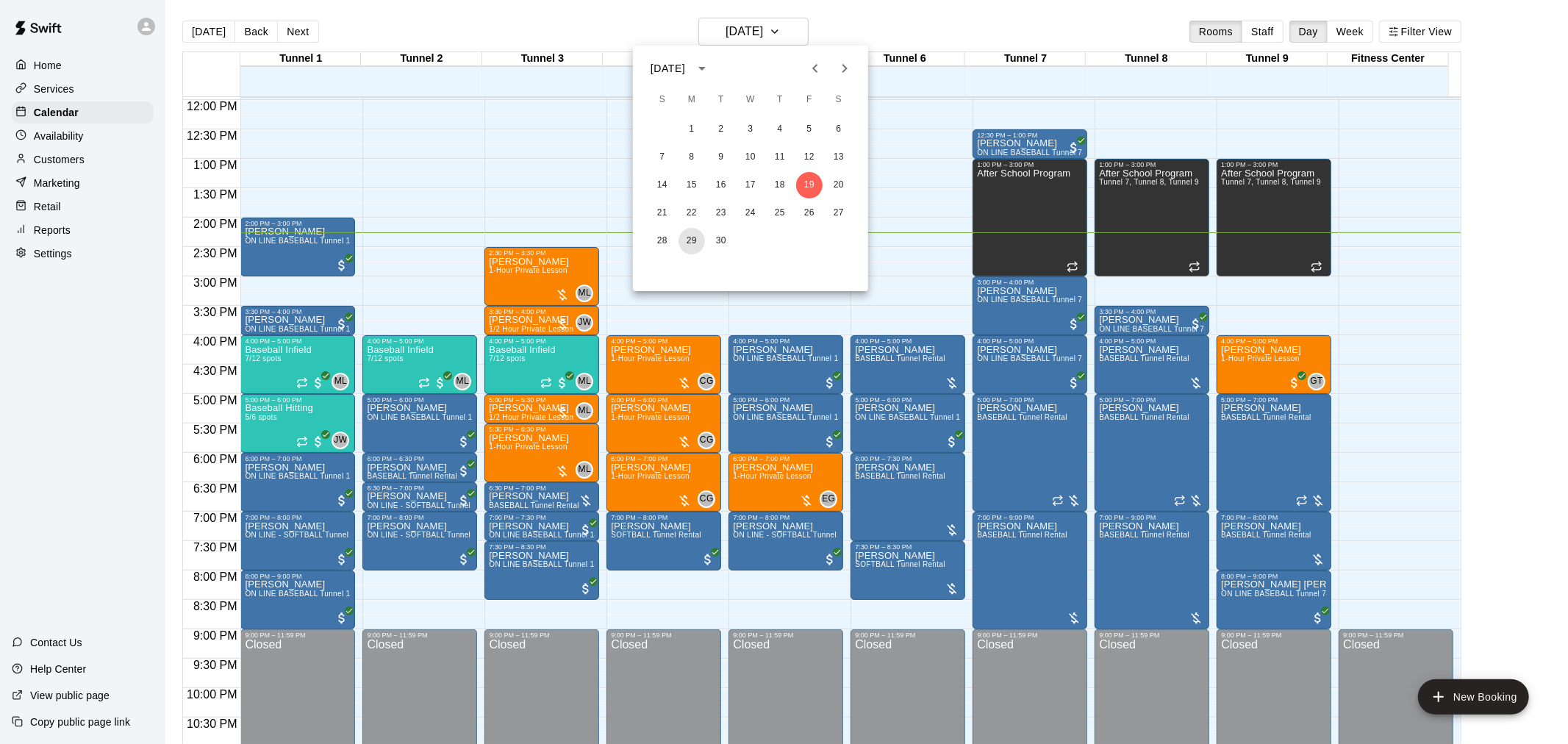
click at [694, 238] on button "29" at bounding box center [692, 241] width 26 height 26
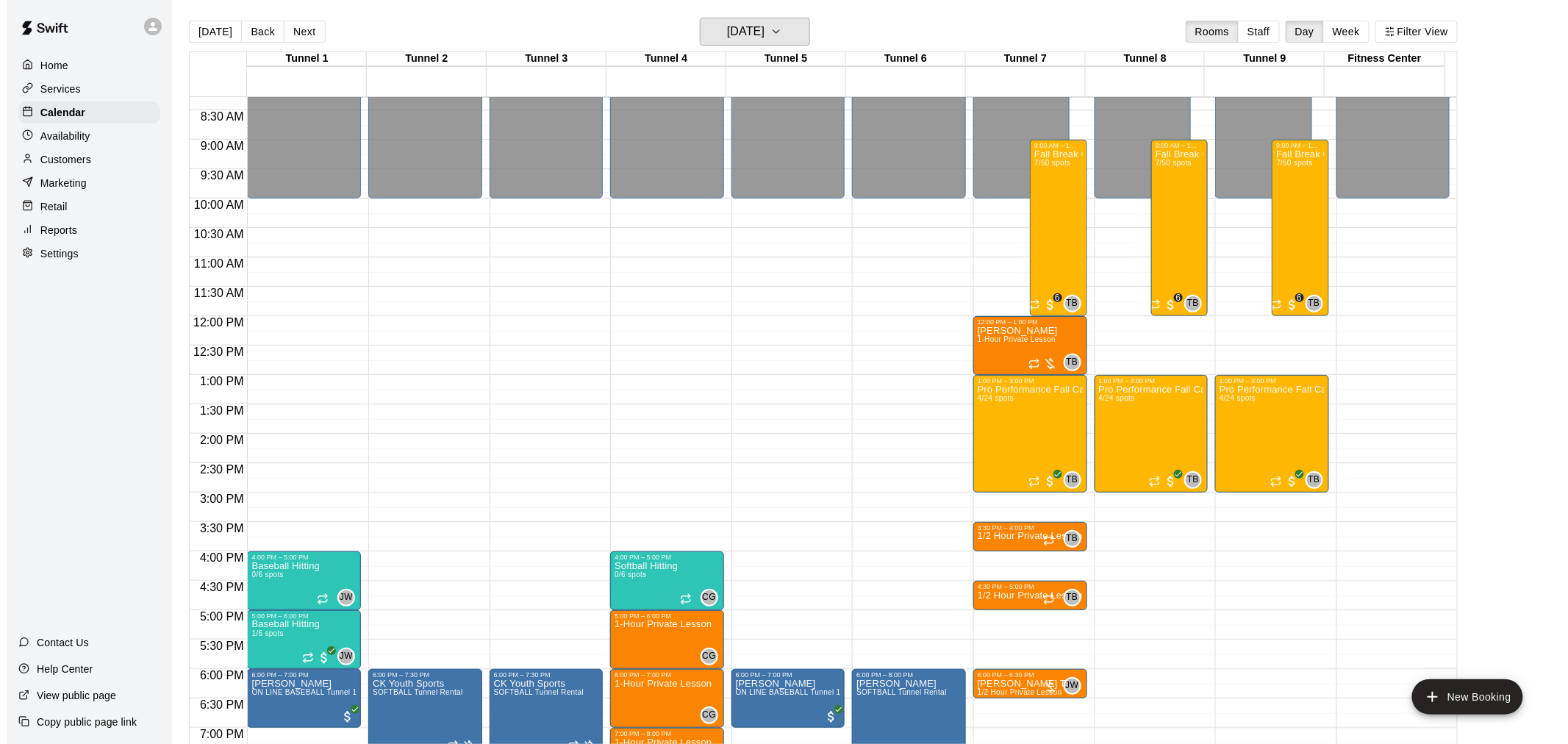
scroll to position [459, 0]
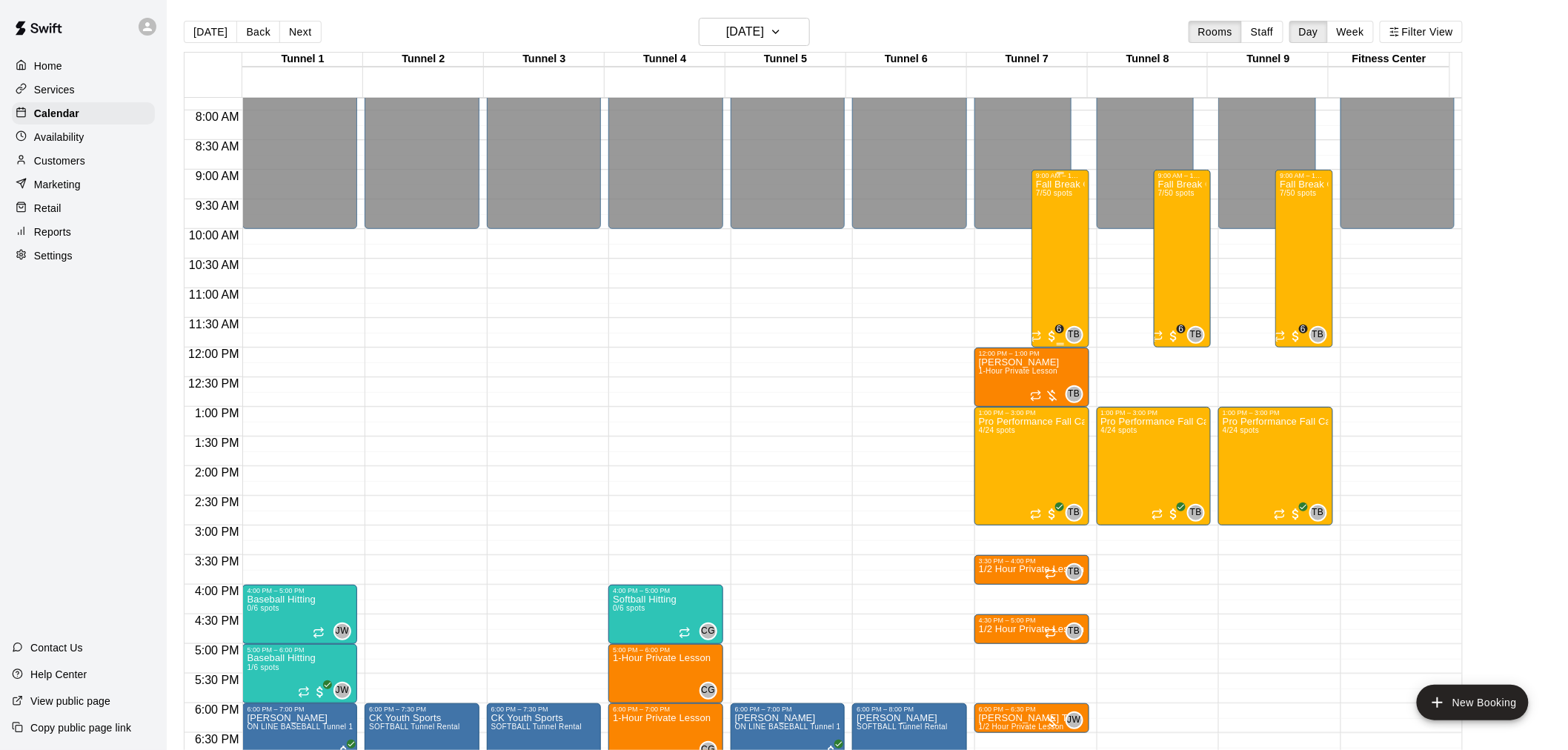
click at [1054, 263] on div "Fall Break Camp 2025 7/50 spots" at bounding box center [1060, 554] width 48 height 750
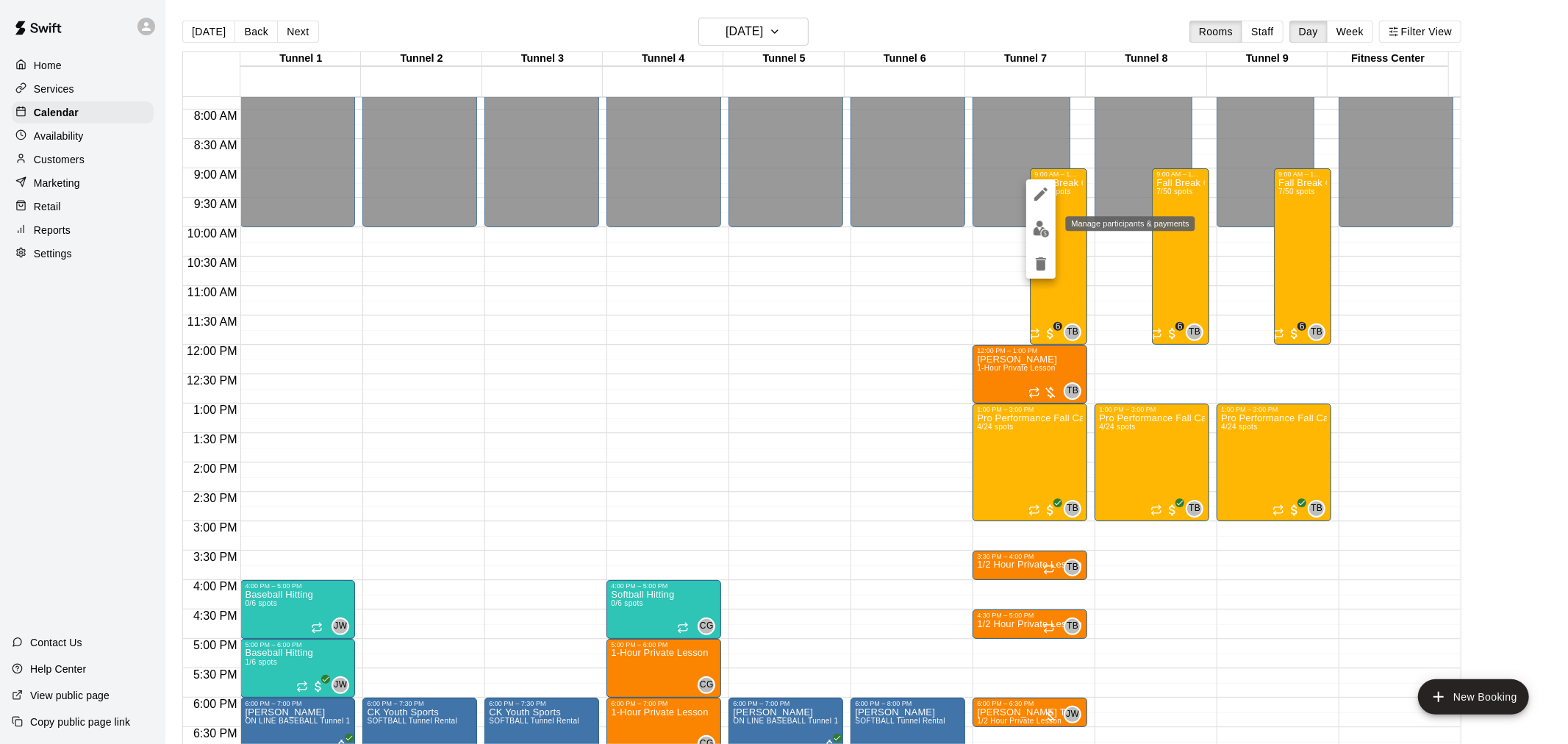
click at [1041, 235] on img "edit" at bounding box center [1041, 228] width 17 height 17
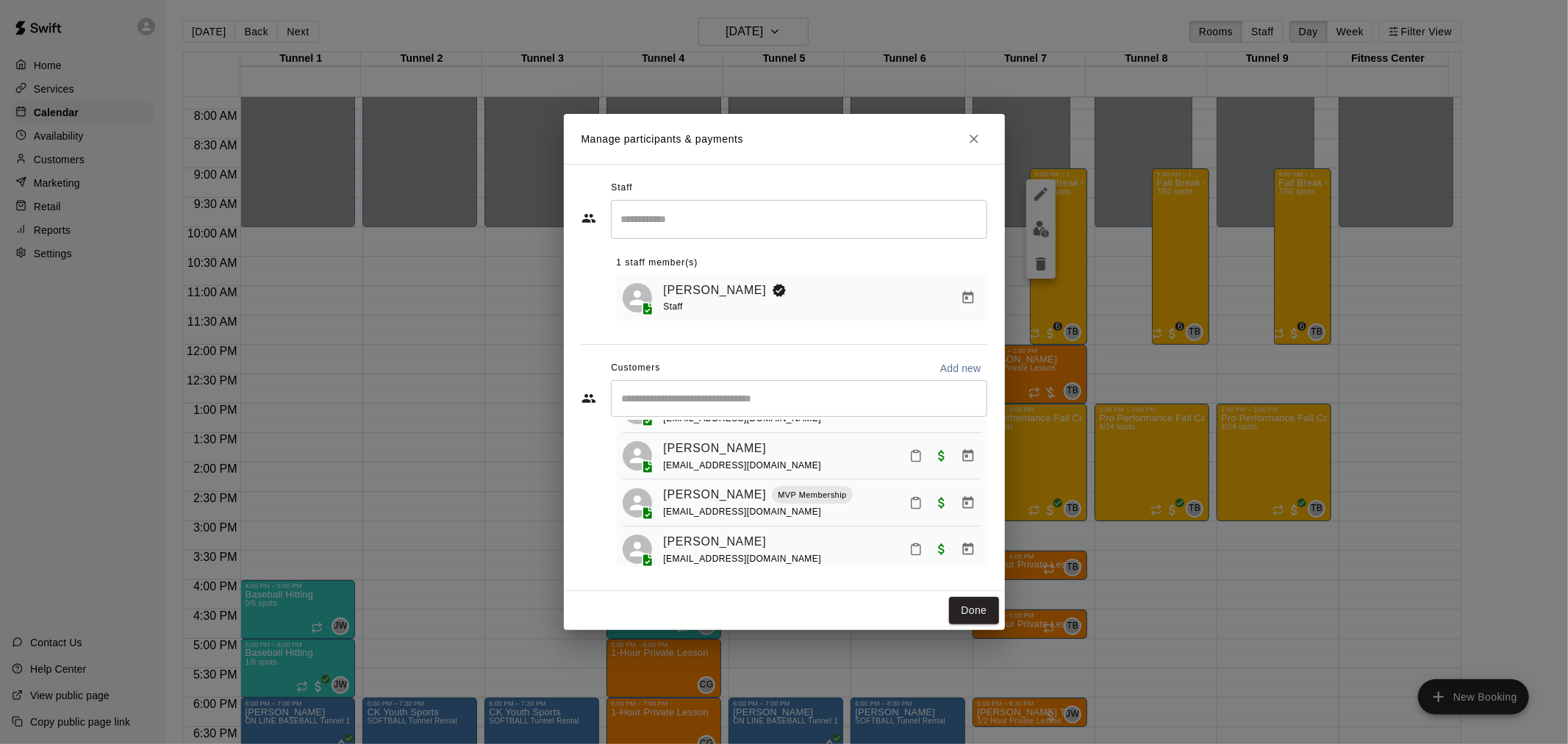
scroll to position [163, 0]
click at [762, 409] on div "​" at bounding box center [798, 399] width 377 height 37
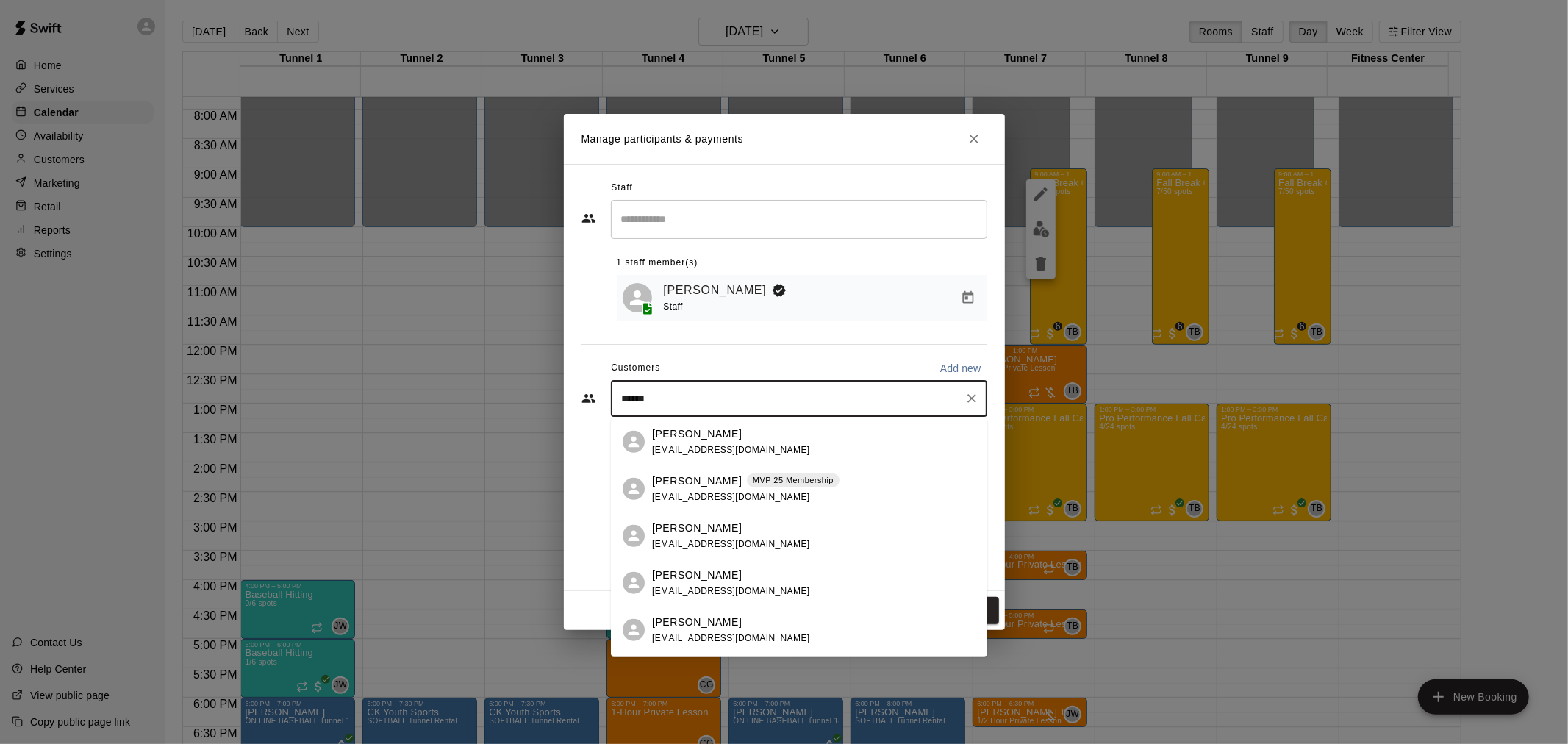
type input "*******"
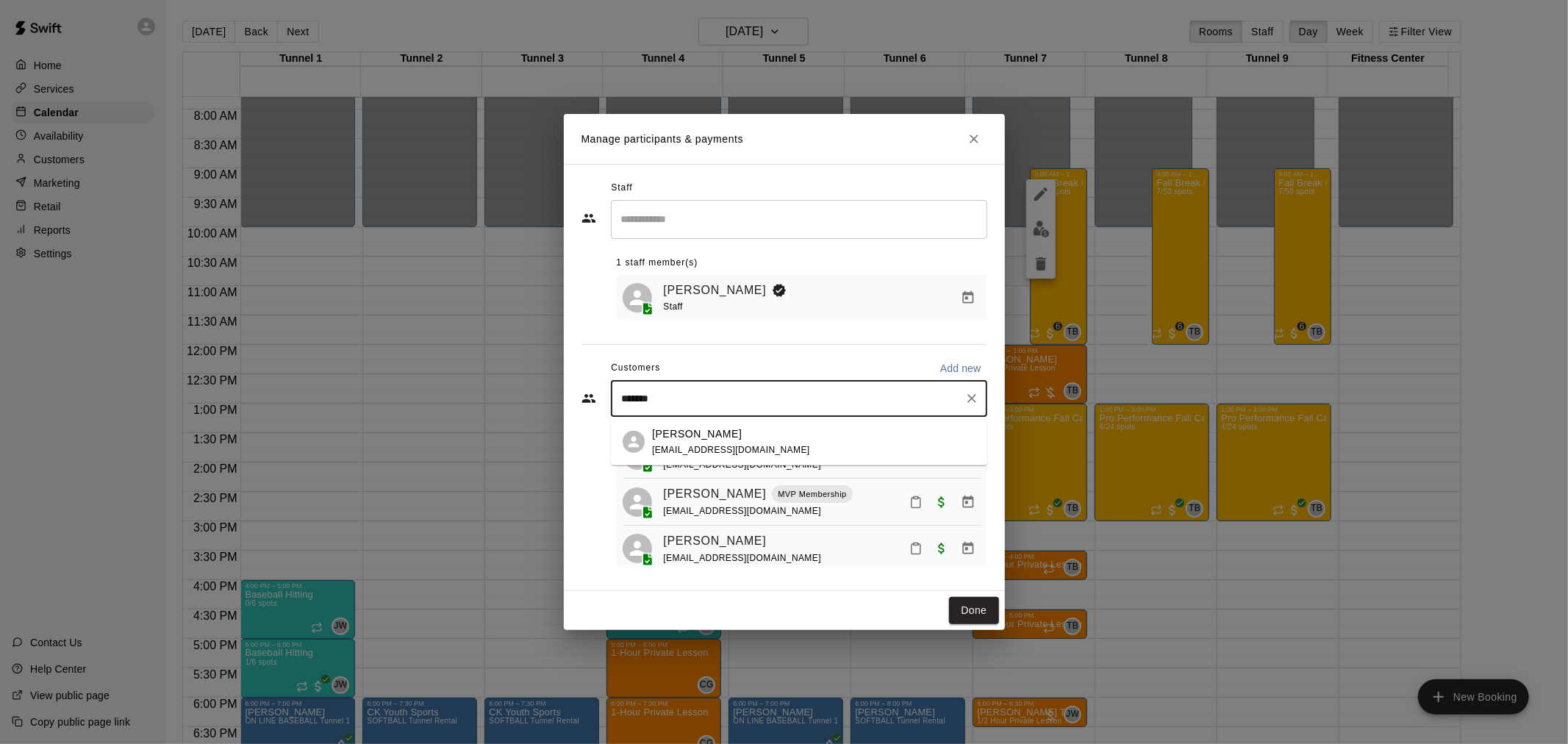
click at [746, 437] on div "[PERSON_NAME]" at bounding box center [732, 433] width 158 height 16
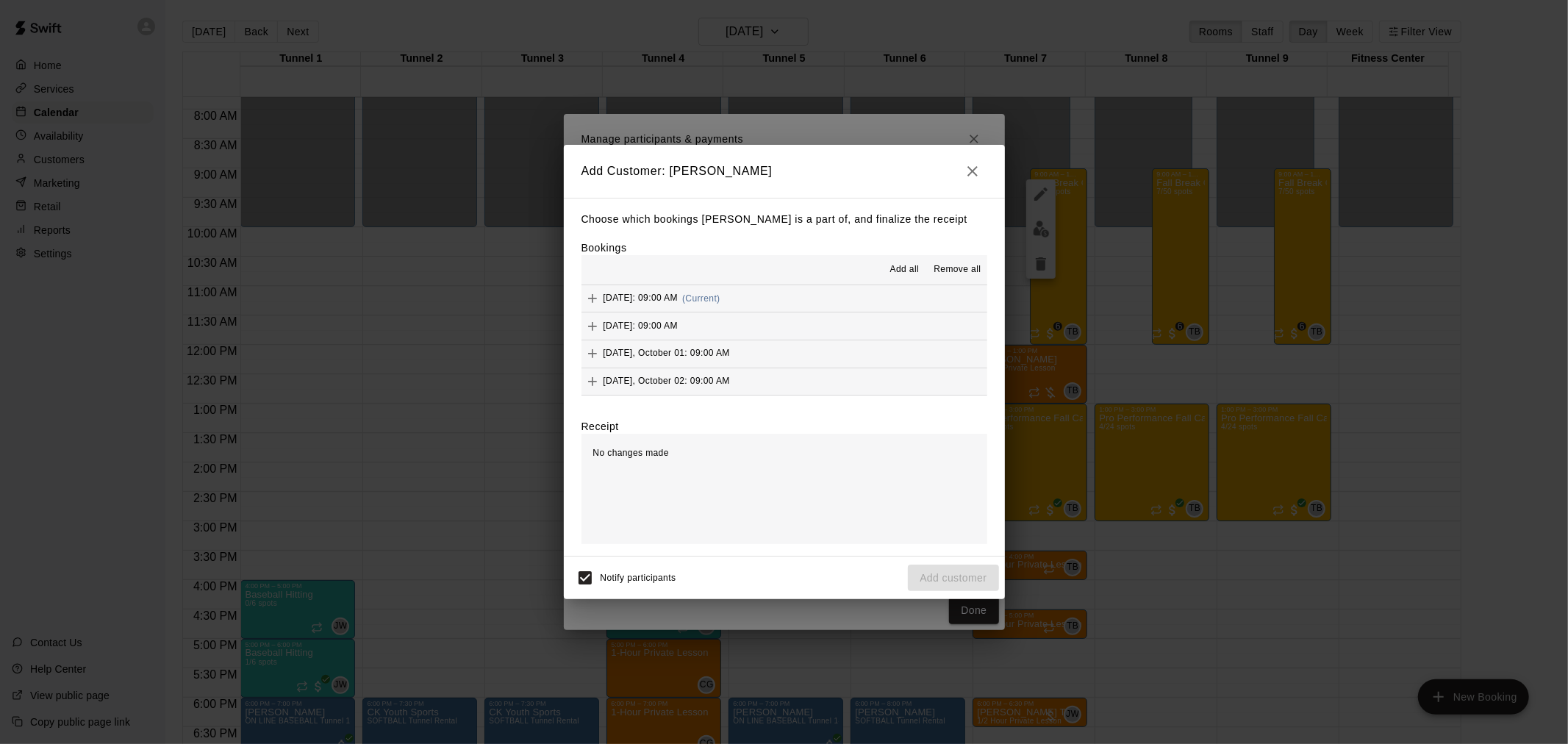
click at [832, 292] on button "[DATE]: 09:00 AM (Current)" at bounding box center [784, 299] width 406 height 27
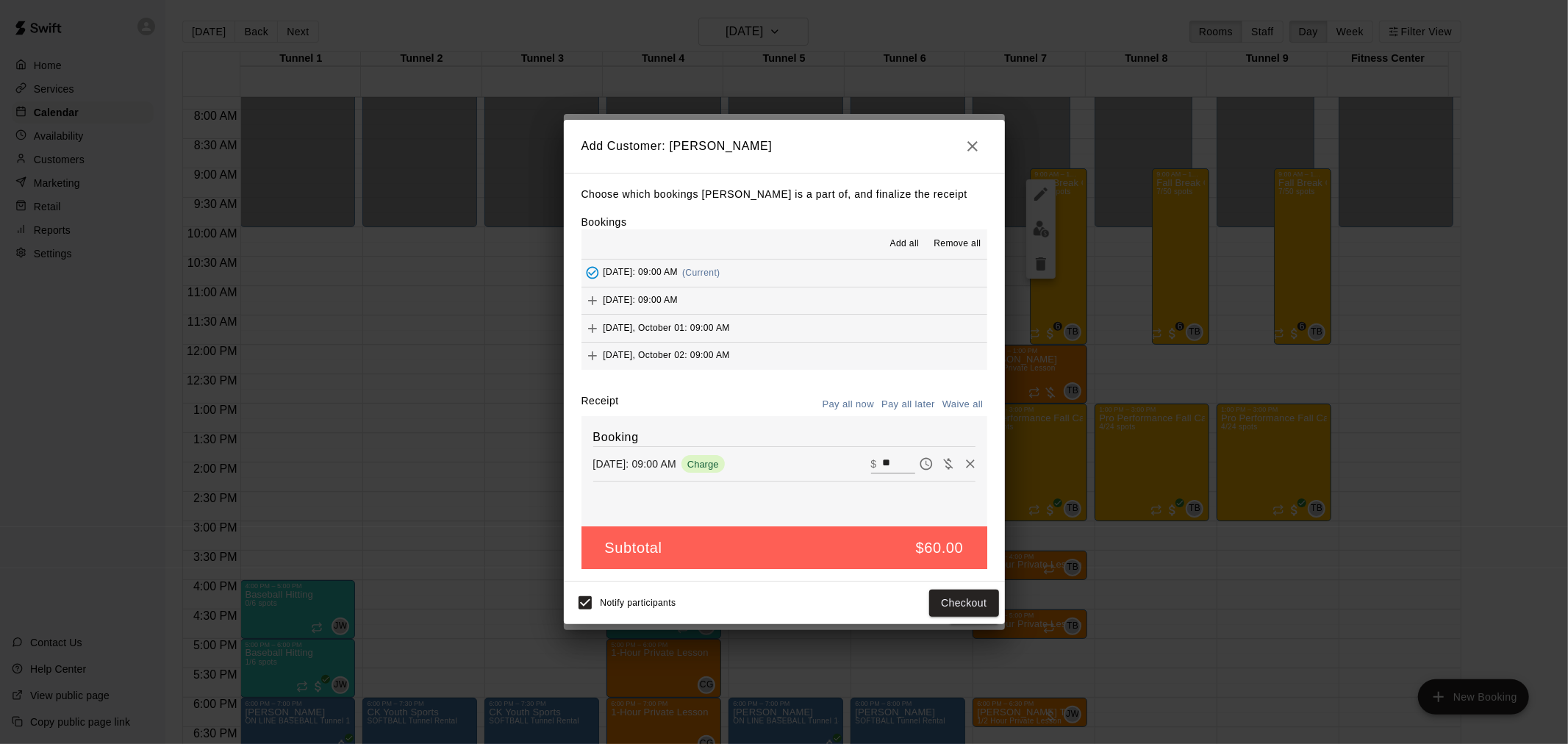
click at [970, 141] on icon "button" at bounding box center [972, 147] width 18 height 18
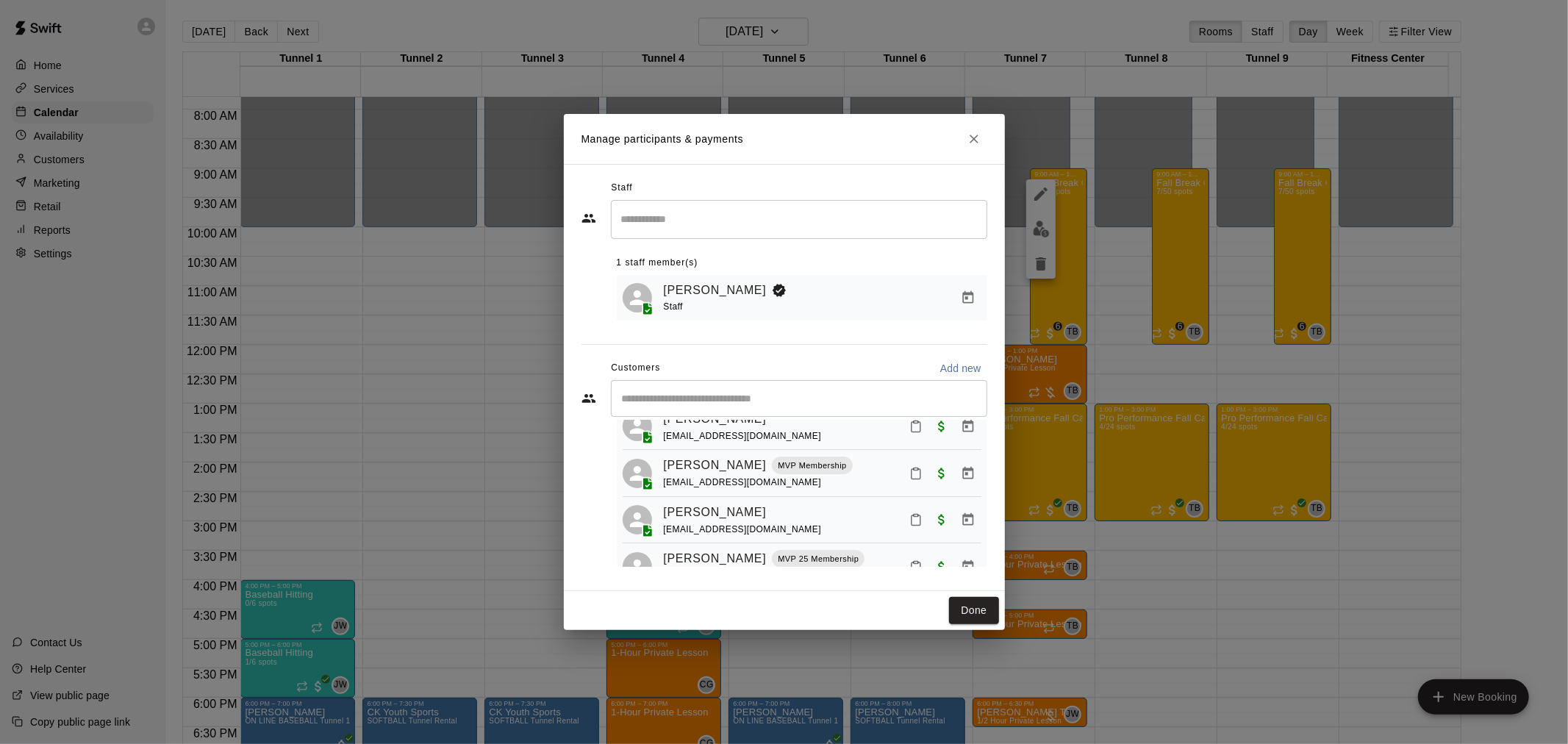
scroll to position [239, 0]
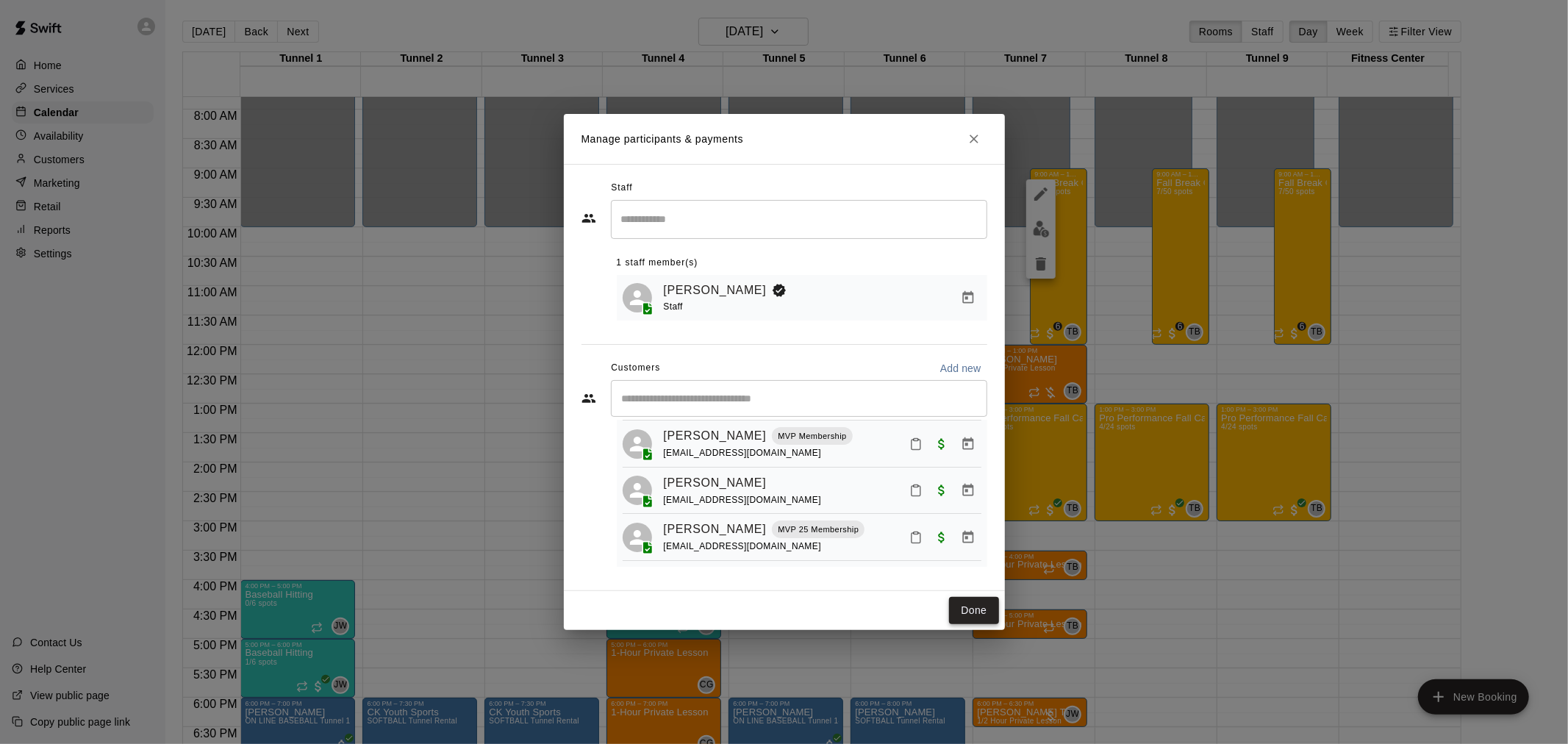
click at [971, 607] on button "Done" at bounding box center [973, 610] width 49 height 27
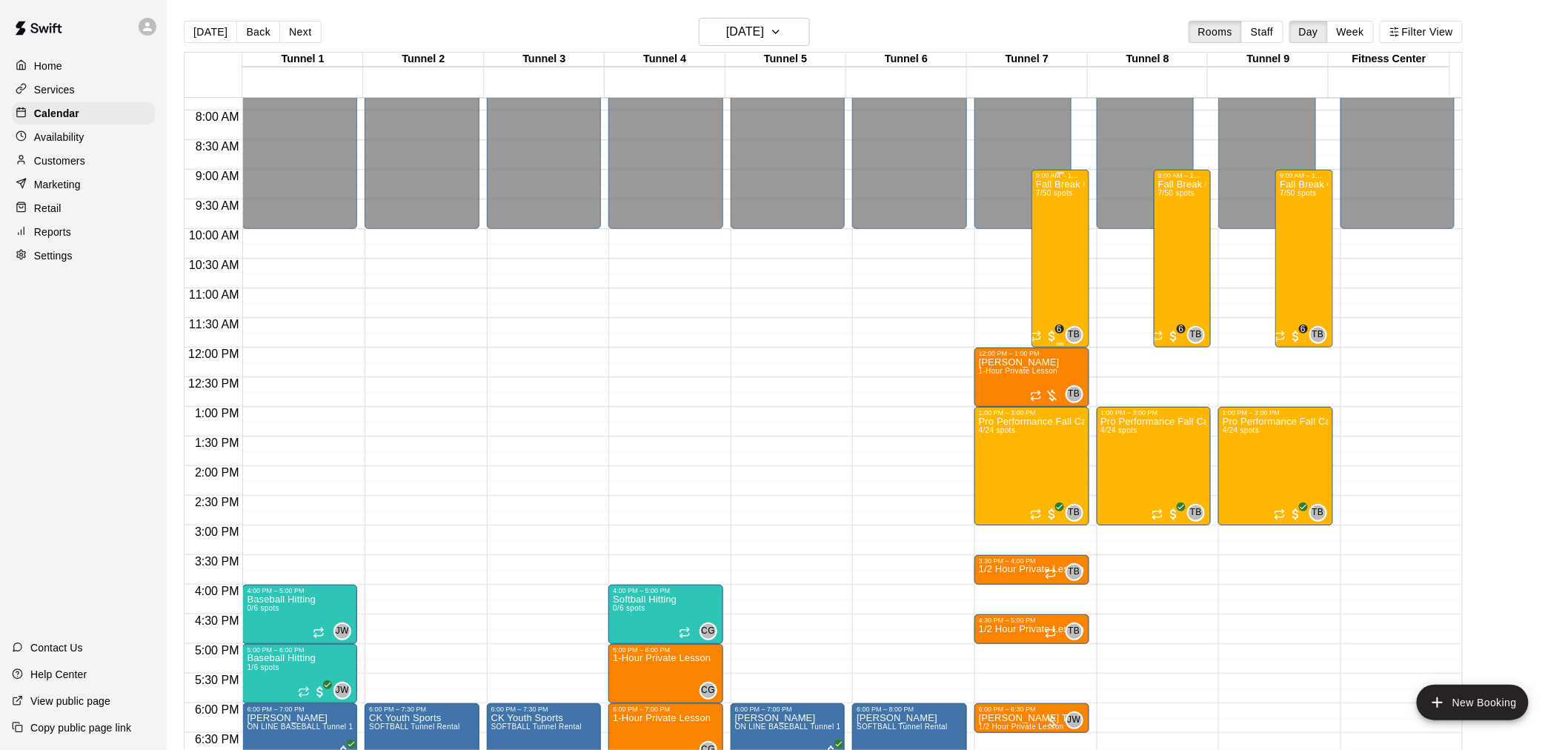
click at [1060, 240] on div "Fall Break Camp 2025 7/50 spots" at bounding box center [1060, 554] width 48 height 750
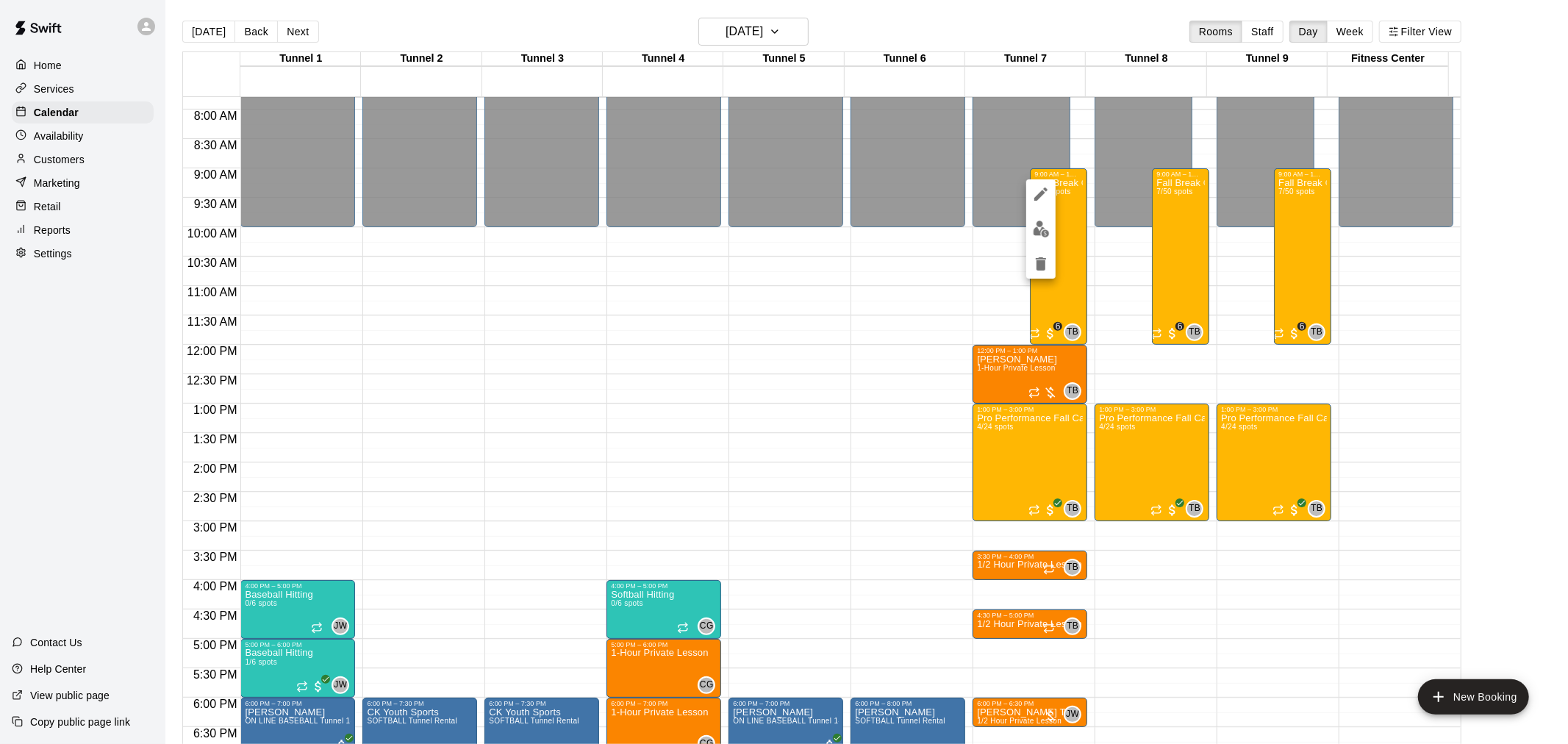
click at [1039, 232] on img "edit" at bounding box center [1041, 228] width 17 height 17
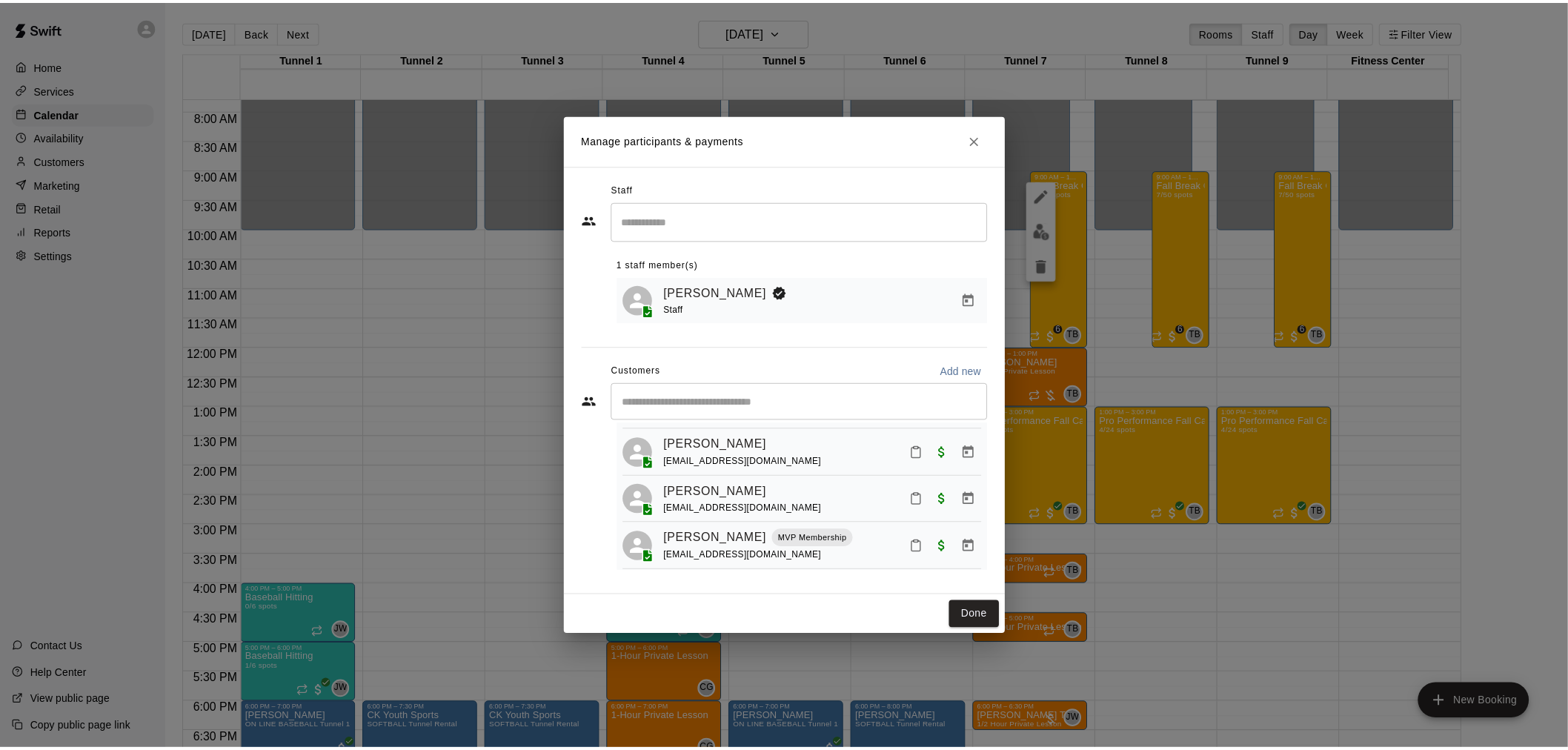
scroll to position [165, 0]
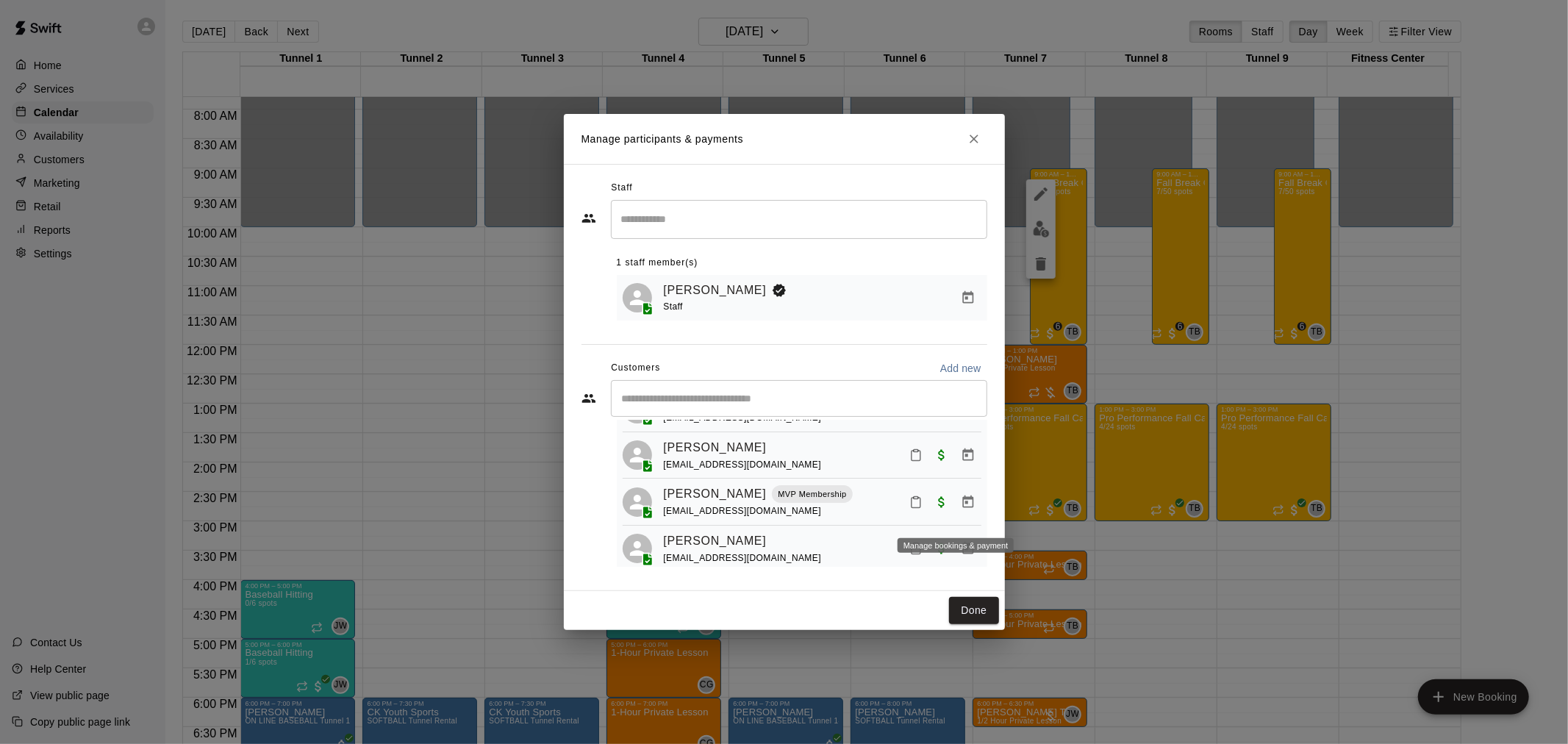
click at [963, 507] on icon "Manage bookings & payment" at bounding box center [967, 501] width 11 height 13
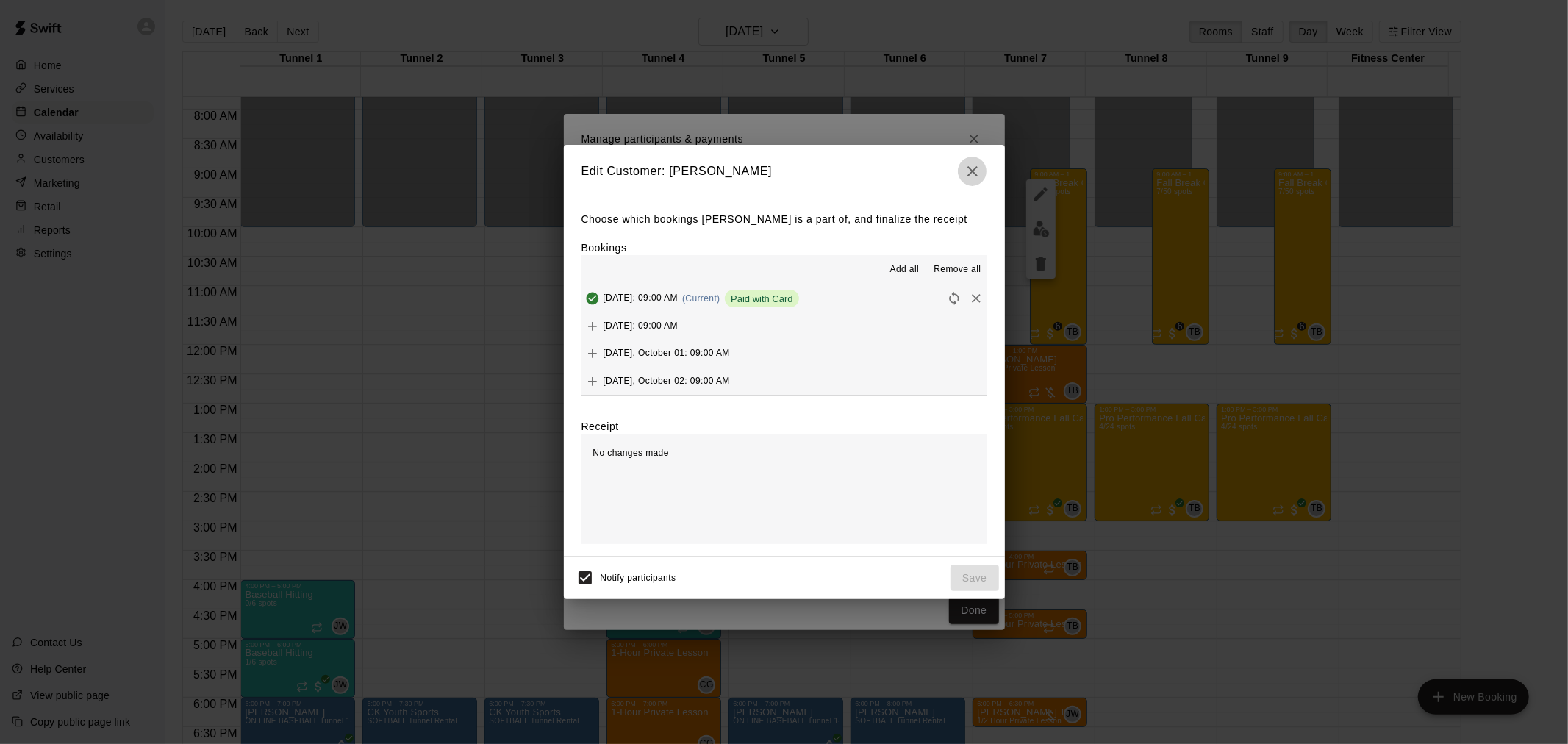
click at [977, 176] on icon "button" at bounding box center [972, 171] width 18 height 18
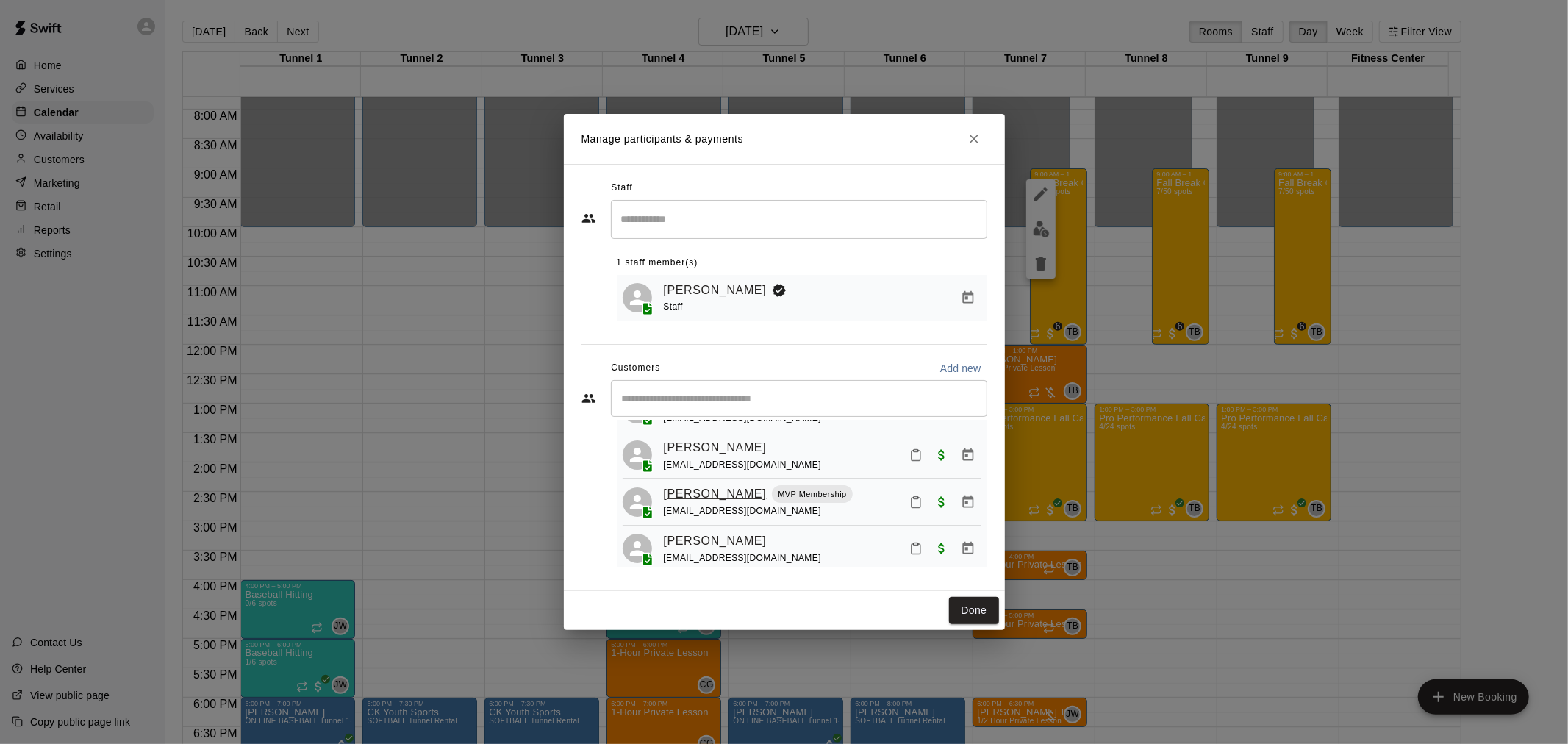
click at [667, 503] on link "[PERSON_NAME]" at bounding box center [715, 494] width 103 height 20
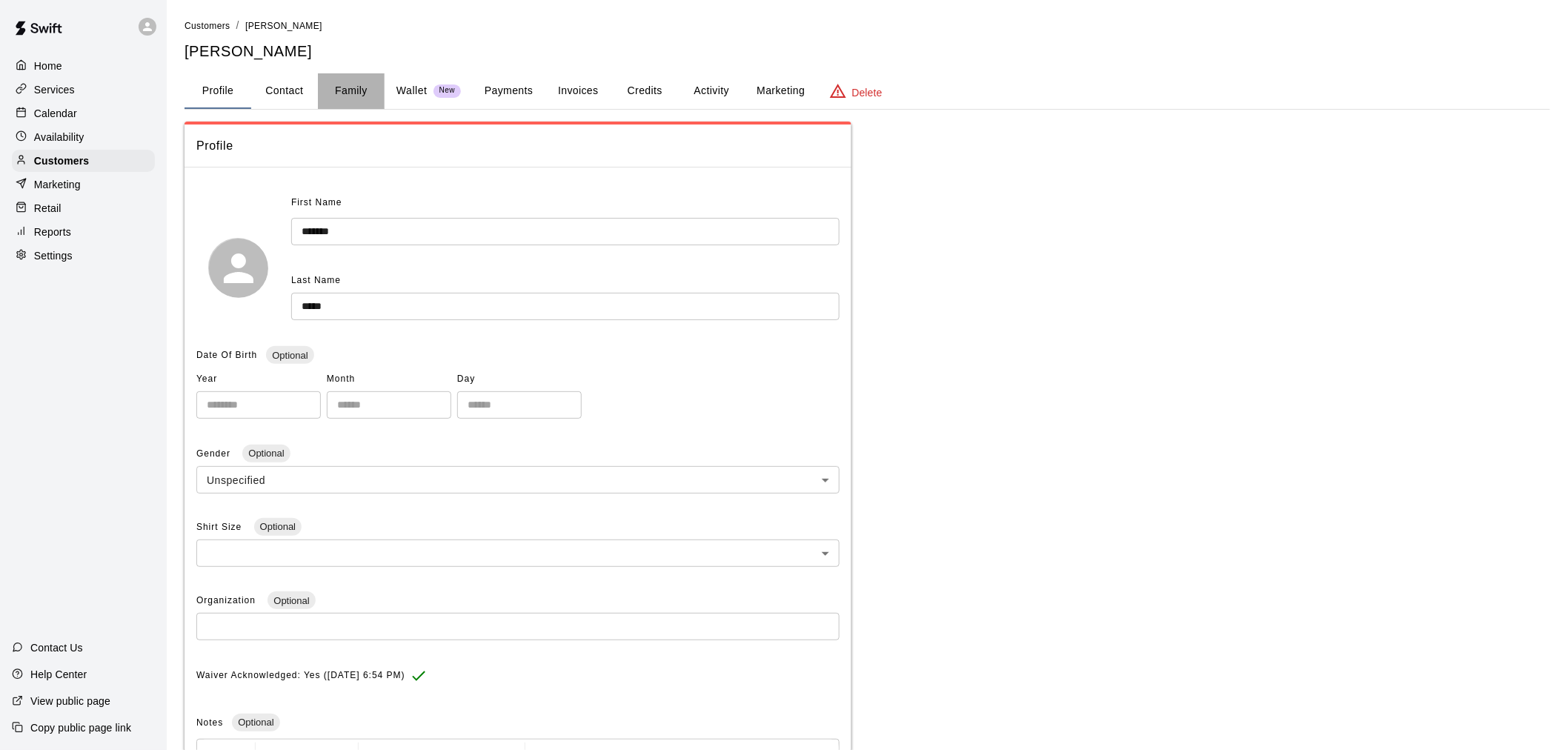
click at [344, 79] on button "Family" at bounding box center [351, 91] width 67 height 35
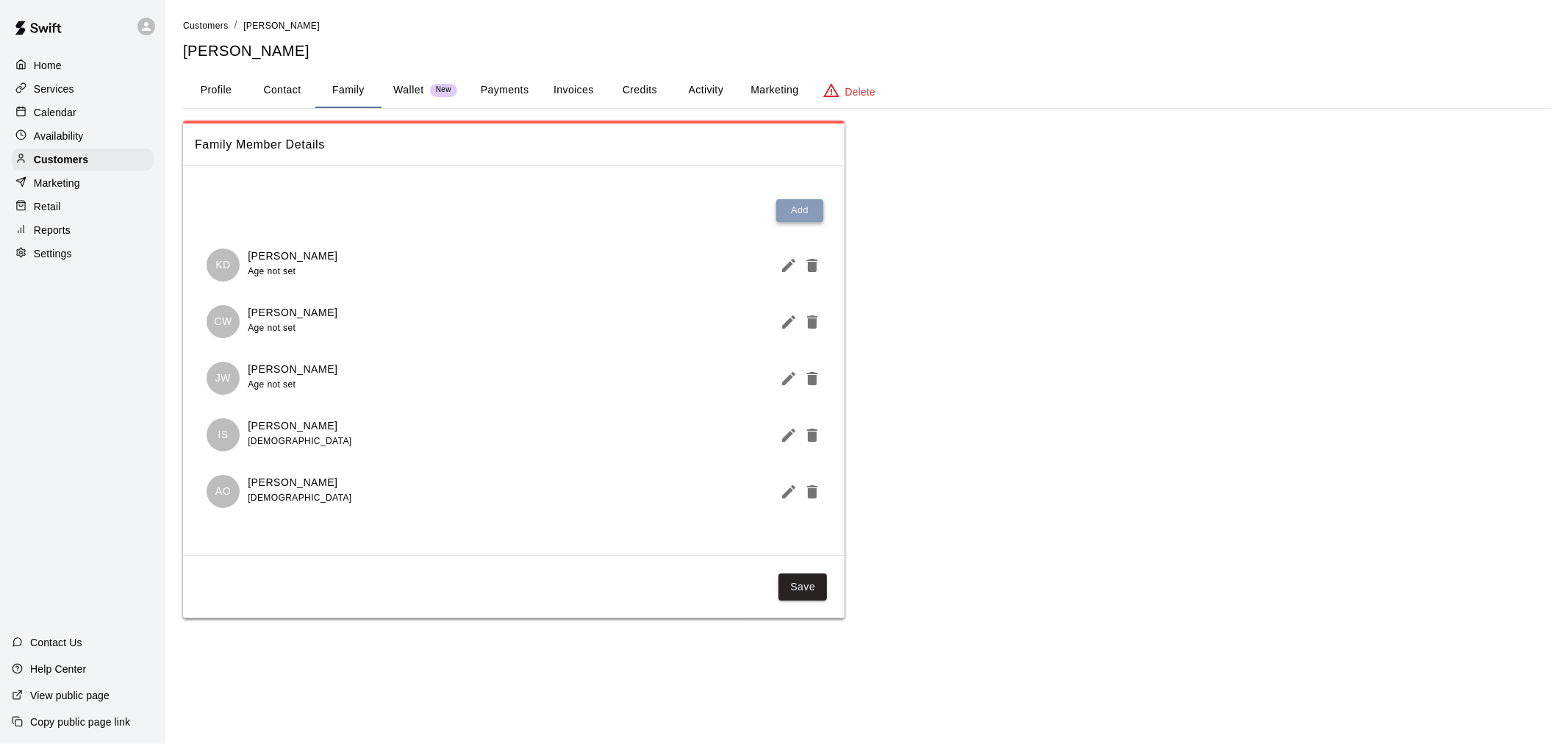
click at [803, 207] on button "Add" at bounding box center [800, 210] width 47 height 22
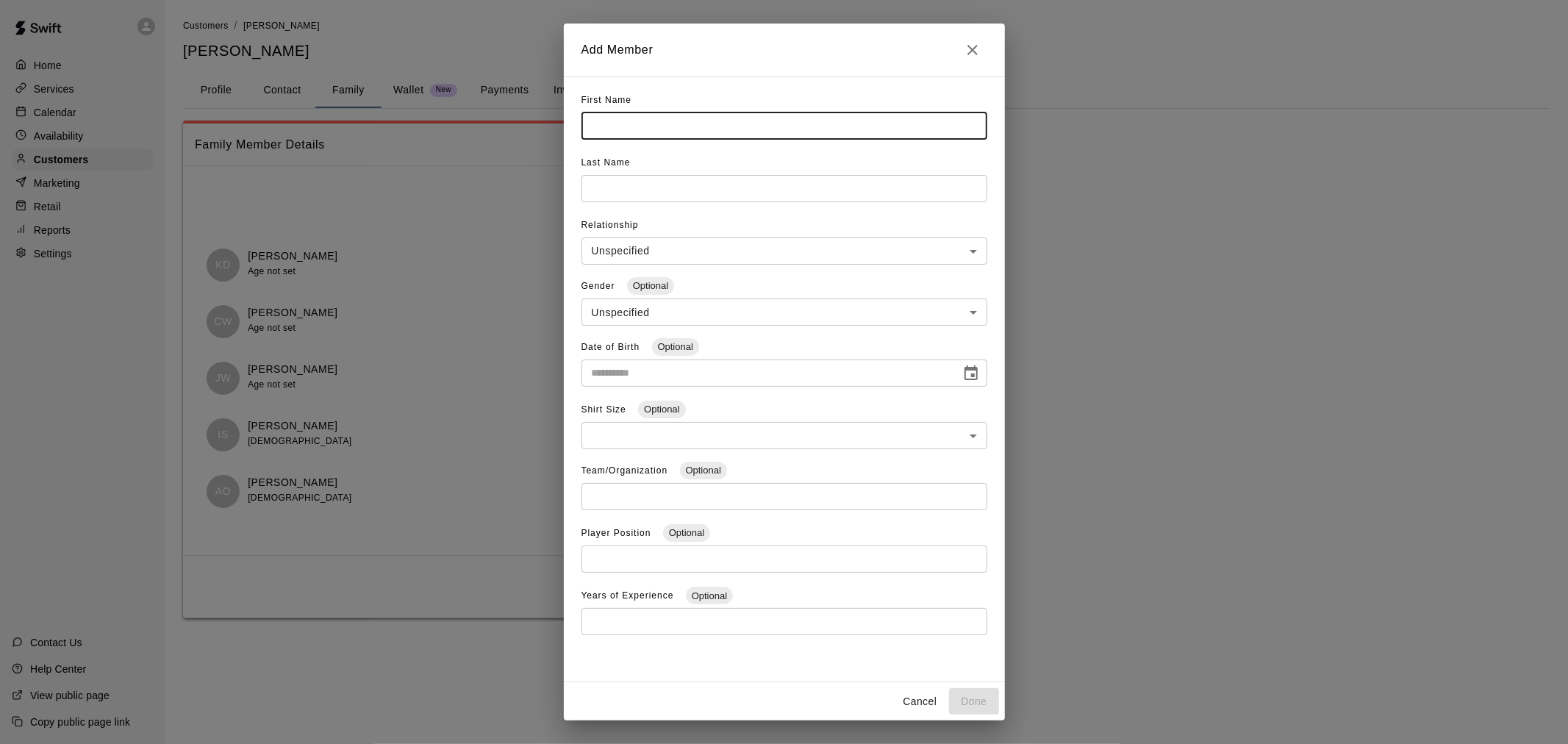
click at [640, 129] on input "text" at bounding box center [784, 126] width 406 height 27
type input "*****"
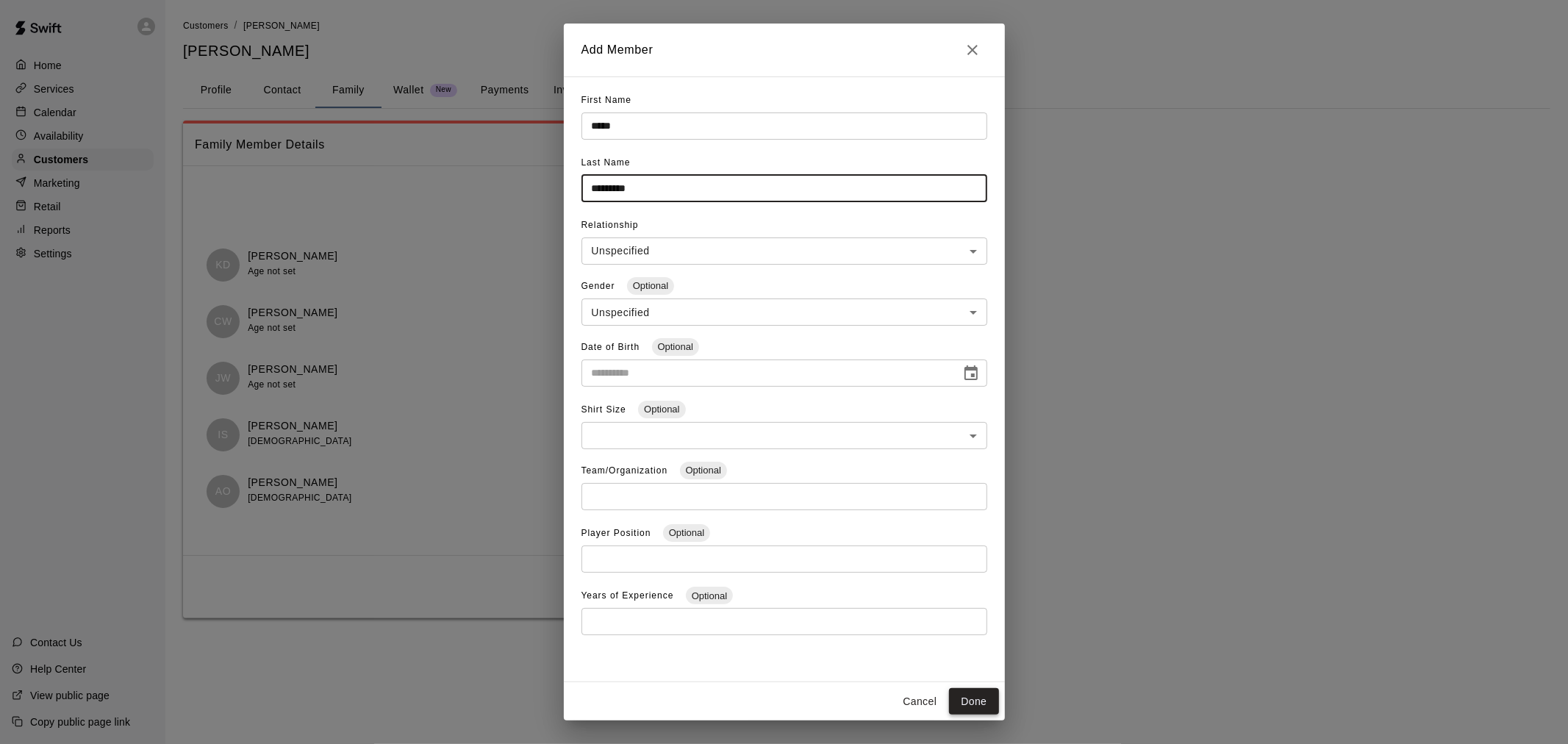
type input "*********"
click at [977, 700] on button "Done" at bounding box center [973, 701] width 49 height 27
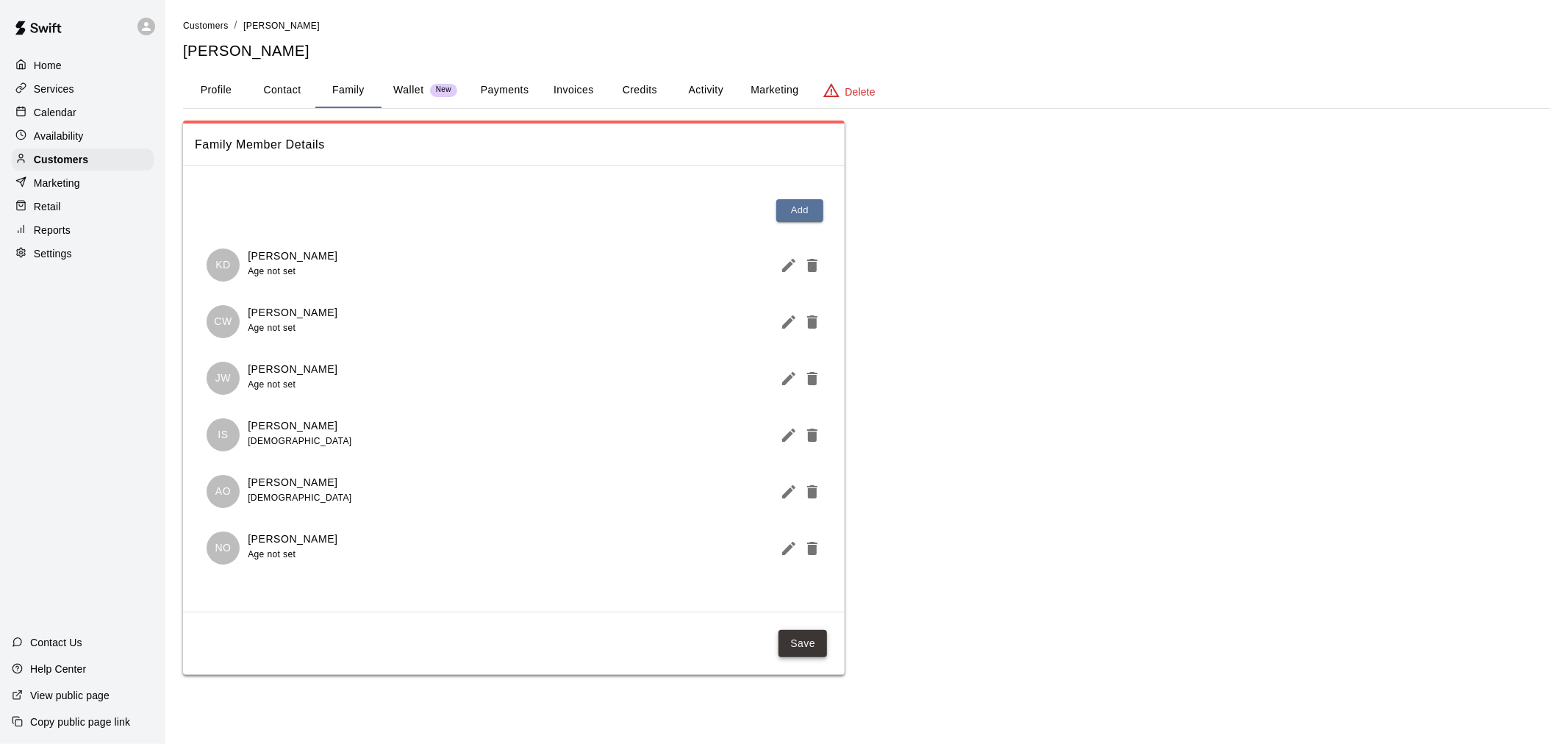
click at [818, 649] on button "Save" at bounding box center [803, 643] width 49 height 27
click at [197, 84] on button "Profile" at bounding box center [216, 90] width 67 height 35
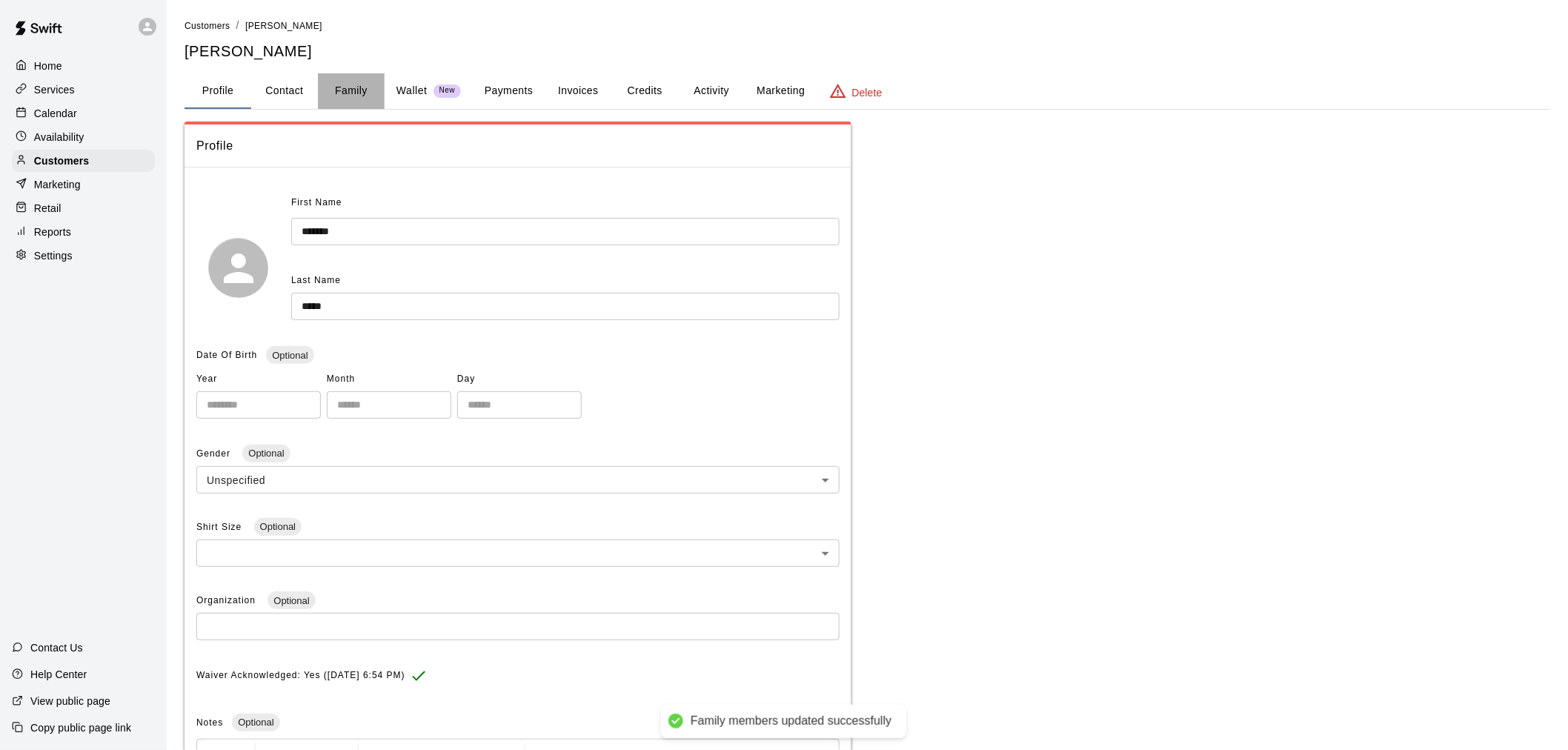
click at [352, 91] on button "Family" at bounding box center [351, 91] width 67 height 35
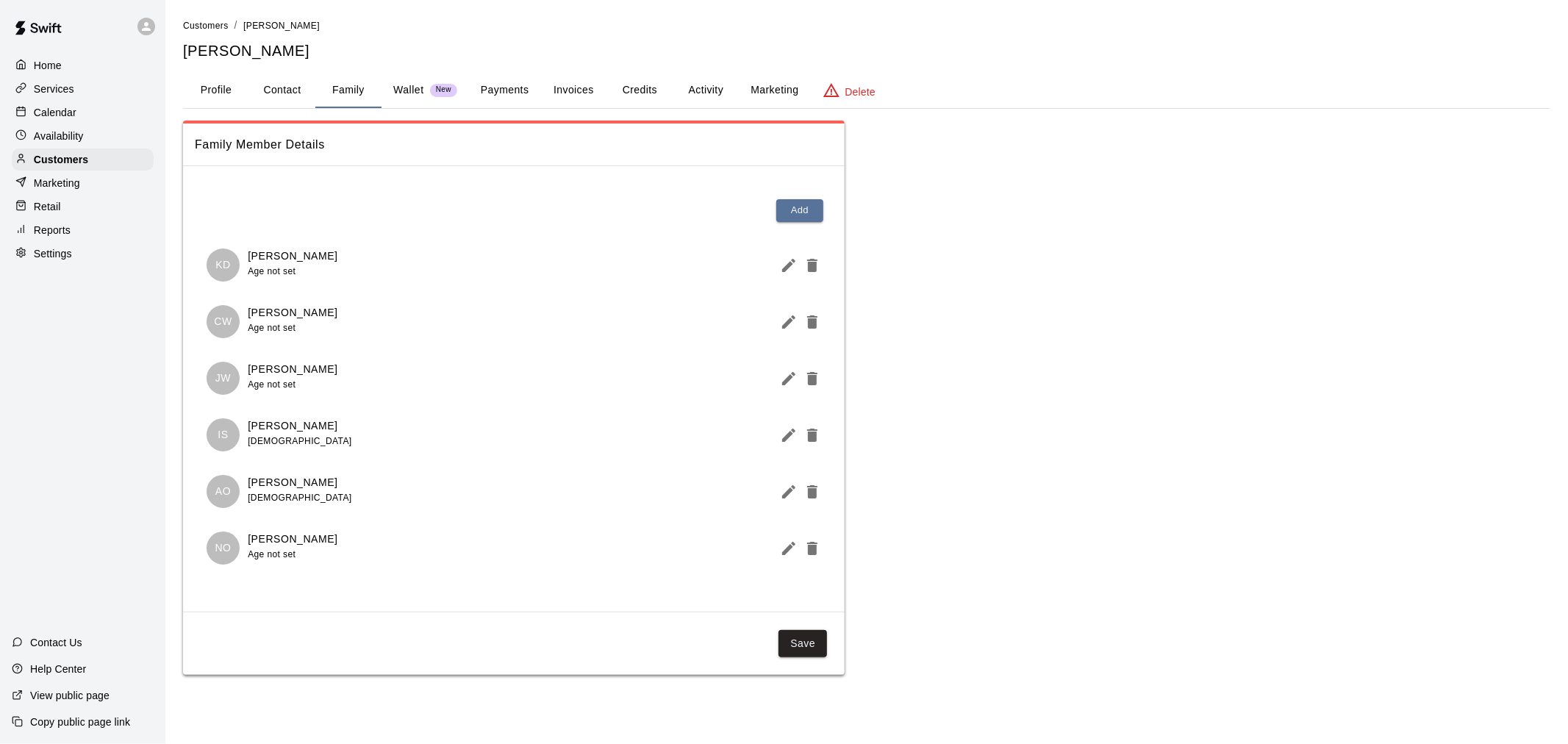
click at [65, 119] on p "Calendar" at bounding box center [56, 111] width 43 height 15
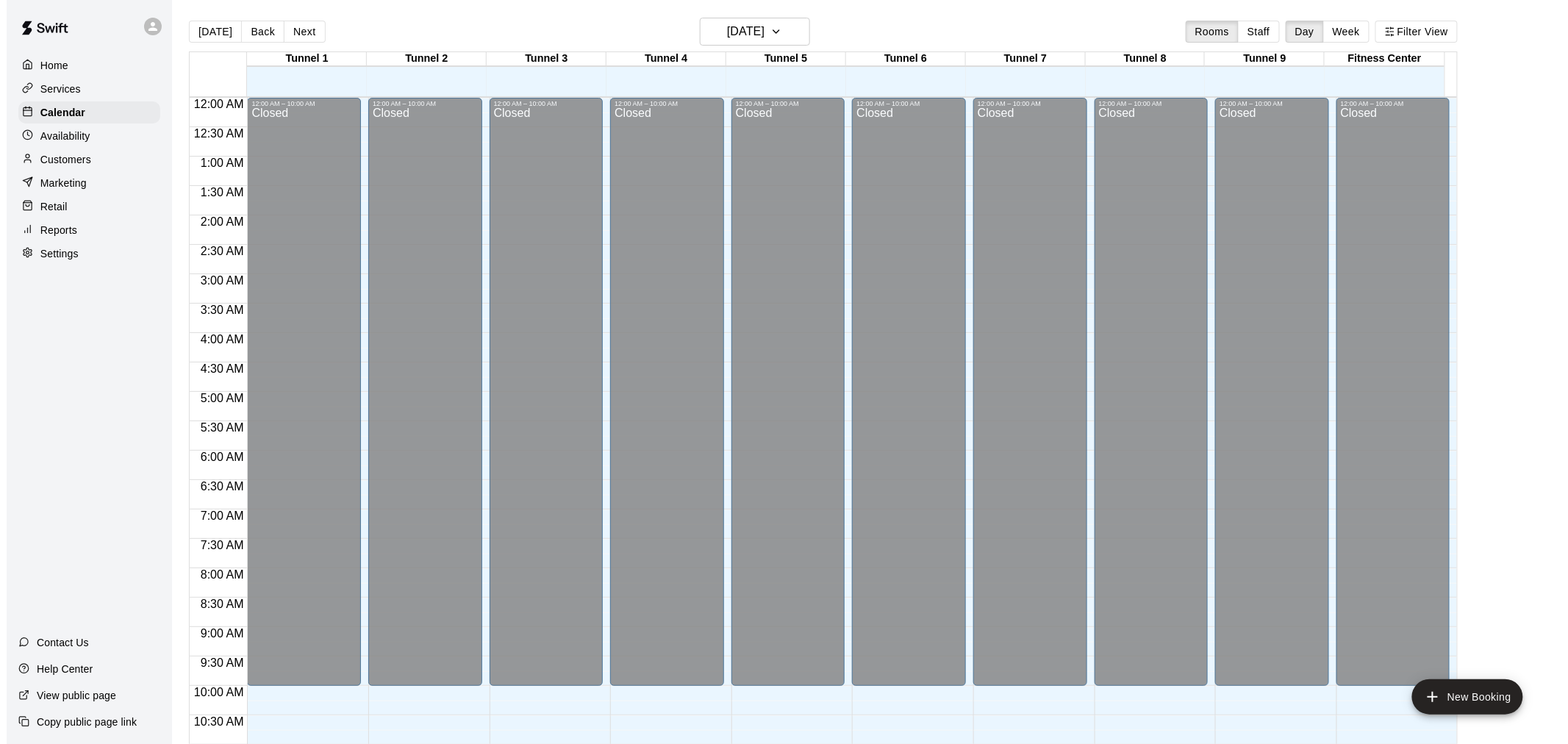
scroll to position [703, 0]
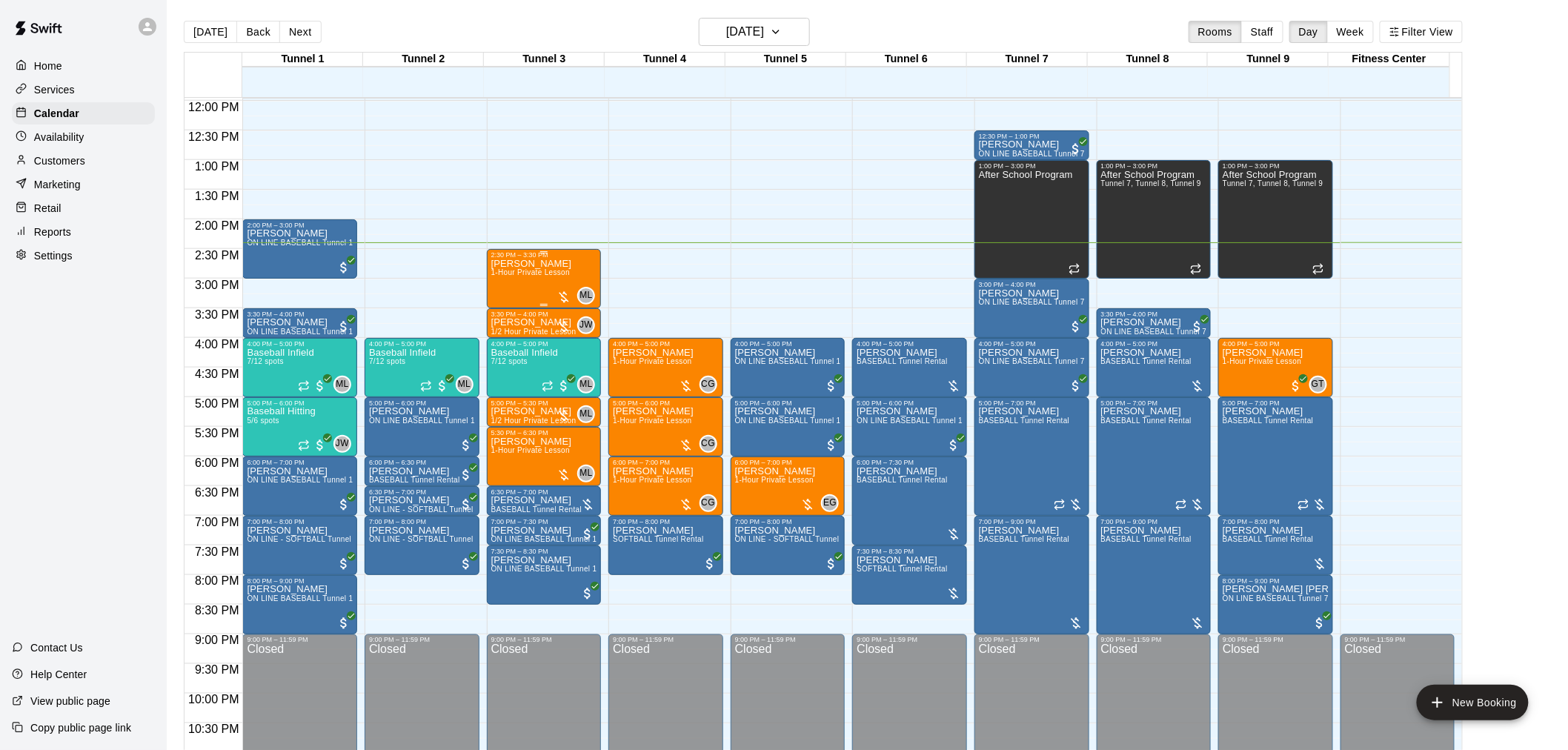
click at [551, 291] on div "Shawn McFarland 1-Hour Private Lesson" at bounding box center [532, 633] width 81 height 750
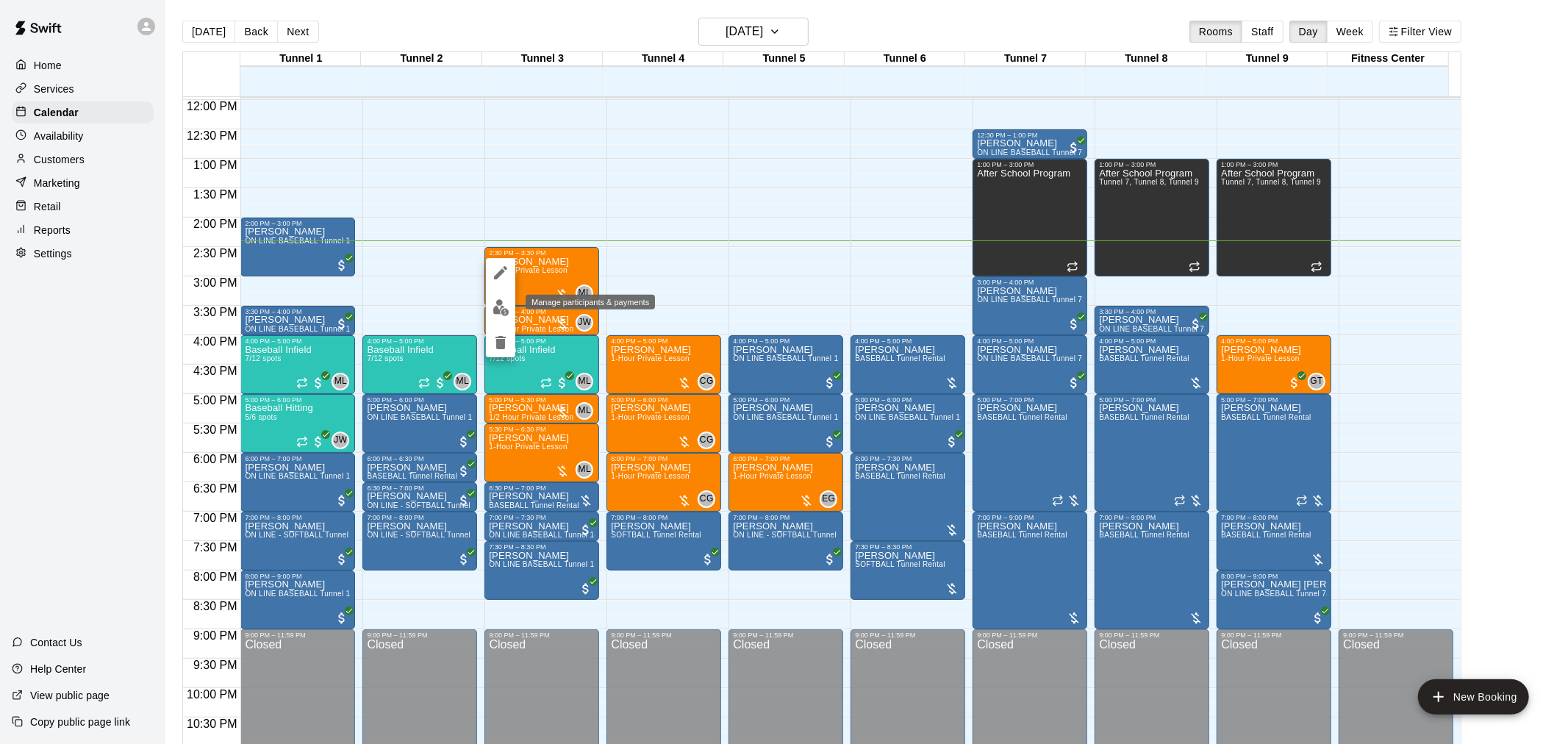
click at [505, 309] on img "edit" at bounding box center [500, 307] width 17 height 17
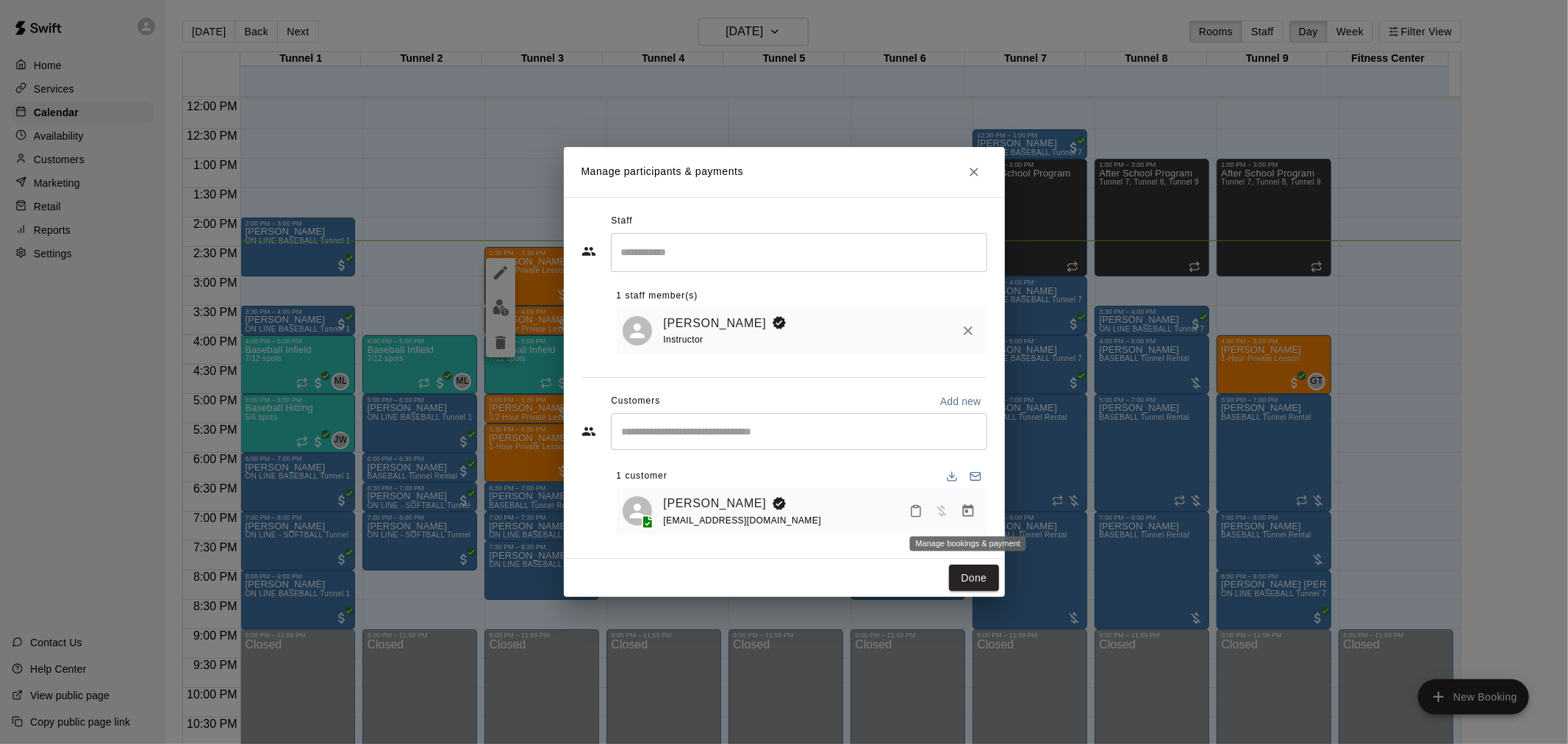
click at [961, 510] on icon "Manage bookings & payment" at bounding box center [967, 510] width 15 height 15
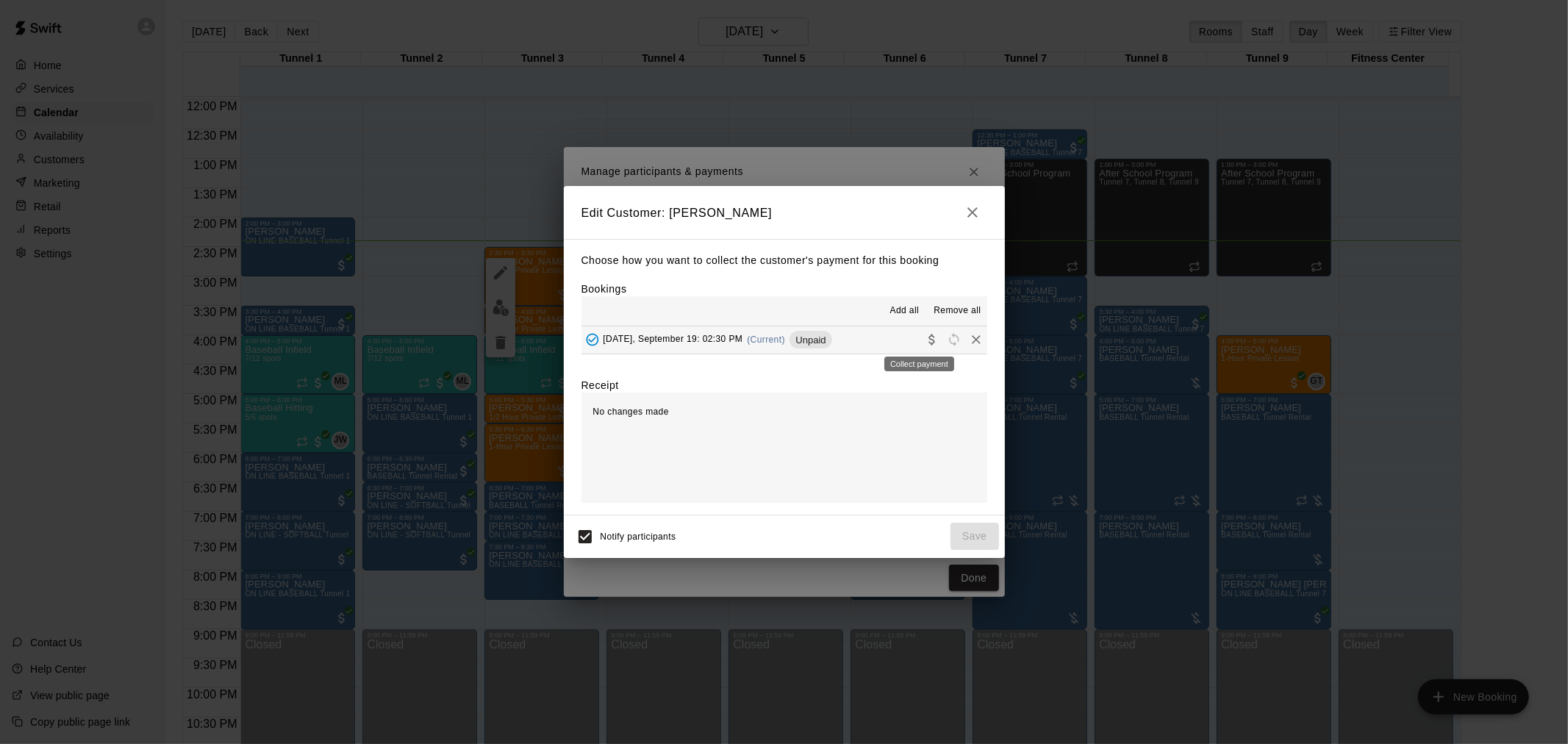
click at [924, 343] on icon "Collect payment" at bounding box center [931, 339] width 15 height 15
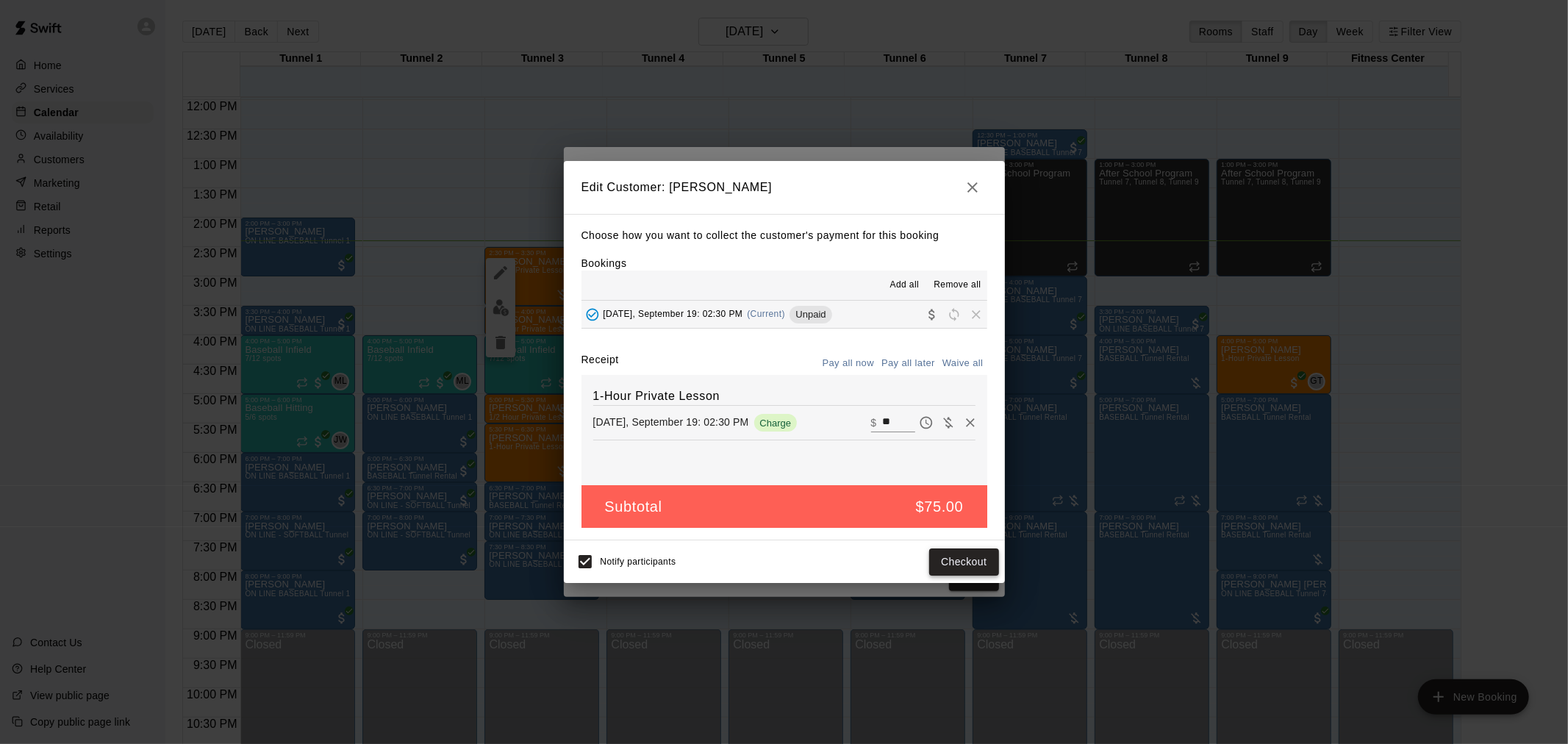
click at [966, 554] on button "Checkout" at bounding box center [963, 562] width 69 height 27
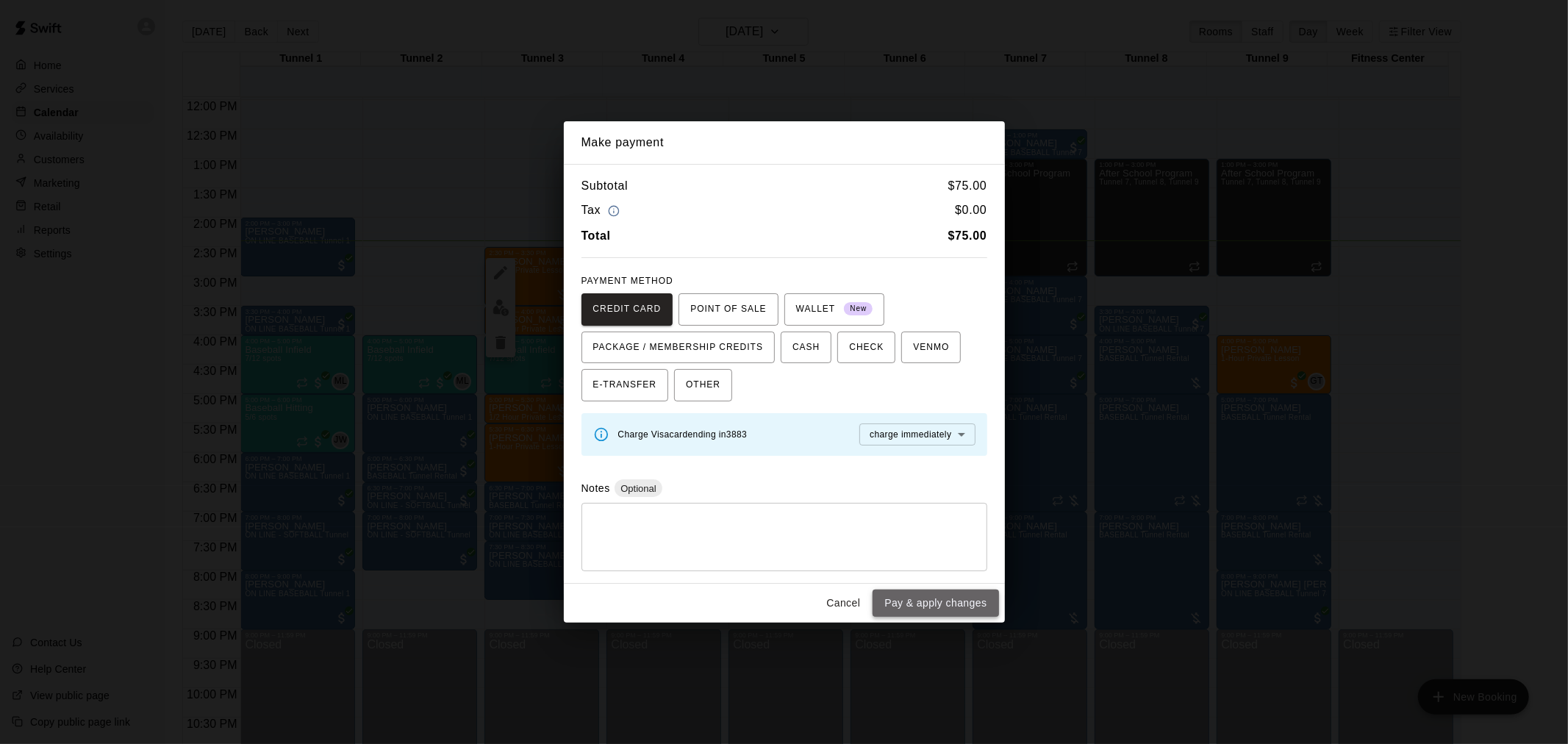
click at [960, 600] on button "Pay & apply changes" at bounding box center [935, 603] width 126 height 27
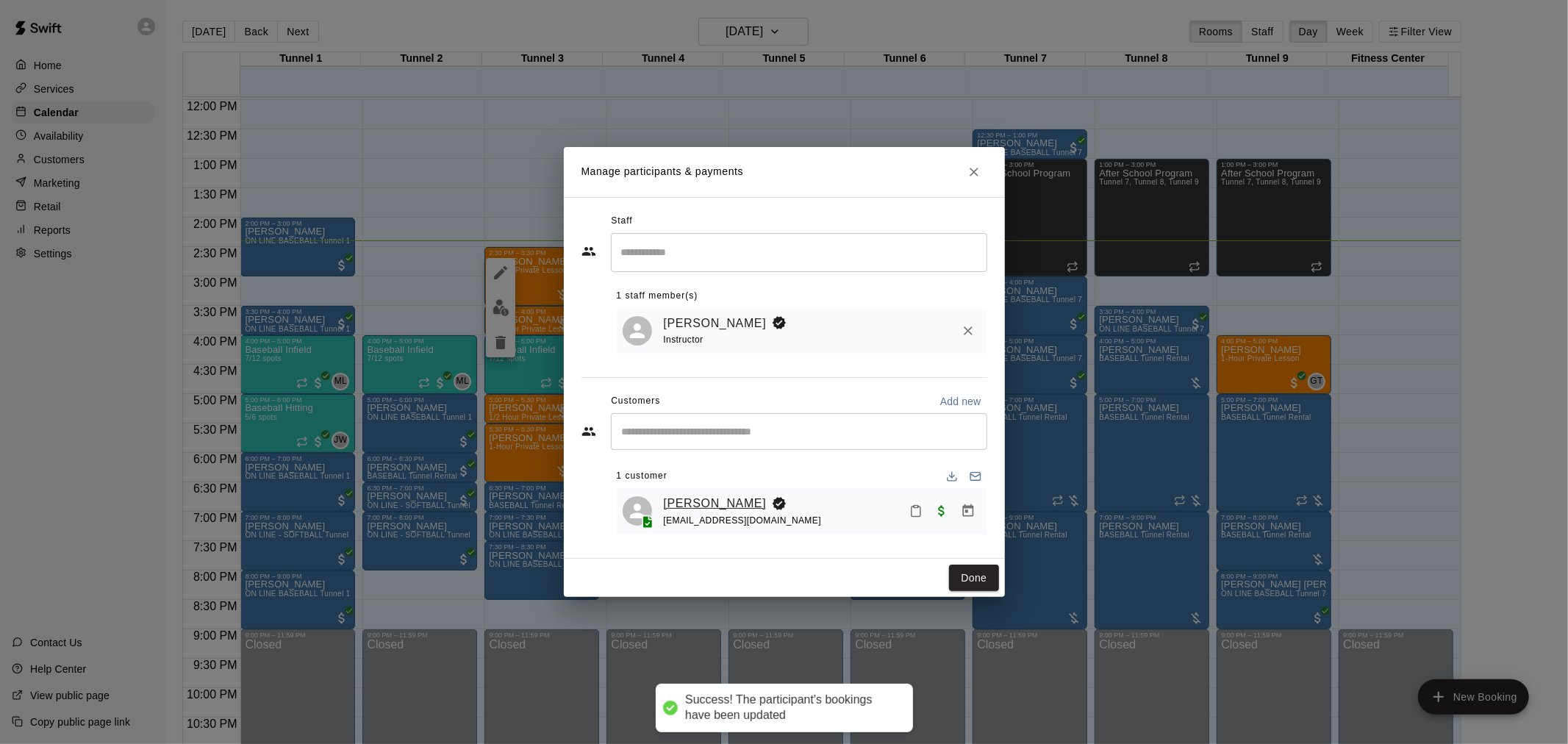
click at [732, 496] on link "[PERSON_NAME]" at bounding box center [715, 503] width 103 height 20
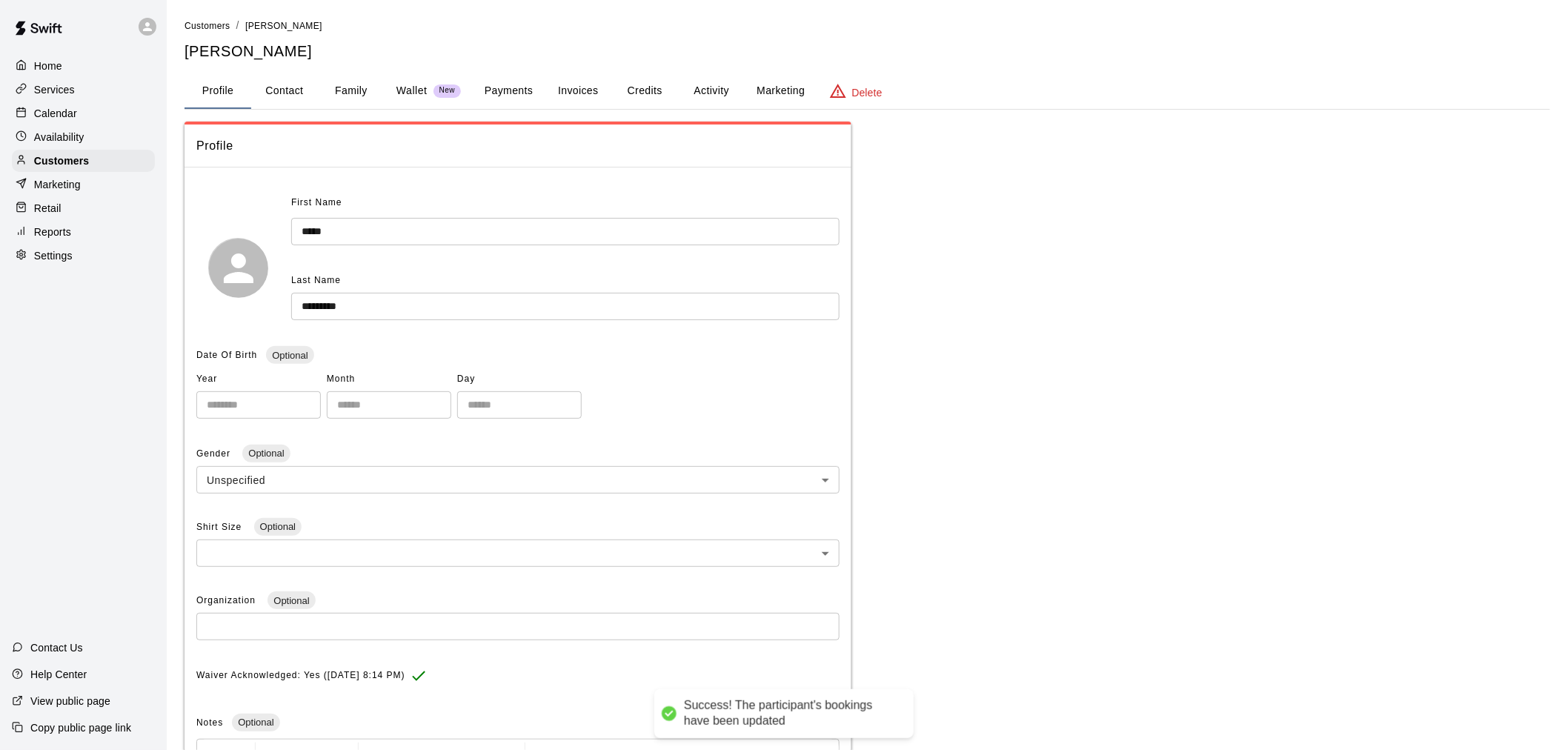
click at [503, 77] on button "Payments" at bounding box center [508, 91] width 72 height 35
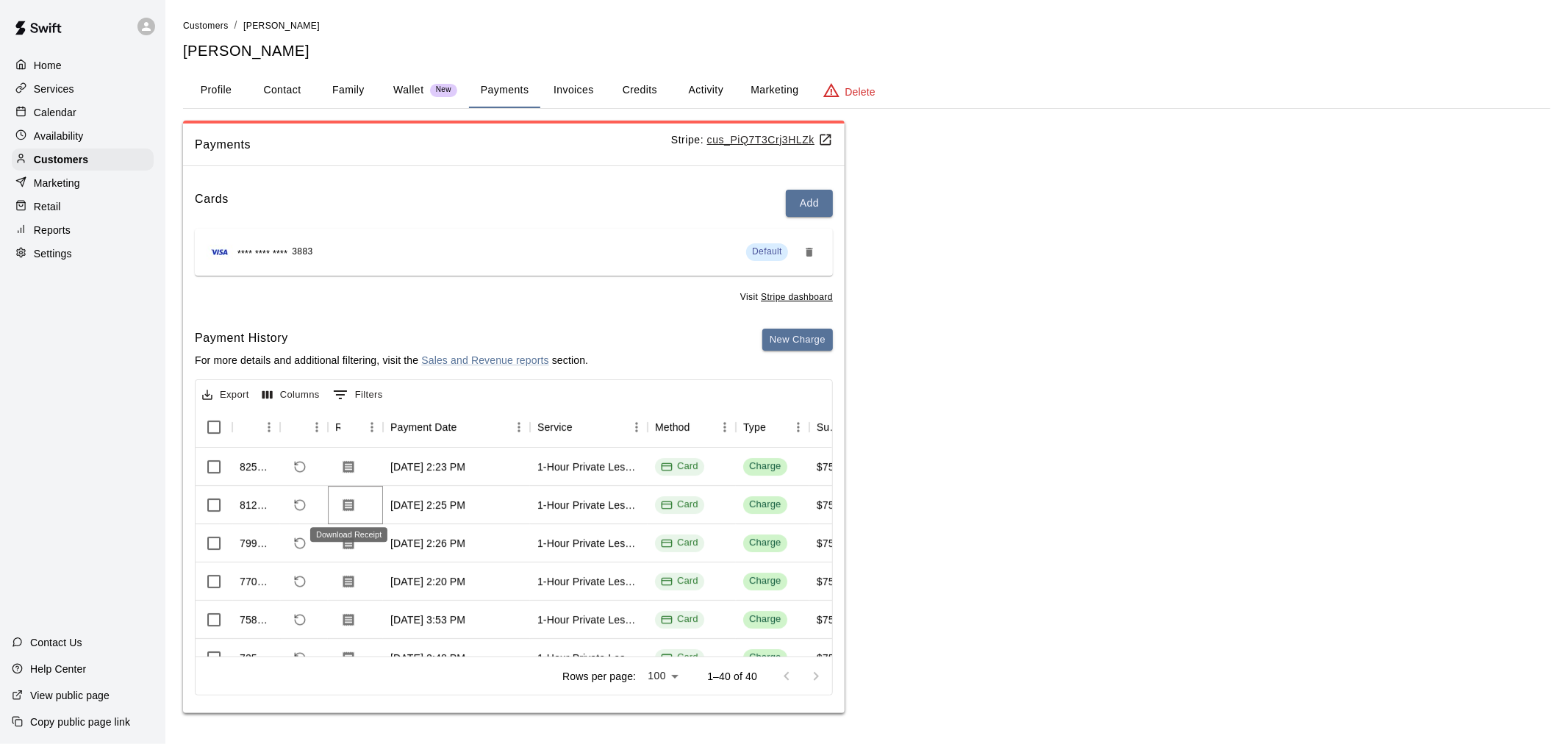
click at [347, 505] on icon "Download Receipt" at bounding box center [348, 504] width 15 height 15
click at [350, 465] on icon "Download Receipt" at bounding box center [348, 466] width 15 height 15
click at [274, 90] on button "Contact" at bounding box center [283, 90] width 67 height 35
select select "**"
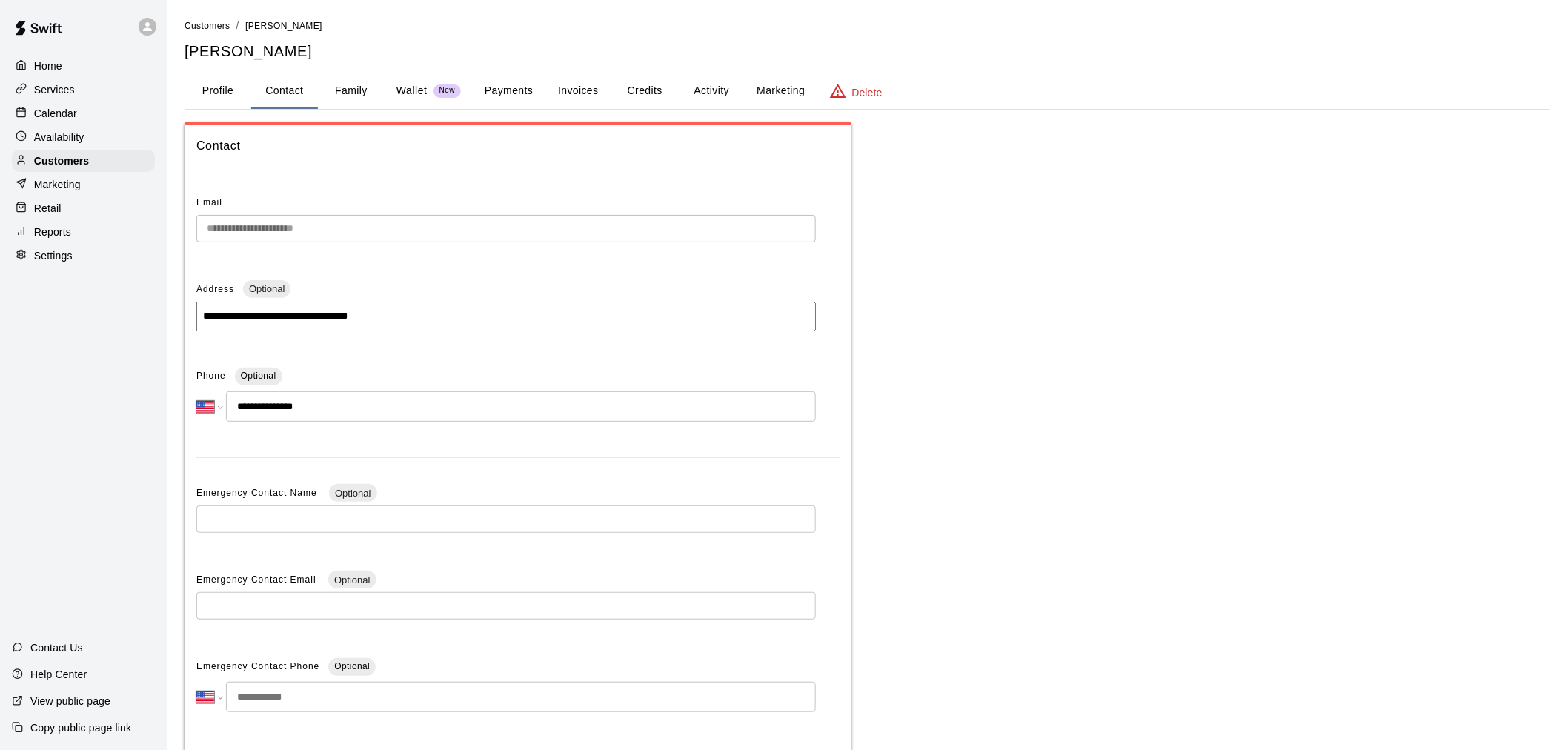
click at [82, 118] on div "Calendar" at bounding box center [83, 113] width 143 height 23
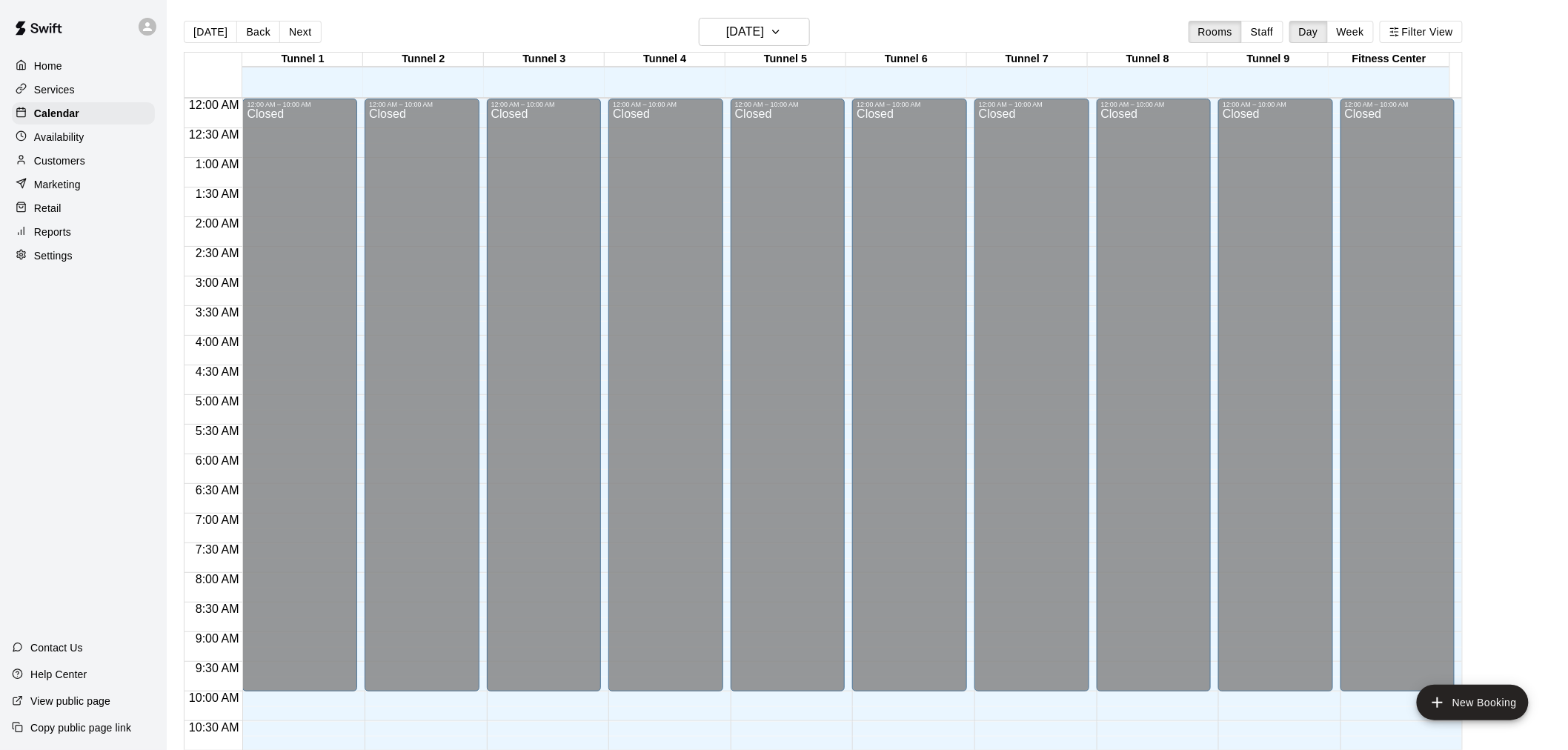
scroll to position [709, 0]
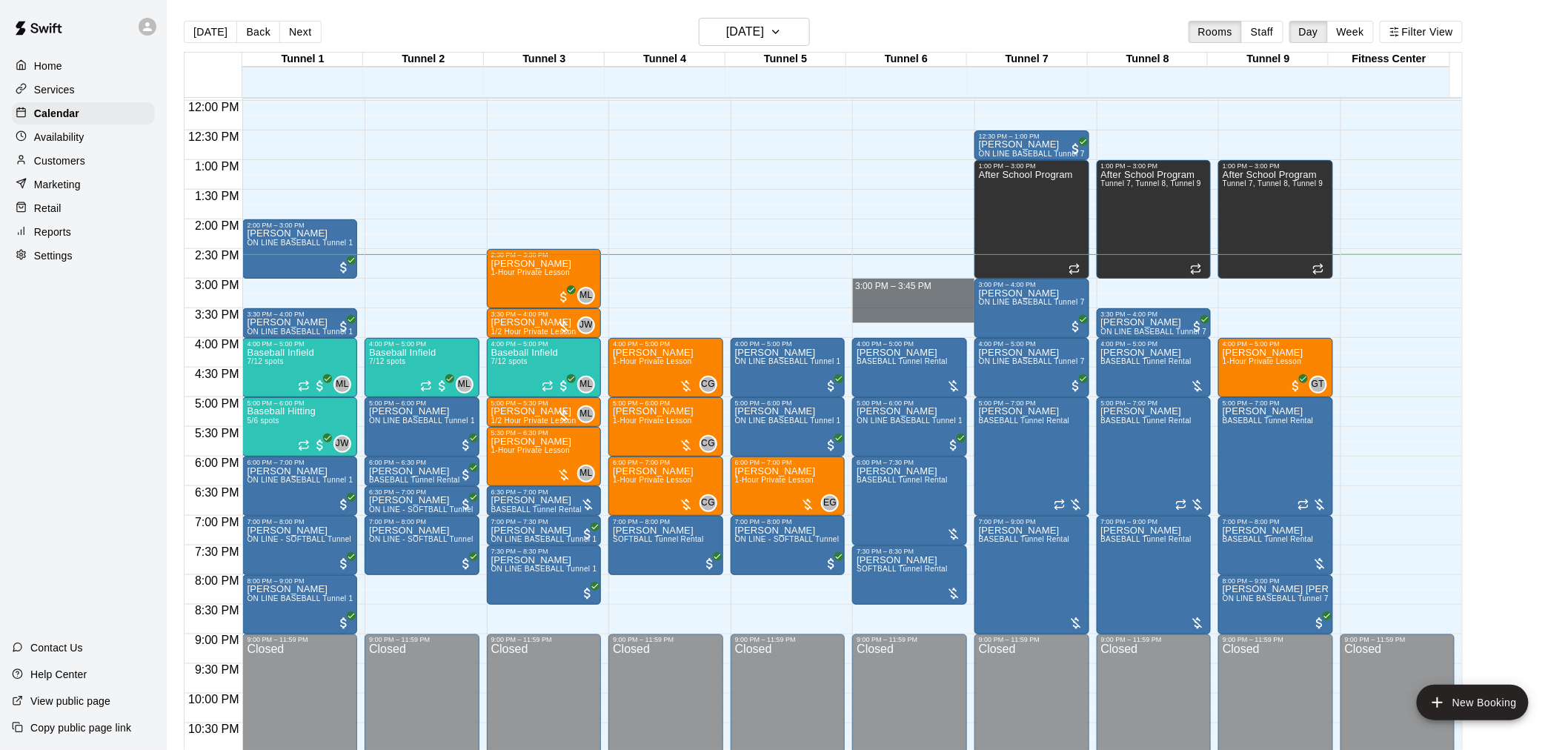
drag, startPoint x: 919, startPoint y: 285, endPoint x: 920, endPoint y: 331, distance: 46.0
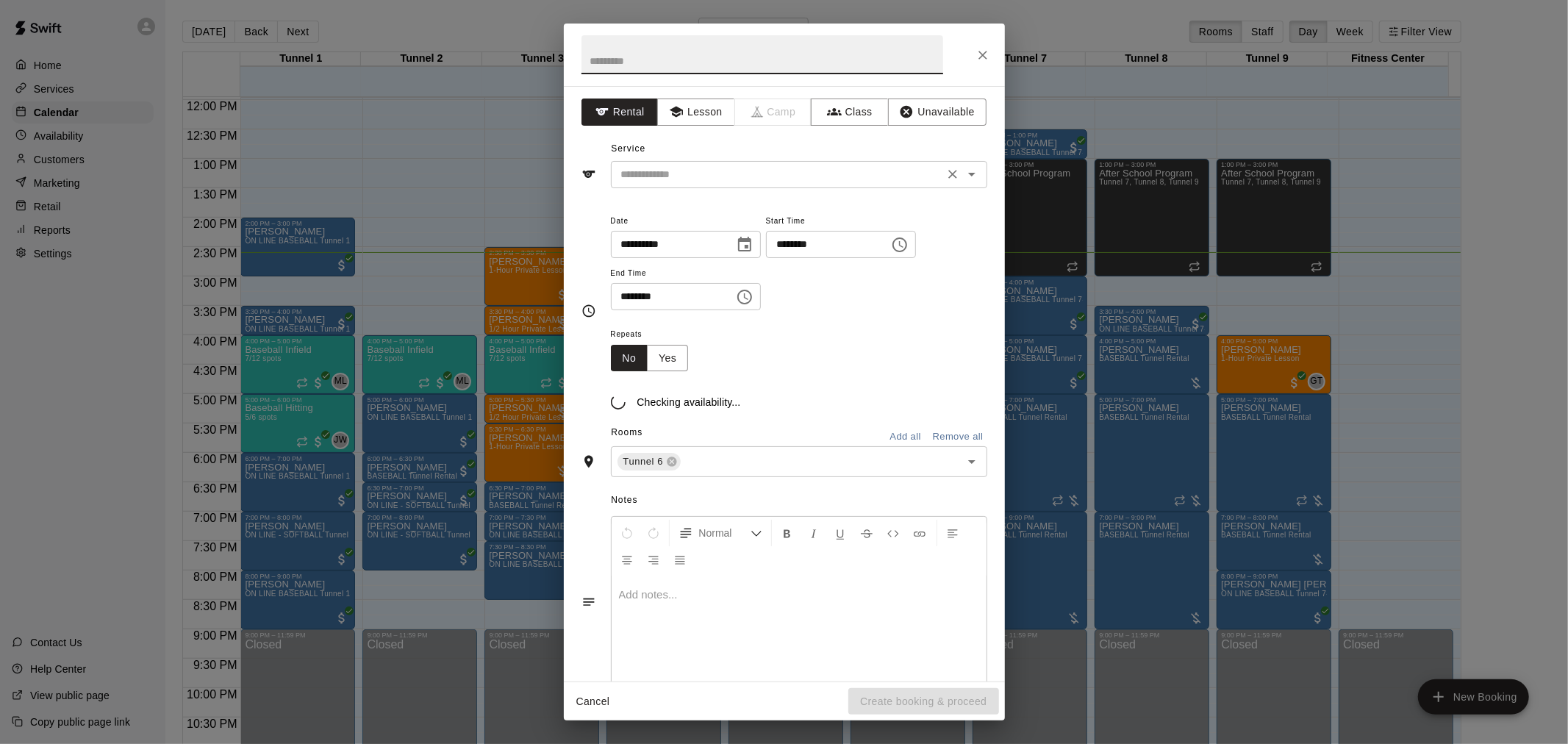
click at [740, 173] on input "text" at bounding box center [777, 174] width 324 height 19
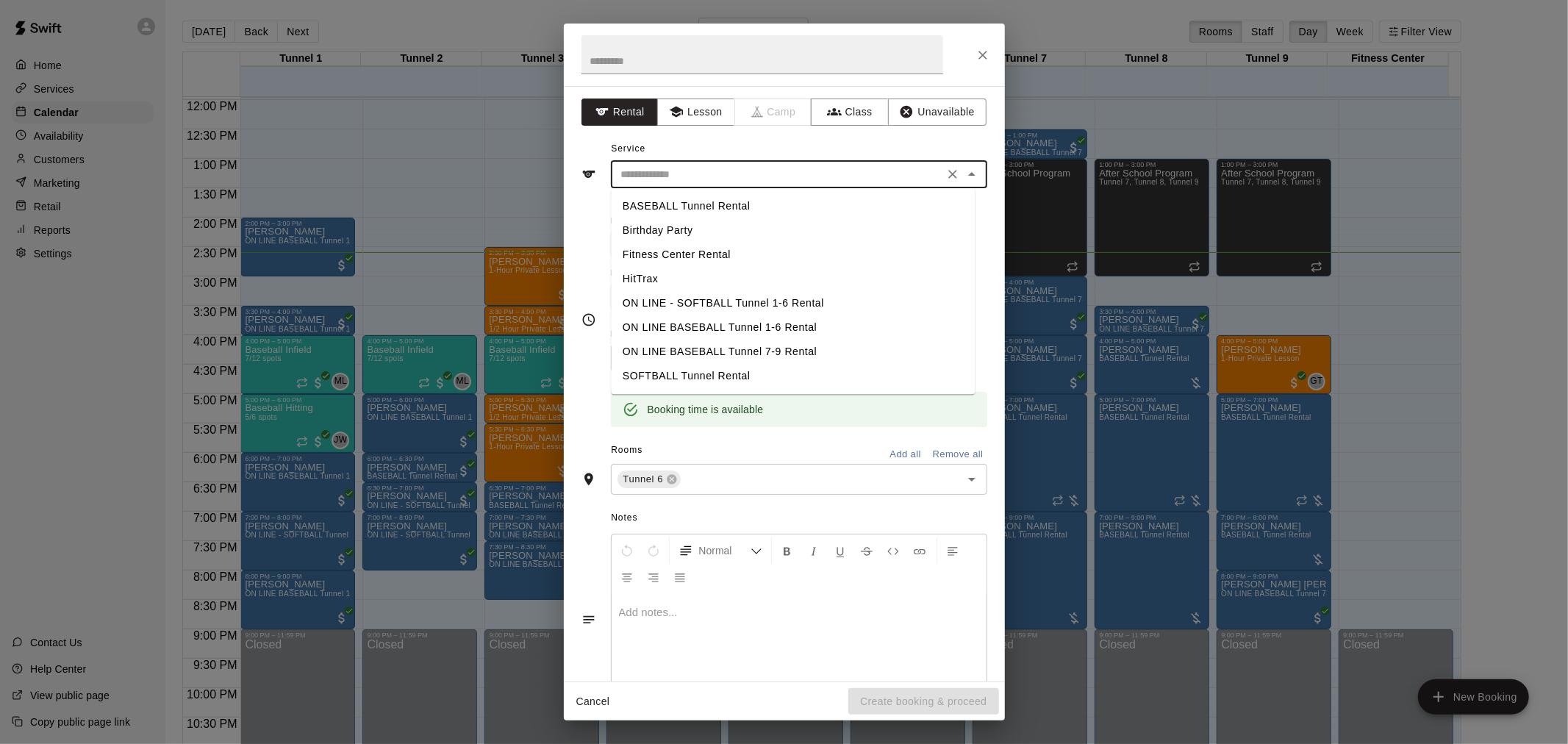
click at [744, 197] on li "BASEBALL Tunnel Rental" at bounding box center [792, 205] width 364 height 24
type input "**********"
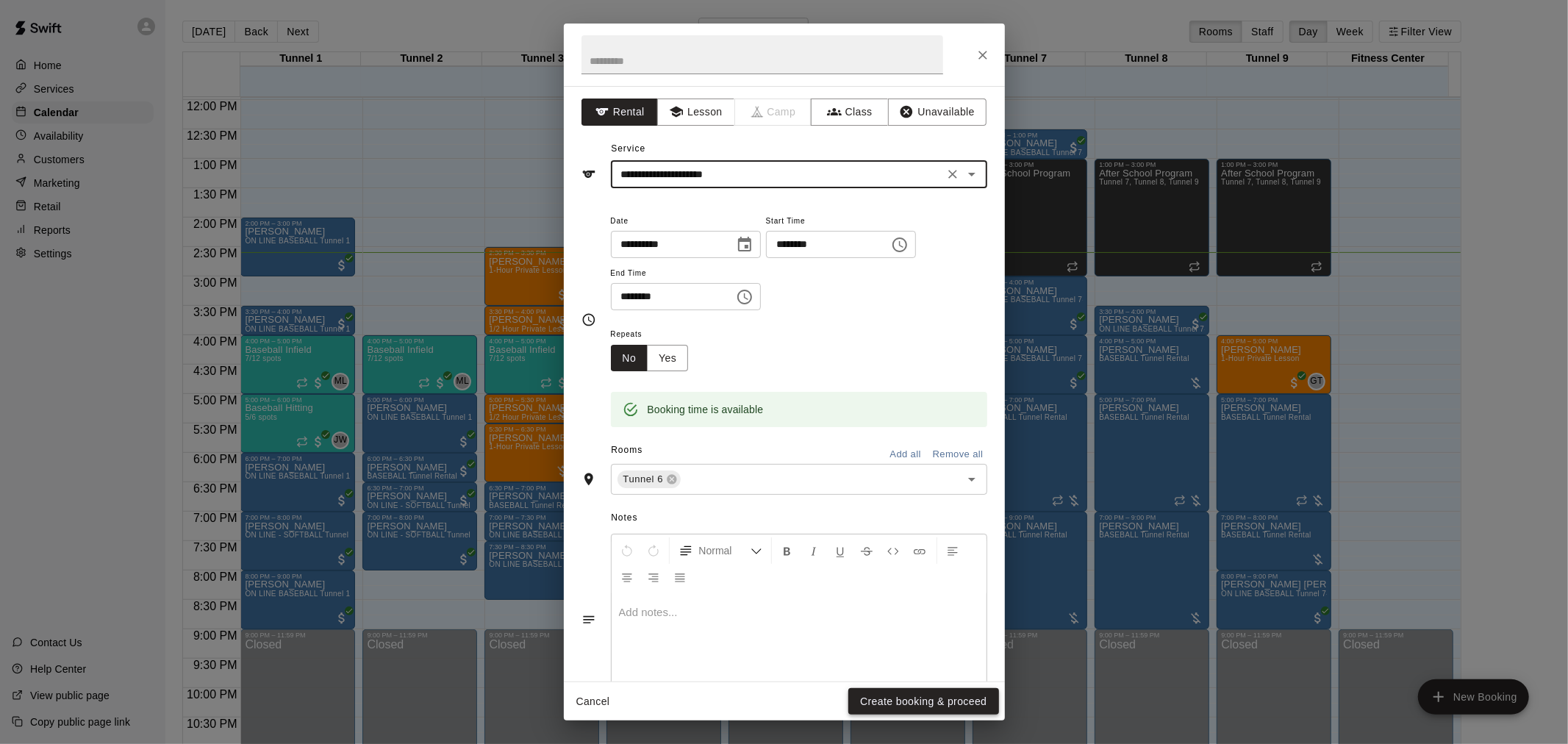
click at [907, 709] on button "Create booking & proceed" at bounding box center [922, 701] width 150 height 27
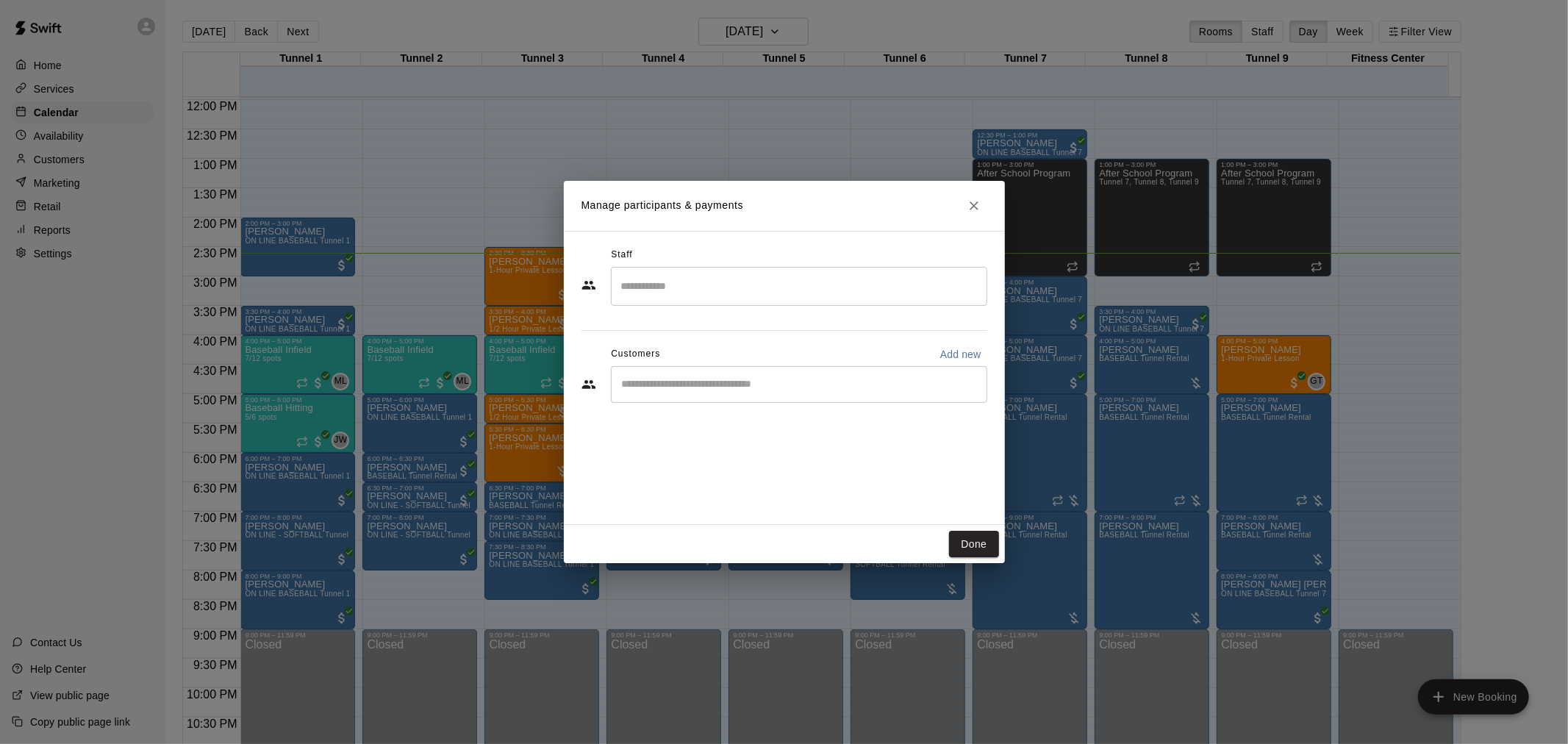
click at [719, 395] on div "​" at bounding box center [798, 384] width 377 height 37
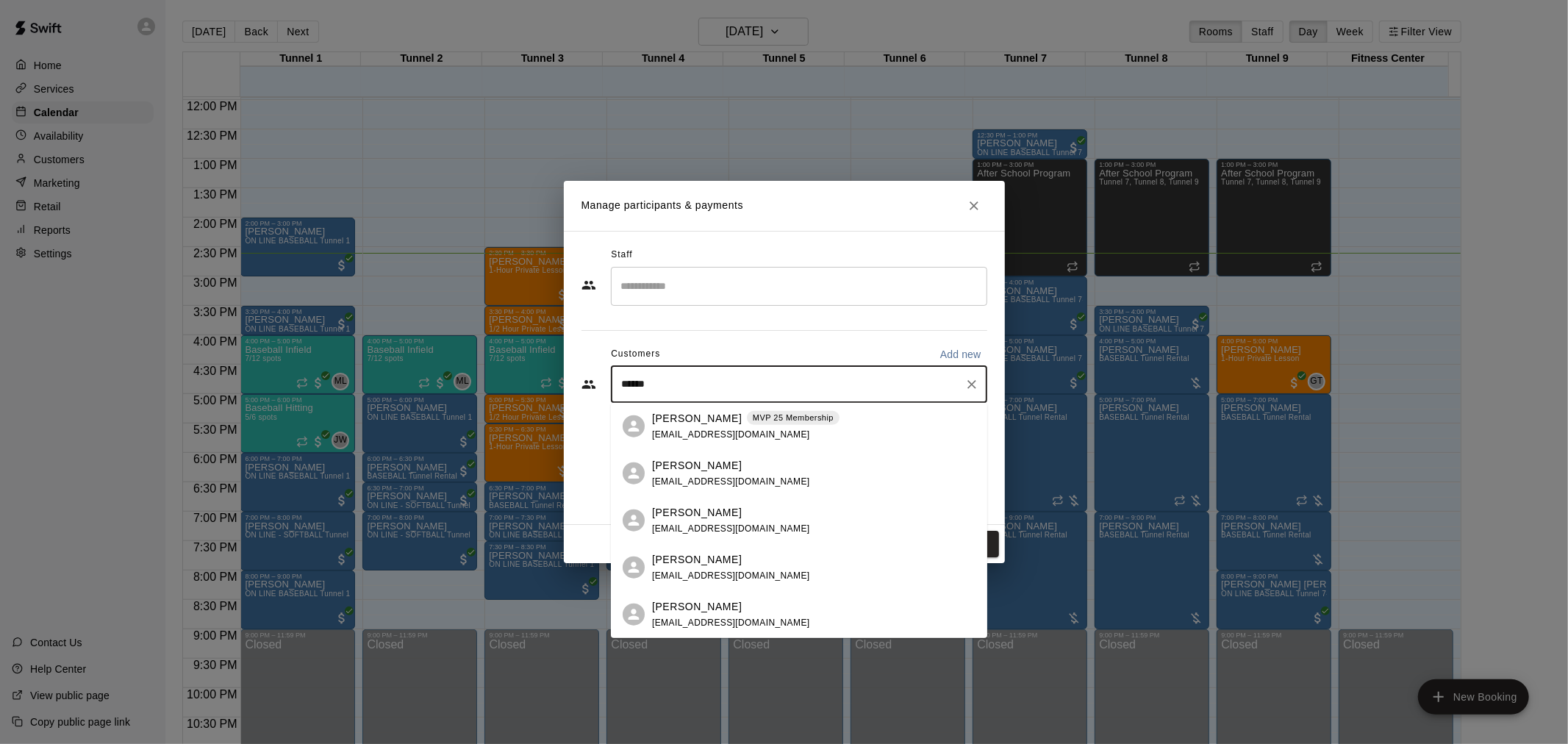
type input "******"
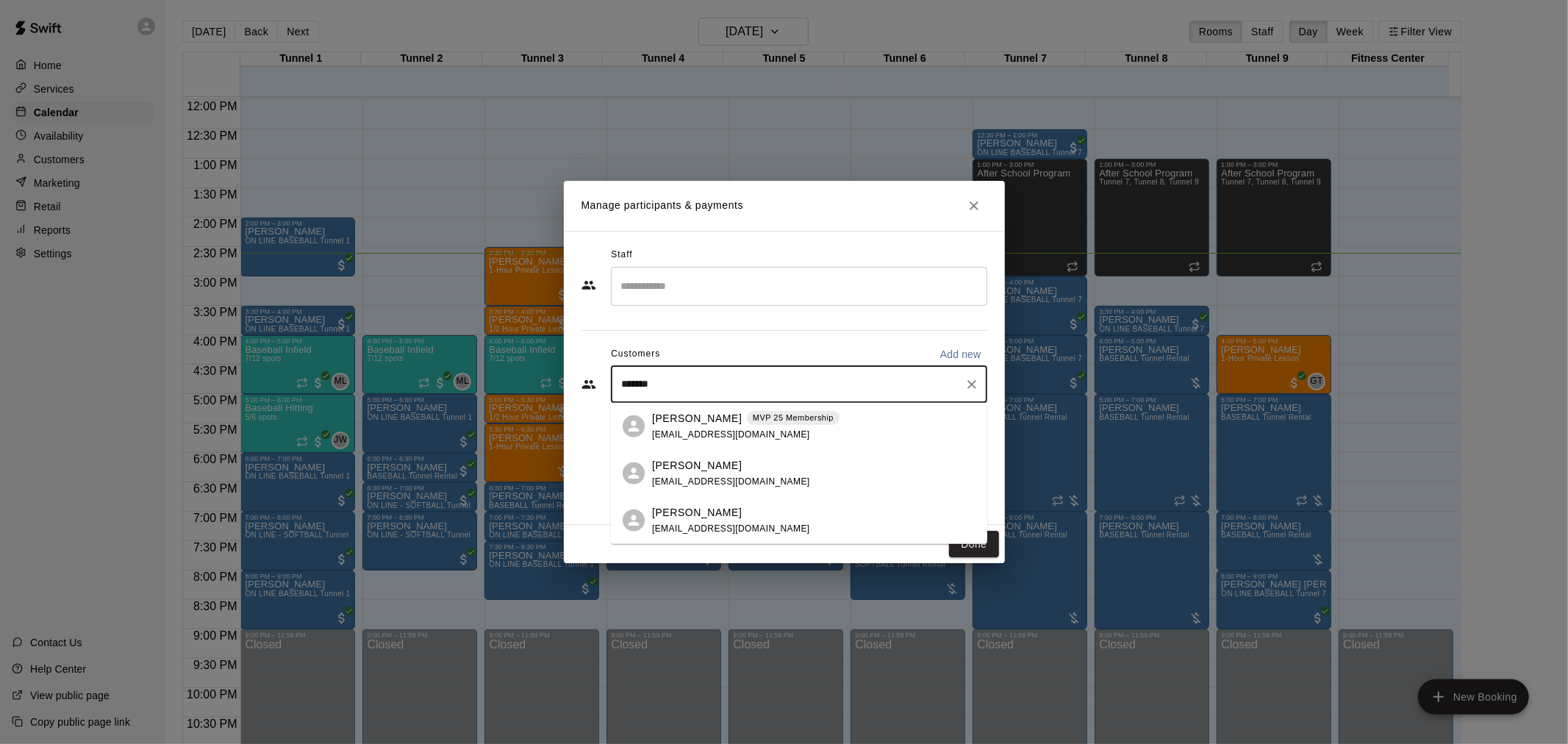
click at [723, 421] on p "Raquel Wilson" at bounding box center [697, 417] width 90 height 16
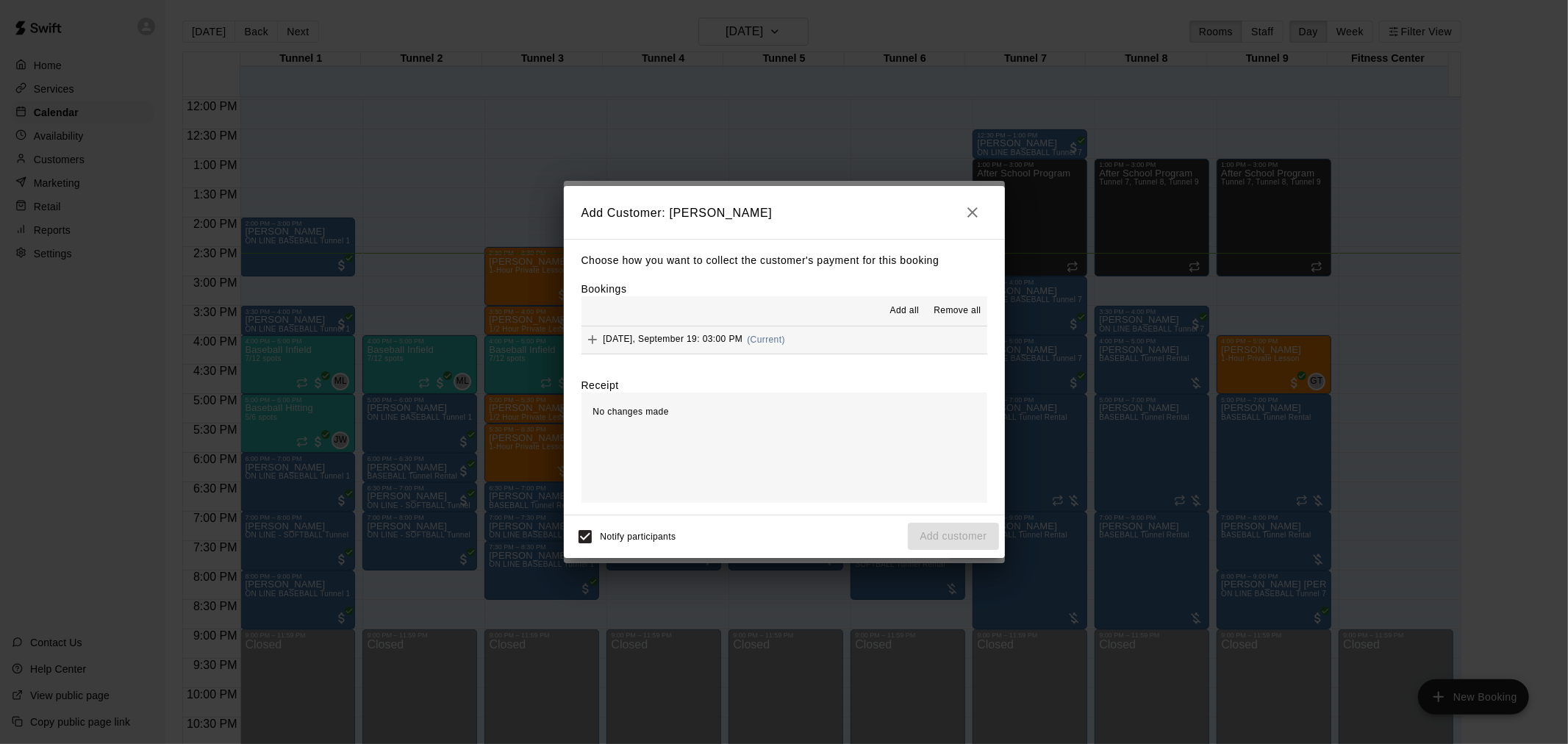
click at [847, 344] on button "Friday, September 19: 03:00 PM (Current)" at bounding box center [784, 340] width 406 height 27
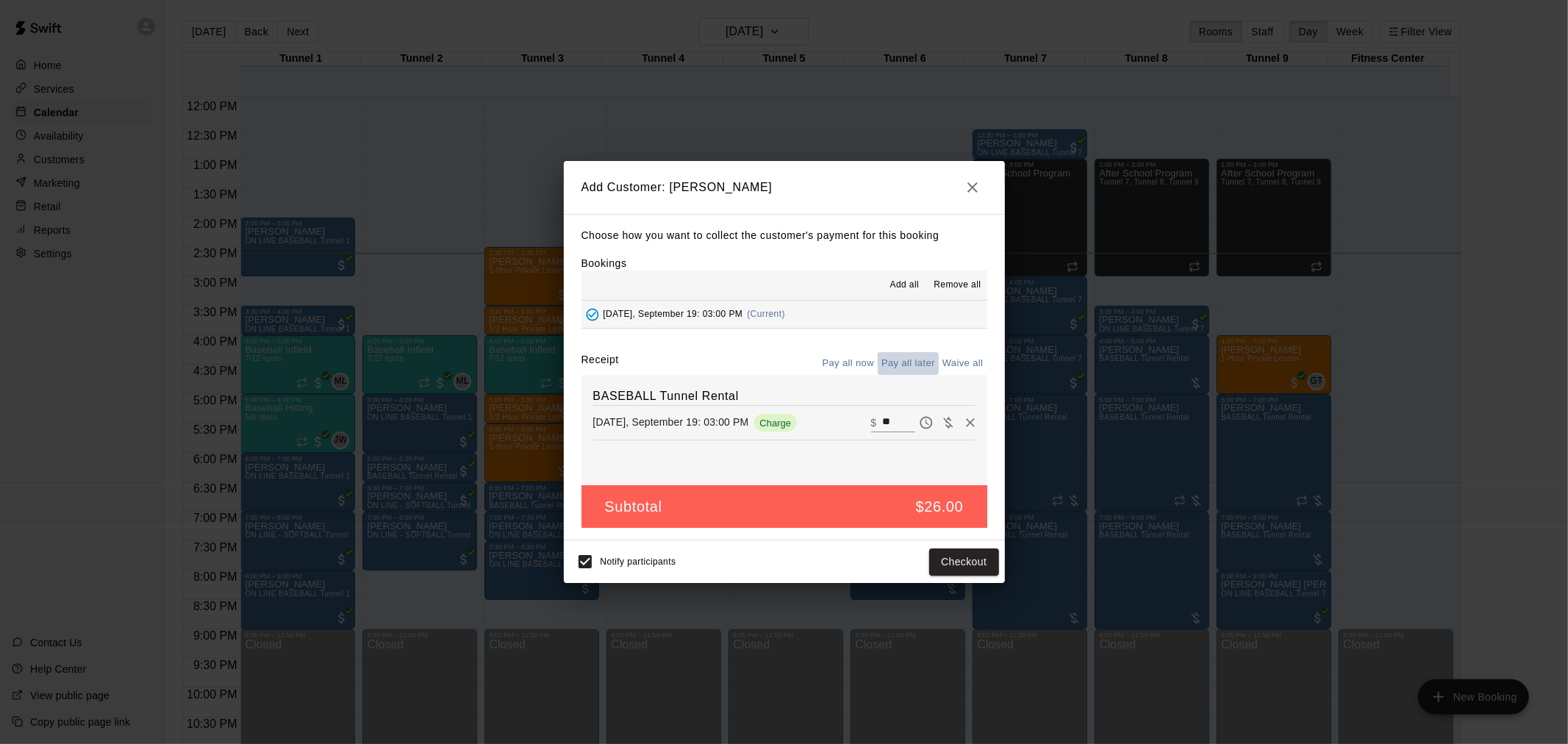
click at [905, 370] on button "Pay all later" at bounding box center [908, 363] width 61 height 22
click at [962, 564] on button "Add customer" at bounding box center [953, 562] width 90 height 27
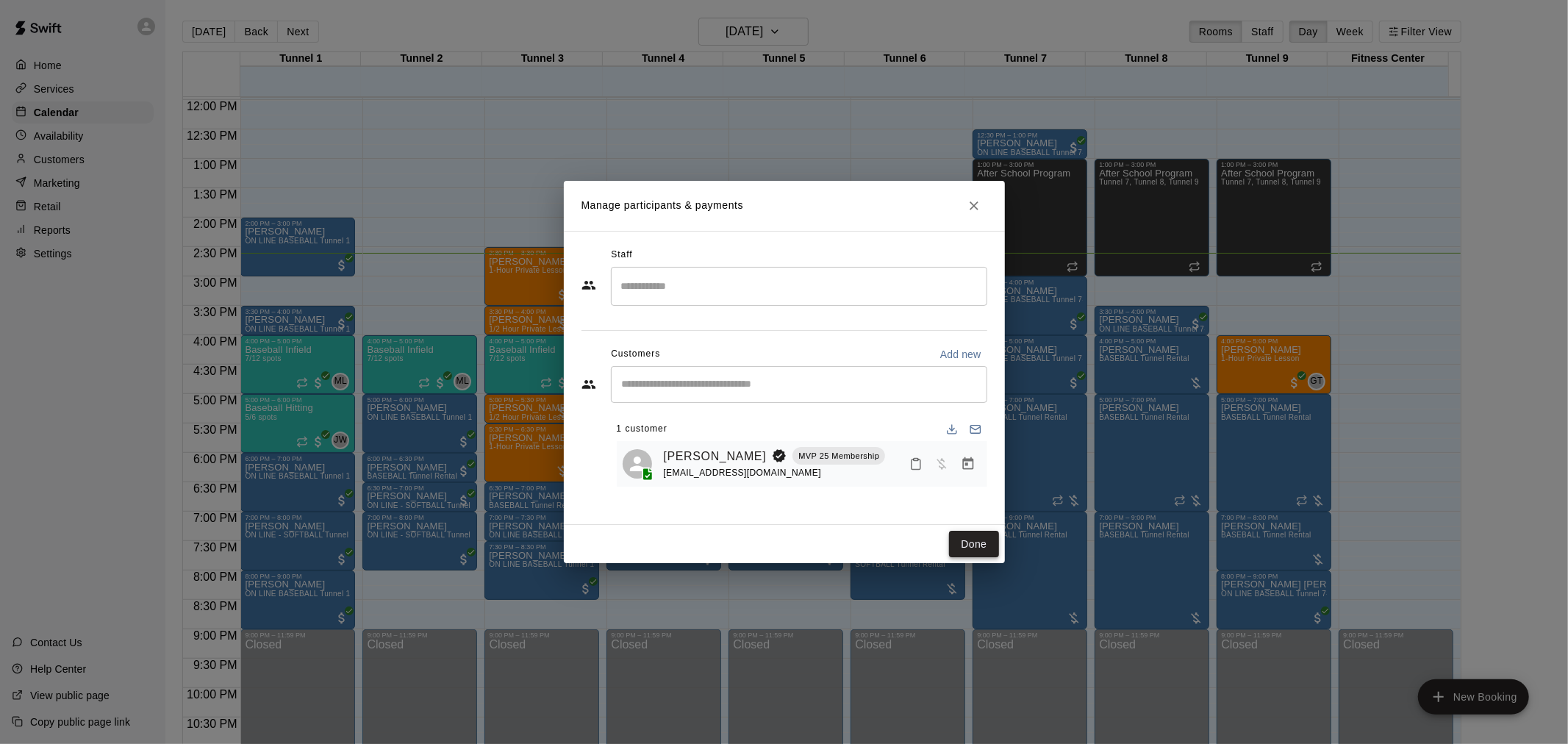
click at [965, 544] on button "Done" at bounding box center [973, 545] width 49 height 27
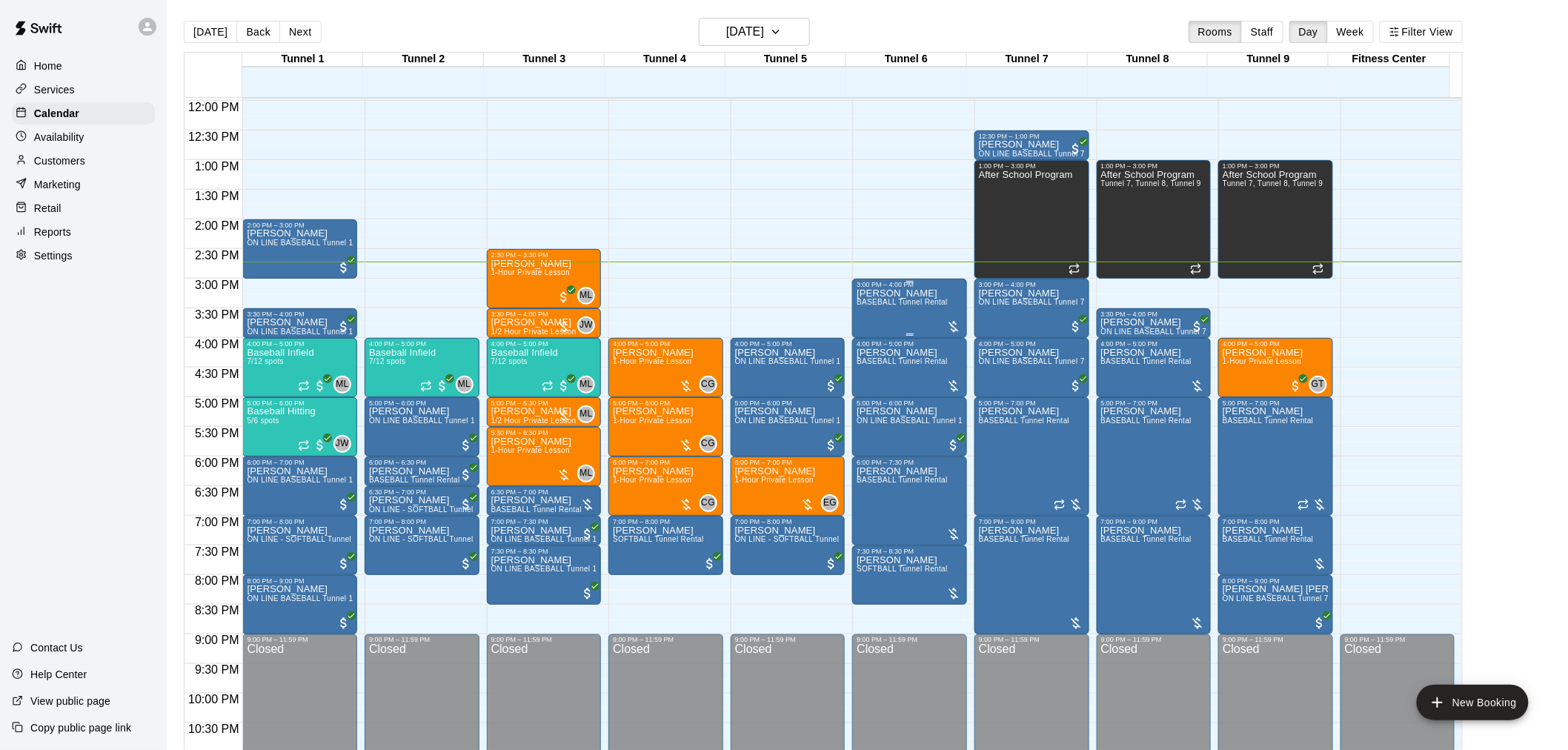
click at [906, 314] on div "Raquel Wilson BASEBALL Tunnel Rental" at bounding box center [902, 662] width 91 height 750
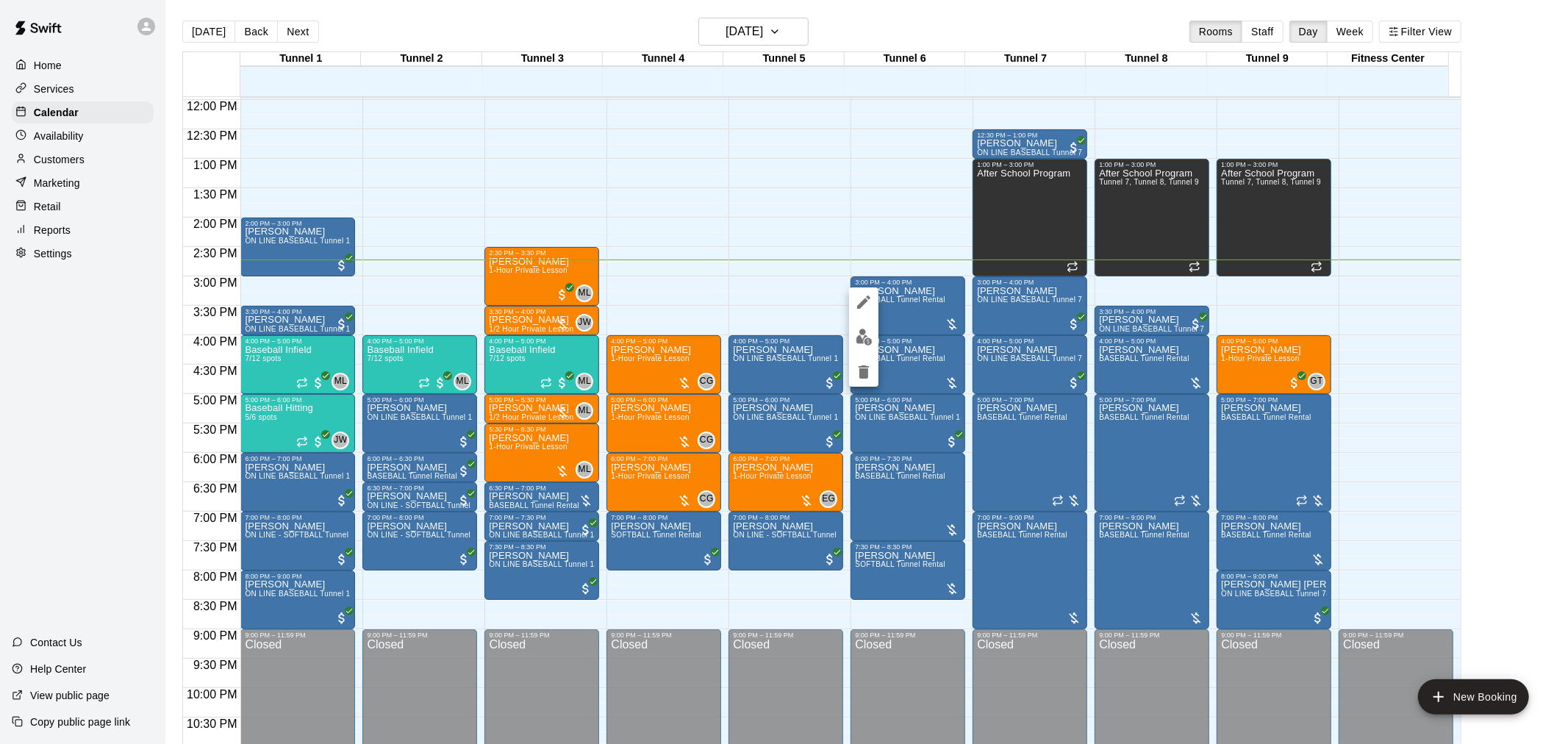
click at [868, 331] on img "edit" at bounding box center [864, 336] width 17 height 17
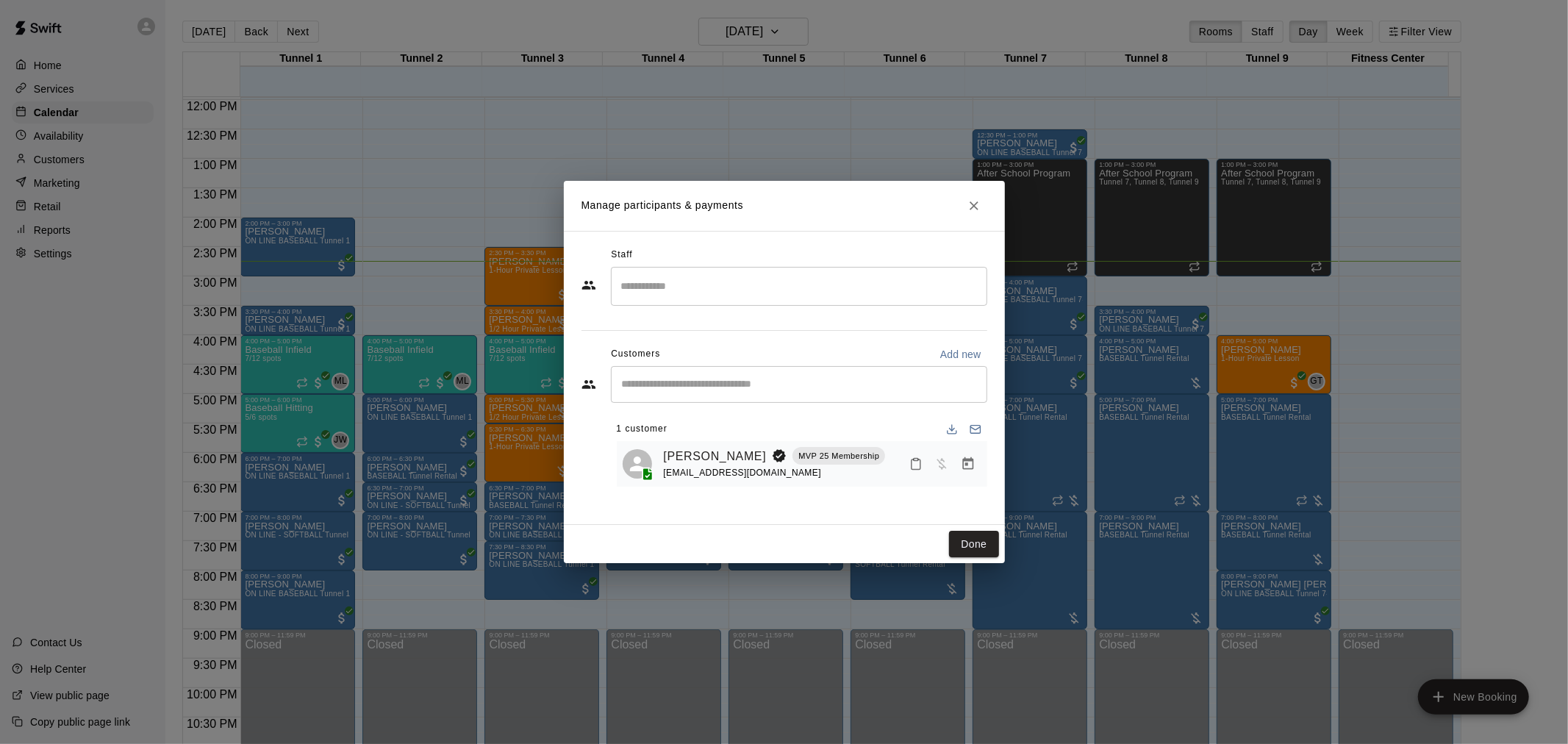
click at [965, 460] on icon "Manage bookings & payment" at bounding box center [967, 462] width 11 height 13
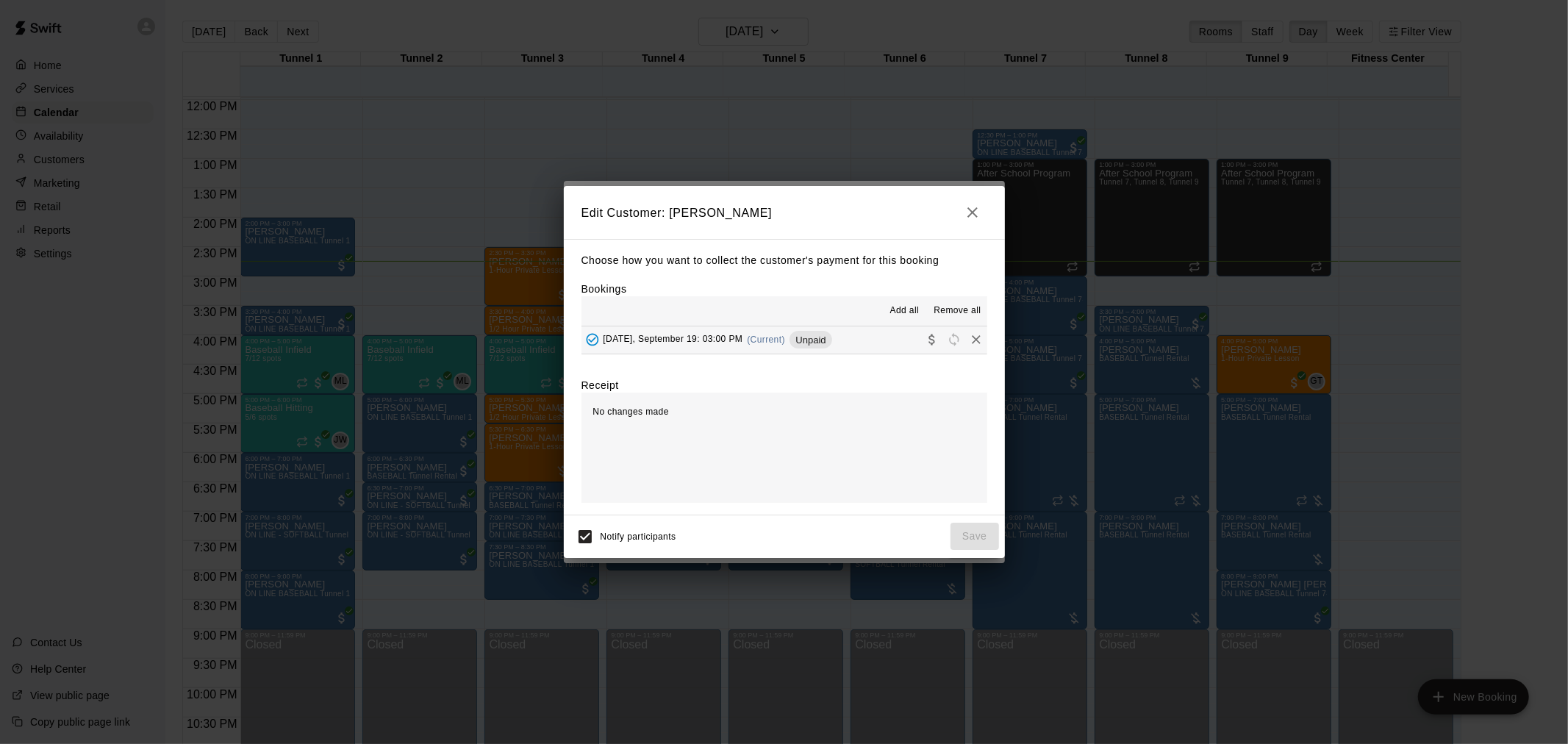
click at [924, 347] on icon "Collect payment" at bounding box center [931, 339] width 15 height 15
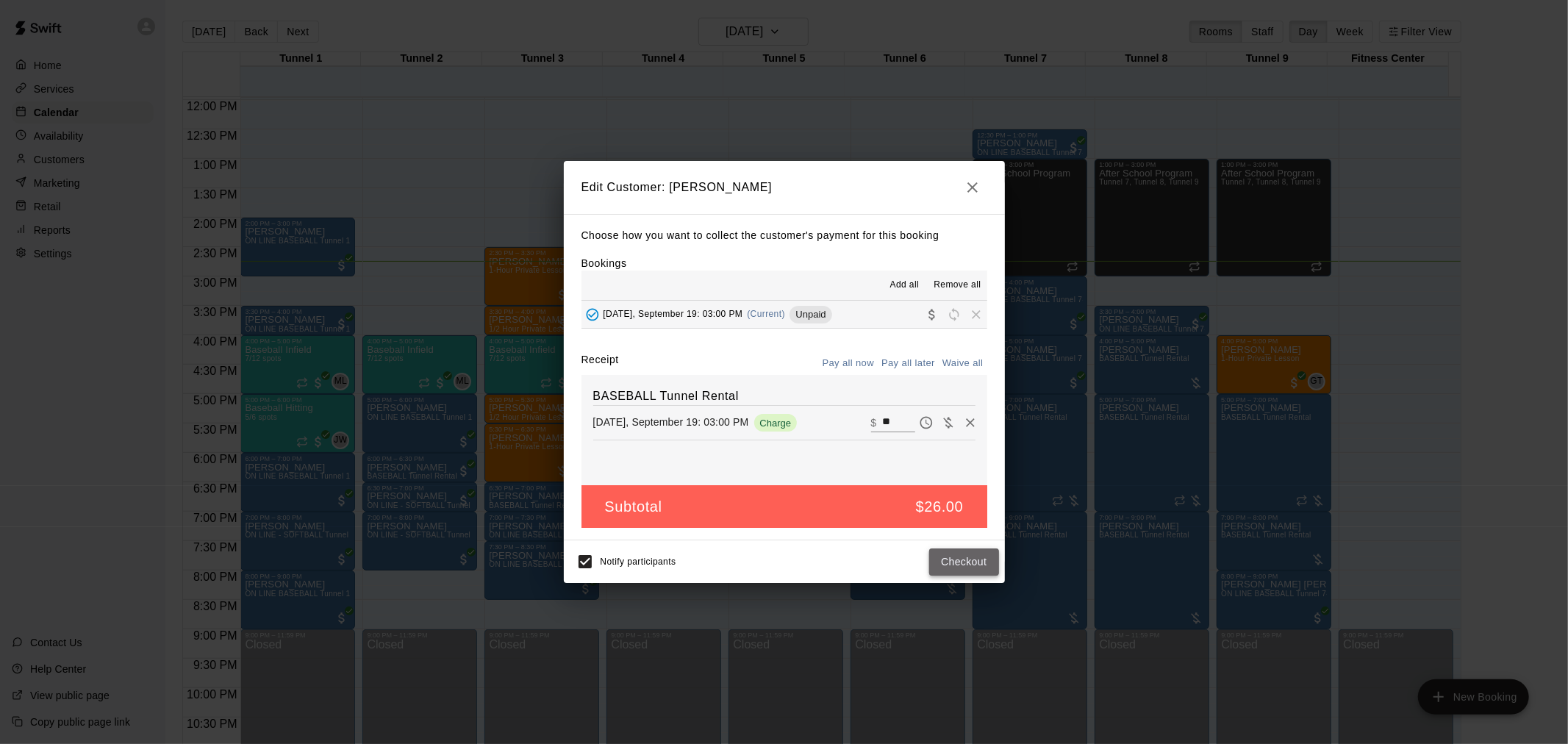
click at [965, 560] on button "Checkout" at bounding box center [963, 562] width 69 height 27
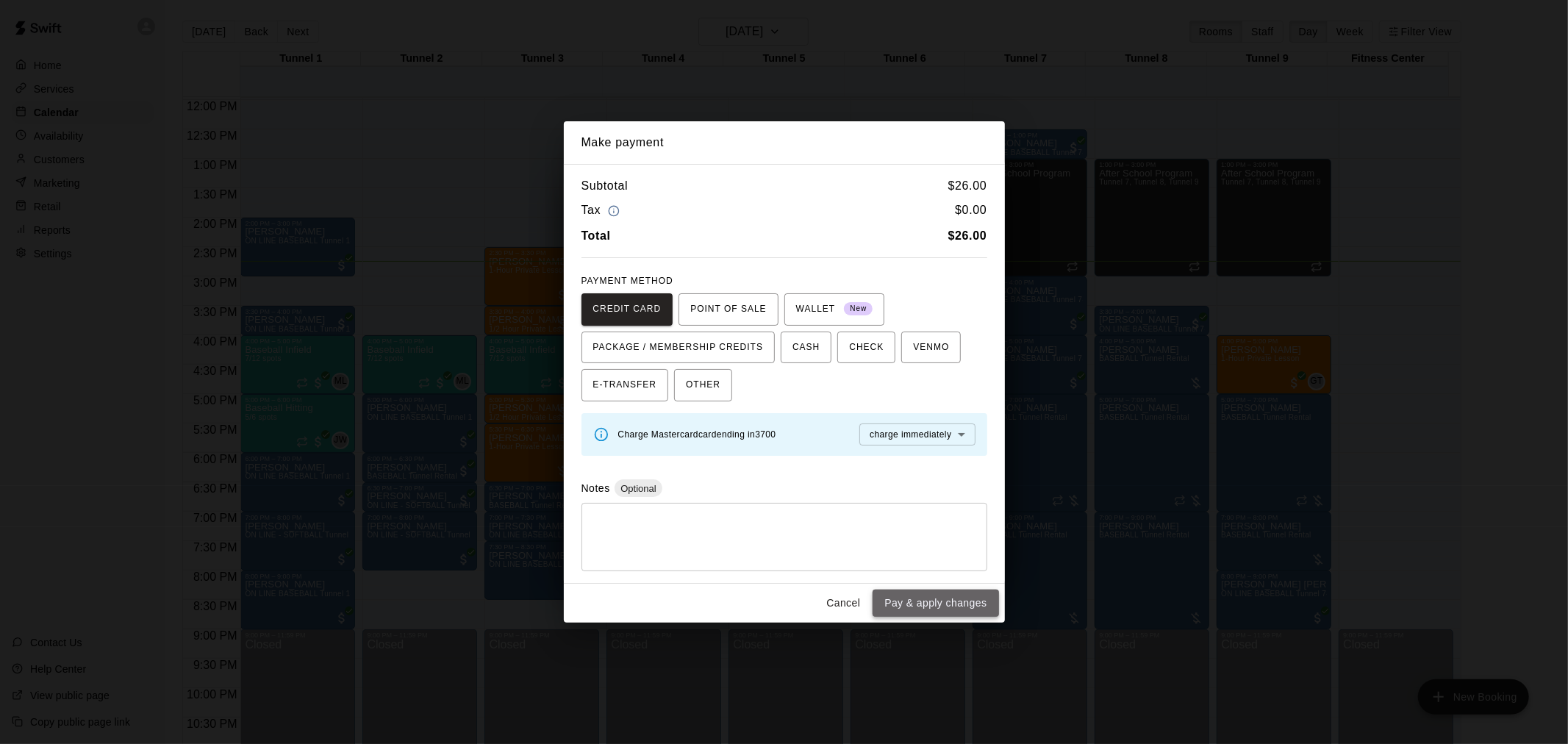
click at [976, 595] on button "Pay & apply changes" at bounding box center [935, 603] width 126 height 27
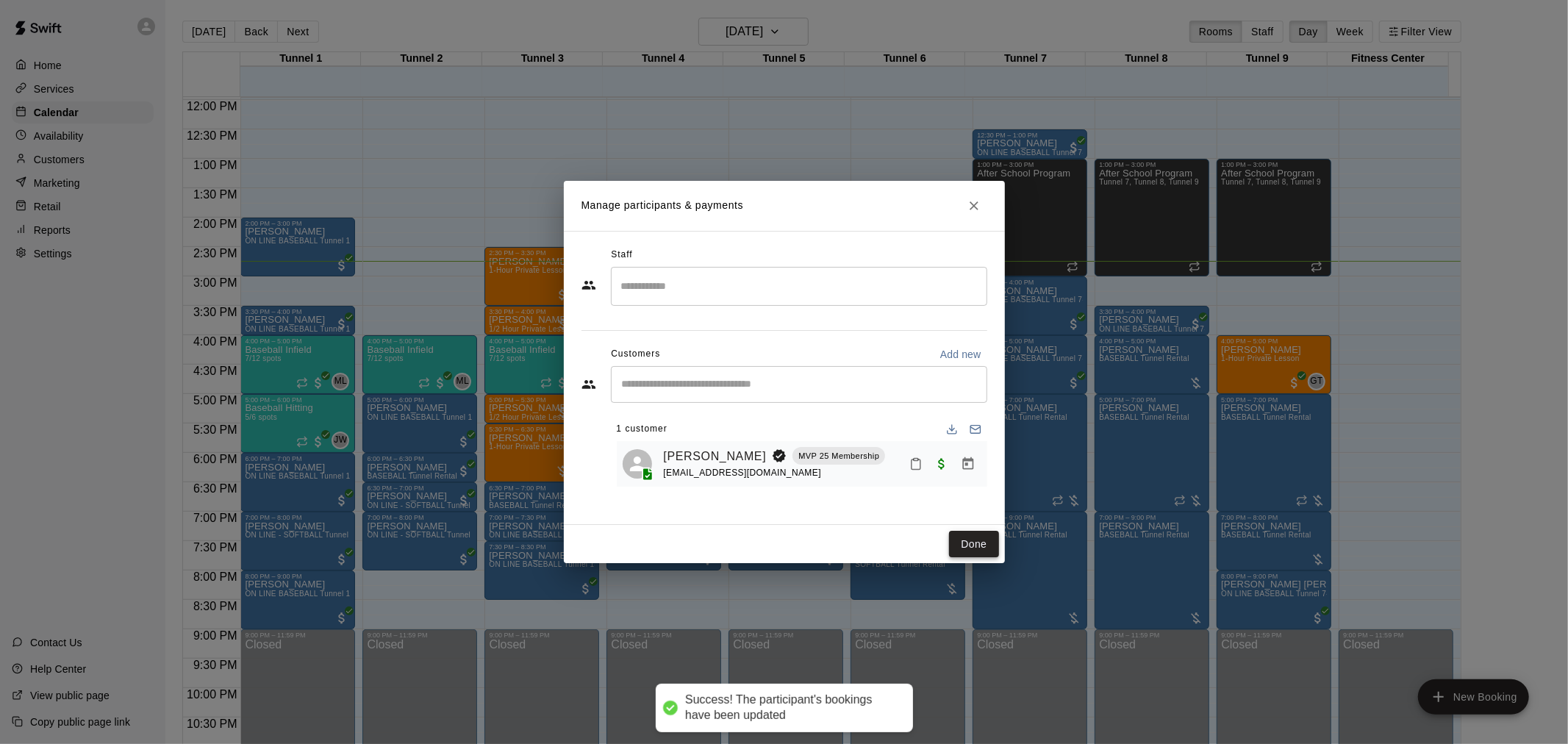
click at [972, 546] on button "Done" at bounding box center [973, 545] width 49 height 27
